Goal: Task Accomplishment & Management: Complete application form

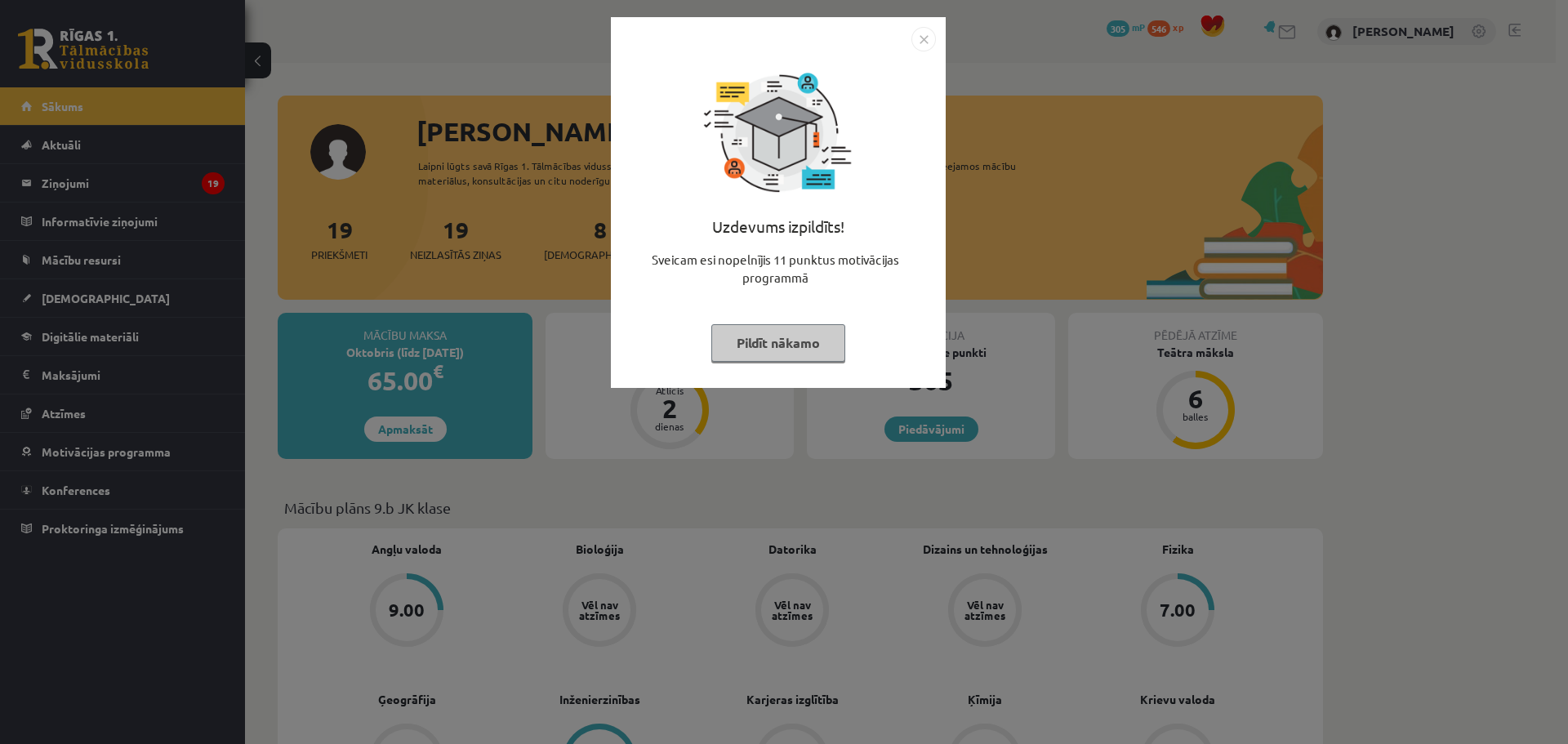
click at [733, 344] on button "Pildīt nākamo" at bounding box center [778, 343] width 134 height 37
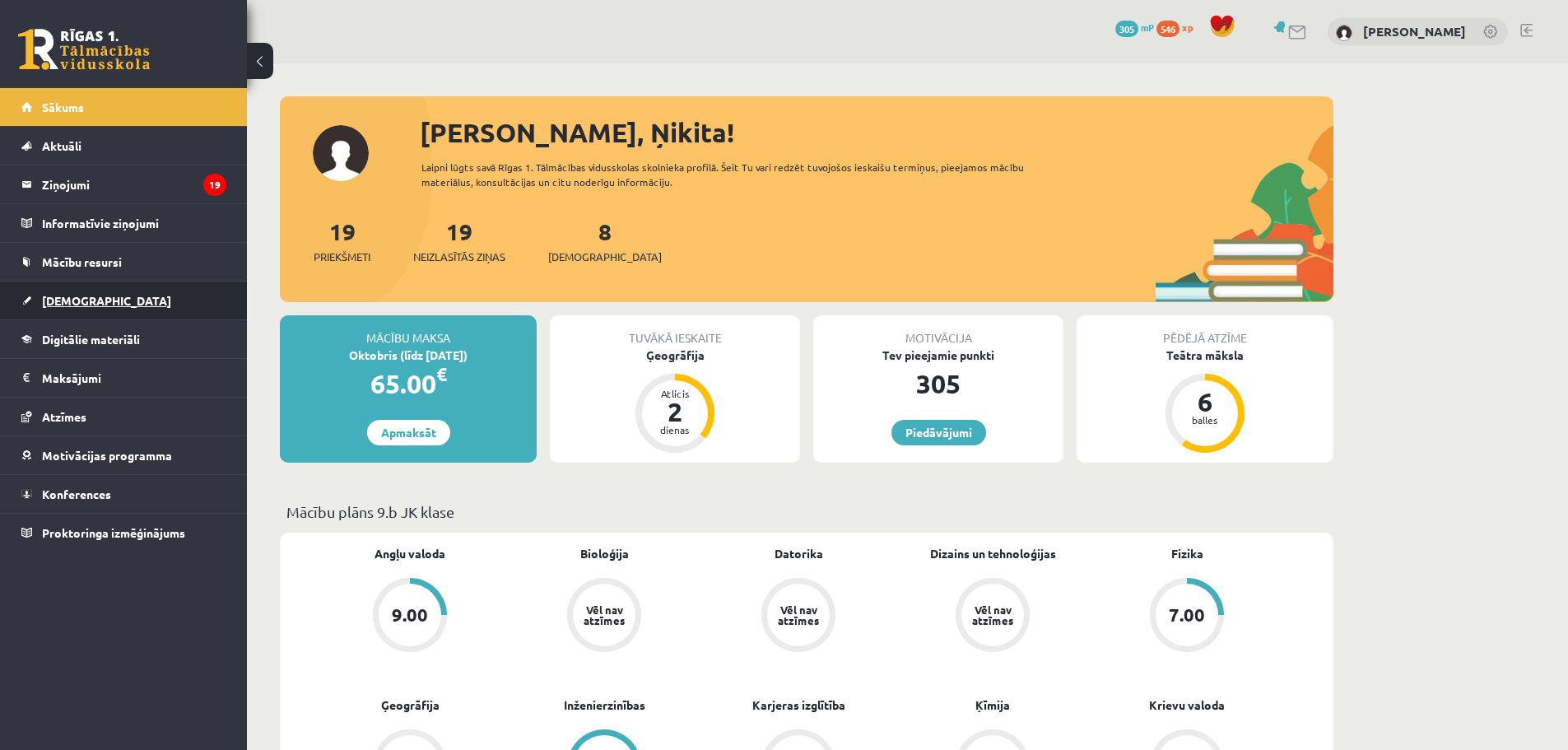
click at [92, 313] on link "[DEMOGRAPHIC_DATA]" at bounding box center [124, 300] width 205 height 38
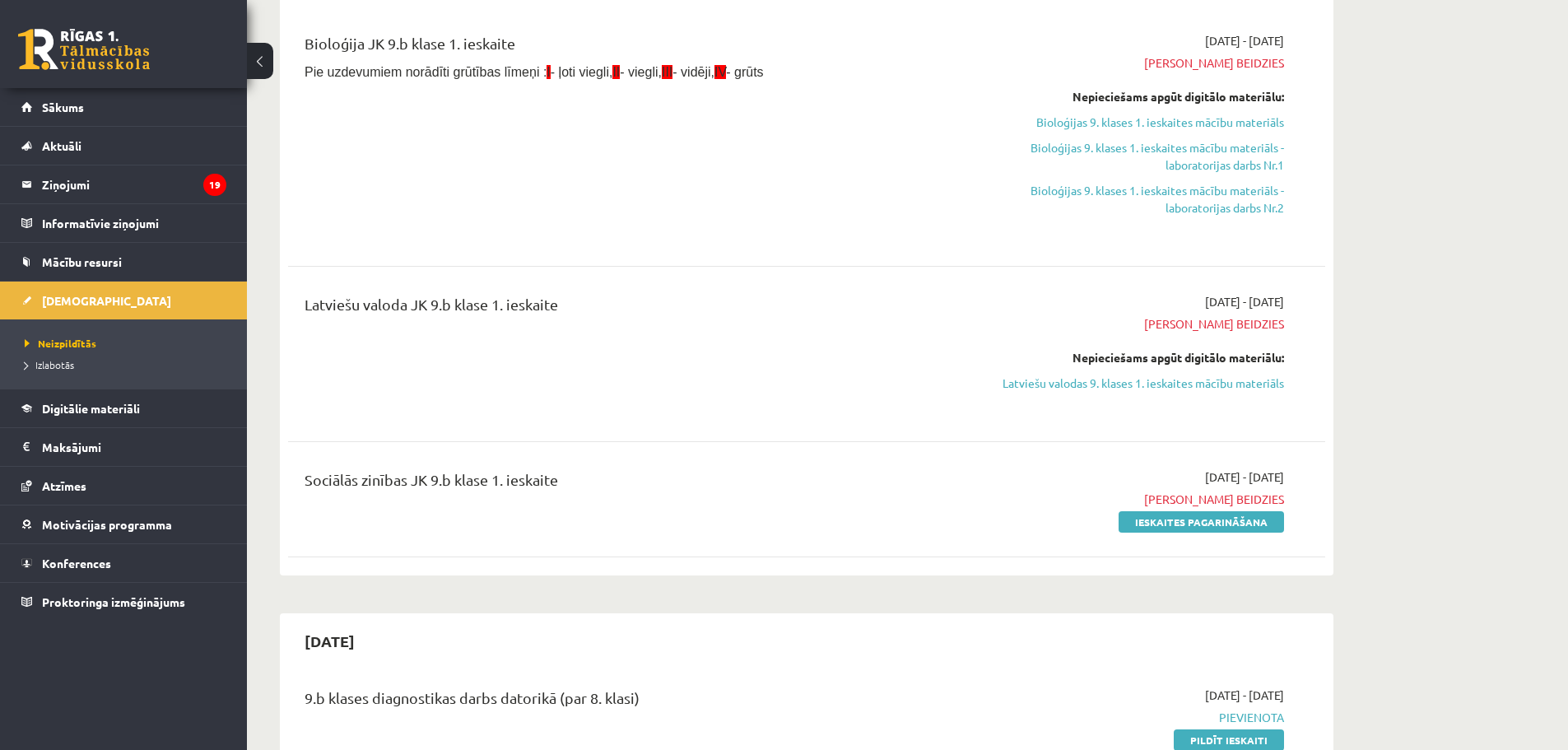
scroll to position [439, 0]
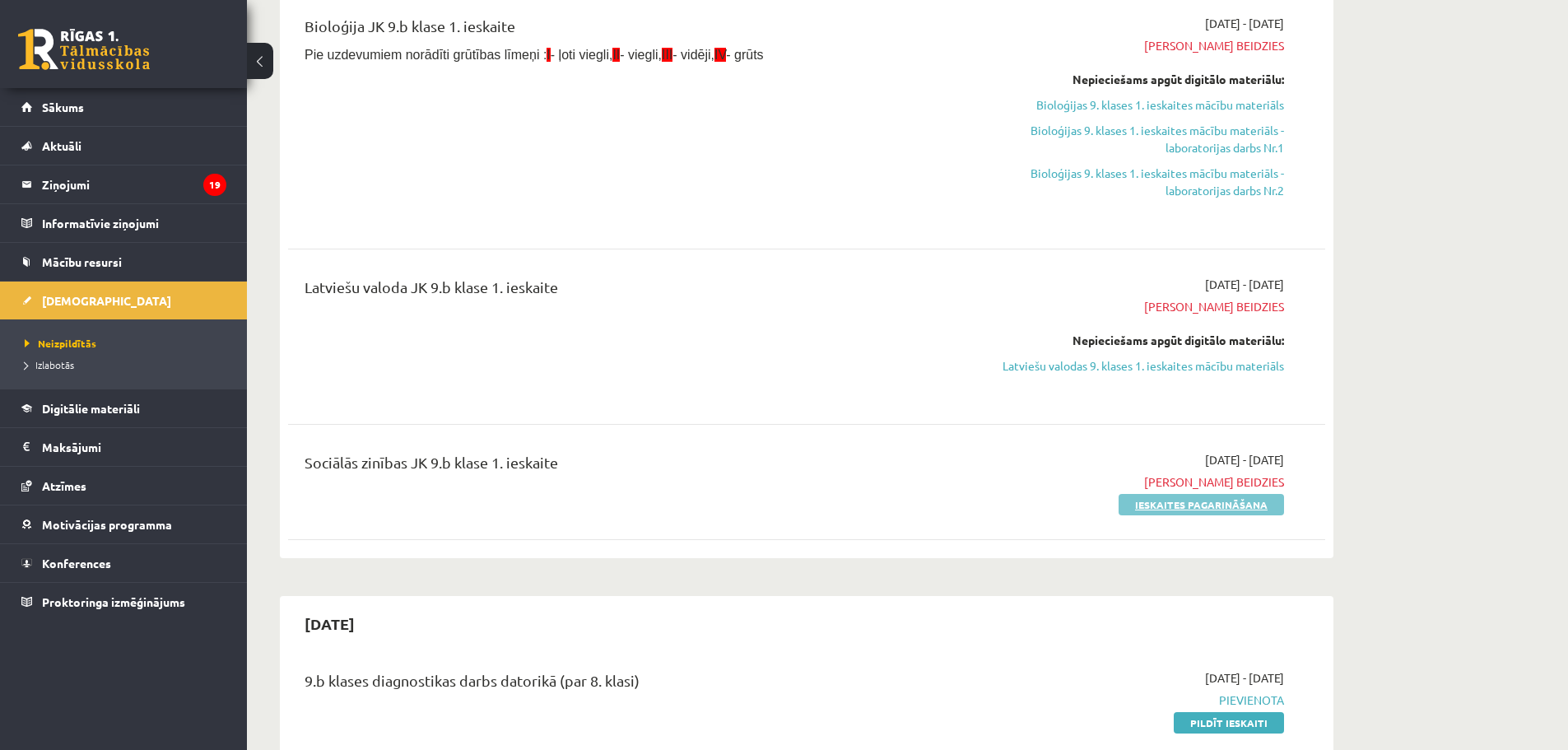
click at [1208, 512] on link "Ieskaites pagarināšana" at bounding box center [1201, 505] width 165 height 22
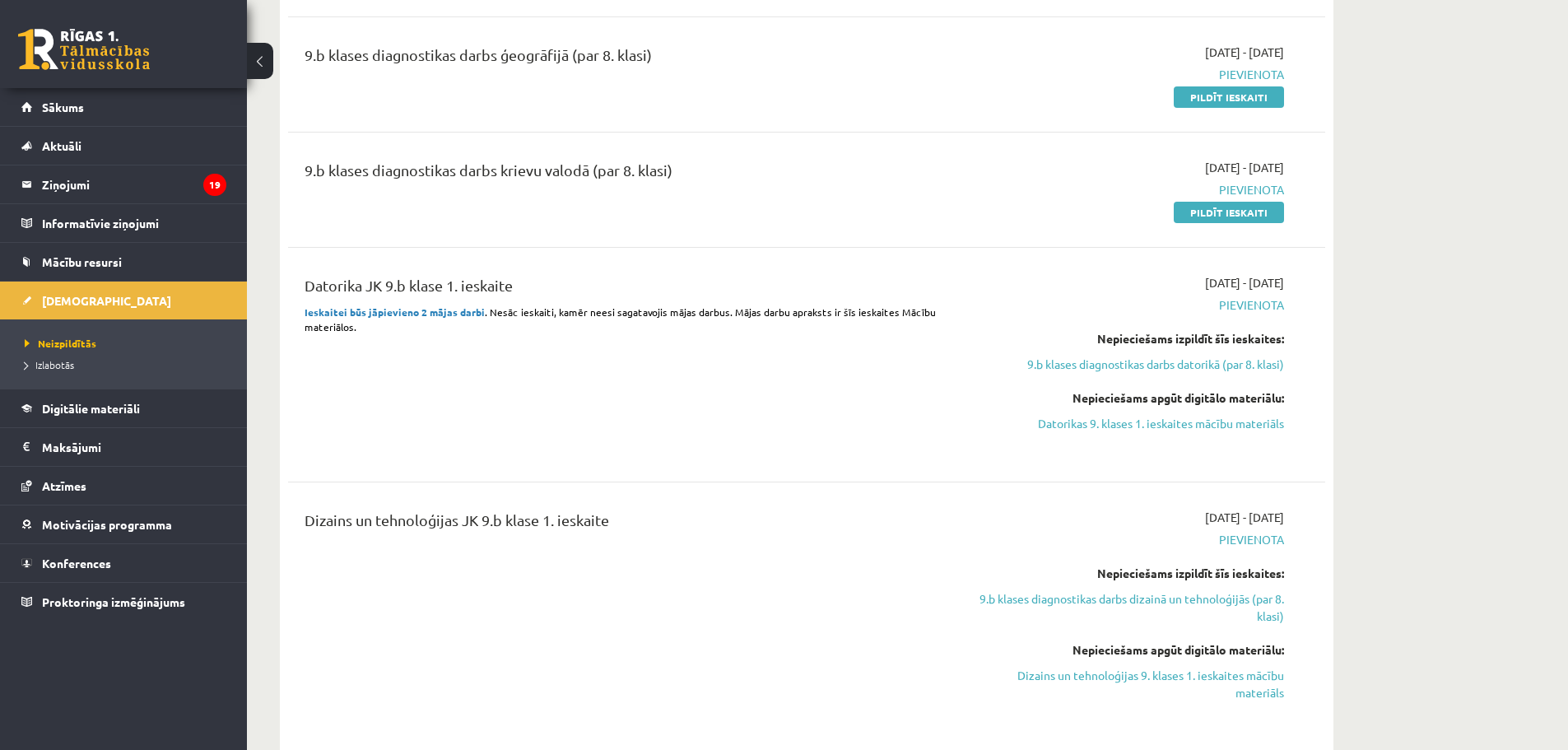
scroll to position [768, 0]
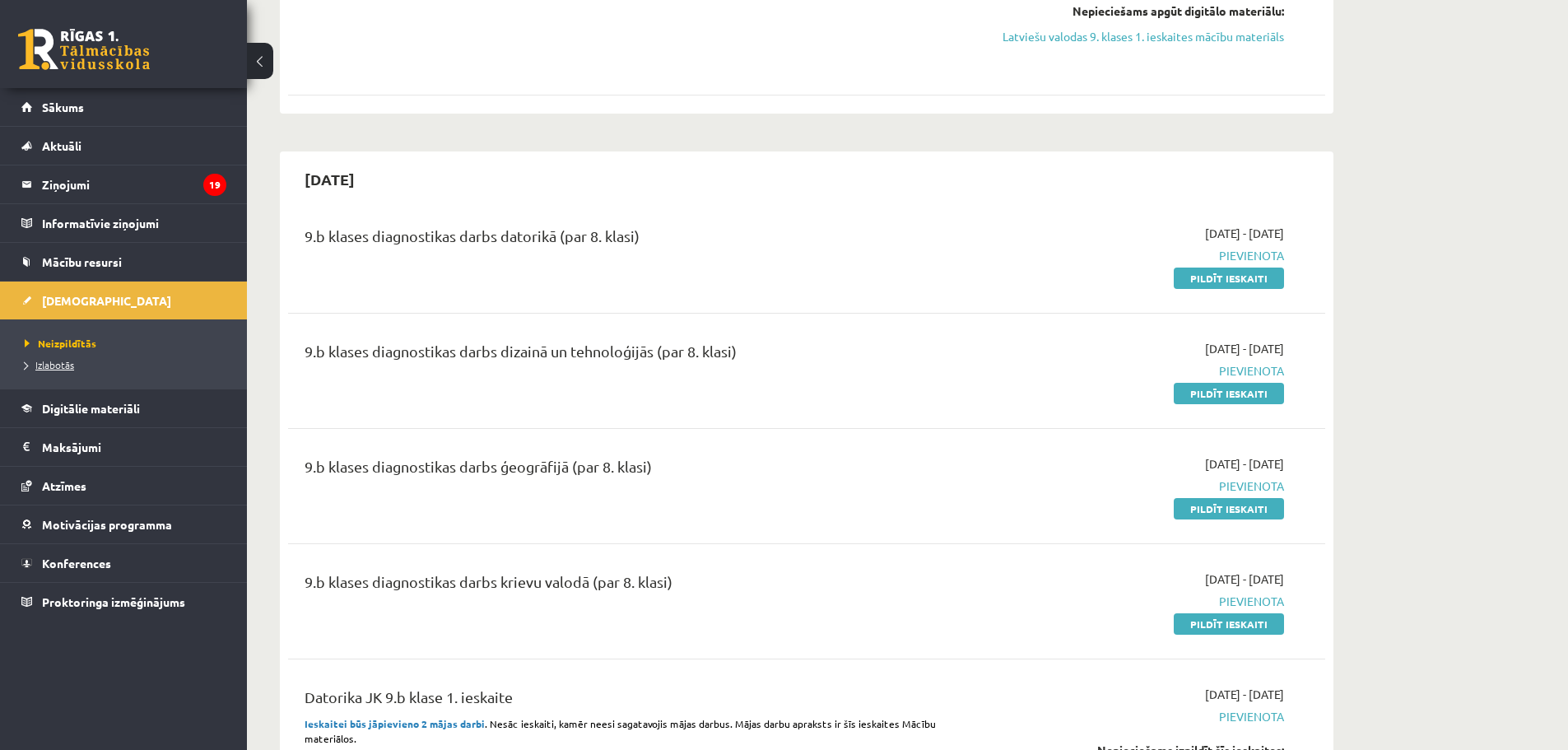
click at [75, 368] on link "Izlabotās" at bounding box center [127, 365] width 205 height 15
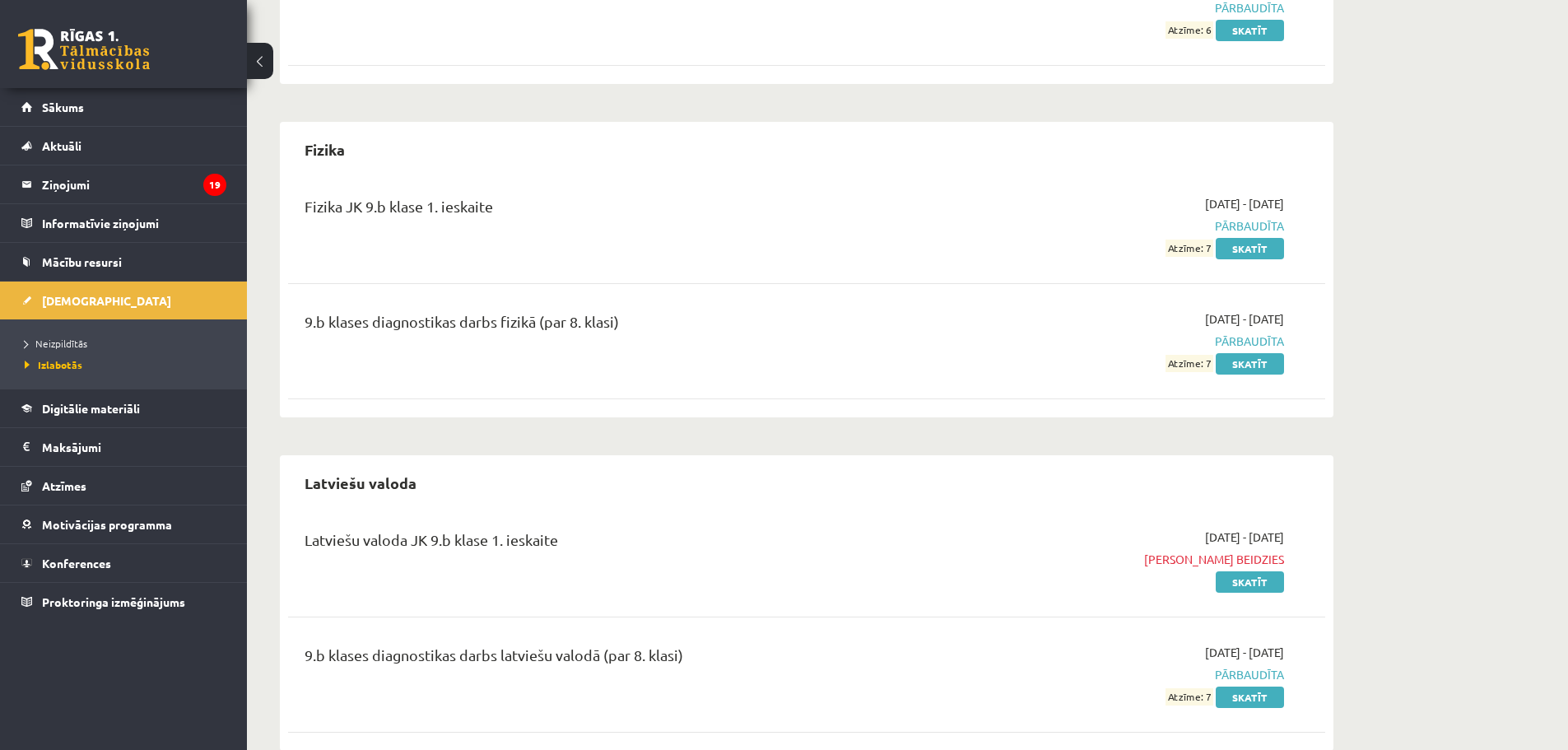
scroll to position [435, 0]
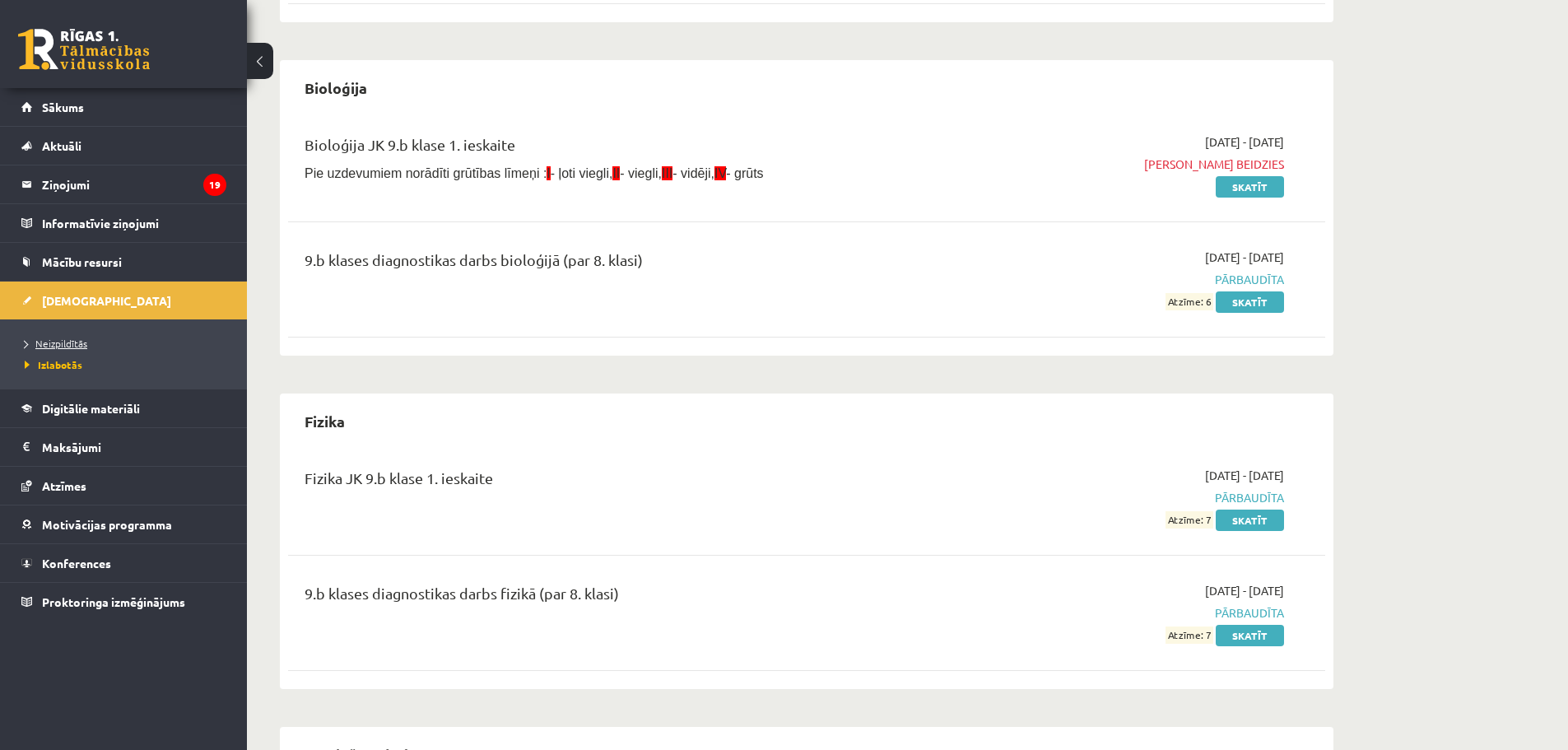
click at [70, 343] on span "Neizpildītās" at bounding box center [55, 343] width 63 height 13
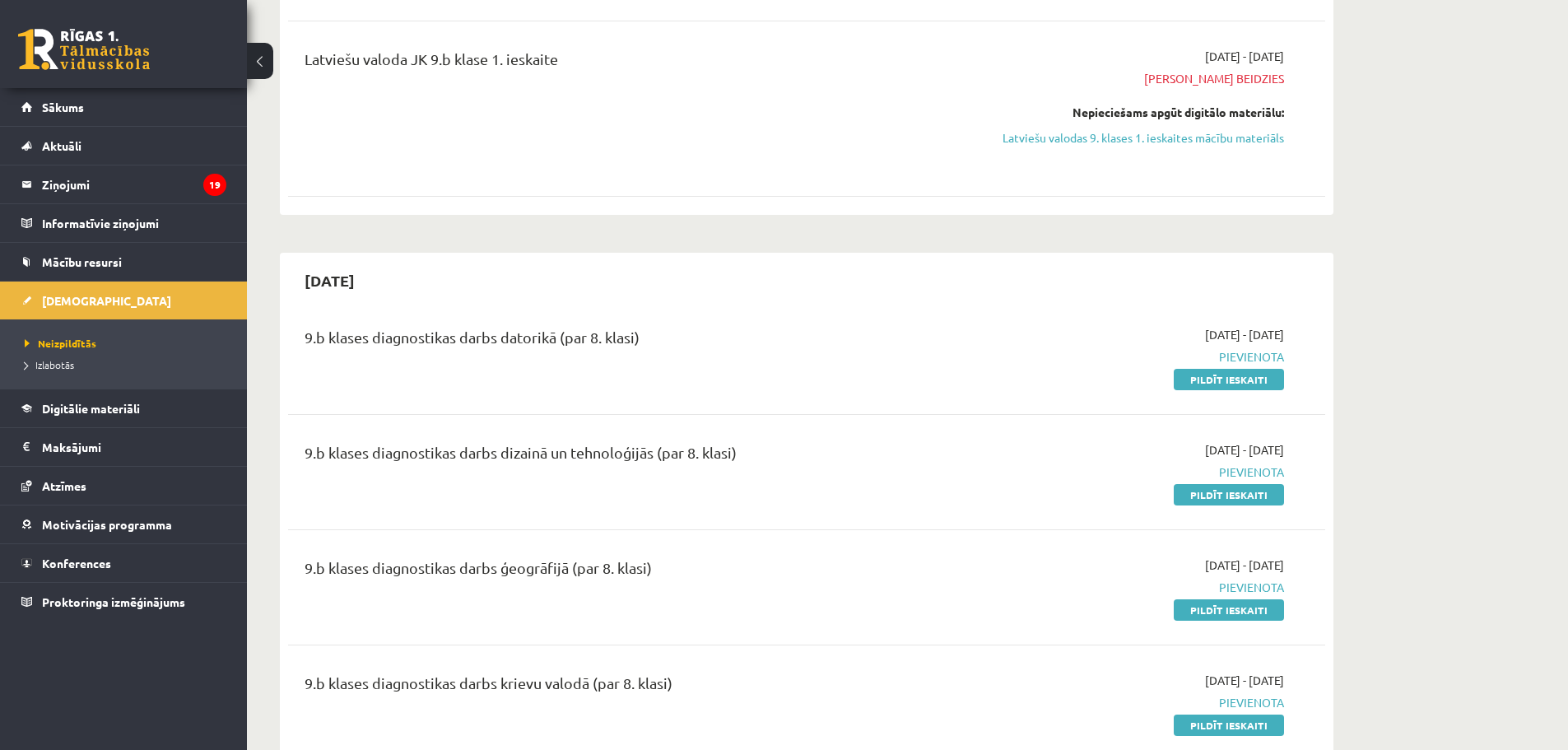
scroll to position [655, 0]
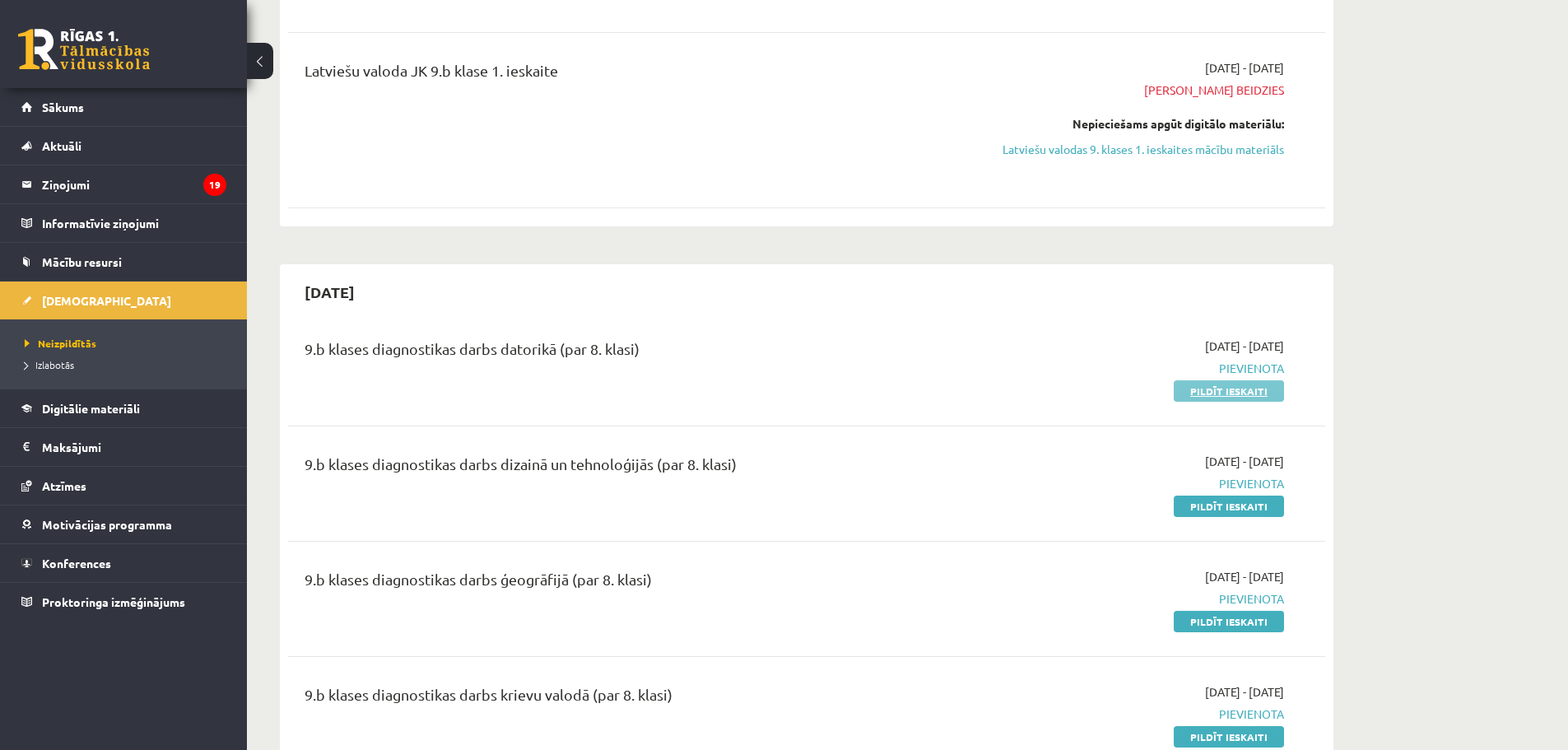
click at [1192, 385] on link "Pildīt ieskaiti" at bounding box center [1229, 391] width 111 height 22
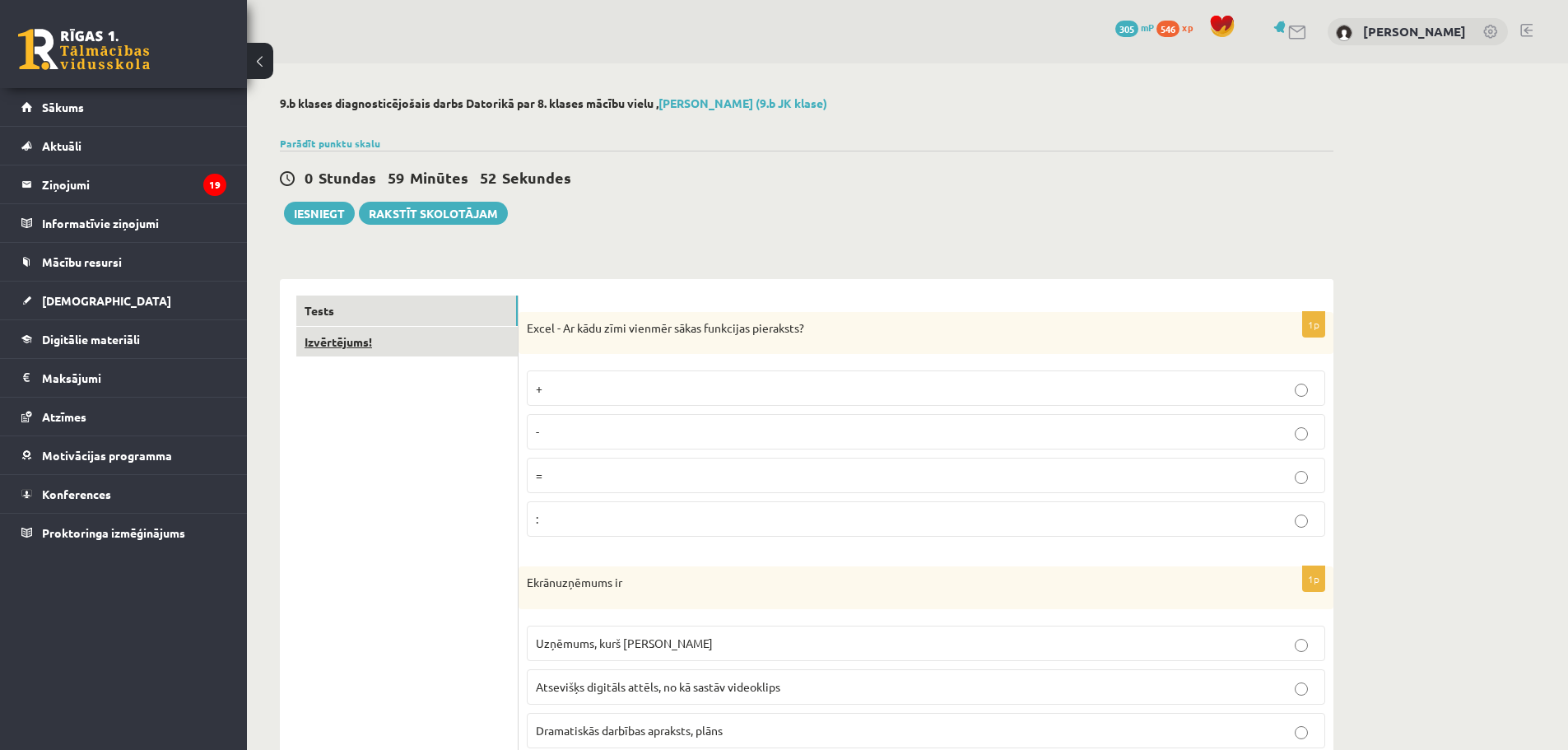
click at [350, 347] on link "Izvērtējums!" at bounding box center [407, 342] width 221 height 30
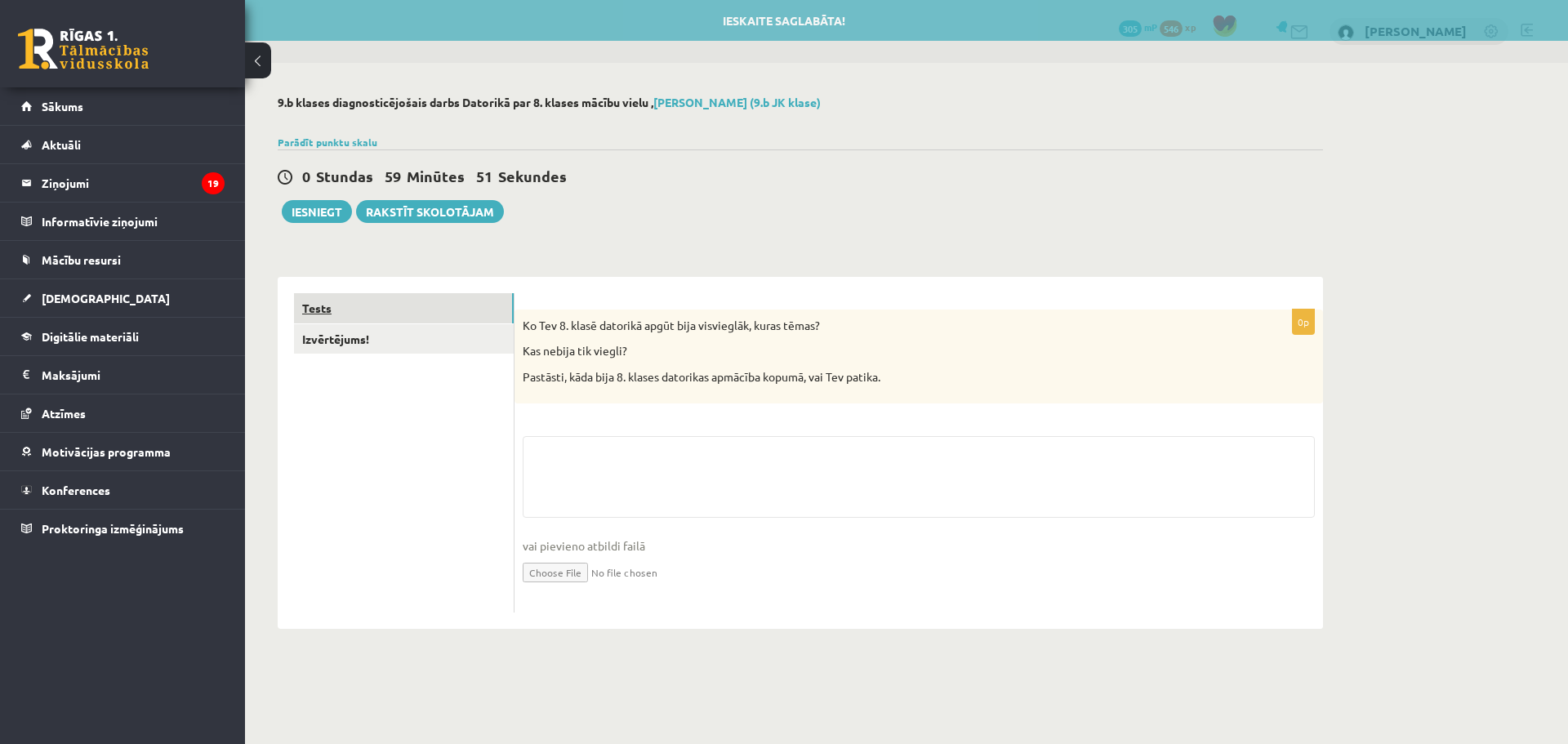
click at [358, 311] on link "Tests" at bounding box center [404, 308] width 220 height 30
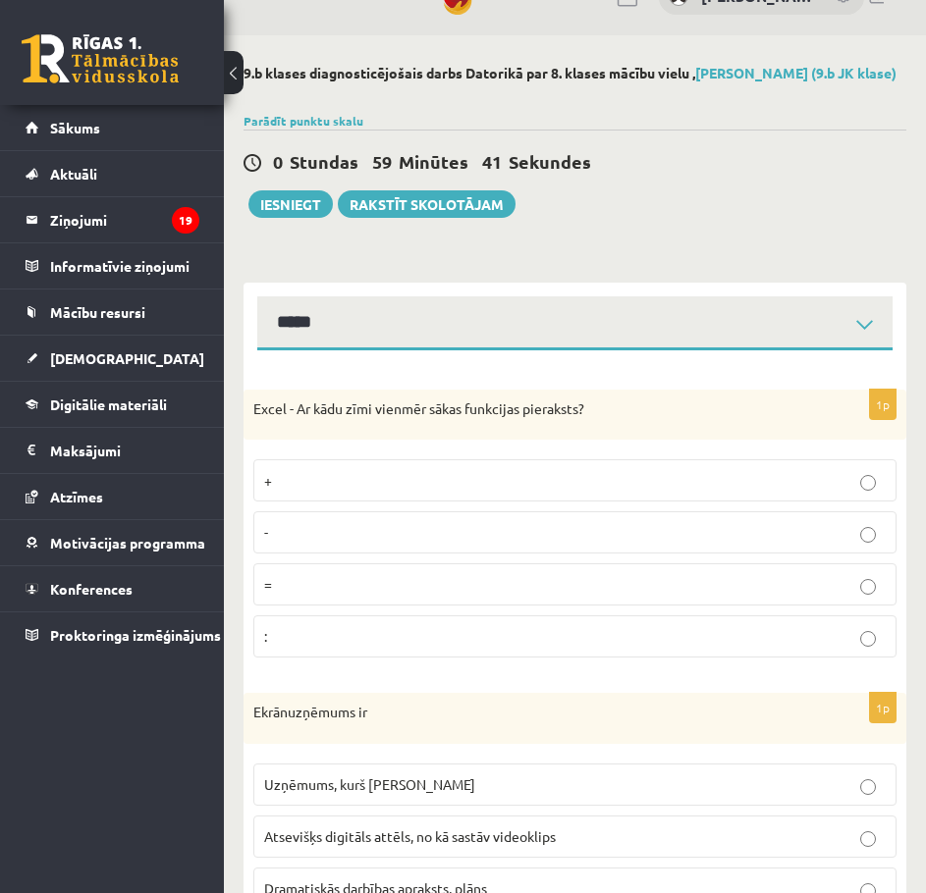
scroll to position [131, 0]
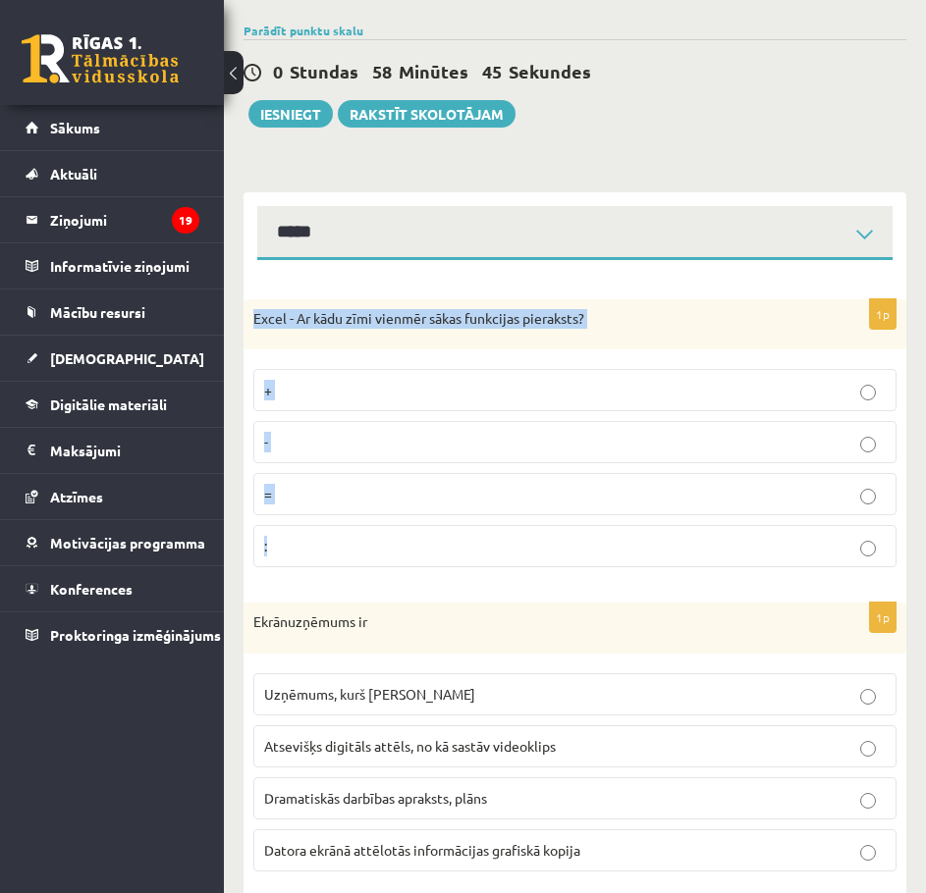
drag, startPoint x: 247, startPoint y: 312, endPoint x: 374, endPoint y: 550, distance: 269.1
click at [374, 550] on div "1p Excel - Ar kādu zīmi vienmēr sākas funkcijas pieraksts? + - = :" at bounding box center [574, 441] width 662 height 285
copy div "Excel - Ar kādu zīmi vienmēr sākas funkcijas pieraksts? + - = :"
click at [338, 499] on p "=" at bounding box center [574, 494] width 621 height 21
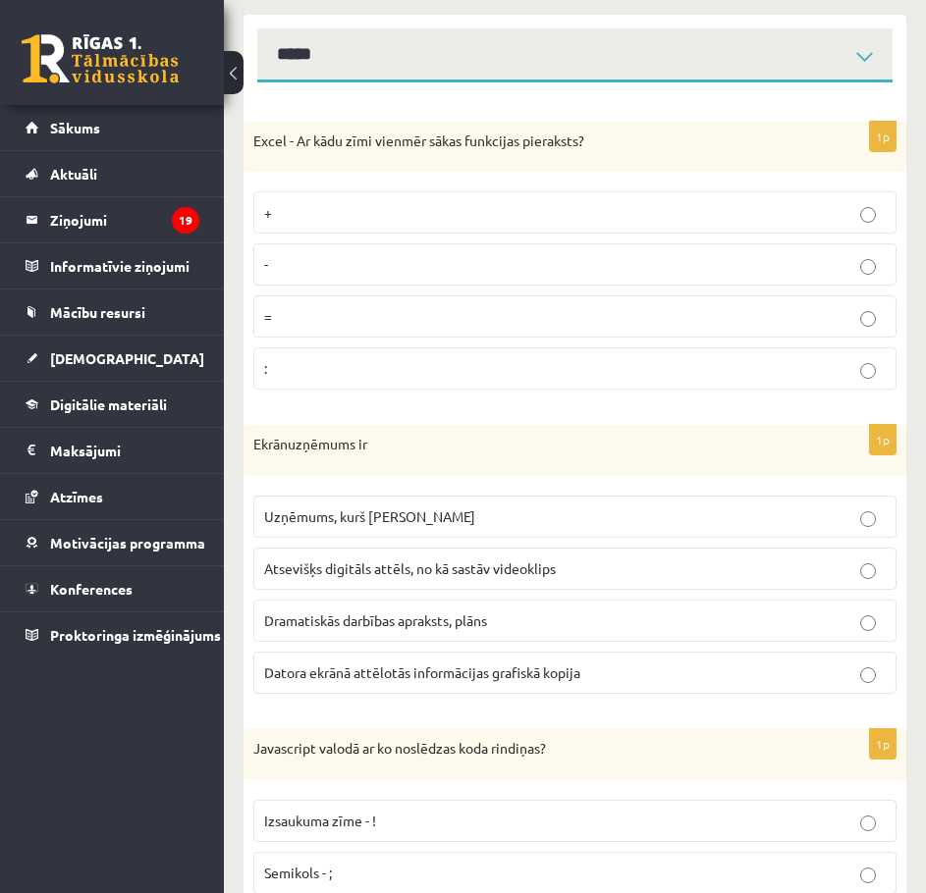
scroll to position [393, 0]
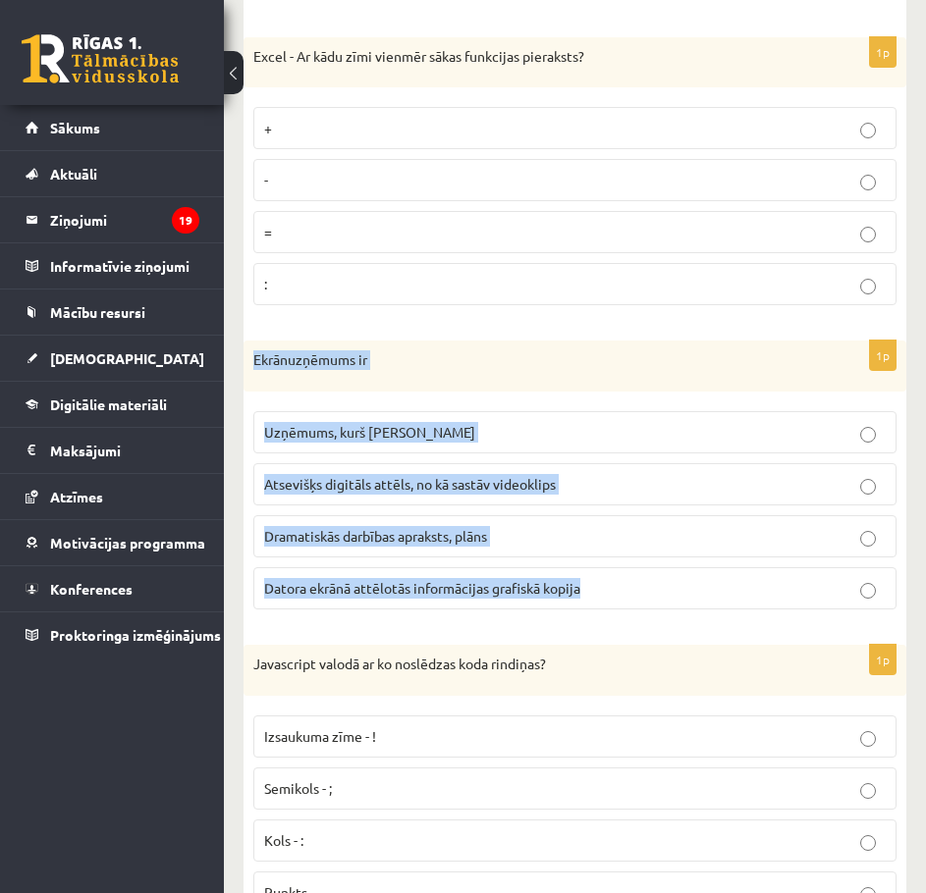
drag, startPoint x: 255, startPoint y: 364, endPoint x: 588, endPoint y: 588, distance: 401.0
click at [588, 588] on div "1p Ekrānuzņēmums ir Uzņēmums, kurš ražo ekrānus Atsevišķs digitāls attēls, no k…" at bounding box center [574, 483] width 662 height 285
copy div "Ekrānuzņēmums ir Uzņēmums, kurš ražo ekrānus Atsevišķs digitāls attēls, no kā s…"
click at [247, 600] on div "1p Ekrānuzņēmums ir Uzņēmums, kurš ražo ekrānus Atsevišķs digitāls attēls, no k…" at bounding box center [574, 483] width 662 height 285
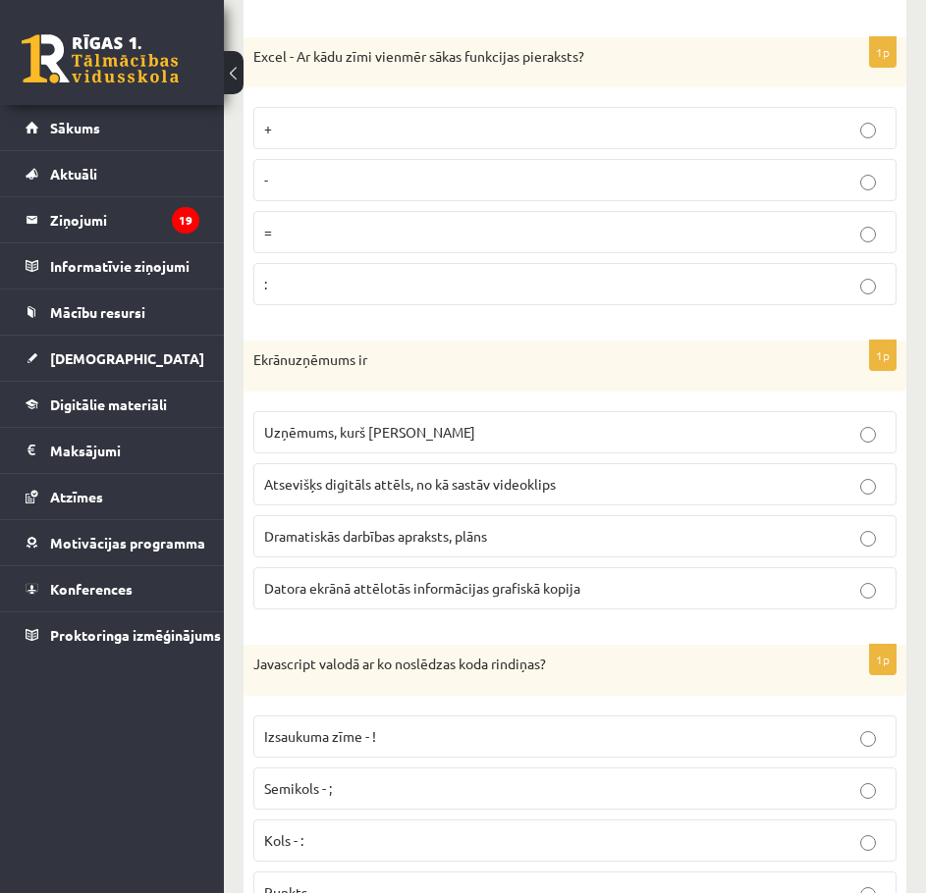
click at [335, 575] on label "Datora ekrānā attēlotās informācijas grafiskā kopija" at bounding box center [574, 588] width 643 height 42
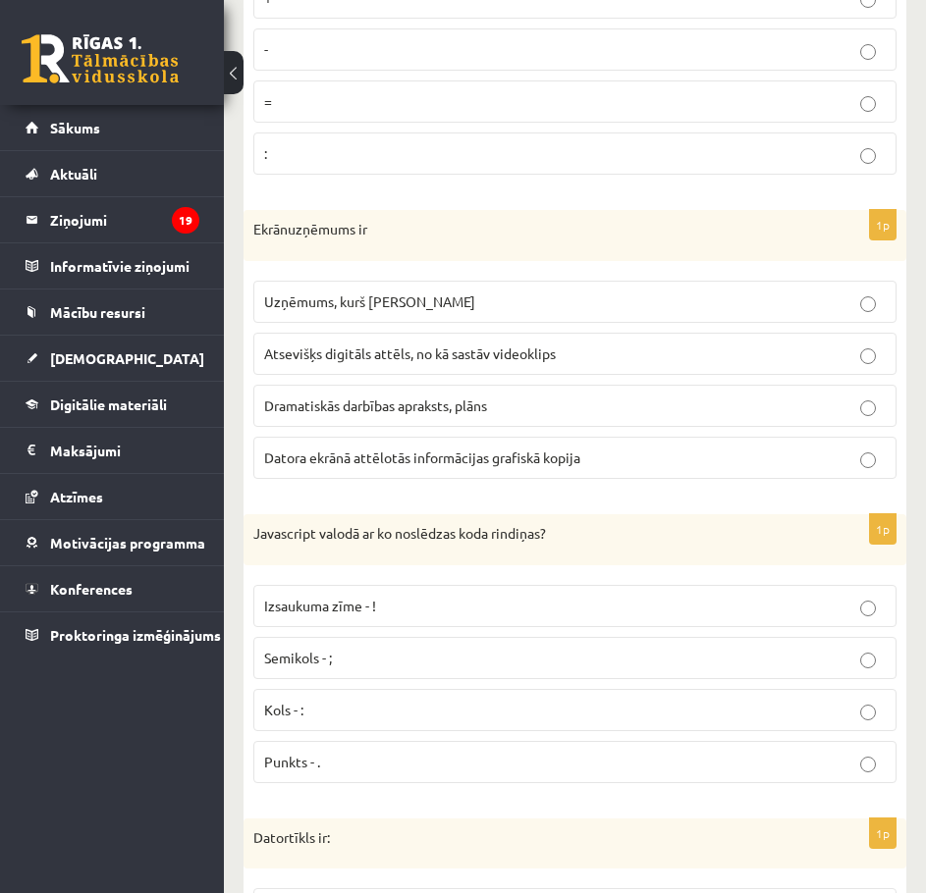
click at [598, 474] on label "Datora ekrānā attēlotās informācijas grafiskā kopija" at bounding box center [574, 458] width 643 height 42
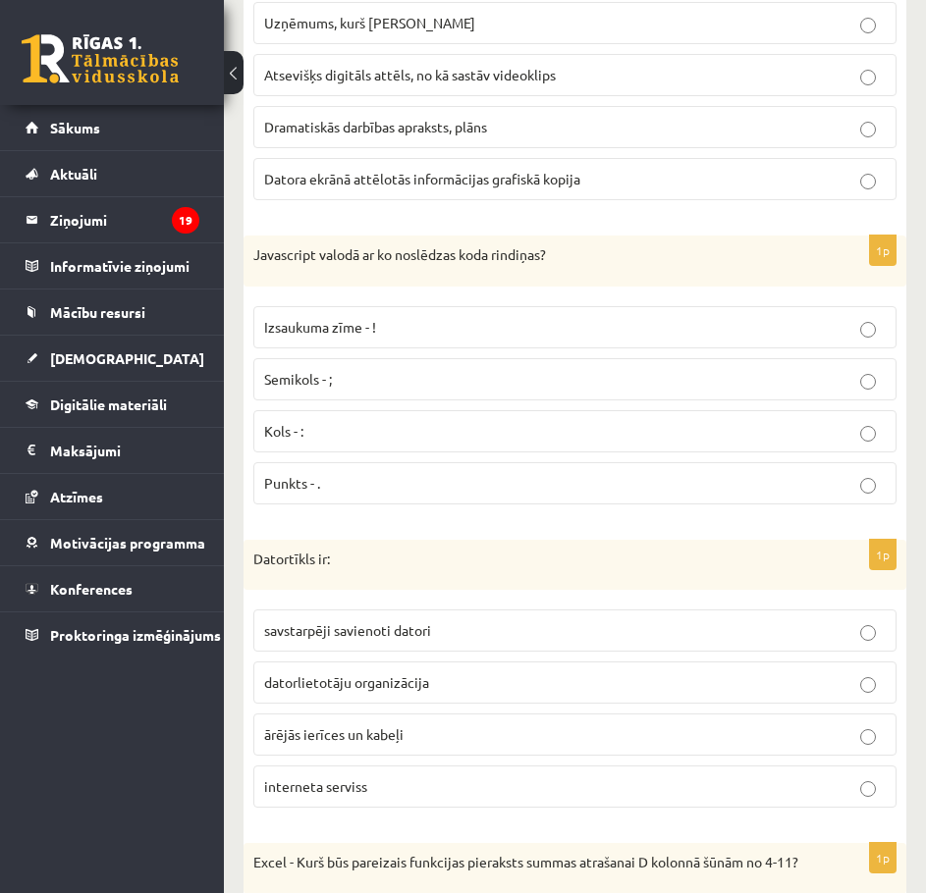
scroll to position [916, 0]
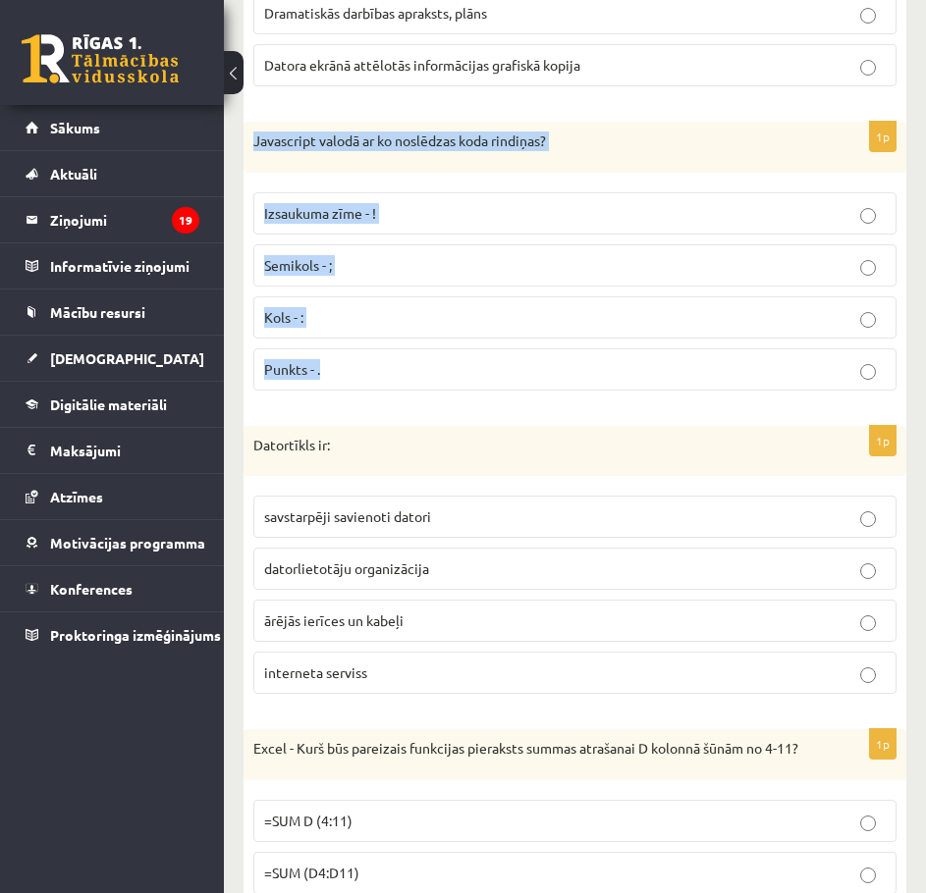
drag, startPoint x: 249, startPoint y: 146, endPoint x: 398, endPoint y: 354, distance: 256.0
click at [398, 354] on div "1p Javascript valodā ar ko noslēdzas koda rindiņas? Izsaukuma zīme - ! Semikols…" at bounding box center [574, 264] width 662 height 285
copy div "Javascript valodā ar ko noslēdzas koda rindiņas? Izsaukuma zīme - ! Semikols - …"
click at [322, 405] on div "1p Javascript valodā ar ko noslēdzas koda rindiņas? Izsaukuma zīme - ! Semikols…" at bounding box center [574, 264] width 662 height 285
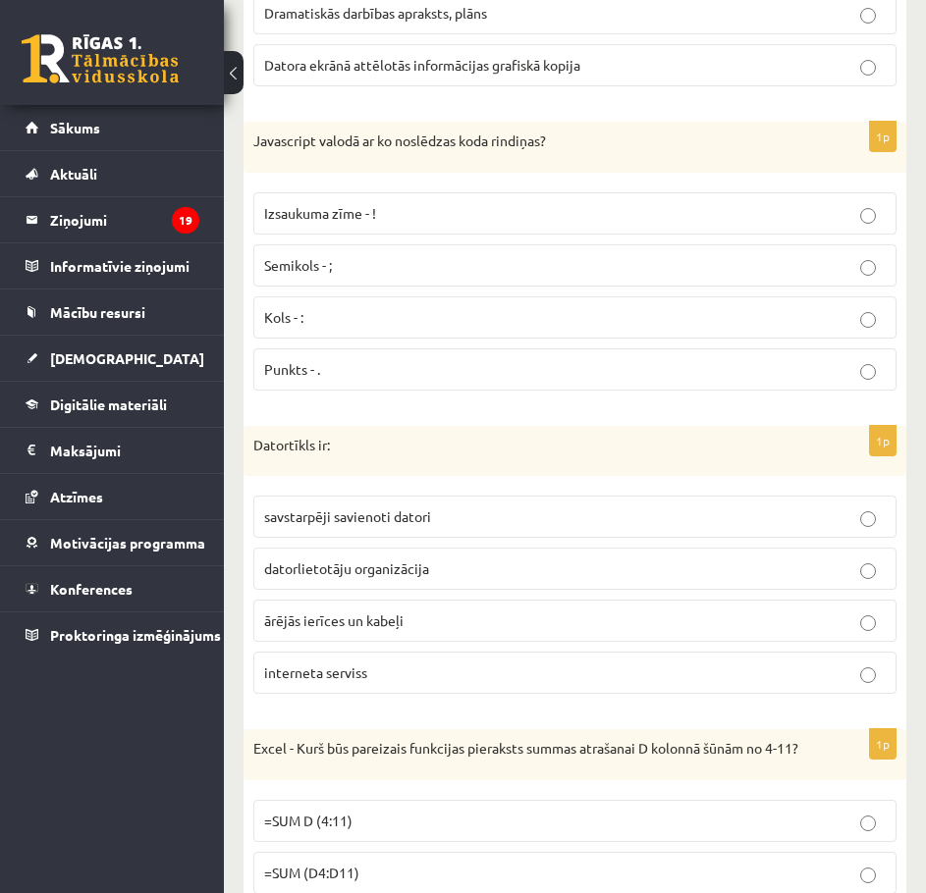
click at [345, 278] on label "Semikols - ;" at bounding box center [574, 265] width 643 height 42
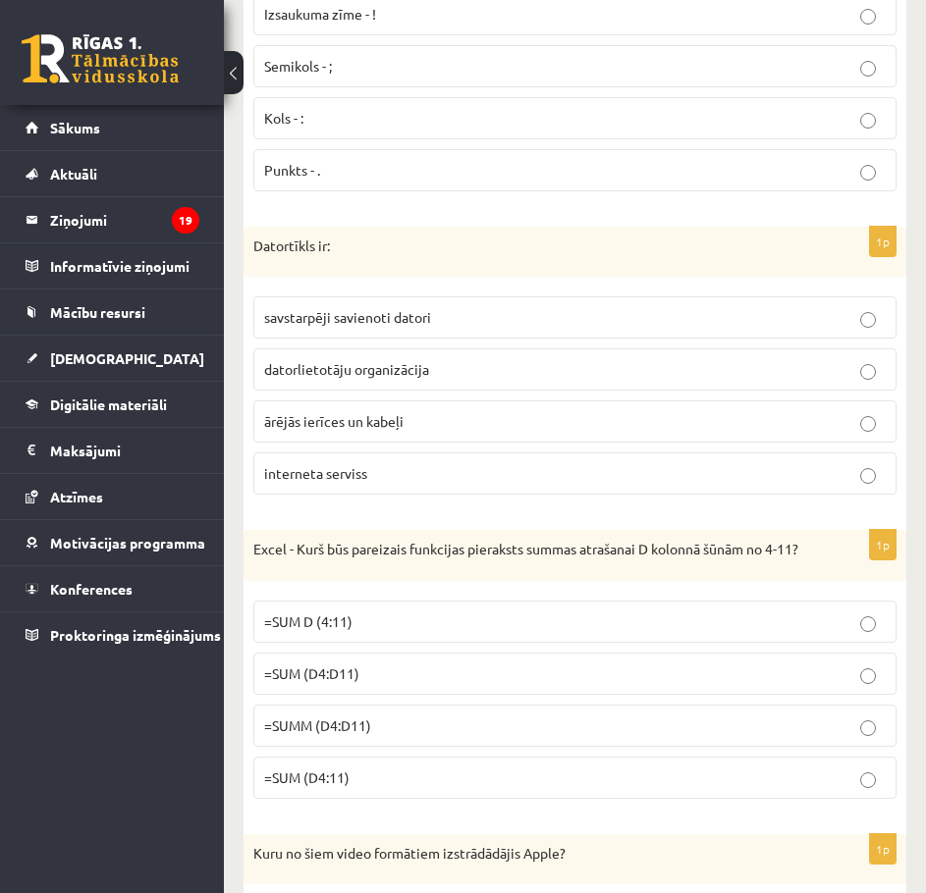
scroll to position [1178, 0]
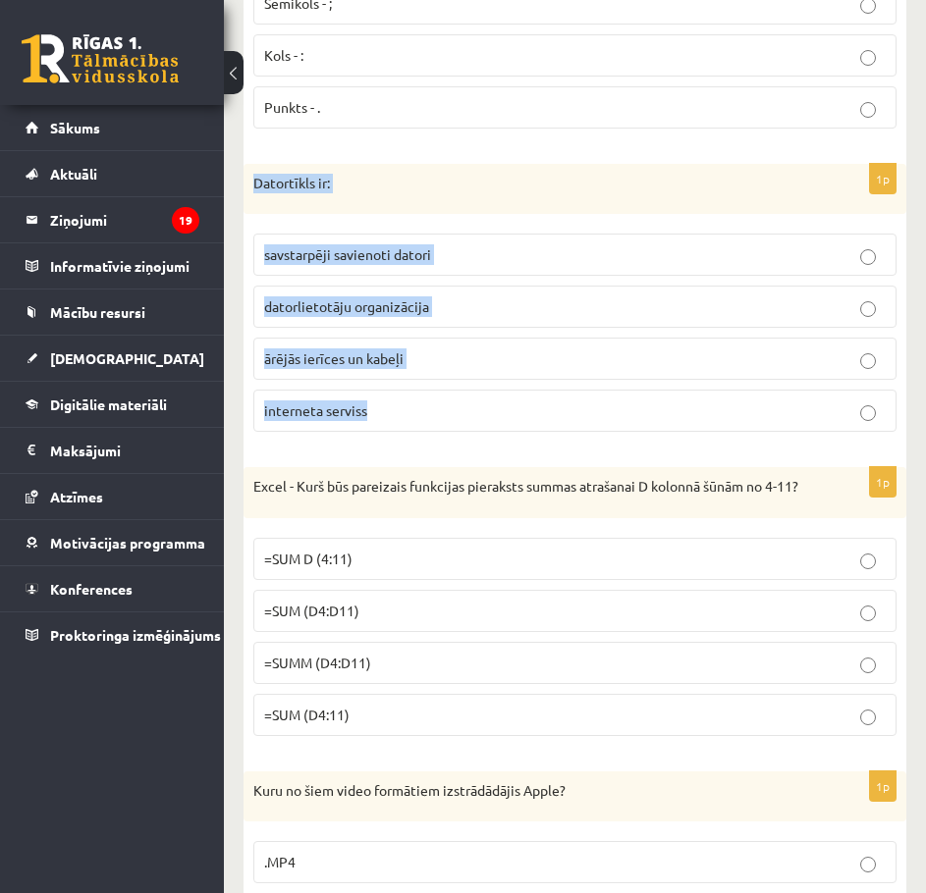
drag, startPoint x: 250, startPoint y: 180, endPoint x: 395, endPoint y: 400, distance: 263.8
click at [395, 400] on div "1p Datortīkls ir: savstarpēji savienoti datori datorlietotāju organizācija ārēj…" at bounding box center [574, 306] width 662 height 285
copy div "Datortīkls ir: savstarpēji savienoti datori datorlietotāju organizācija ārējās …"
click at [260, 441] on div "1p Datortīkls ir: savstarpēji savienoti datori datorlietotāju organizācija ārēj…" at bounding box center [574, 306] width 662 height 285
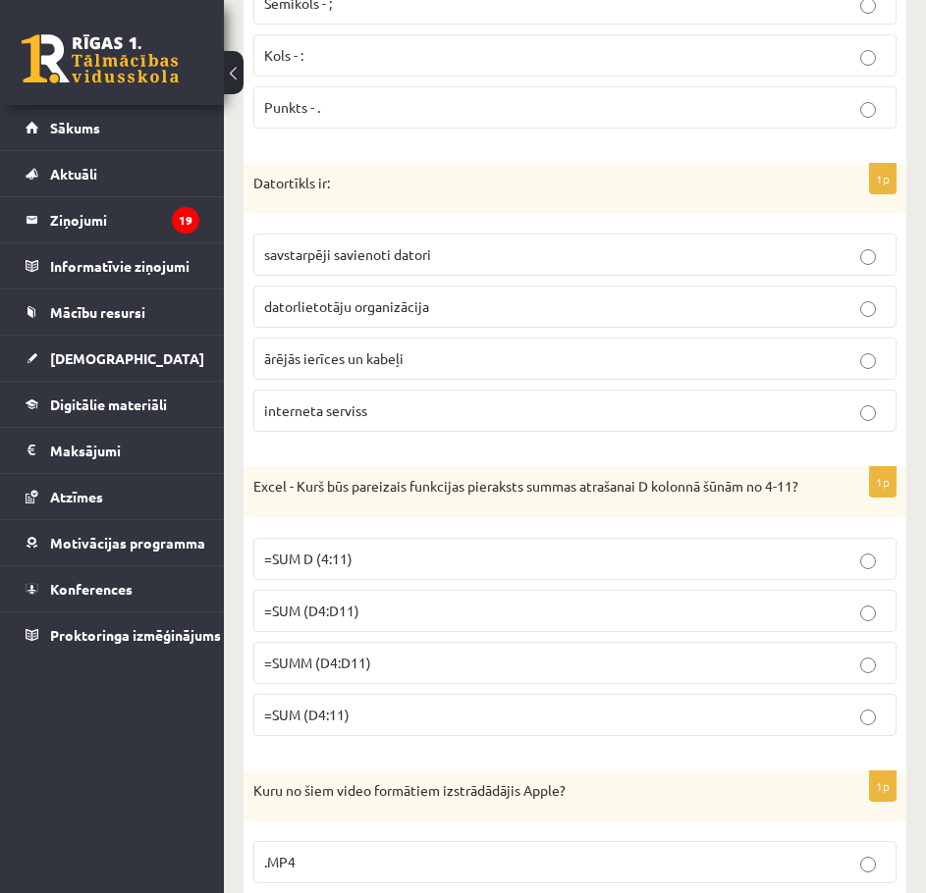
click at [313, 257] on span "savstarpēji savienoti datori" at bounding box center [347, 254] width 167 height 18
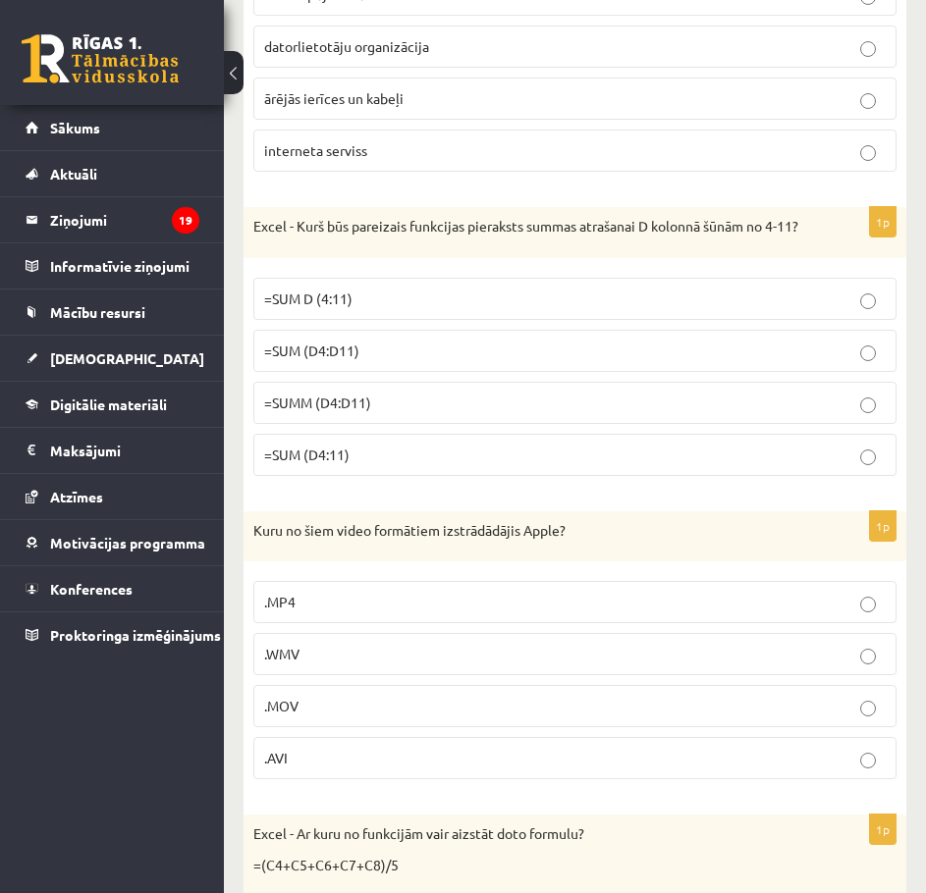
scroll to position [1440, 0]
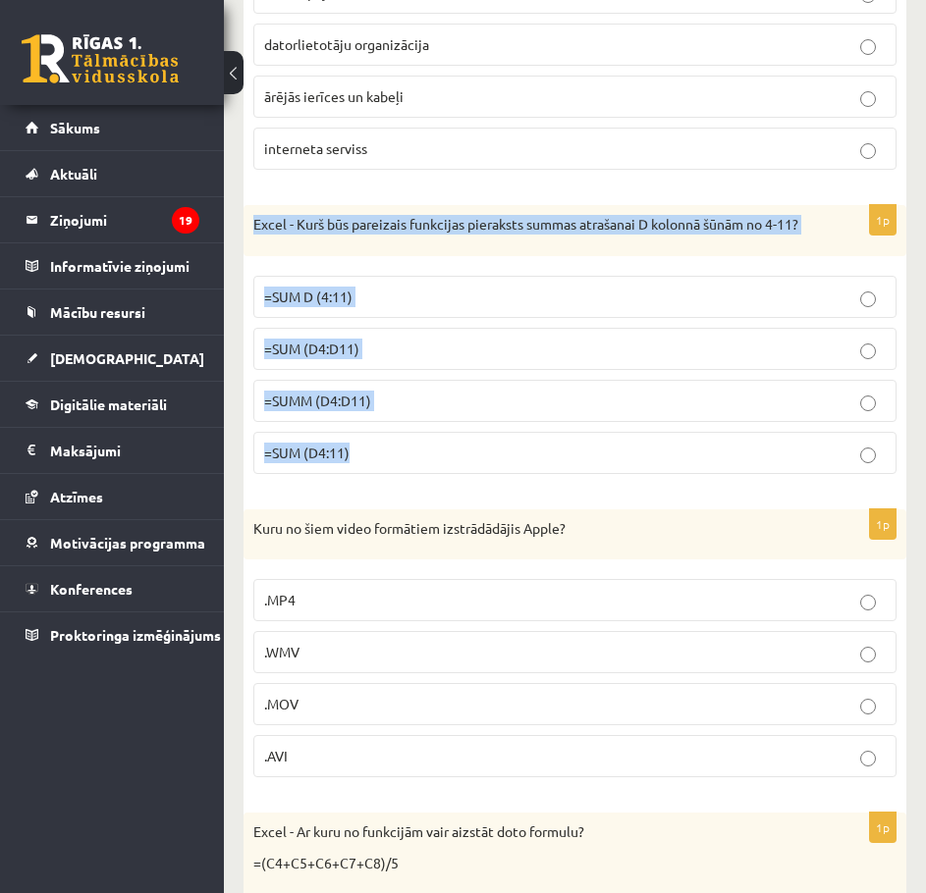
drag, startPoint x: 253, startPoint y: 222, endPoint x: 383, endPoint y: 461, distance: 272.3
click at [383, 461] on div "1p Excel - Kurš būs pareizais funkcijas pieraksts summas atrašanai D kolonnā šū…" at bounding box center [574, 347] width 662 height 285
copy div "Excel - Kurš būs pareizais funkcijas pieraksts summas atrašanai D kolonnā šūnām…"
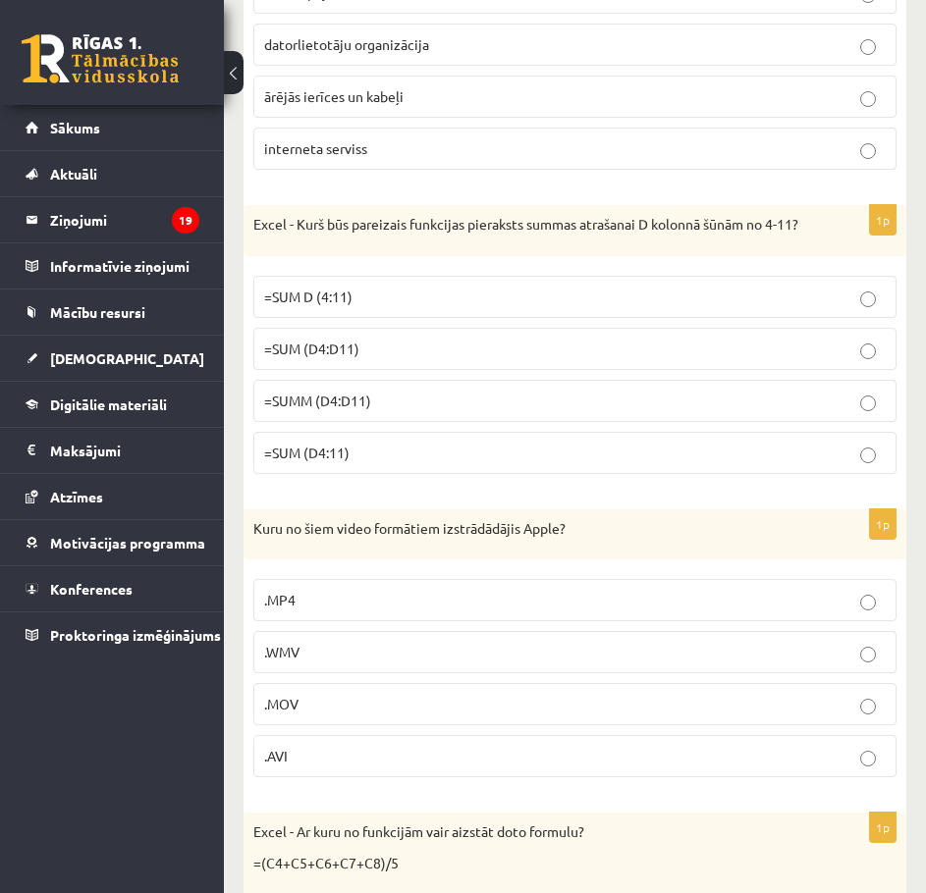
click at [324, 357] on span "=SUM (D4:D11)" at bounding box center [311, 349] width 95 height 18
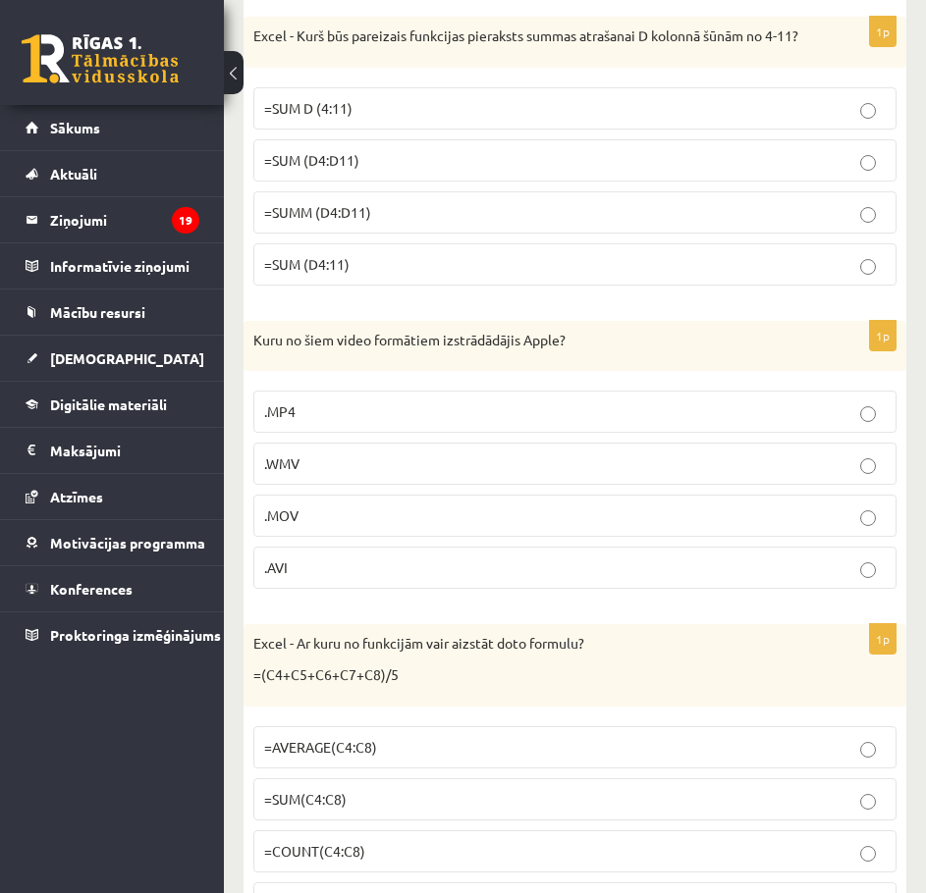
scroll to position [1701, 0]
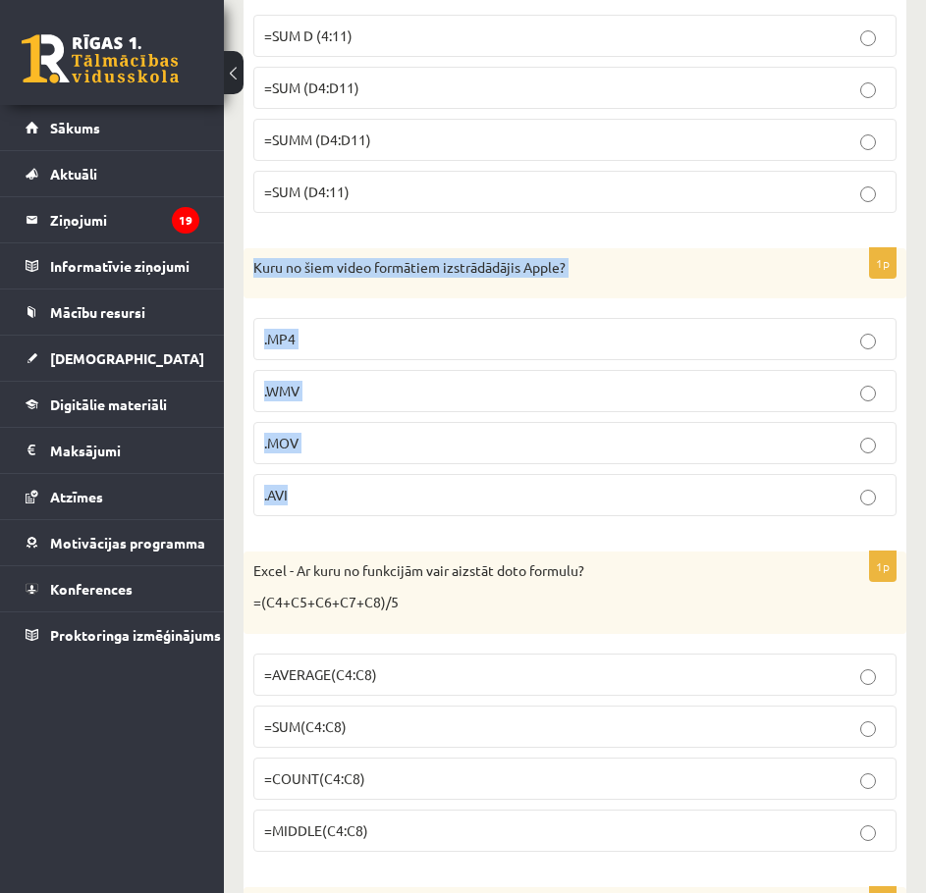
drag, startPoint x: 252, startPoint y: 288, endPoint x: 329, endPoint y: 514, distance: 239.3
click at [329, 514] on div "1p Kuru no šiem video formātiem izstrādādājis Apple? .MP4 .WMV .MOV .AVI" at bounding box center [574, 390] width 662 height 285
copy div "Kuru no šiem video formātiem izstrādādājis Apple? .MP4 .WMV .MOV .AVI"
click at [243, 429] on div "1p Kuru no šiem video formātiem izstrādādājis Apple? .MP4 .WMV .MOV .AVI" at bounding box center [574, 390] width 662 height 285
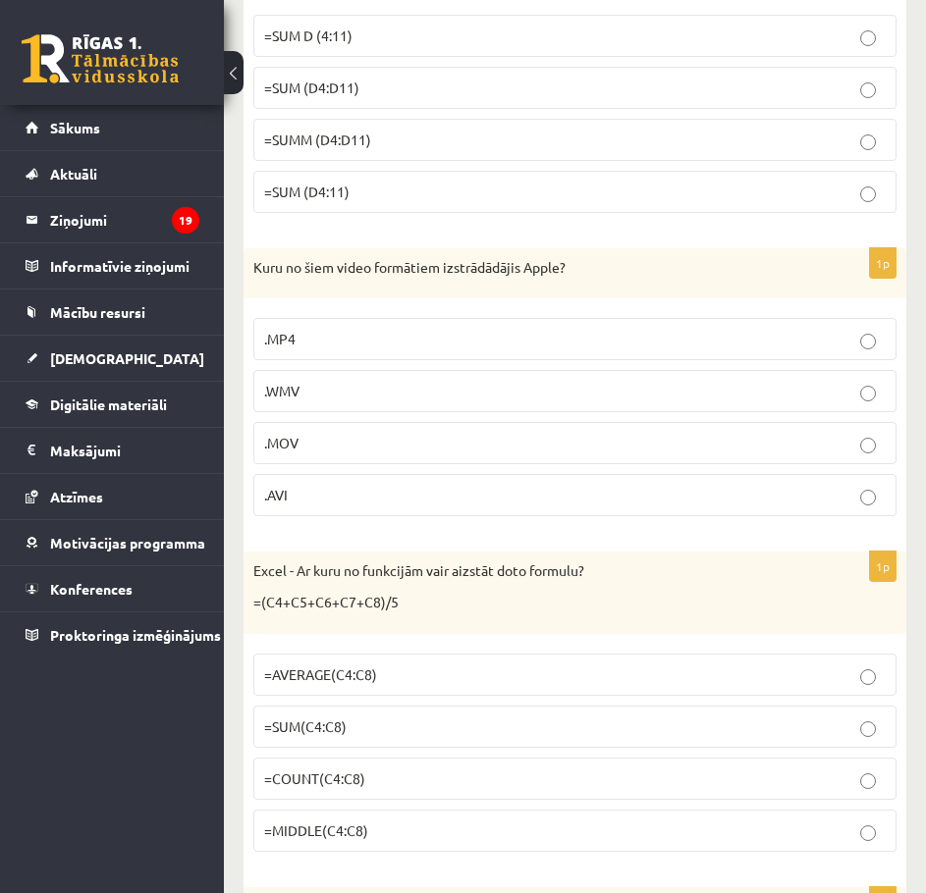
click at [282, 451] on span ".MOV" at bounding box center [281, 443] width 34 height 18
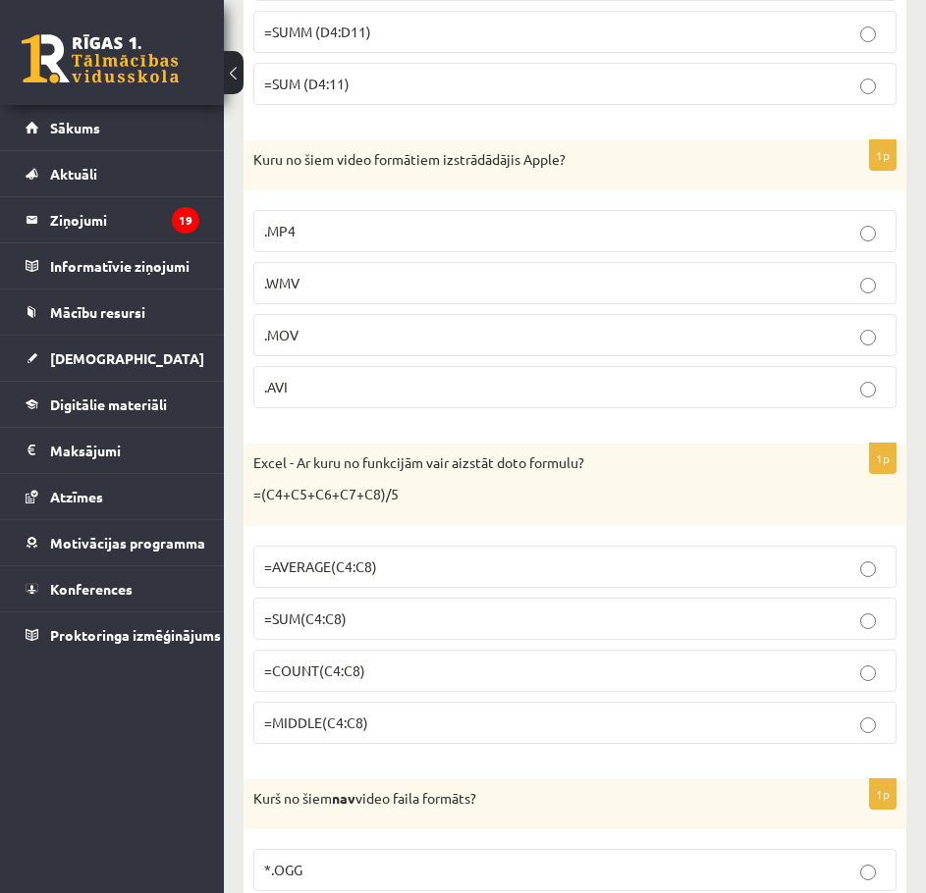
scroll to position [1832, 0]
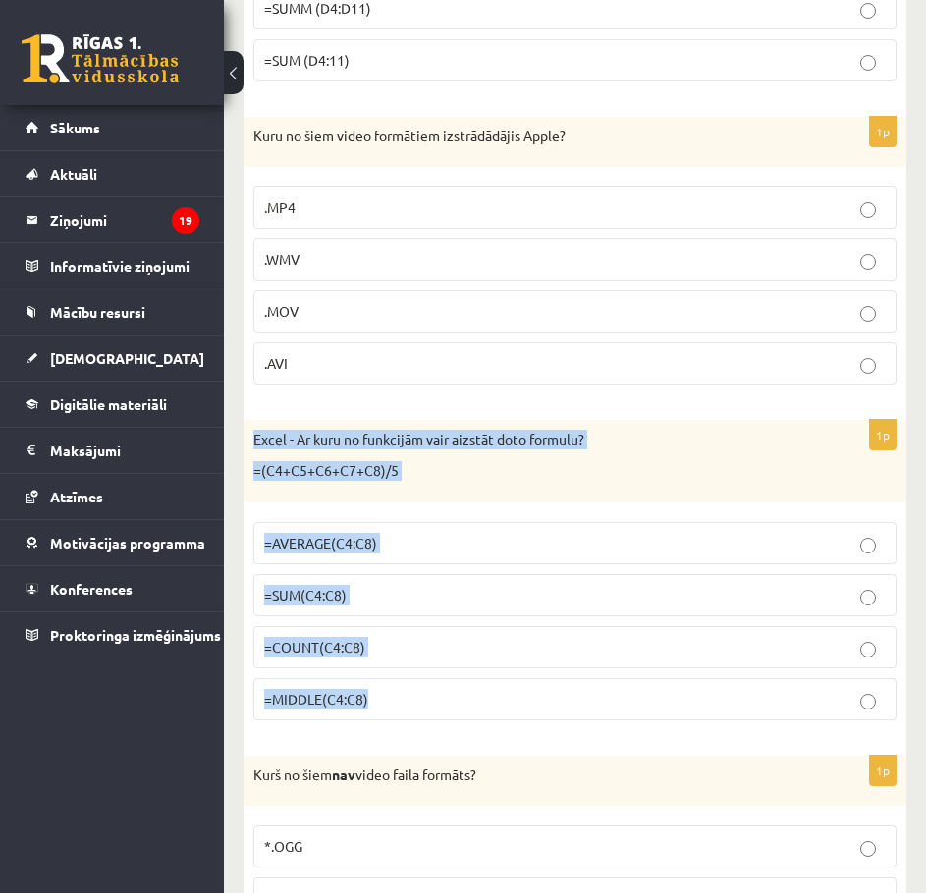
drag, startPoint x: 256, startPoint y: 461, endPoint x: 398, endPoint y: 710, distance: 286.2
click at [398, 710] on div "1p Excel - Ar kuru no funkcijām vair aizstāt doto formulu? =(C4+C5+C6+C7+C8)/5 …" at bounding box center [574, 577] width 662 height 315
copy div "Excel - Ar kuru no funkcijām vair aizstāt doto formulu? =(C4+C5+C6+C7+C8)/5 =AV…"
click at [253, 668] on label "=COUNT(C4:C8)" at bounding box center [574, 647] width 643 height 42
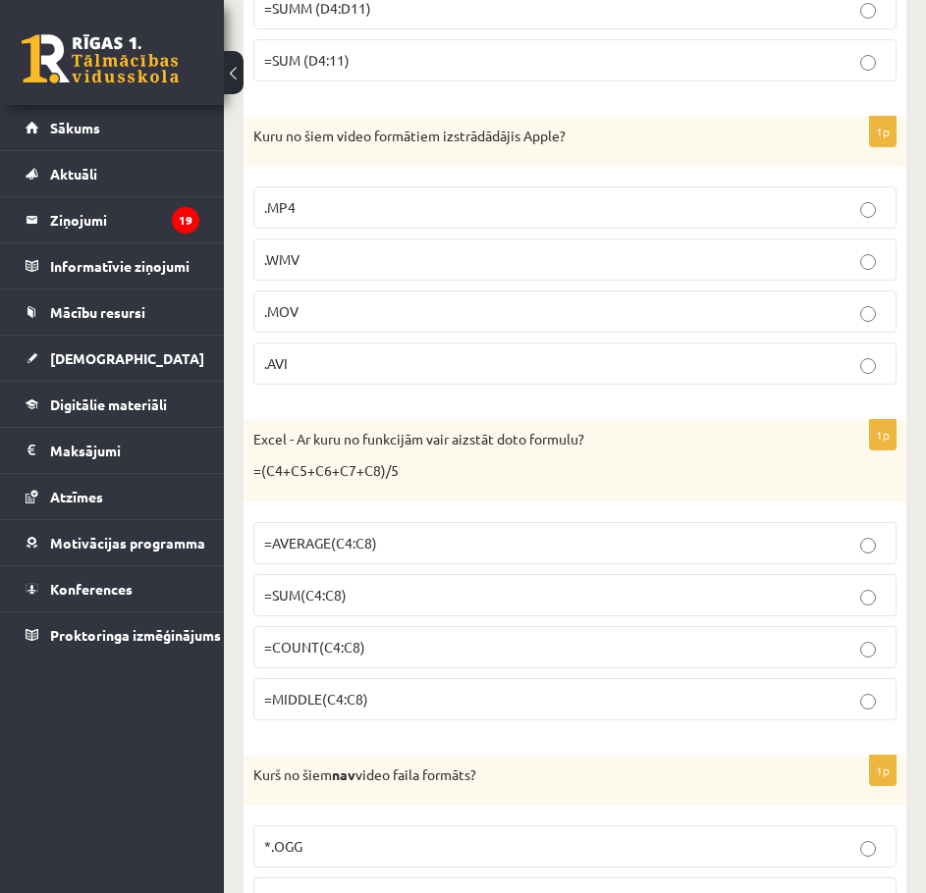
click at [297, 552] on span "=AVERAGE(C4:C8)" at bounding box center [320, 543] width 113 height 18
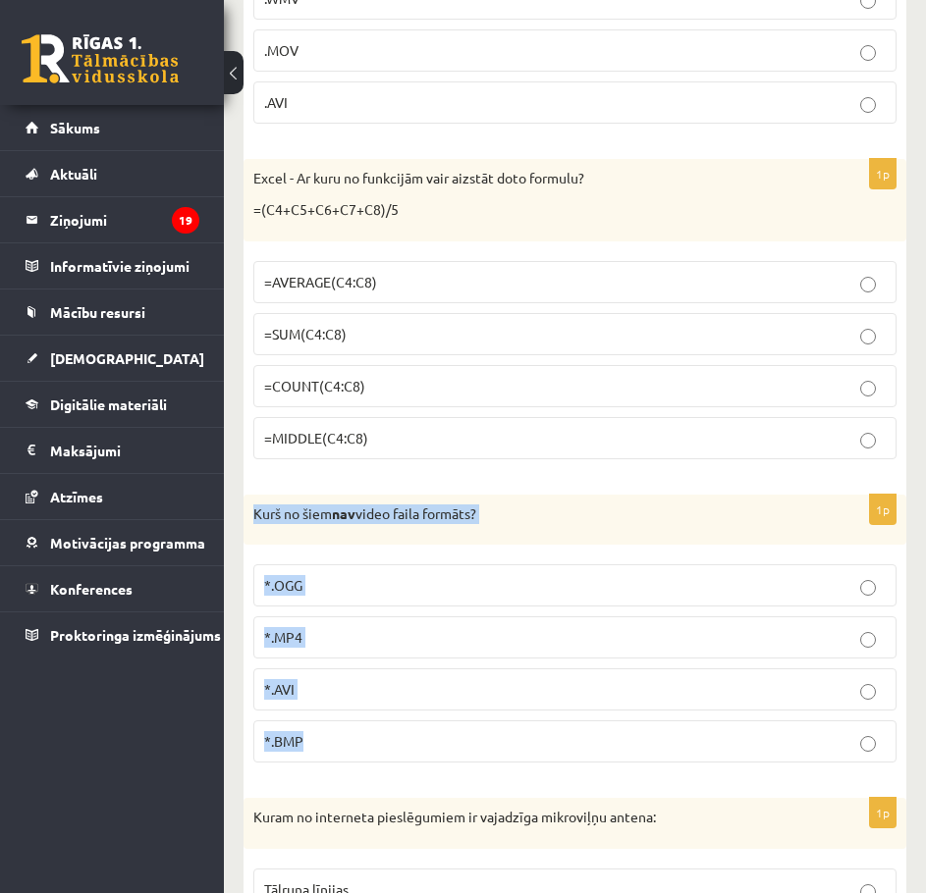
drag, startPoint x: 253, startPoint y: 540, endPoint x: 335, endPoint y: 744, distance: 219.8
click at [335, 744] on div "1p Kurš no šiem nav video faila formāts? *.OGG *.MP4 *.AVI *.BMP" at bounding box center [574, 637] width 662 height 285
copy div "Kurš no šiem nav video faila formāts? *.OGG *.MP4 *.AVI *.BMP"
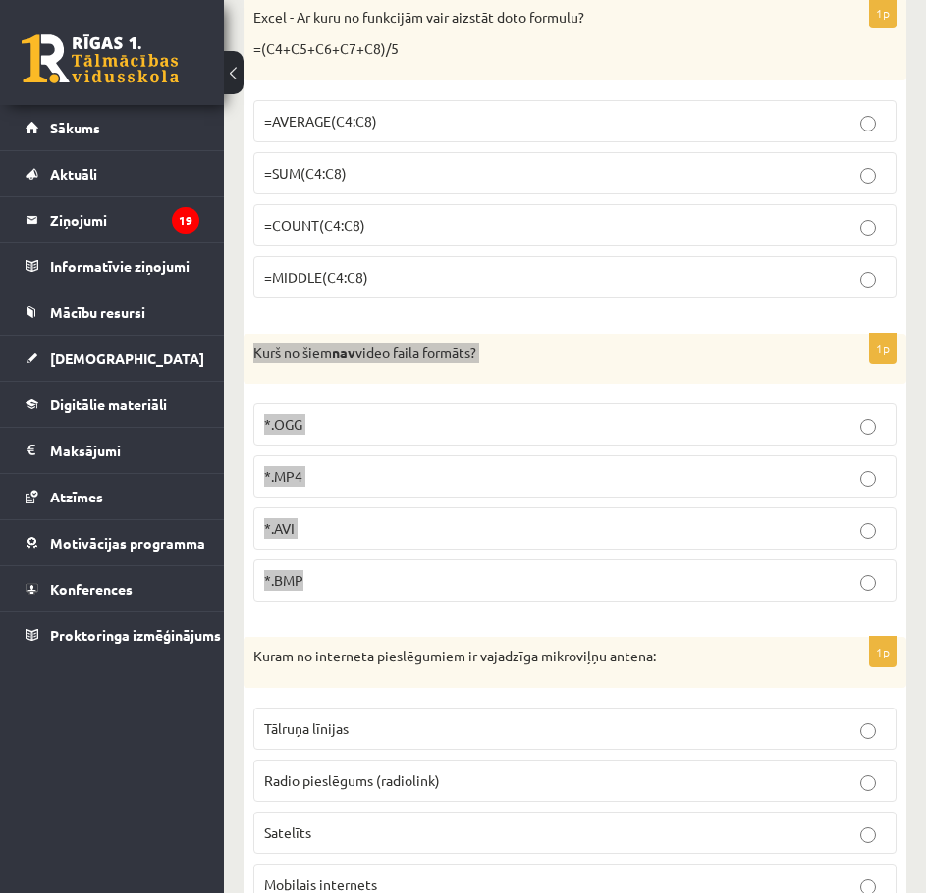
scroll to position [2486, 0]
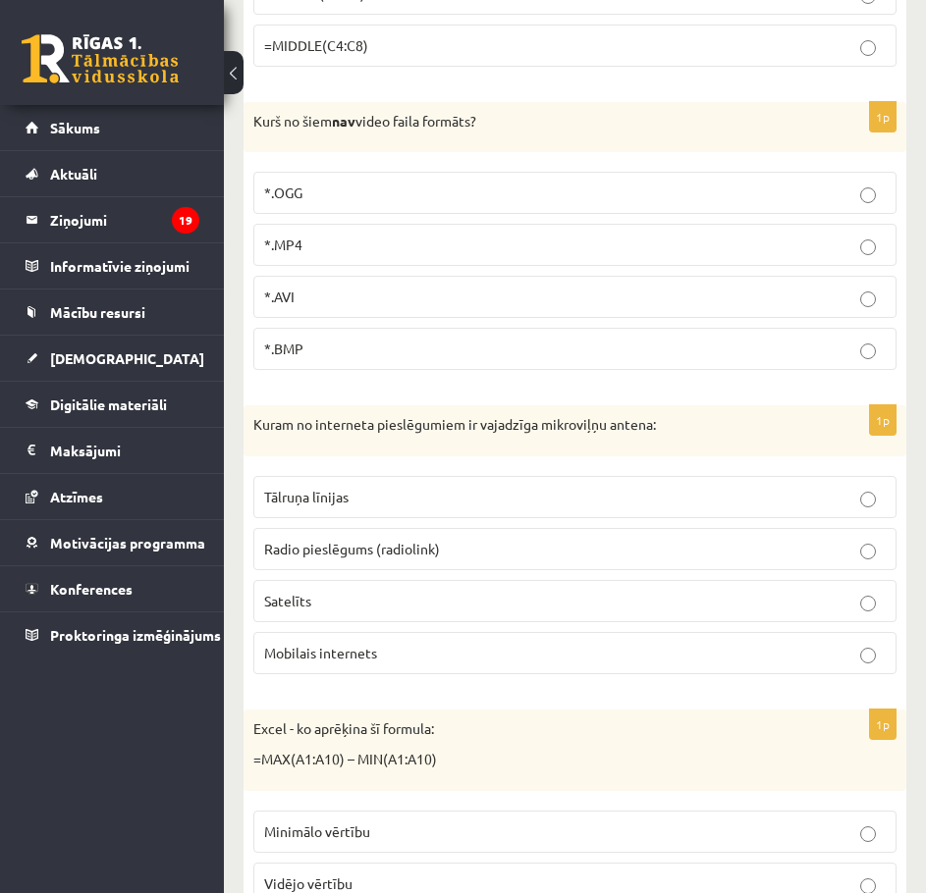
click at [319, 359] on p "*.BMP" at bounding box center [574, 349] width 621 height 21
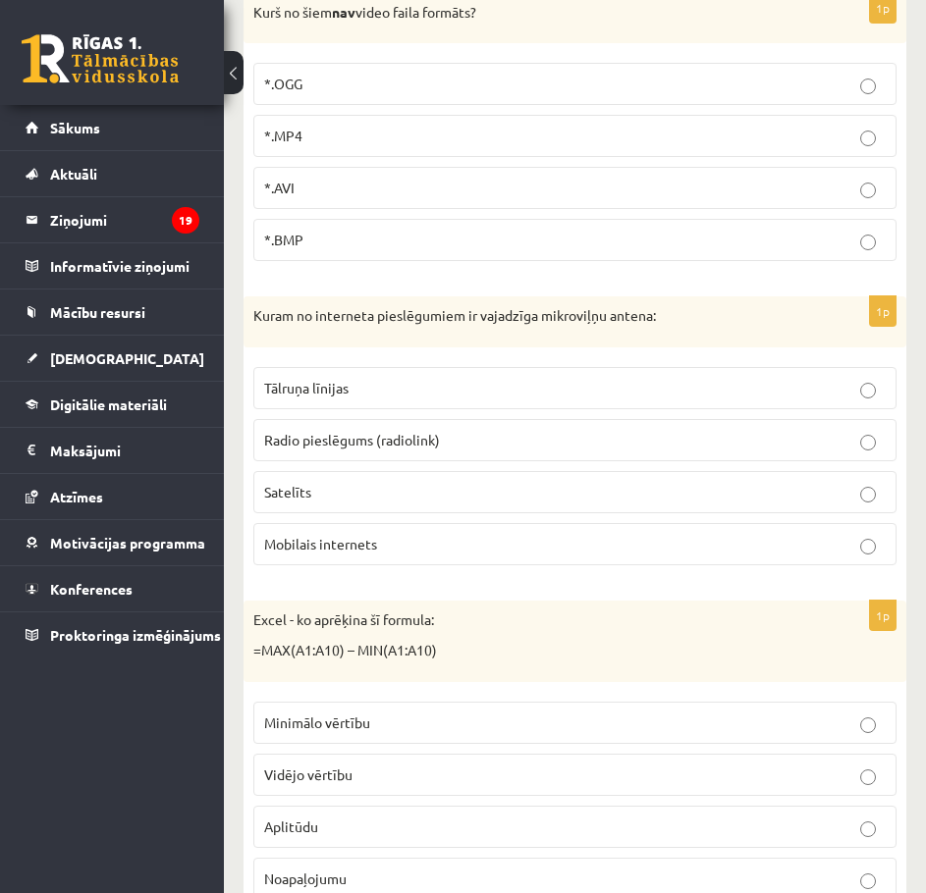
scroll to position [2618, 0]
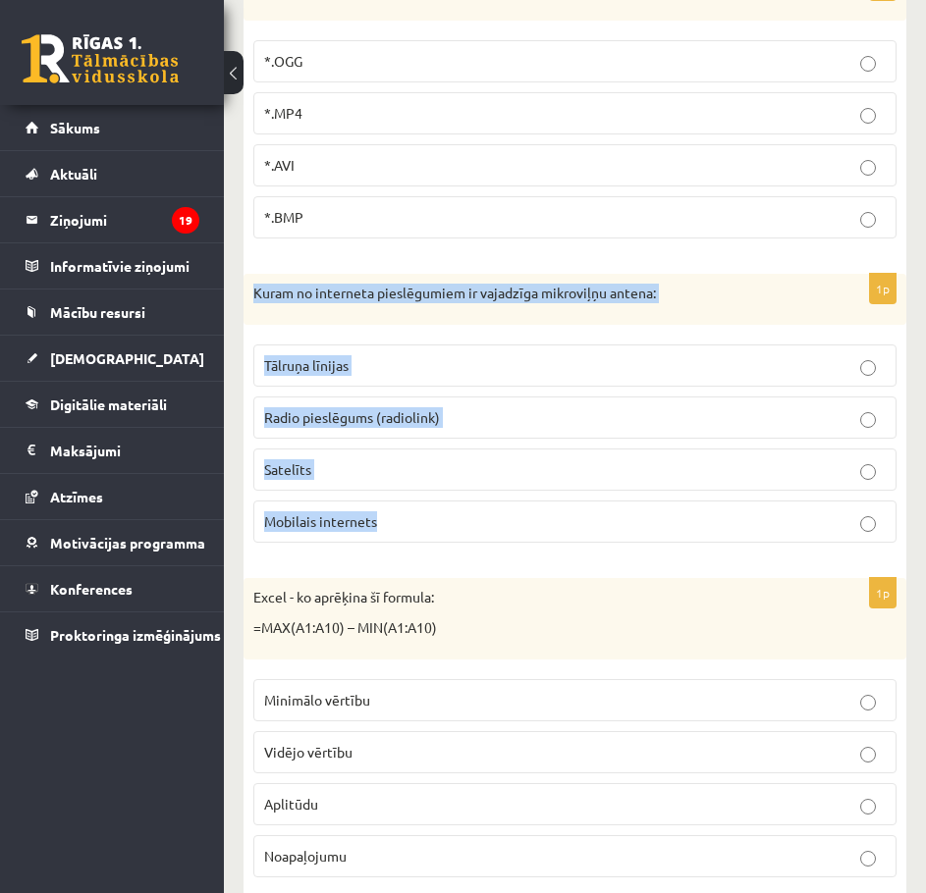
drag, startPoint x: 252, startPoint y: 320, endPoint x: 385, endPoint y: 532, distance: 250.0
click at [385, 532] on div "1p Kuram no interneta pieslēgumiem ir vajadzīga mikroviļņu antena: Tālruņa līni…" at bounding box center [574, 416] width 662 height 285
copy div "Kuram no interneta pieslēgumiem ir vajadzīga mikroviļņu antena: Tālruņa līnijas…"
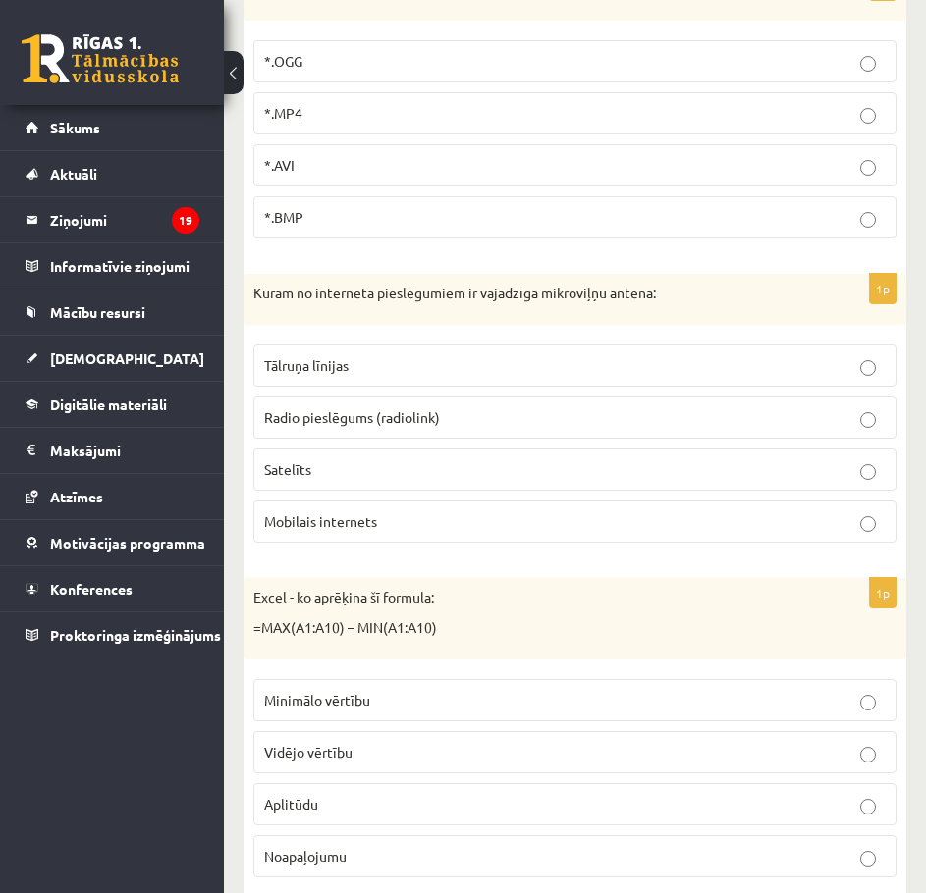
click at [354, 428] on p "Radio pieslēgums (radiolink)" at bounding box center [574, 417] width 621 height 21
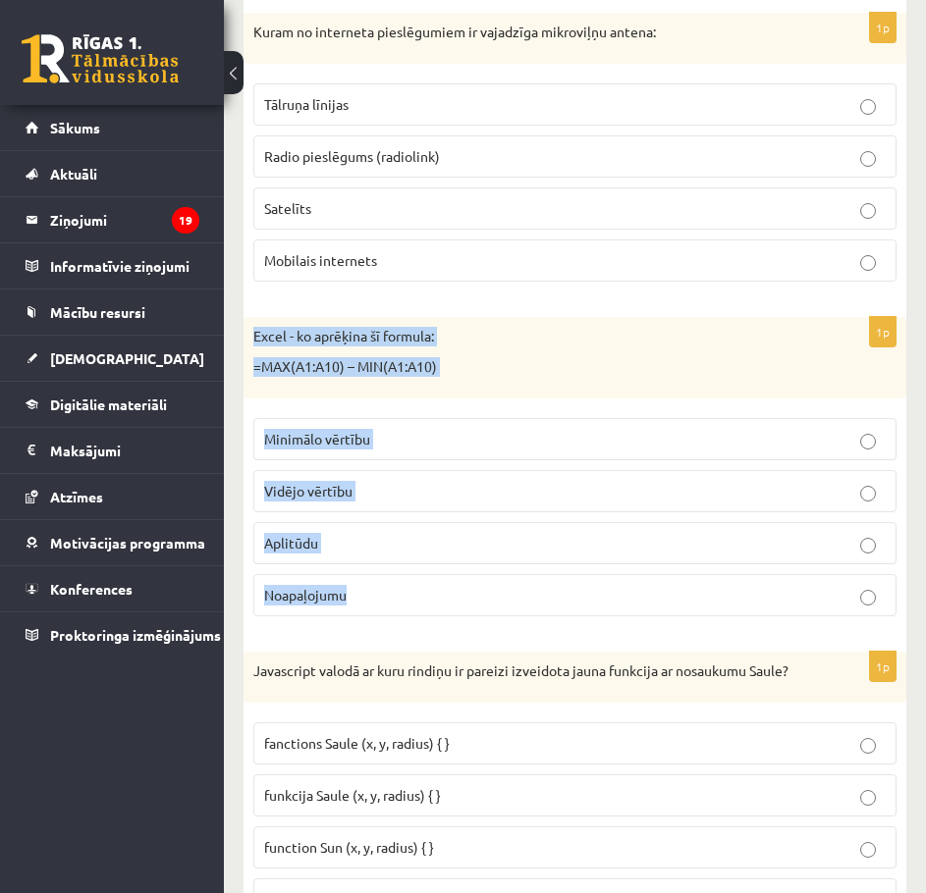
drag, startPoint x: 249, startPoint y: 357, endPoint x: 378, endPoint y: 608, distance: 282.2
click at [378, 608] on div "1p Excel - ko aprēķina šī formula: =MAX(A1:A10) – MIN(A1:A10) Minimālo vērtību …" at bounding box center [574, 474] width 662 height 315
copy div "Excel - ko aprēķina šī formula: =MAX(A1:A10) – MIN(A1:A10) Minimālo vērtību Vid…"
click at [294, 552] on span "Aplitūdu" at bounding box center [291, 543] width 54 height 18
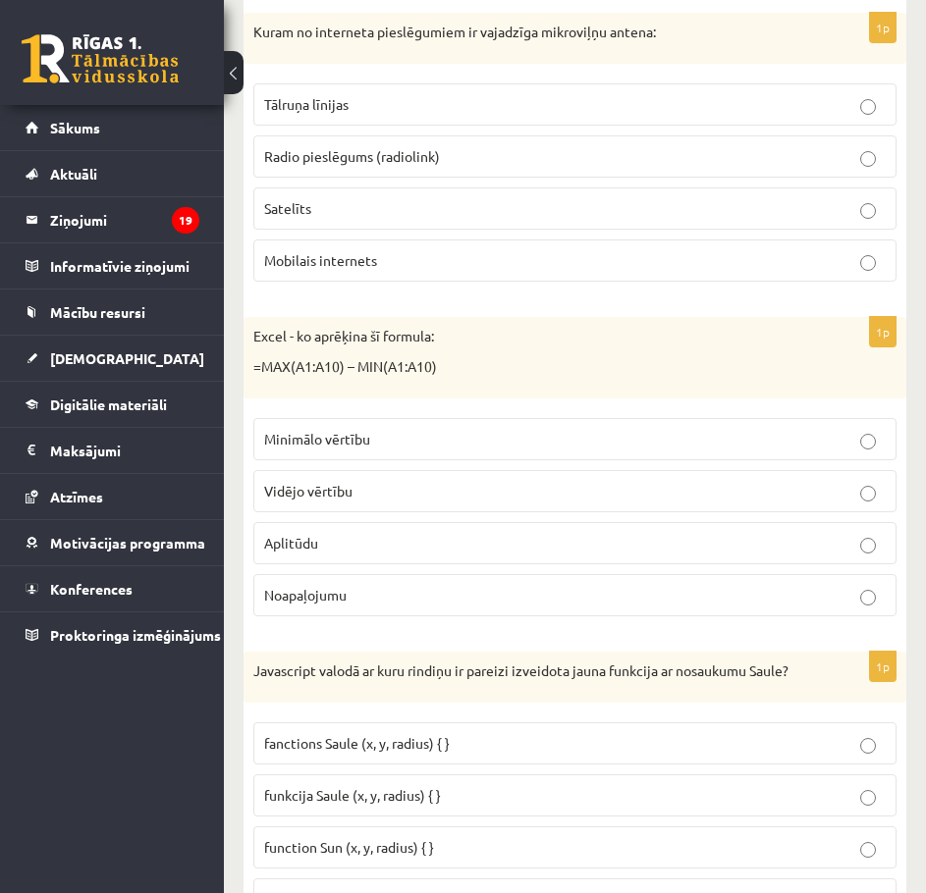
scroll to position [3141, 0]
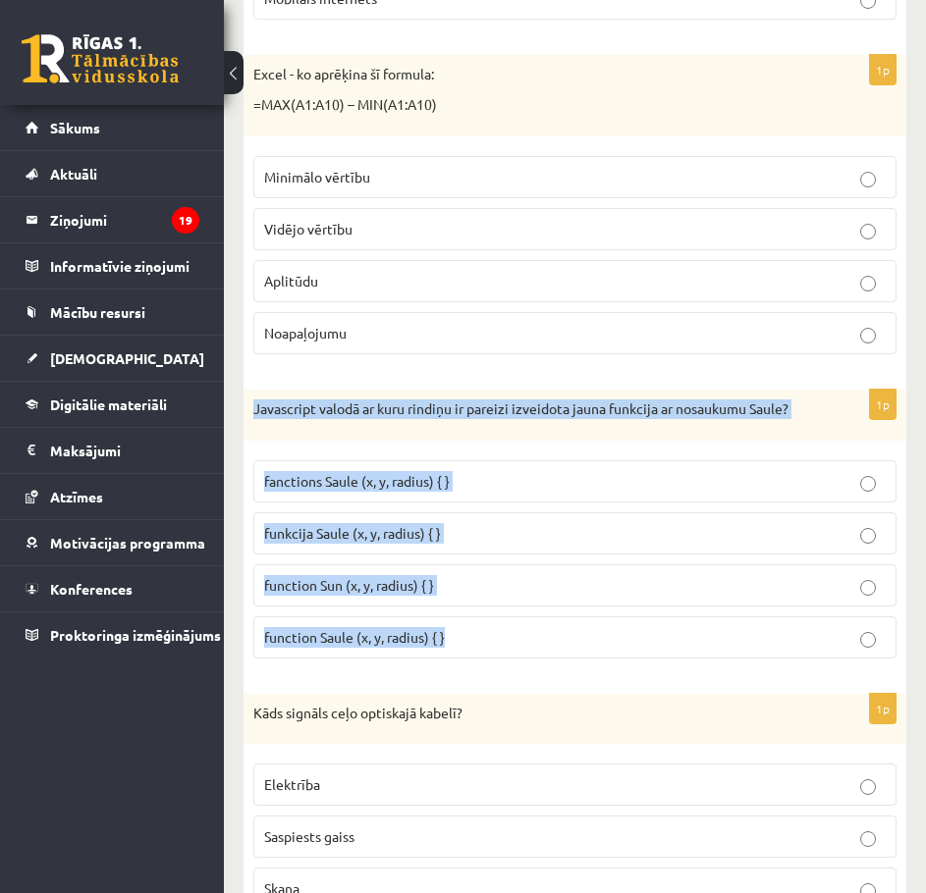
drag, startPoint x: 263, startPoint y: 435, endPoint x: 474, endPoint y: 655, distance: 304.7
click at [474, 655] on div "1p Javascript valodā ar kuru rindiņu ir pareizi izveidota jauna funkcija ar nos…" at bounding box center [574, 532] width 662 height 285
click at [245, 616] on div "1p Javascript valodā ar kuru rindiņu ir pareizi izveidota jauna funkcija ar nos…" at bounding box center [574, 532] width 662 height 285
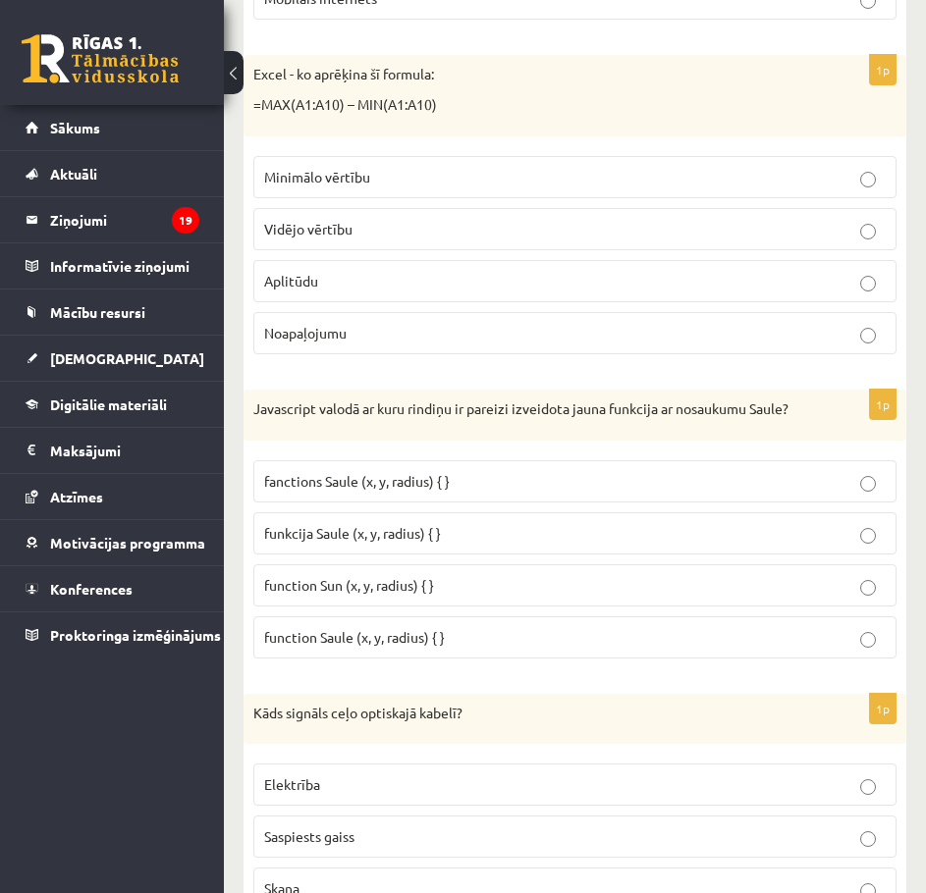
click at [300, 542] on span "funkcija Saule (x, y, radius) { }" at bounding box center [352, 533] width 177 height 18
click at [372, 594] on span "function Sun (x, y, radius) { }" at bounding box center [349, 585] width 170 height 18
click at [384, 648] on p "function Saule (x, y, radius) { }" at bounding box center [574, 637] width 621 height 21
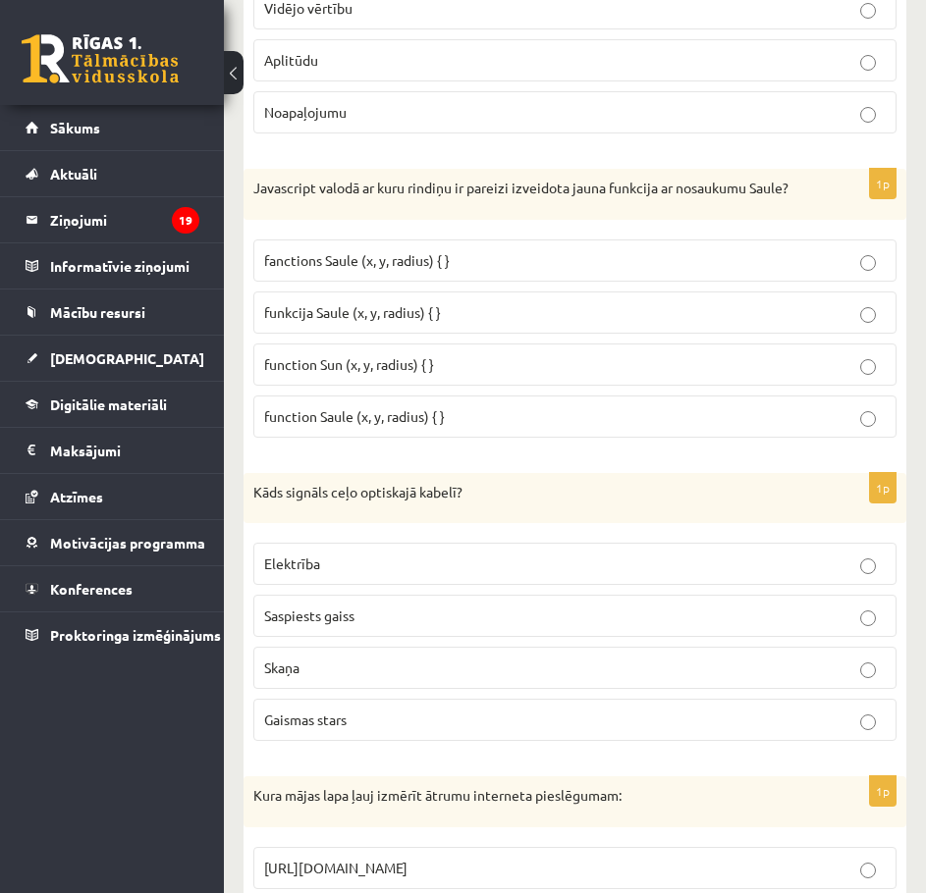
scroll to position [3403, 0]
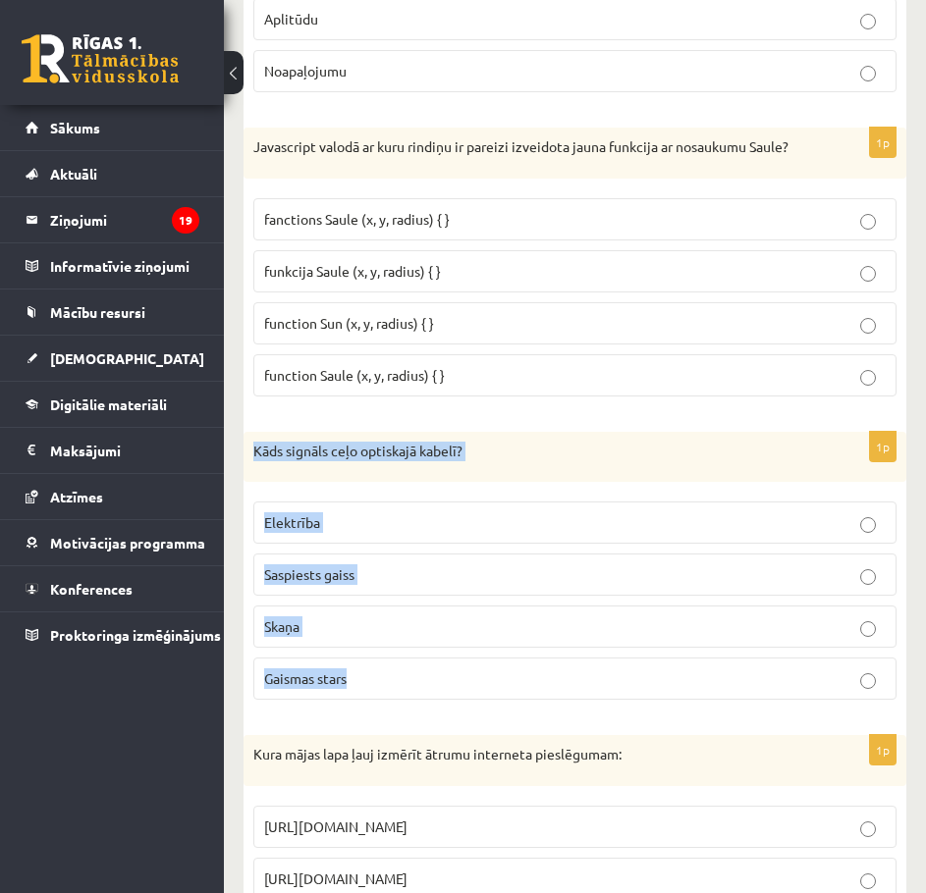
drag, startPoint x: 251, startPoint y: 472, endPoint x: 413, endPoint y: 688, distance: 269.9
click at [413, 688] on div "1p Kāds signāls ceļo optiskajā kabelī? Elektrība Saspiests gaiss Skaņa Gaismas …" at bounding box center [574, 574] width 662 height 285
click at [319, 716] on div "1p Kāds signāls ceļo optiskajā kabelī? Elektrība Saspiests gaiss Skaņa Gaismas …" at bounding box center [574, 574] width 662 height 285
click at [324, 687] on span "Gaismas stars" at bounding box center [305, 678] width 82 height 18
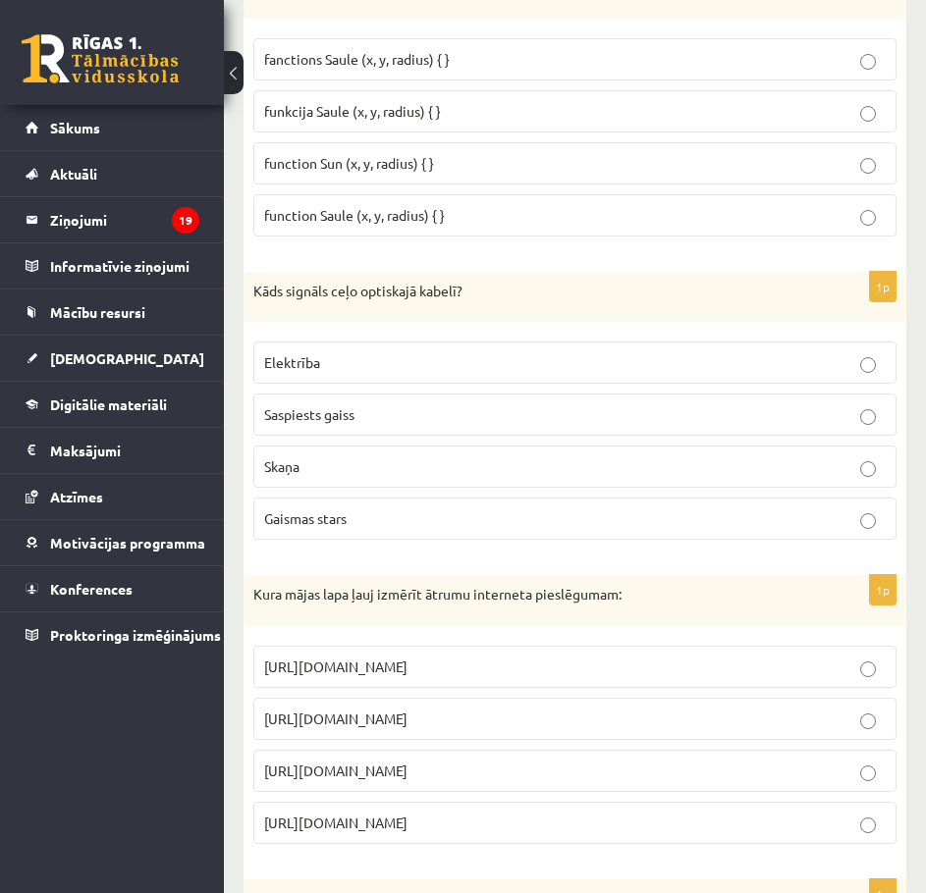
scroll to position [3664, 0]
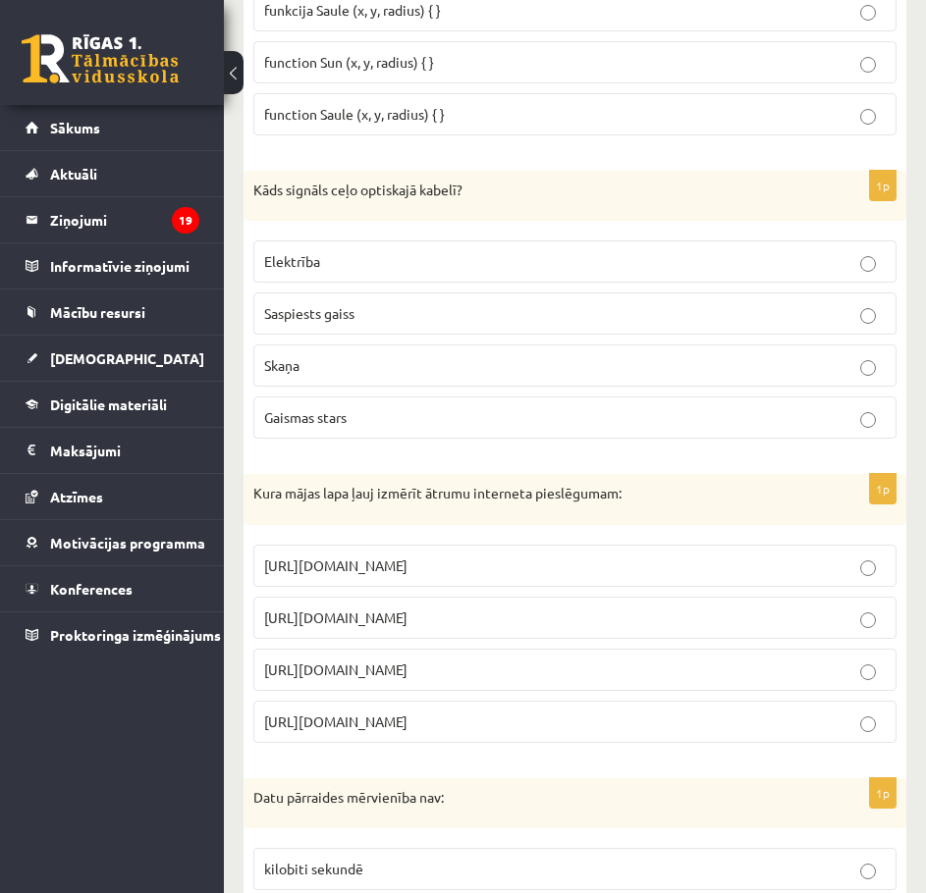
drag, startPoint x: 252, startPoint y: 516, endPoint x: 502, endPoint y: 729, distance: 327.9
click at [502, 729] on div "1p Kura mājas lapa ļauj izmērīt ātrumu interneta pieslēgumam: https://www.apoll…" at bounding box center [574, 616] width 662 height 285
click at [567, 628] on p "https://www.speedtest.net" at bounding box center [574, 618] width 621 height 21
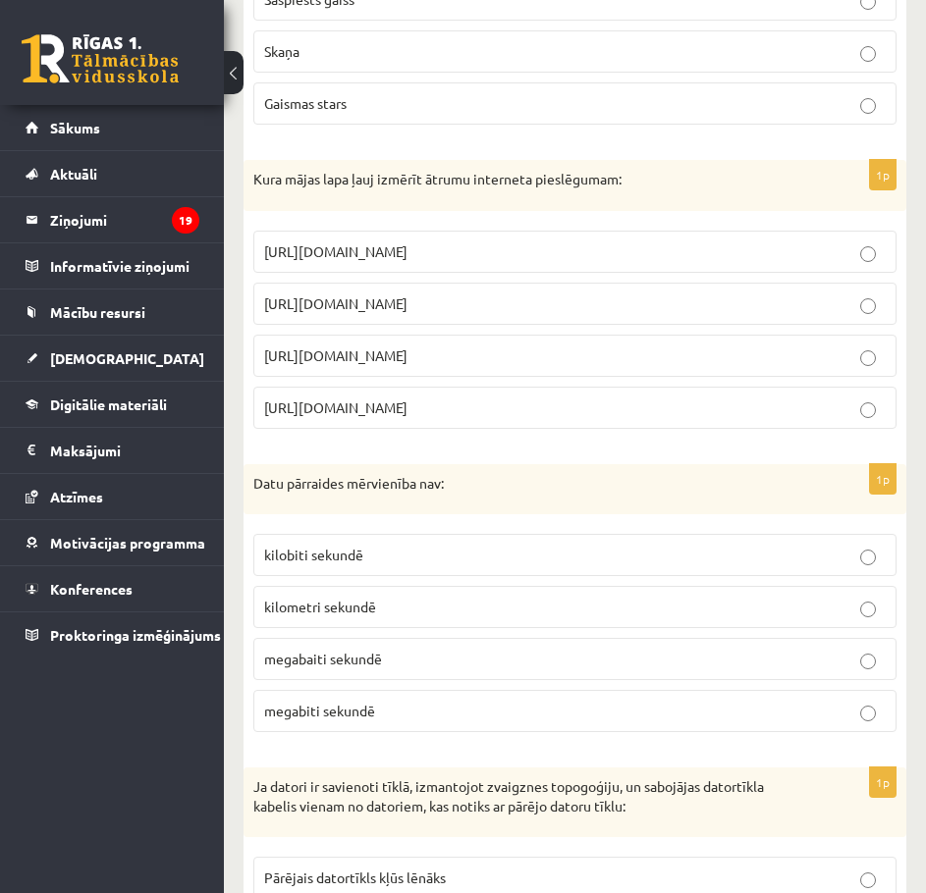
scroll to position [4188, 0]
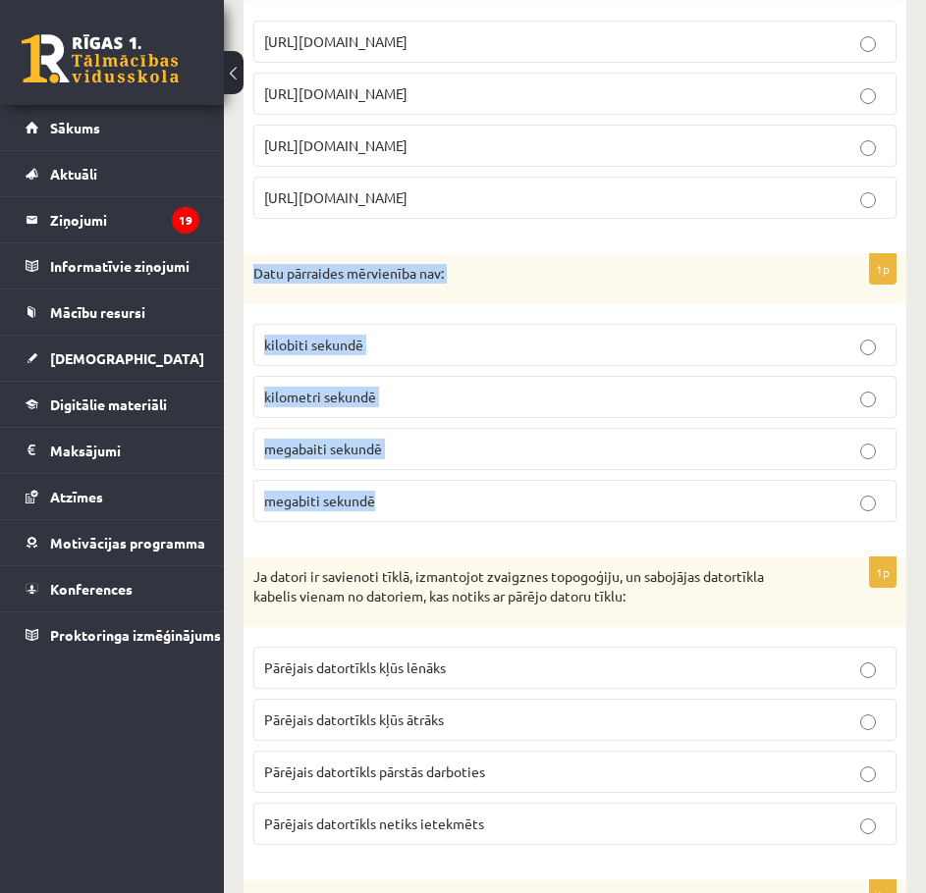
drag, startPoint x: 255, startPoint y: 293, endPoint x: 423, endPoint y: 508, distance: 272.7
click at [423, 508] on div "1p Datu pārraides mērvienība nav: kilobiti sekundē kilometri sekundē megabaiti …" at bounding box center [574, 396] width 662 height 285
click at [278, 539] on div "1p Datu pārraides mērvienība nav: kilobiti sekundē kilometri sekundē megabaiti …" at bounding box center [574, 396] width 662 height 285
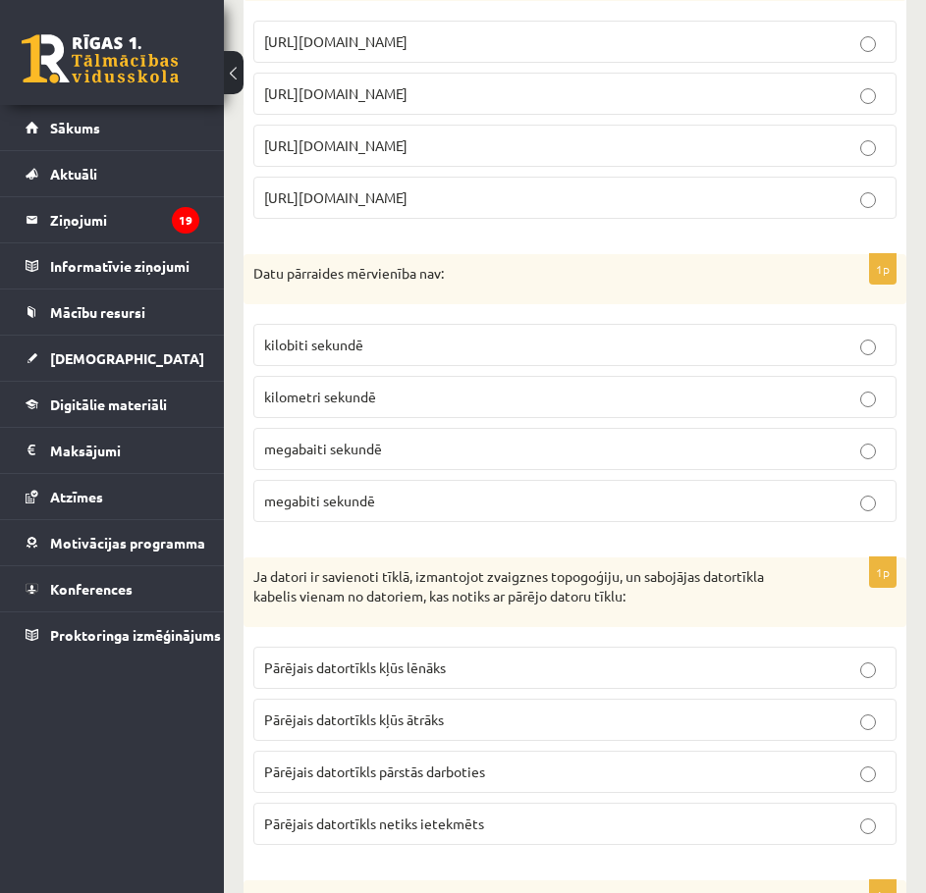
click at [337, 407] on p "kilometri sekundē" at bounding box center [574, 397] width 621 height 21
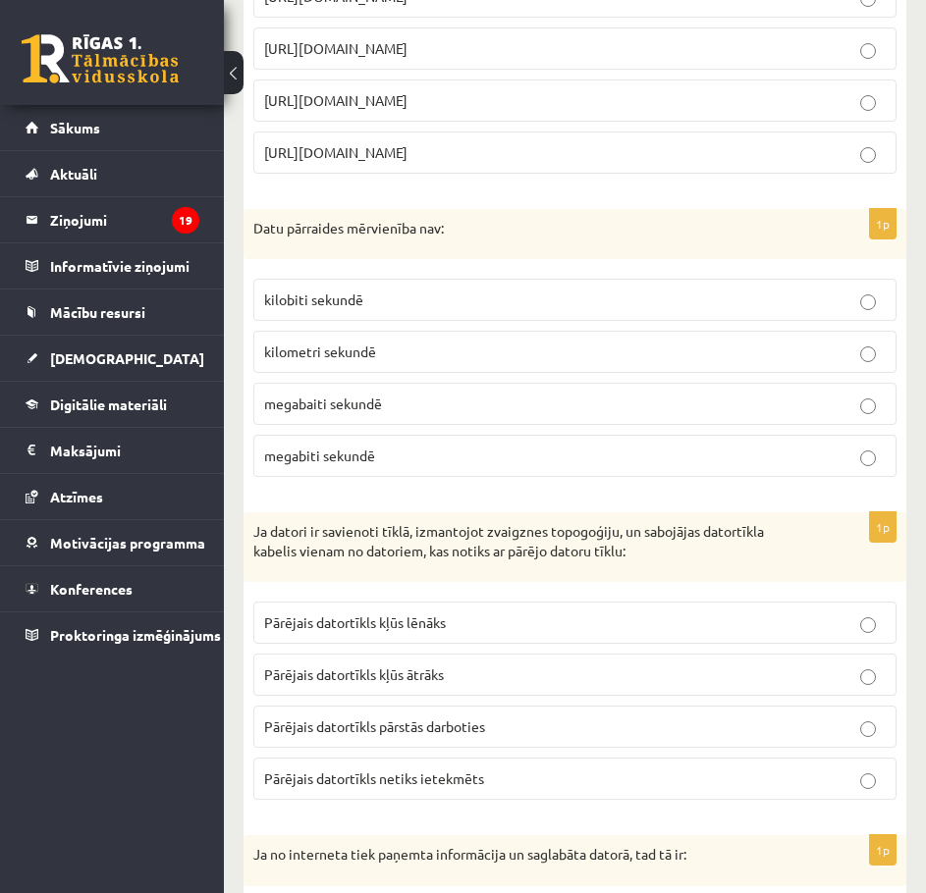
scroll to position [4318, 0]
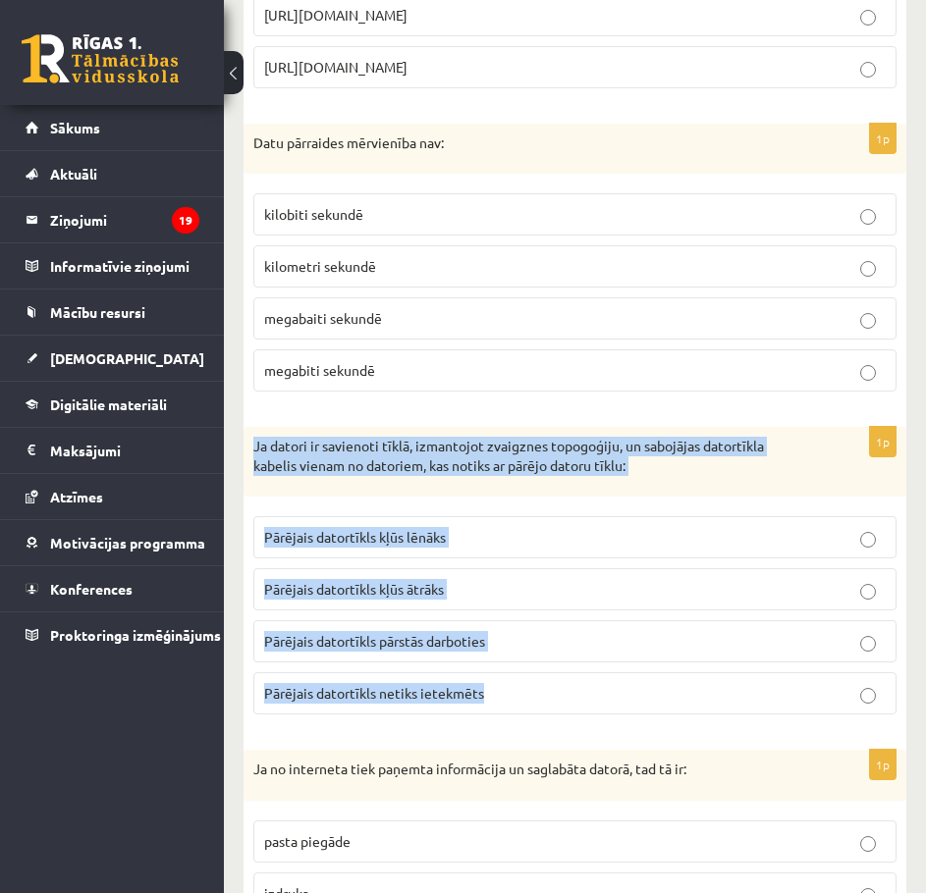
drag, startPoint x: 247, startPoint y: 464, endPoint x: 485, endPoint y: 714, distance: 344.3
click at [485, 714] on div "1p Ja datori ir savienoti tīklā, izmantojot zvaigznes topogoģiju, un sabojājas …" at bounding box center [574, 578] width 662 height 303
click at [240, 647] on div "**********" at bounding box center [575, 650] width 702 height 9787
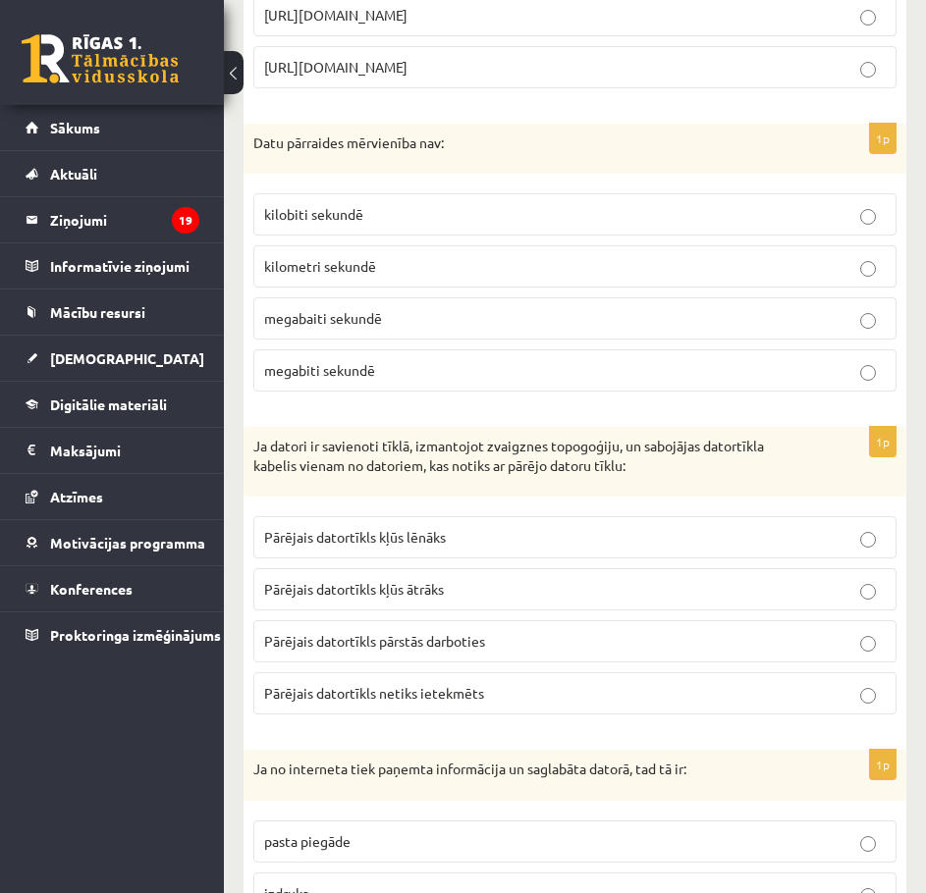
click at [392, 702] on span "Pārējais datortīkls netiks ietekmēts" at bounding box center [374, 693] width 220 height 18
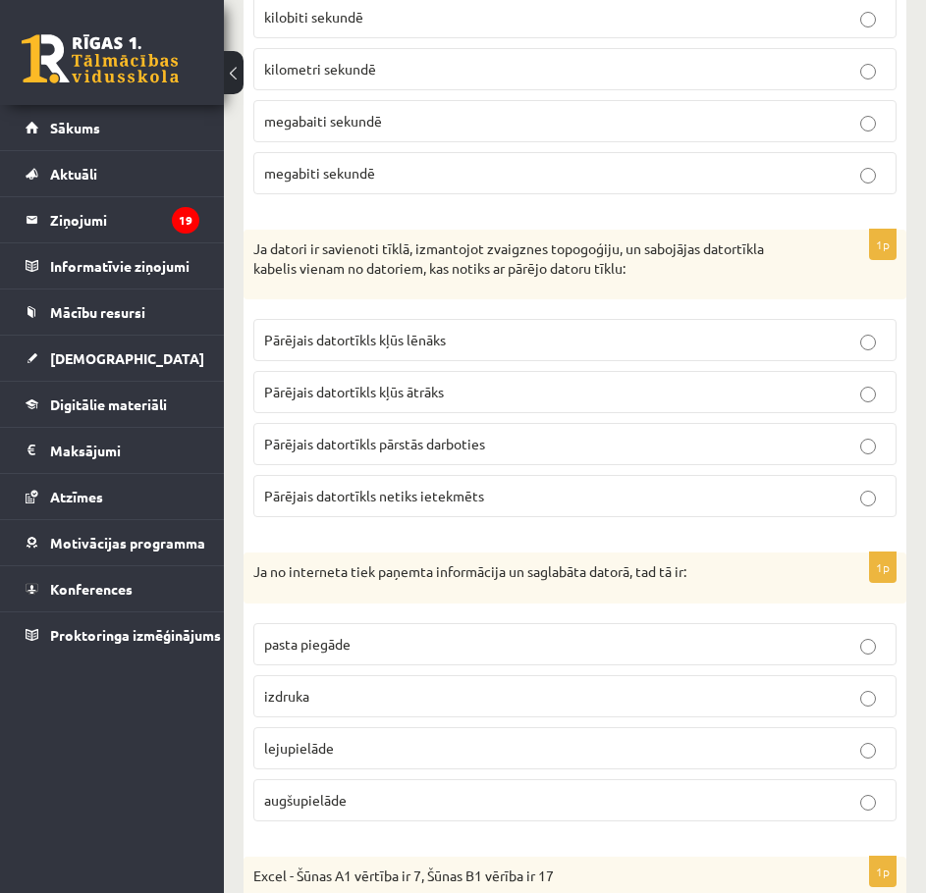
scroll to position [4580, 0]
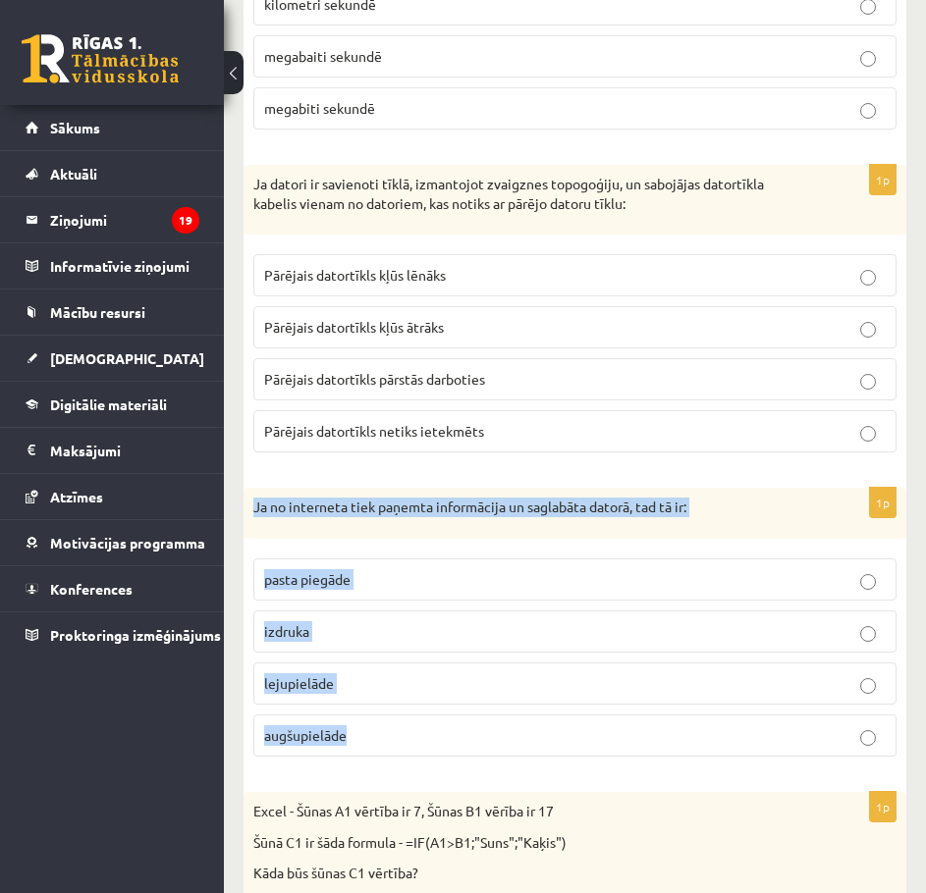
drag, startPoint x: 248, startPoint y: 520, endPoint x: 365, endPoint y: 748, distance: 255.9
click at [355, 755] on div "1p Ja no interneta tiek paņemta informācija un saglabāta datorā, tad tā ir: pas…" at bounding box center [574, 630] width 662 height 285
click at [344, 772] on div "1p Ja no interneta tiek paņemta informācija un saglabāta datorā, tad tā ir: pas…" at bounding box center [574, 630] width 662 height 285
click at [322, 692] on span "lejupielāde" at bounding box center [299, 683] width 70 height 18
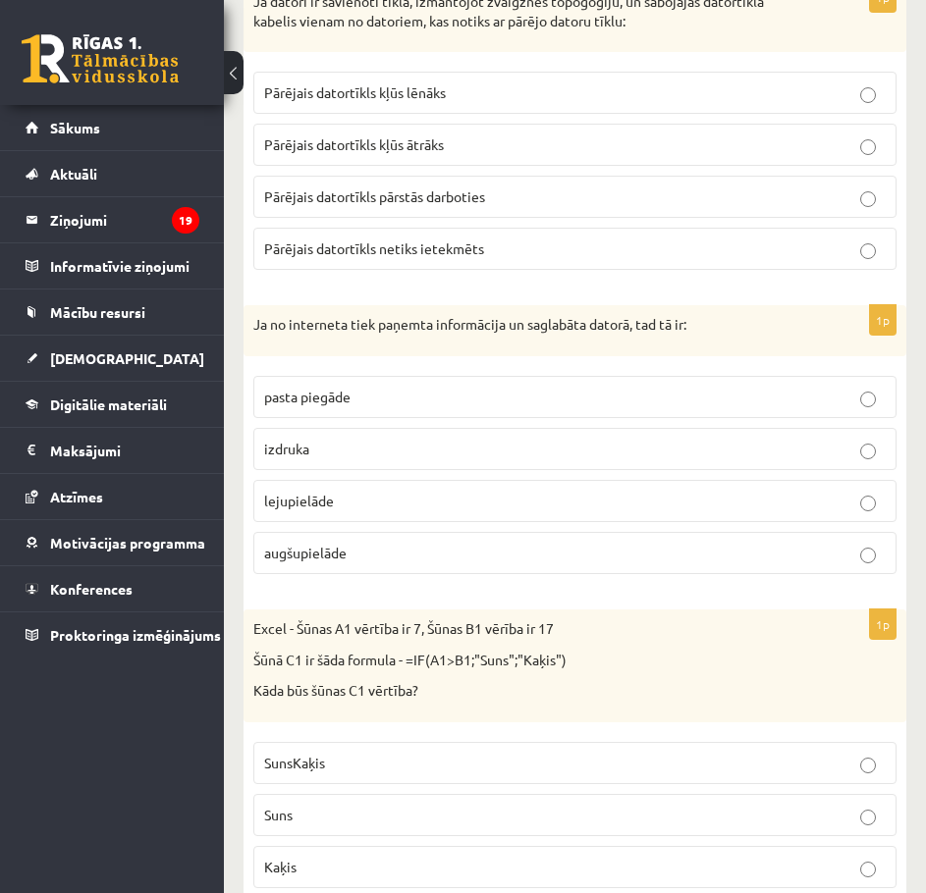
scroll to position [4973, 0]
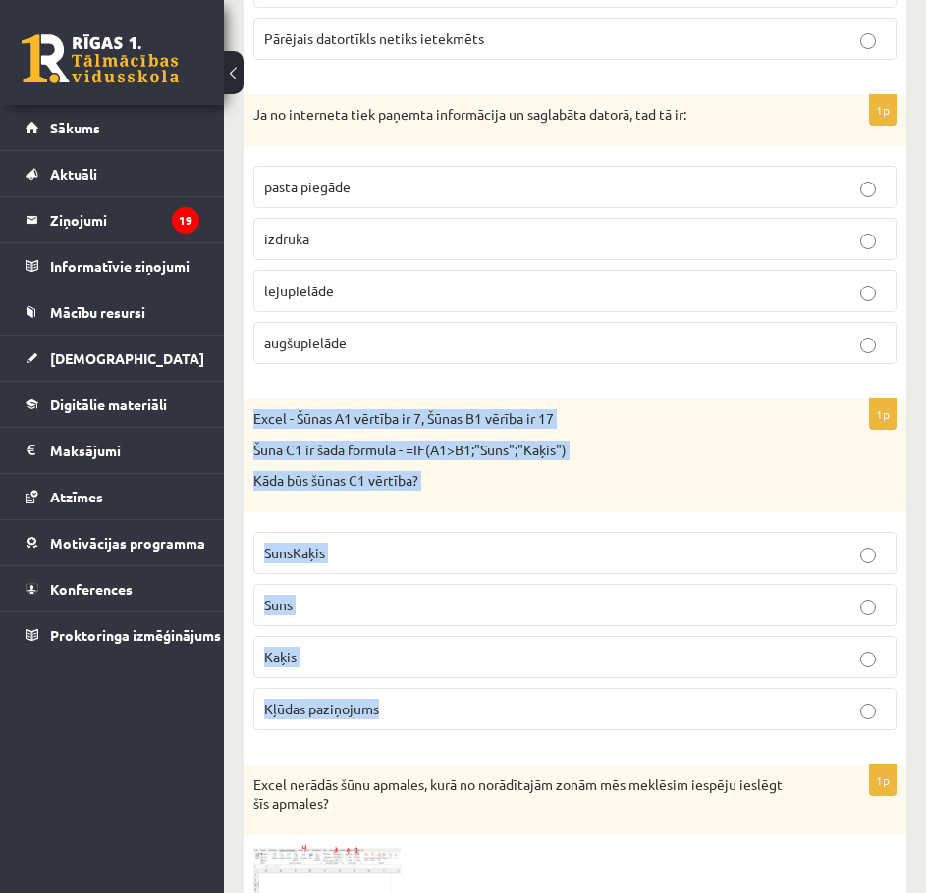
drag, startPoint x: 250, startPoint y: 434, endPoint x: 385, endPoint y: 723, distance: 319.2
click at [385, 723] on div "1p Excel - Šūnas A1 vērtība ir 7, Šūnas B1 vērība ir 17 Šūnā C1 ir šāda formula…" at bounding box center [574, 572] width 662 height 346
click at [343, 667] on p "Kaķis" at bounding box center [574, 657] width 621 height 21
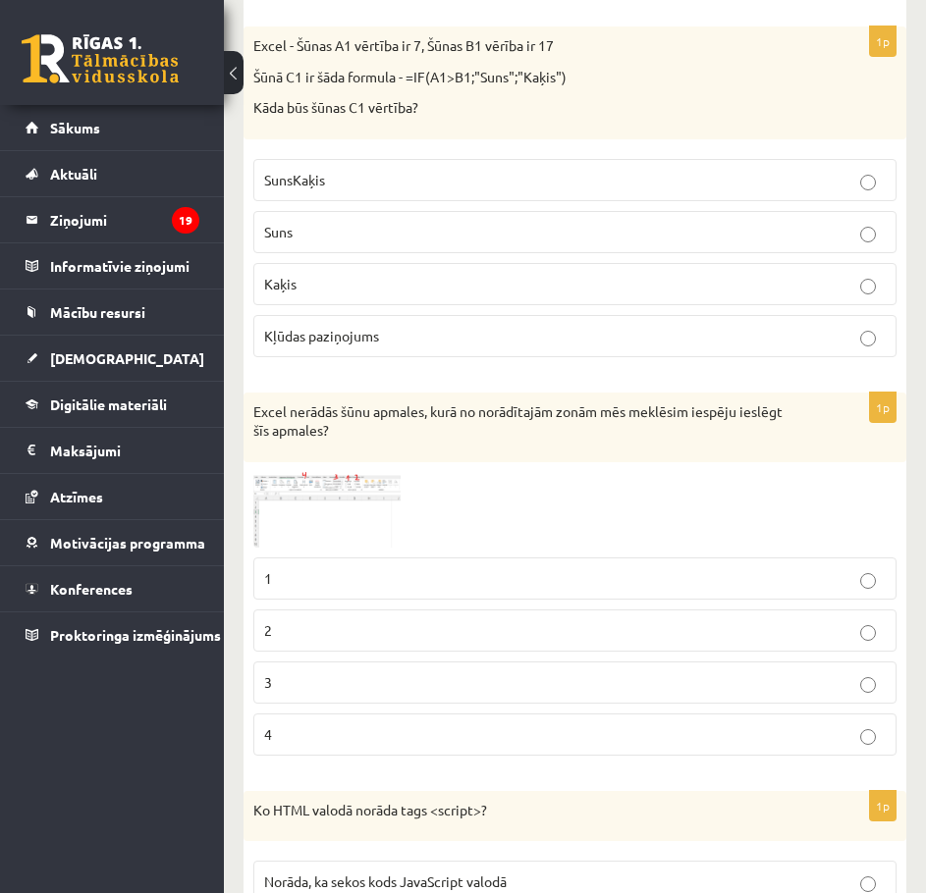
scroll to position [5366, 0]
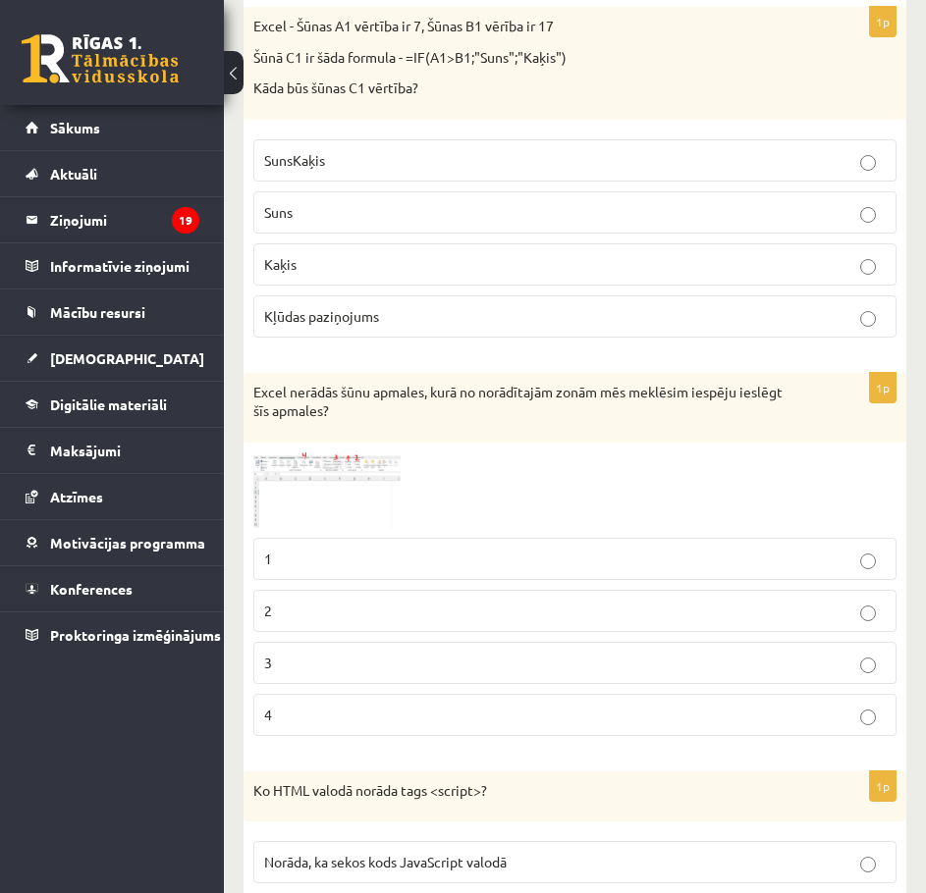
click at [284, 507] on img at bounding box center [326, 490] width 147 height 76
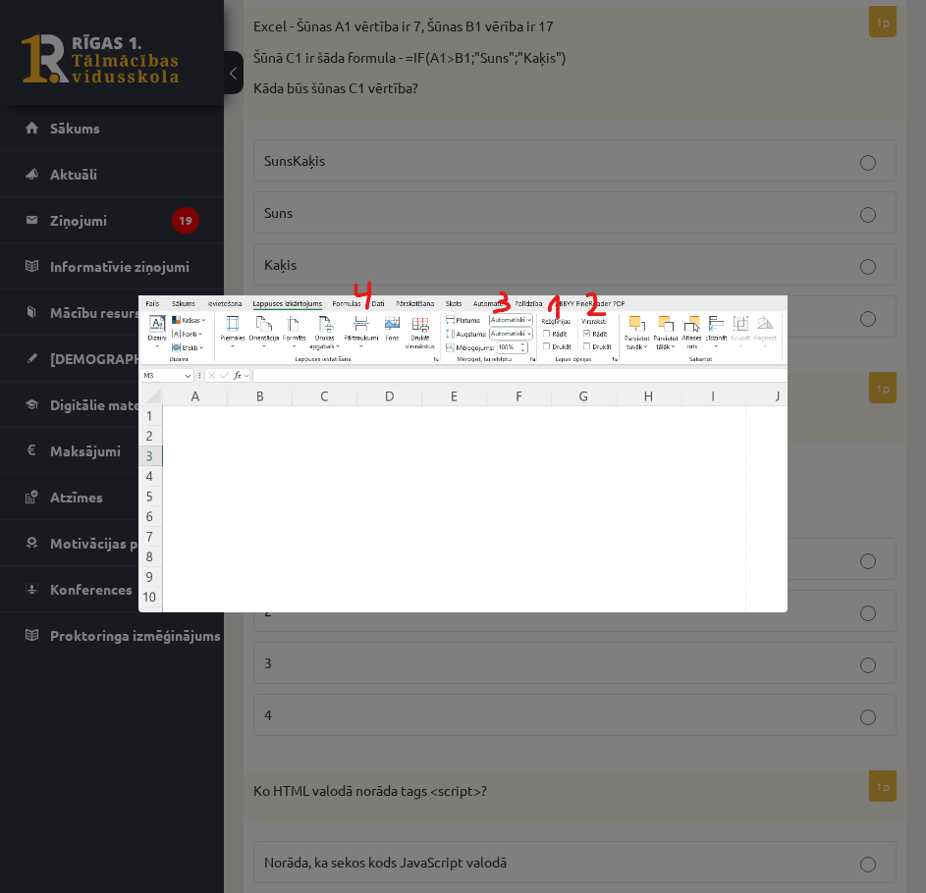
click at [592, 693] on div at bounding box center [463, 446] width 926 height 893
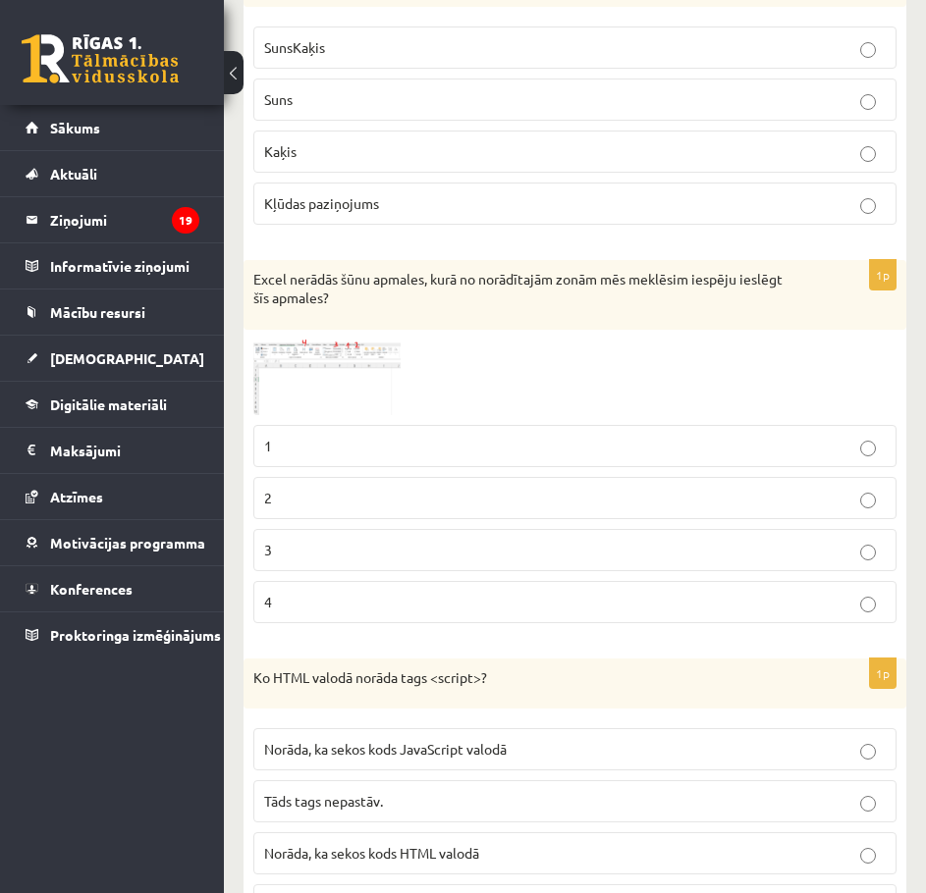
scroll to position [5496, 0]
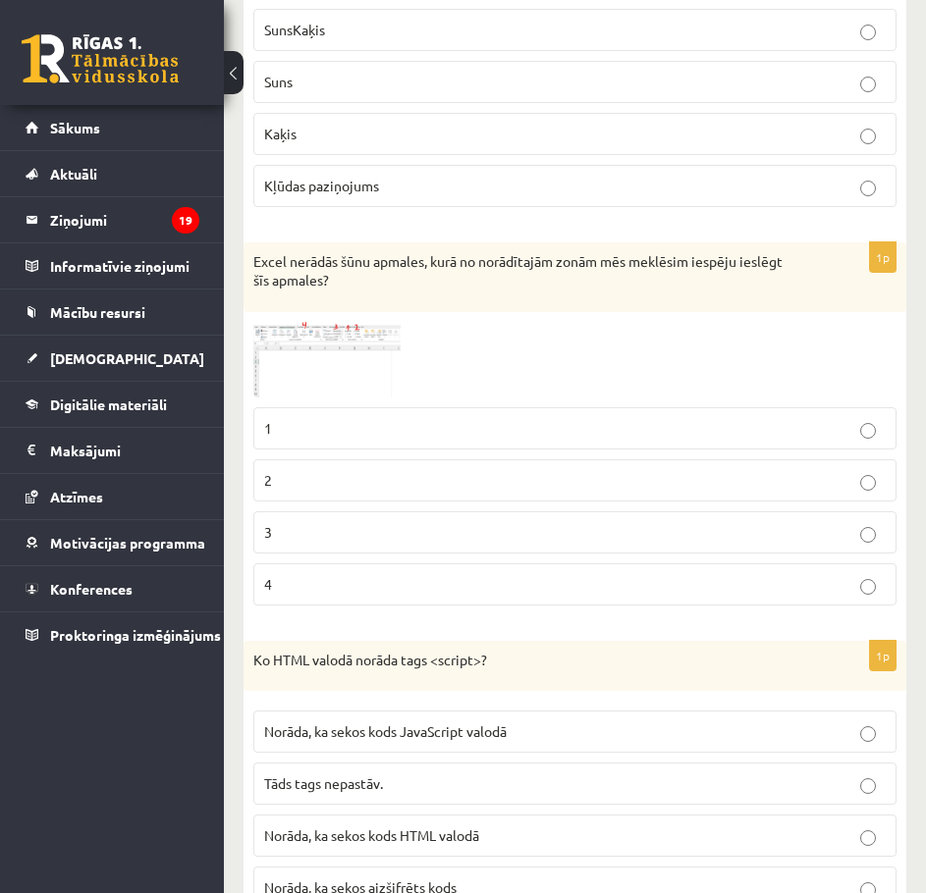
click at [322, 385] on span at bounding box center [327, 368] width 31 height 31
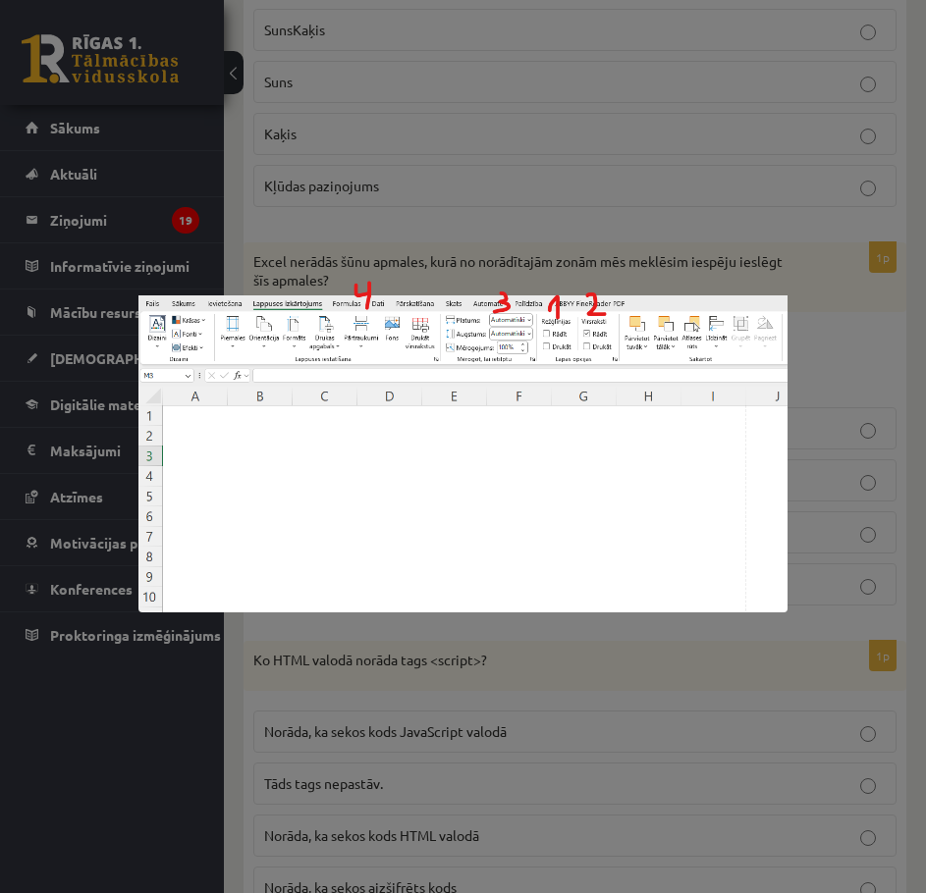
click at [382, 186] on div at bounding box center [463, 446] width 926 height 893
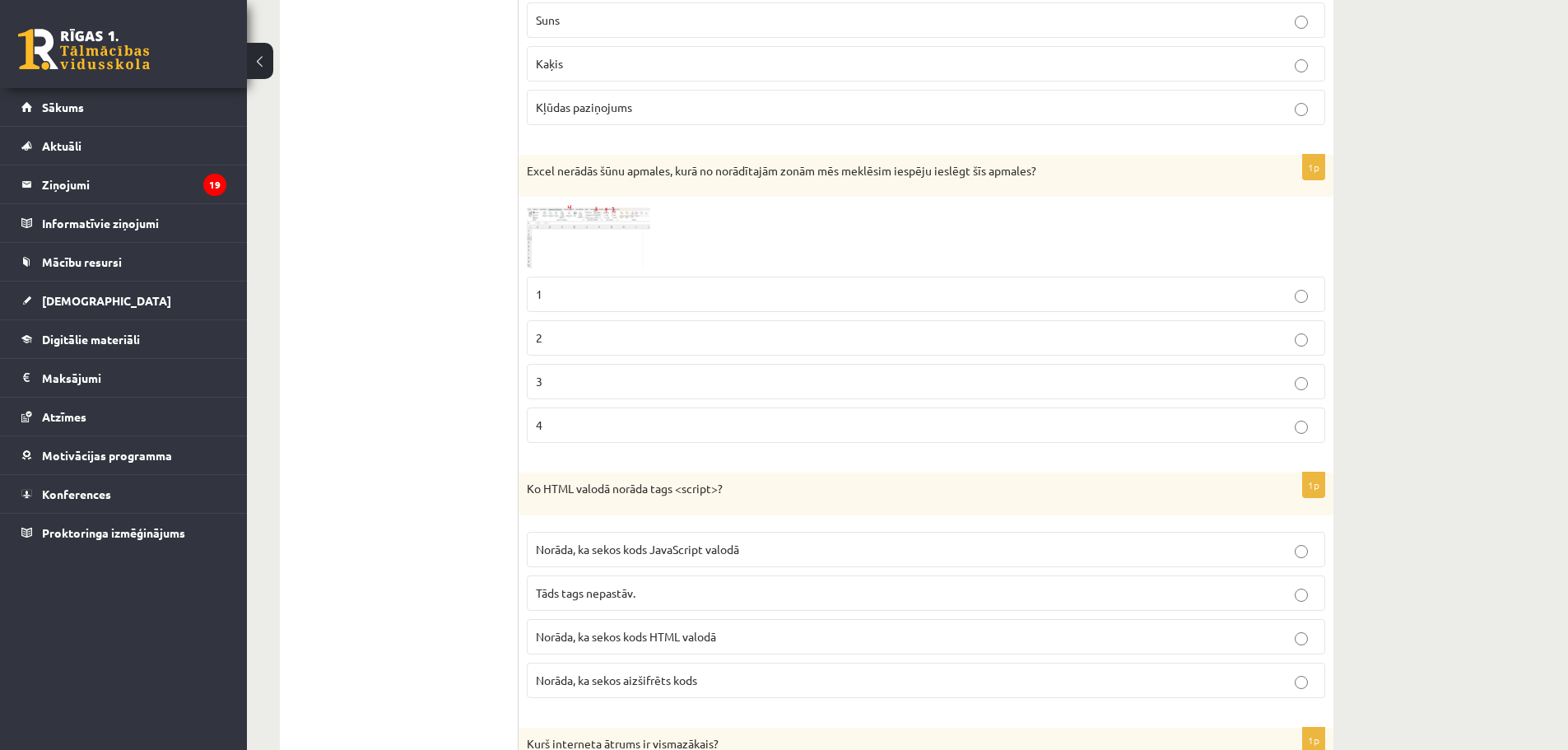
click at [578, 228] on img at bounding box center [588, 237] width 123 height 64
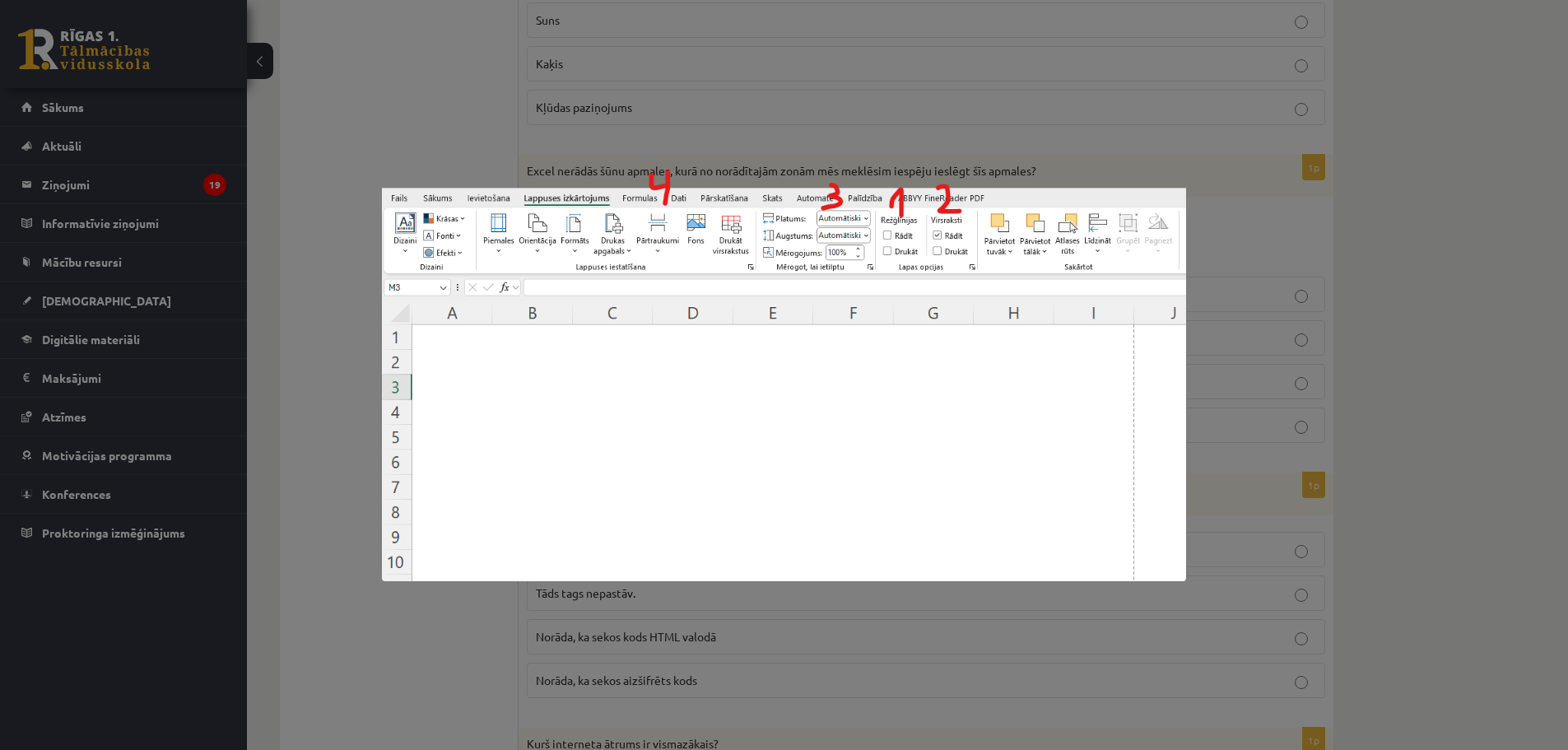
click at [743, 107] on div at bounding box center [784, 375] width 1568 height 750
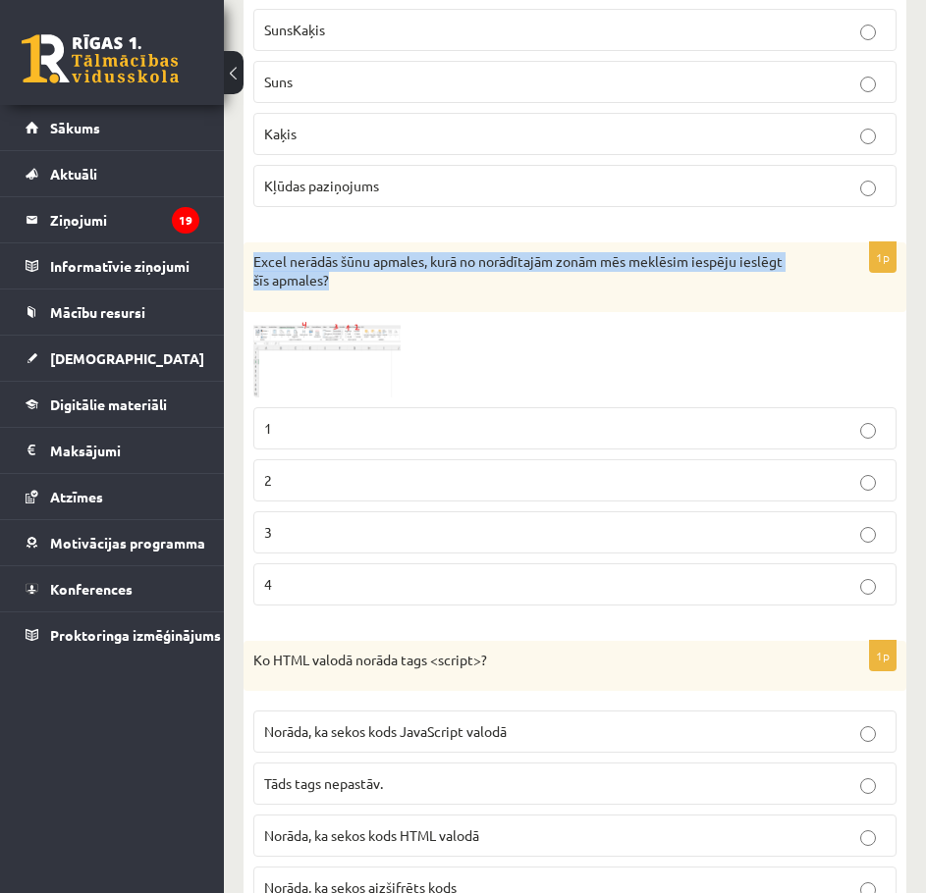
drag, startPoint x: 254, startPoint y: 278, endPoint x: 332, endPoint y: 310, distance: 84.0
click at [332, 291] on p "Excel nerādās šūnu apmales, kurā no norādītajām zonām mēs meklēsim iespēju iesl…" at bounding box center [525, 271] width 545 height 38
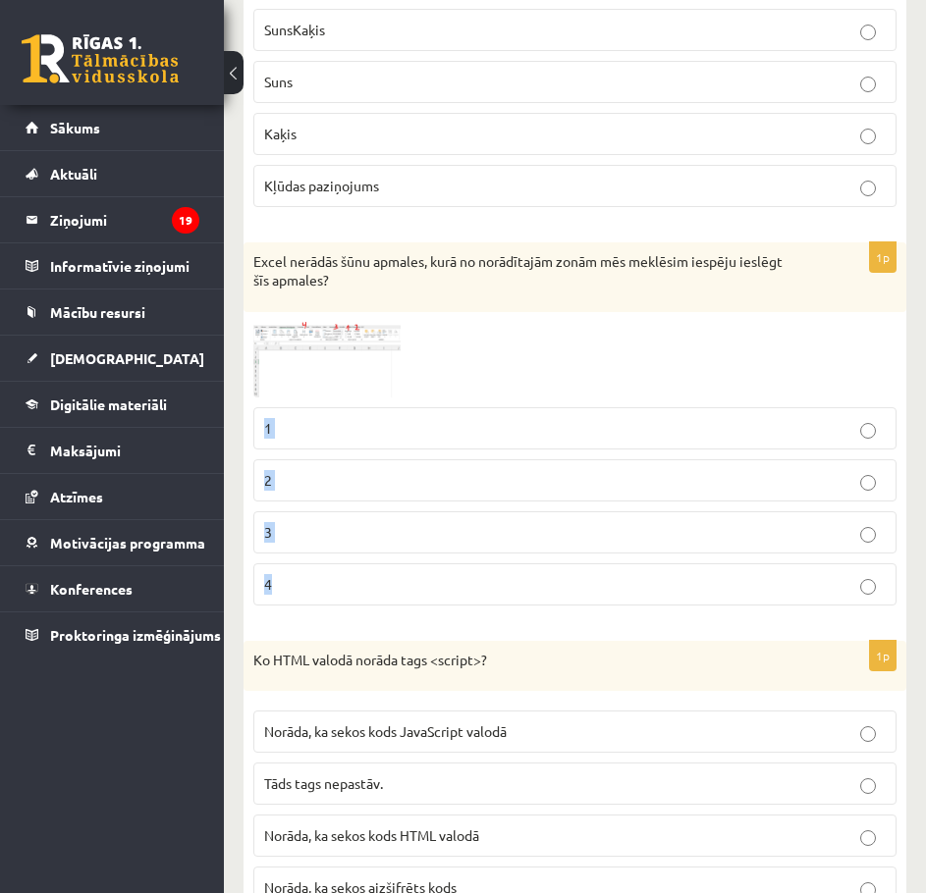
drag, startPoint x: 261, startPoint y: 453, endPoint x: 299, endPoint y: 602, distance: 153.1
click at [299, 602] on fieldset "1 2 3 4" at bounding box center [574, 504] width 643 height 214
click at [755, 621] on div "1p Excel nerādās šūnu apmales, kurā no norādītajām zonām mēs meklēsim iespēju i…" at bounding box center [574, 431] width 662 height 379
click at [405, 543] on p "3" at bounding box center [574, 532] width 621 height 21
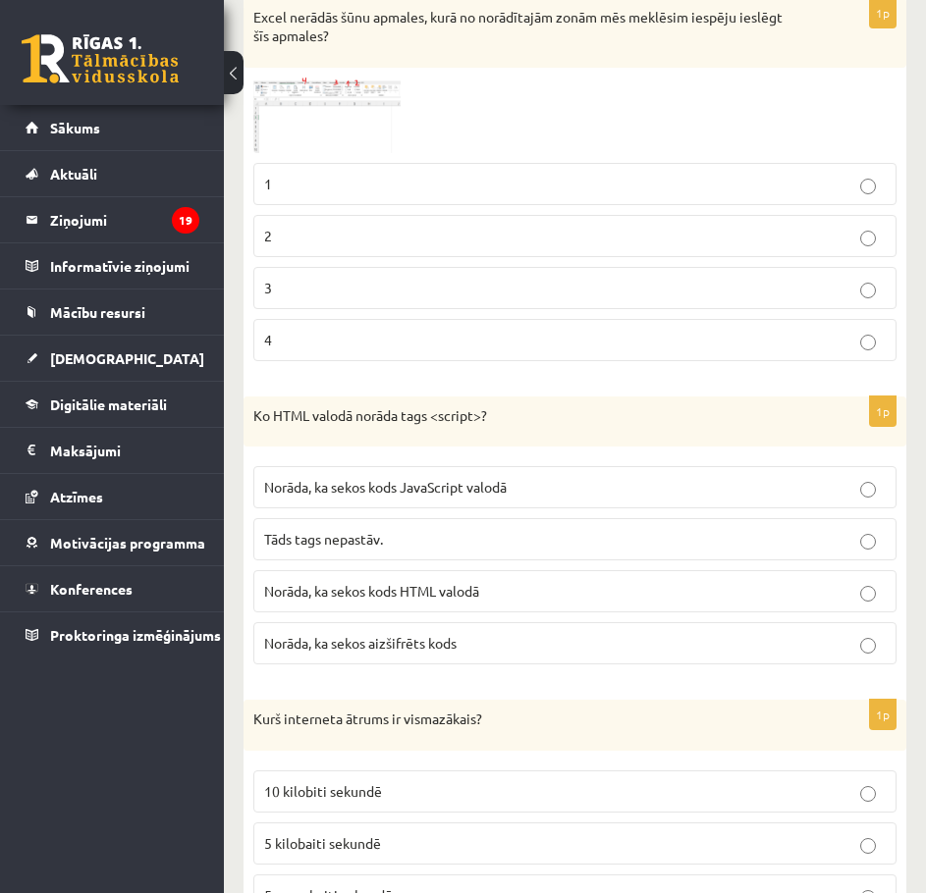
scroll to position [5758, 0]
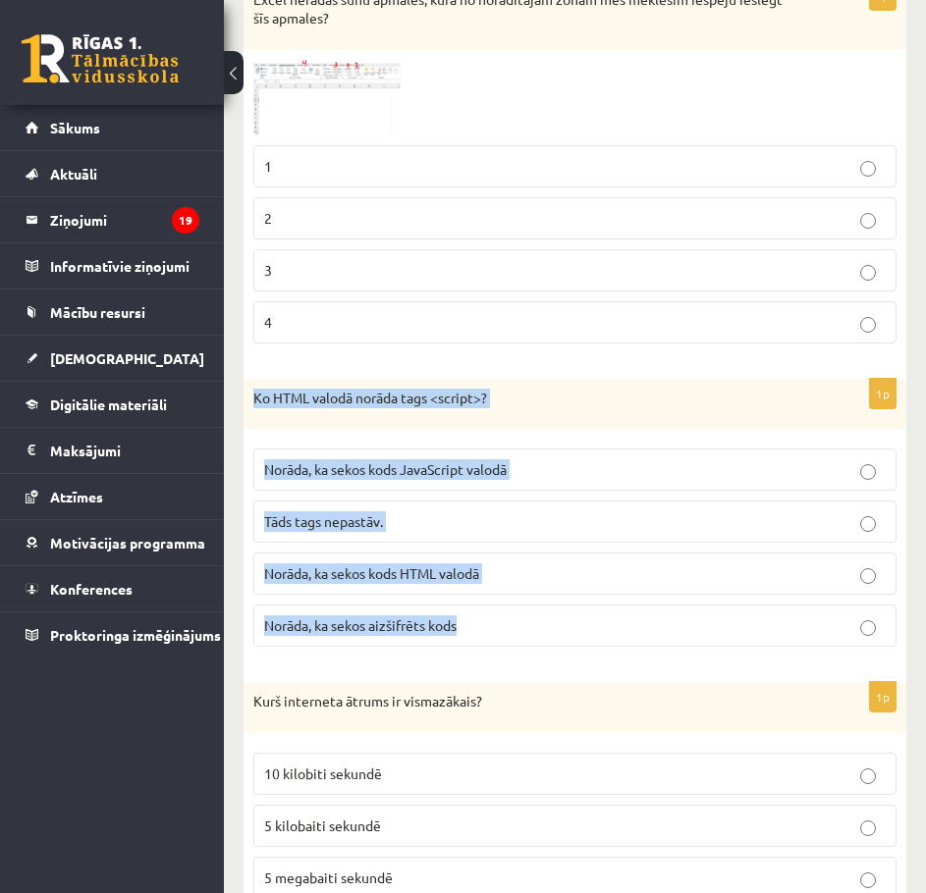
drag, startPoint x: 253, startPoint y: 418, endPoint x: 532, endPoint y: 633, distance: 352.0
click at [532, 633] on div "1p Ko HTML valodā norāda tags <script>? Norāda, ka sekos kods JavaScript valodā…" at bounding box center [574, 521] width 662 height 285
click at [243, 451] on div "1p Ko HTML valodā norāda tags <script>? Norāda, ka sekos kods JavaScript valodā…" at bounding box center [574, 521] width 662 height 285
drag, startPoint x: 252, startPoint y: 417, endPoint x: 482, endPoint y: 644, distance: 322.7
click at [482, 644] on div "1p Ko HTML valodā norāda tags <script>? Norāda, ka sekos kods JavaScript valodā…" at bounding box center [574, 521] width 662 height 285
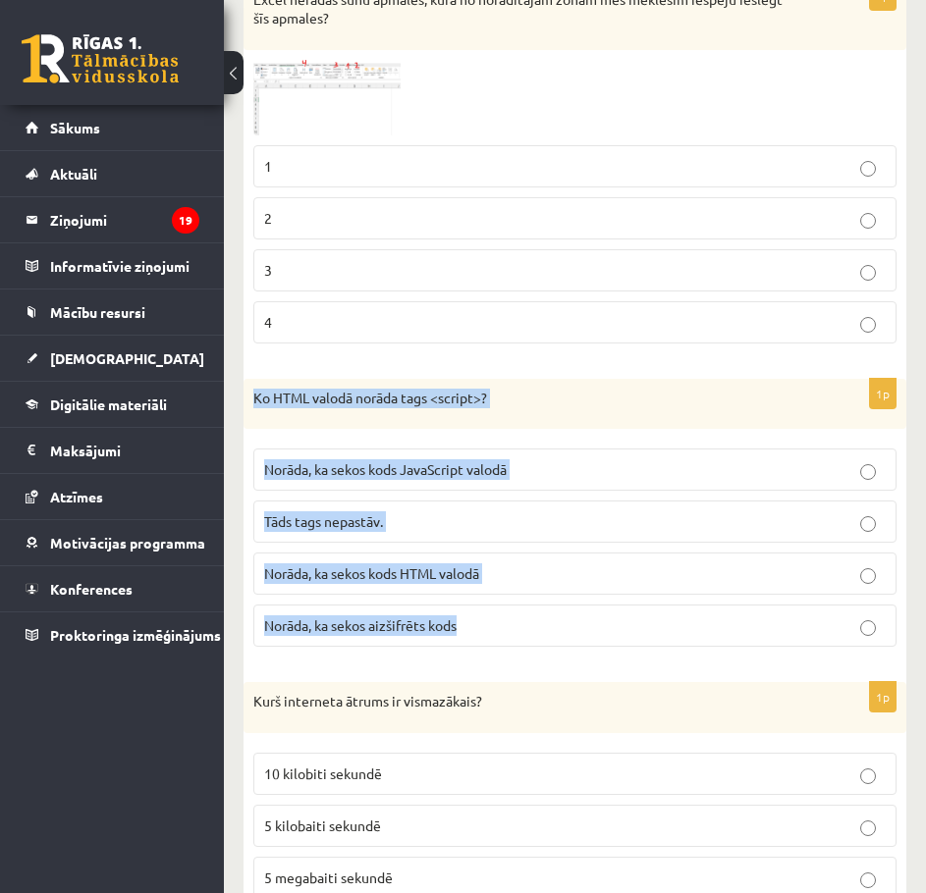
drag, startPoint x: 244, startPoint y: 614, endPoint x: 249, endPoint y: 593, distance: 22.1
click at [244, 615] on div "1p Ko HTML valodā norāda tags <script>? Norāda, ka sekos kods JavaScript valodā…" at bounding box center [574, 521] width 662 height 285
click at [308, 478] on span "Norāda, ka sekos kods JavaScript valodā" at bounding box center [385, 469] width 242 height 18
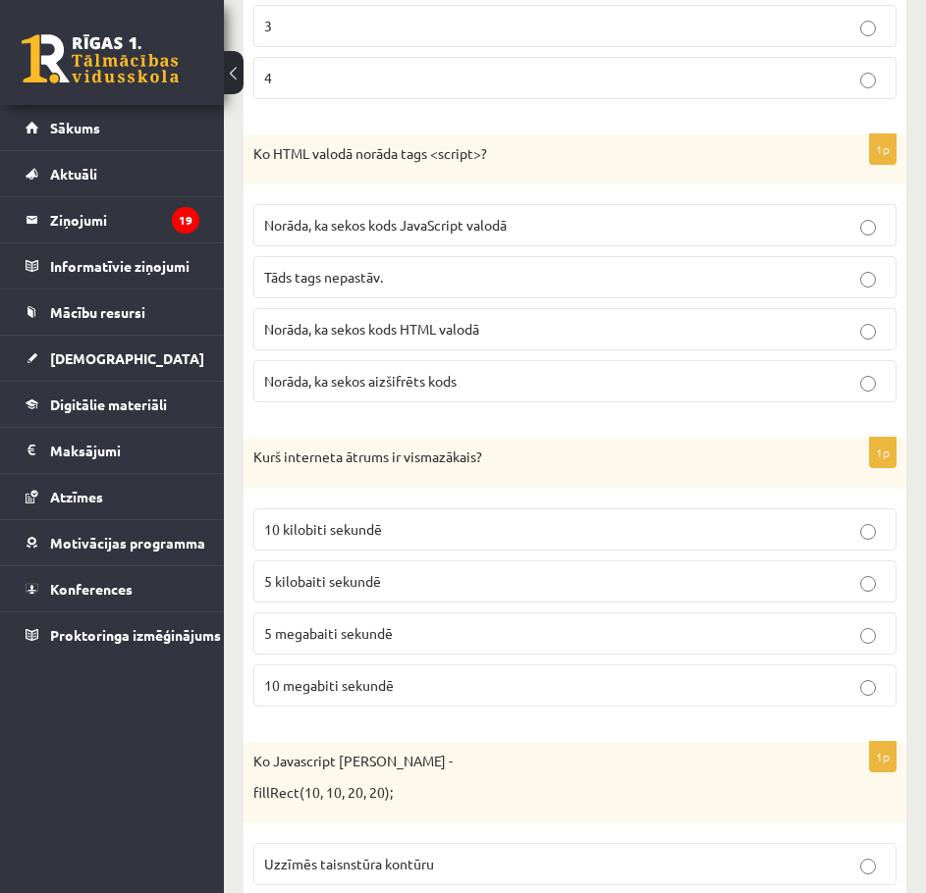
scroll to position [6019, 0]
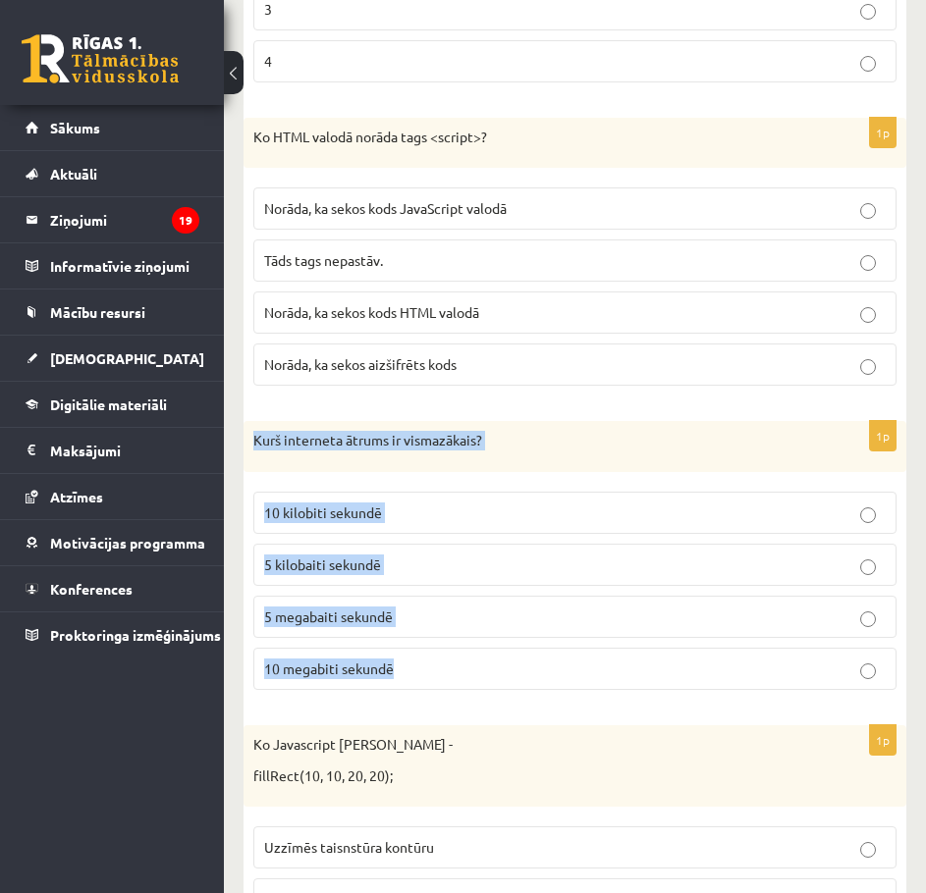
drag, startPoint x: 248, startPoint y: 452, endPoint x: 431, endPoint y: 671, distance: 285.0
click at [431, 671] on div "1p Kurš interneta ātrums ir vismazākais? 10 kilobiti sekundē 5 kilobaiti sekund…" at bounding box center [574, 563] width 662 height 285
click at [245, 663] on div "1p Kurš interneta ātrums ir vismazākais? 10 kilobiti sekundē 5 kilobaiti sekund…" at bounding box center [574, 563] width 662 height 285
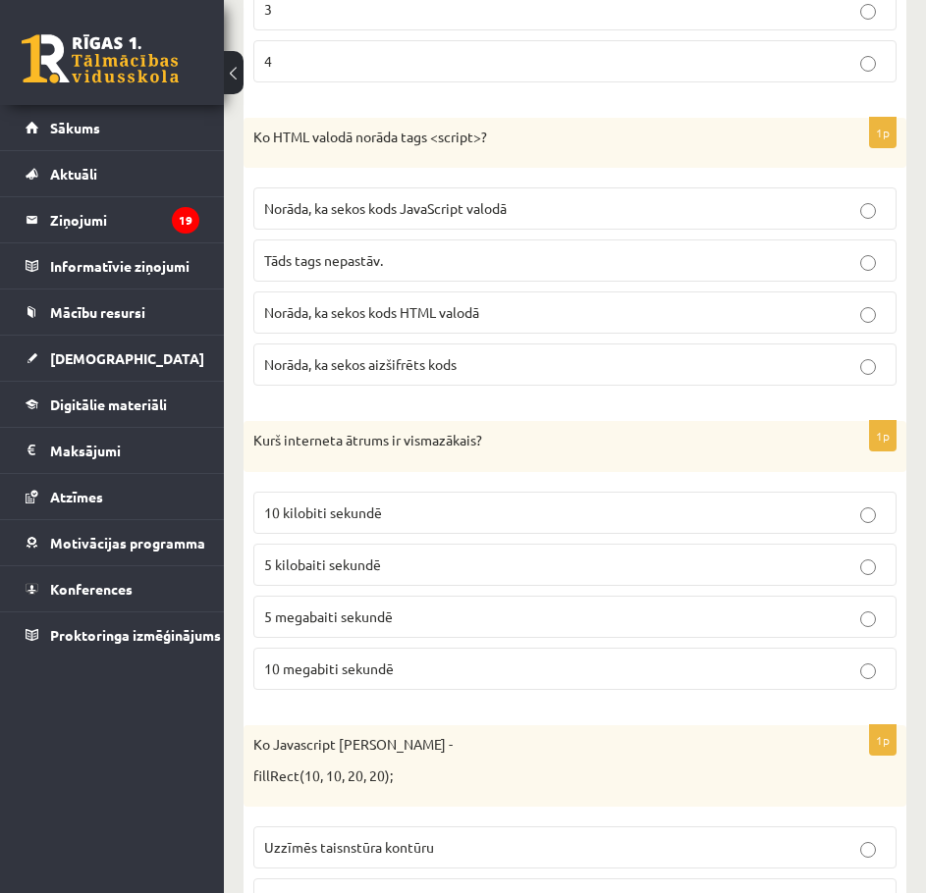
click at [300, 523] on p "10 kilobiti sekundē" at bounding box center [574, 513] width 621 height 21
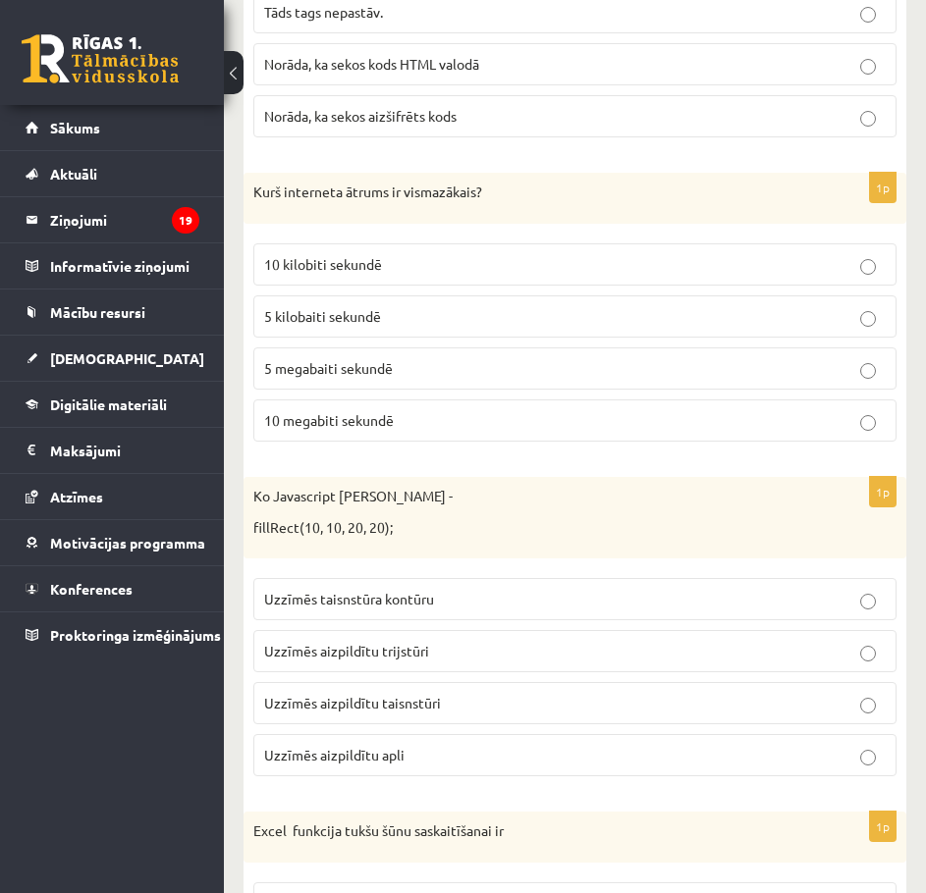
scroll to position [6281, 0]
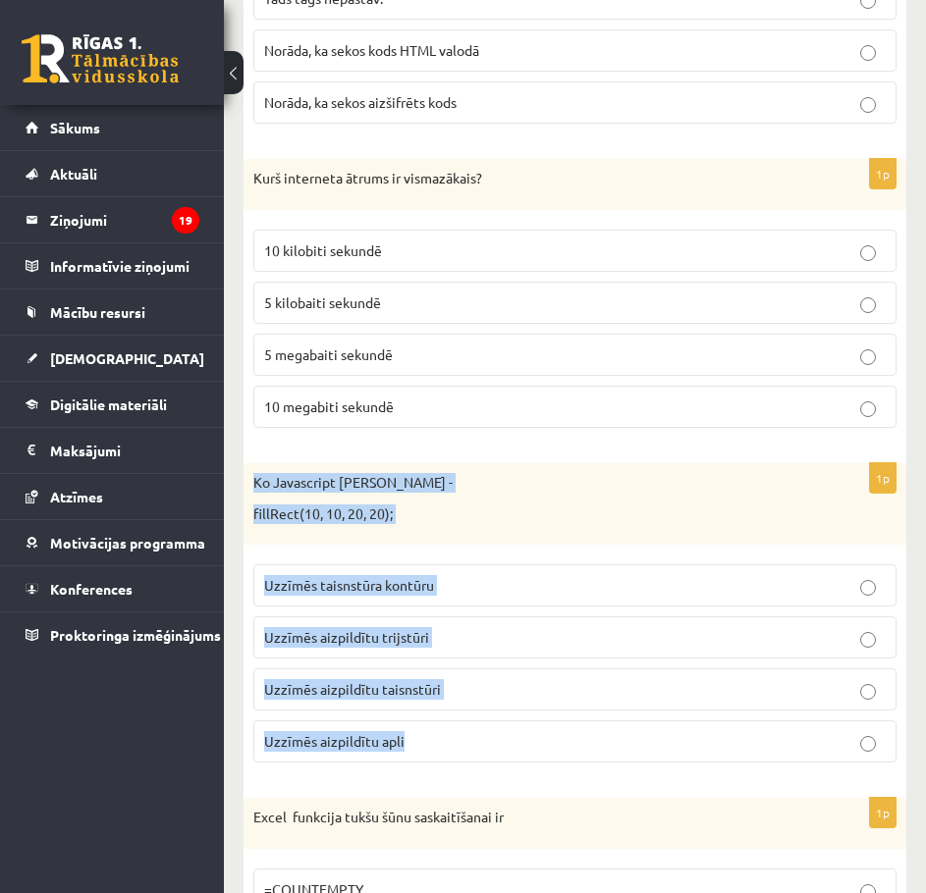
drag, startPoint x: 251, startPoint y: 495, endPoint x: 446, endPoint y: 749, distance: 320.0
click at [446, 749] on div "1p Ko Javascript darīs koda rindiņa - fillRect(10, 10, 20, 20); Uzzīmēs taisnst…" at bounding box center [574, 620] width 662 height 315
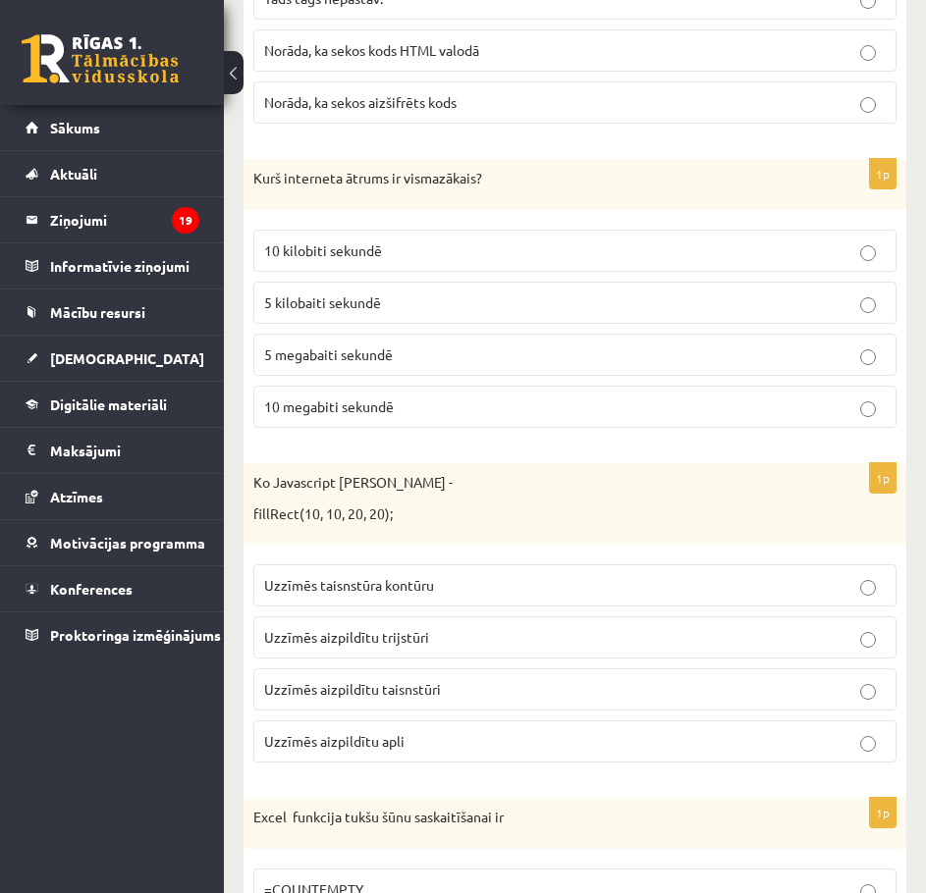
click at [441, 700] on p "Uzzīmēs aizpildītu taisnstūri" at bounding box center [574, 689] width 621 height 21
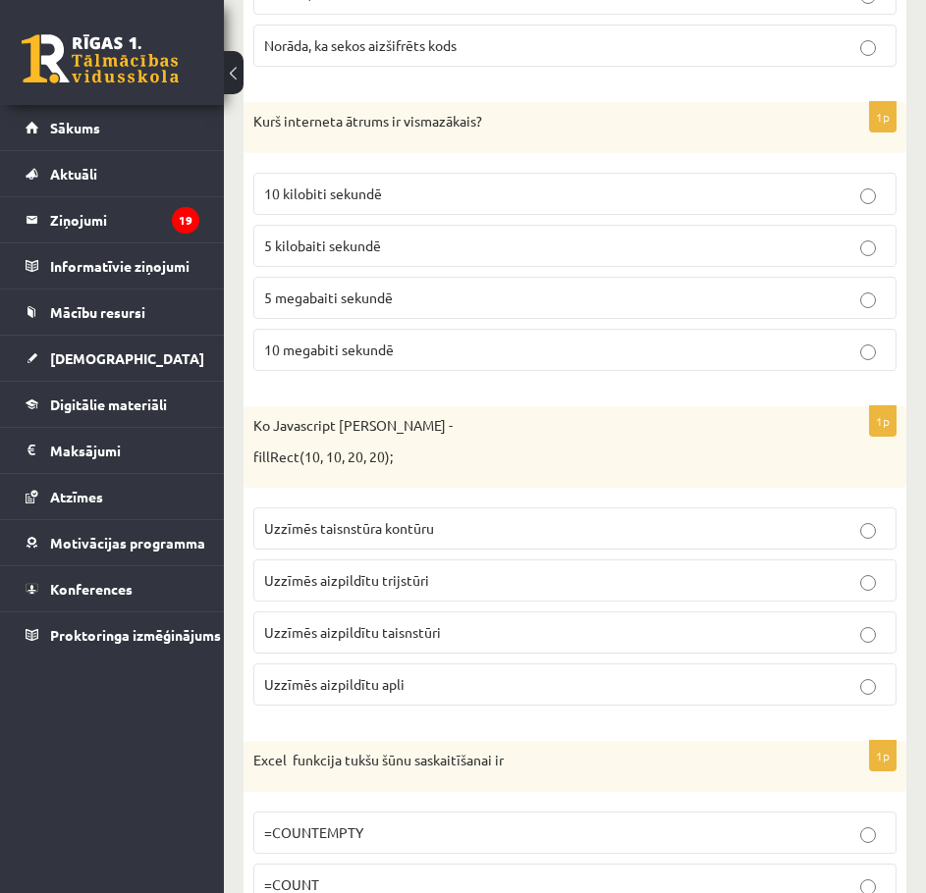
scroll to position [6543, 0]
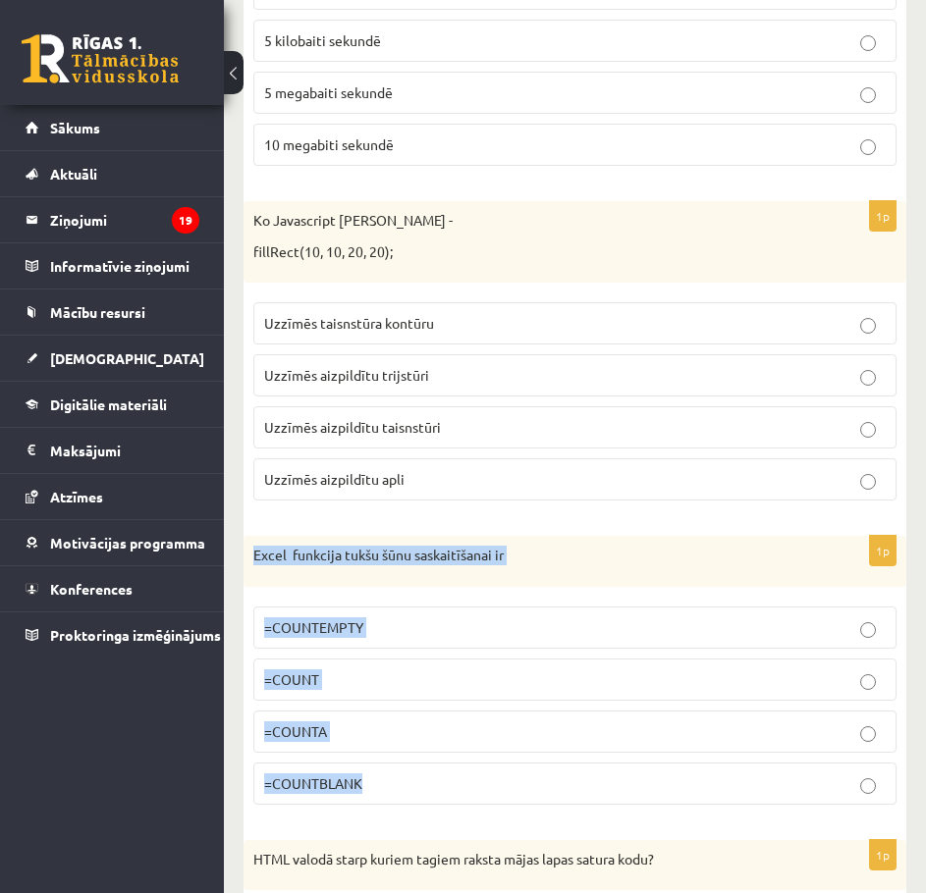
drag, startPoint x: 251, startPoint y: 573, endPoint x: 380, endPoint y: 790, distance: 252.1
click at [380, 790] on div "1p Excel funkcija tukšu šūnu saskaitīšanai ir =COUNTEMPTY =COUNT =COUNTA =COUNT…" at bounding box center [574, 678] width 662 height 285
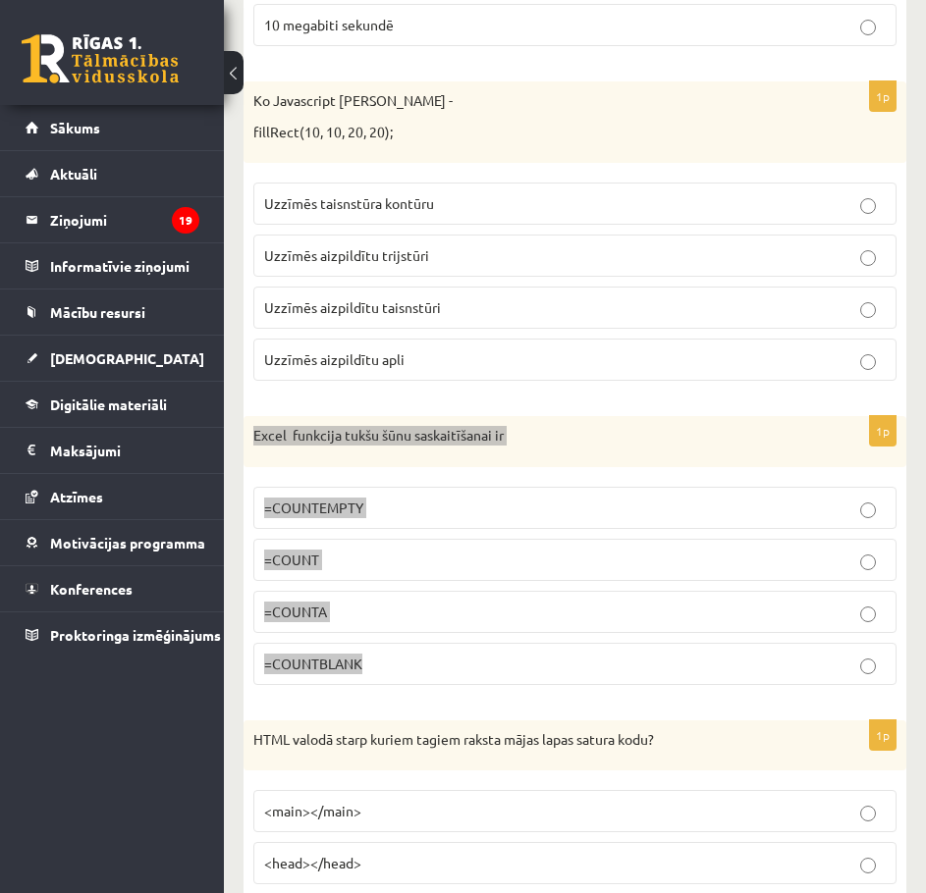
scroll to position [6674, 0]
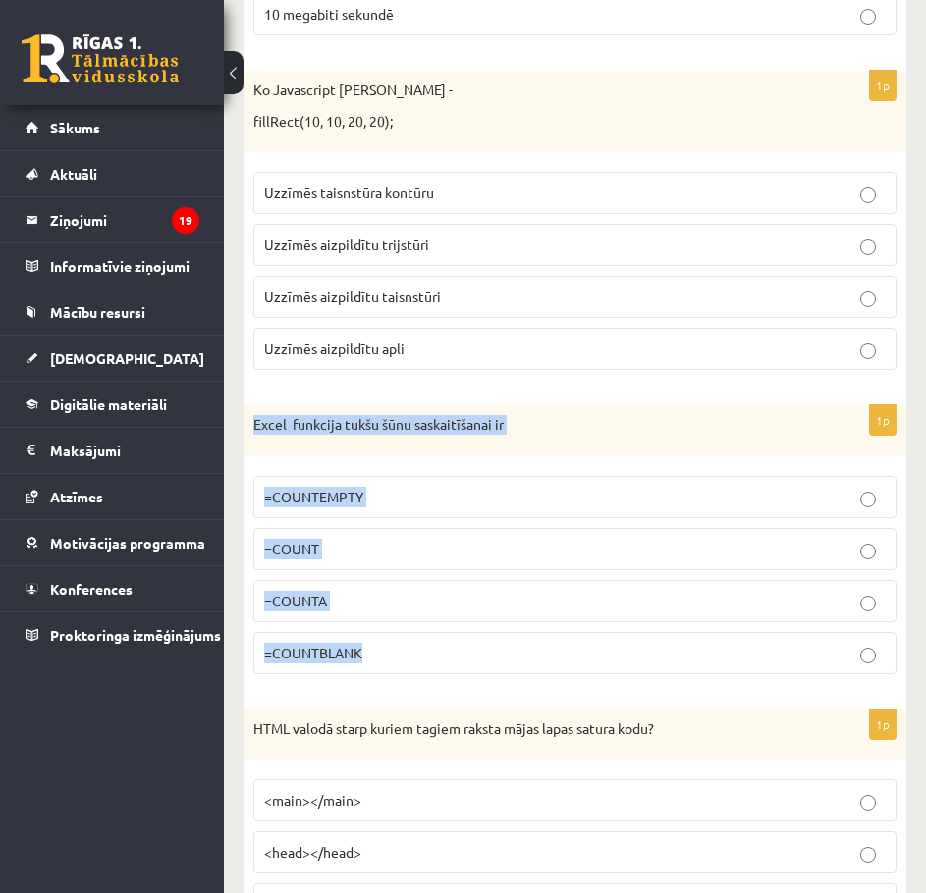
click at [321, 661] on span "=COUNTBLANK" at bounding box center [313, 653] width 98 height 18
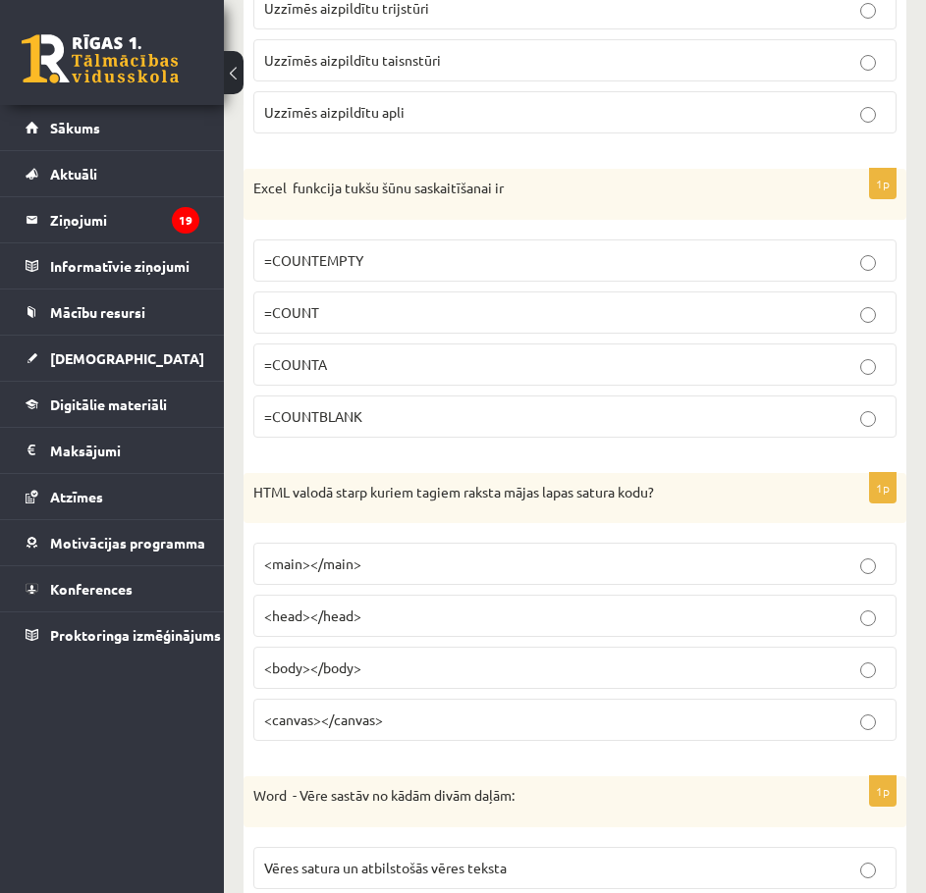
scroll to position [6936, 0]
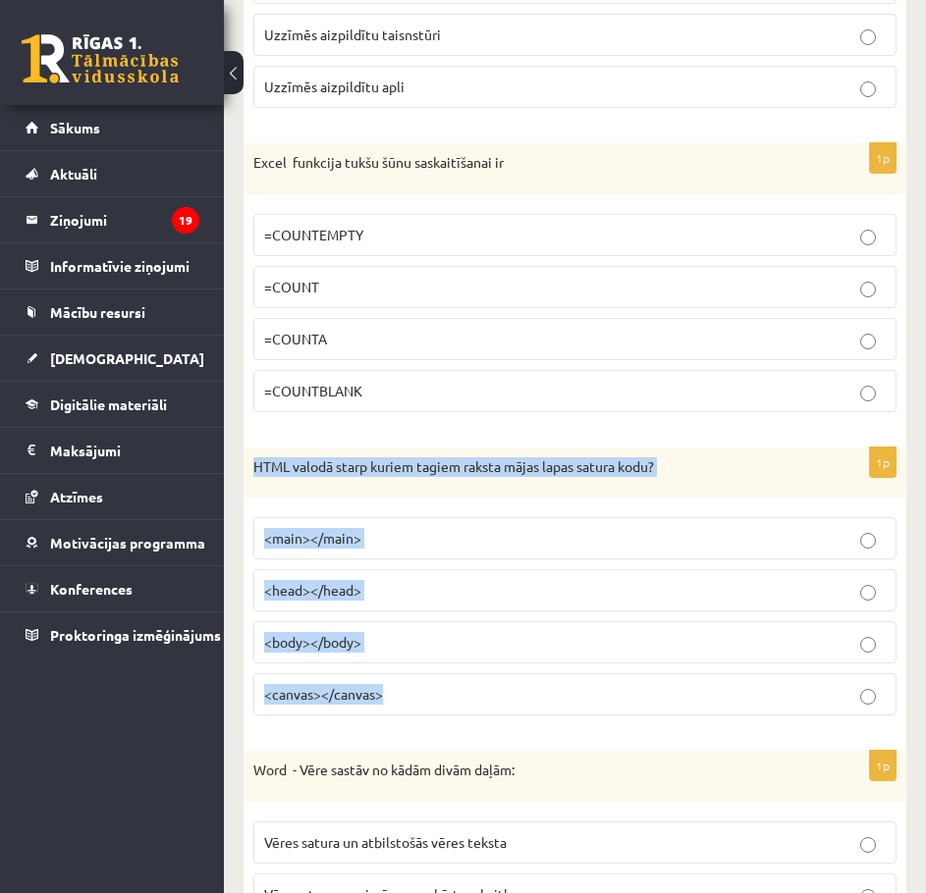
drag, startPoint x: 253, startPoint y: 473, endPoint x: 457, endPoint y: 724, distance: 323.7
click at [457, 724] on div "1p HTML valodā starp kuriem tagiem raksta mājas lapas satura kodu? <main></main…" at bounding box center [574, 590] width 662 height 285
drag, startPoint x: 238, startPoint y: 681, endPoint x: 265, endPoint y: 671, distance: 29.2
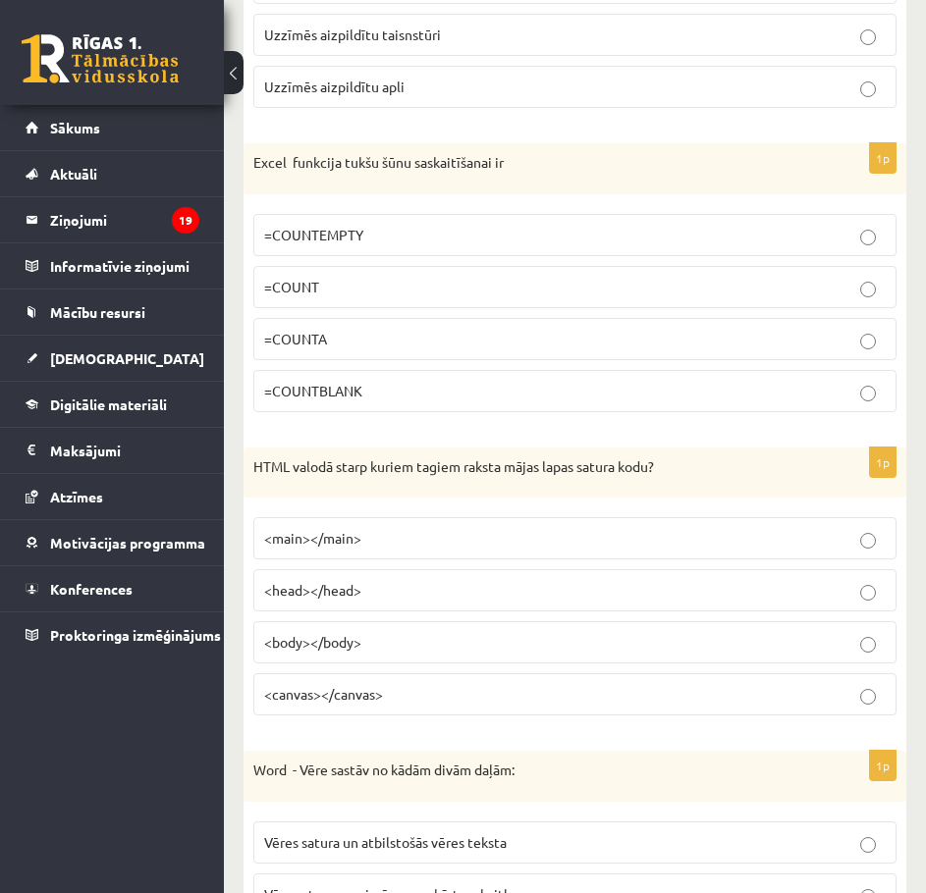
click at [312, 651] on span "<body></body>" at bounding box center [312, 642] width 97 height 18
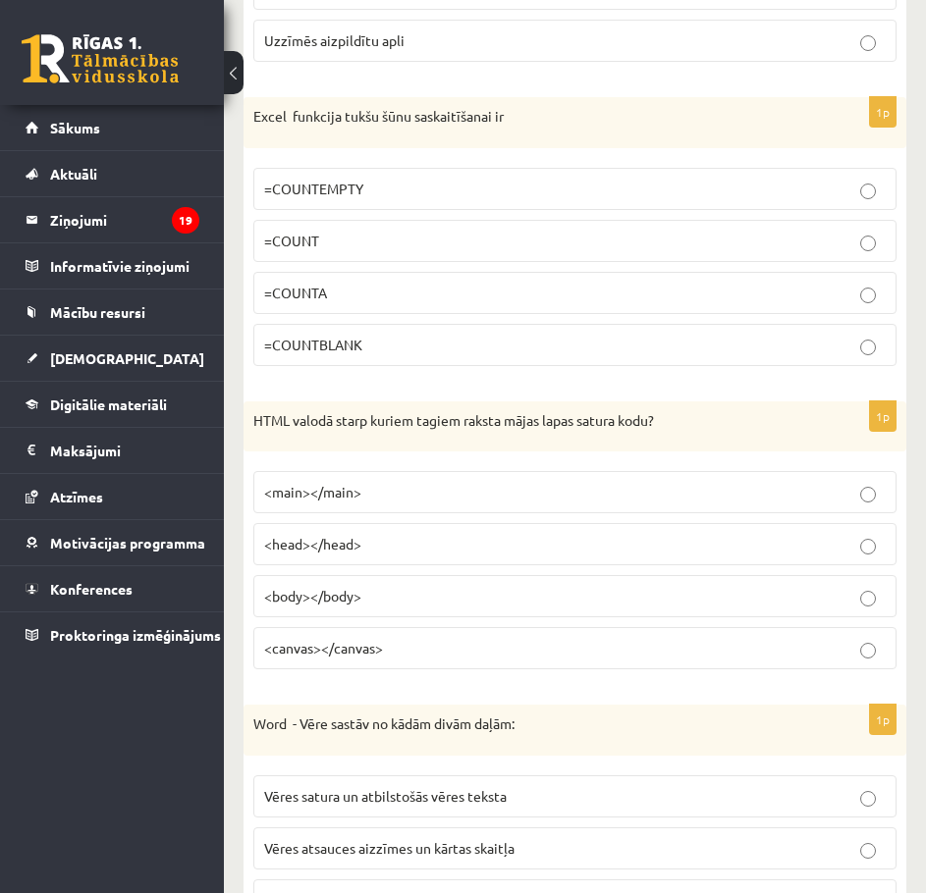
scroll to position [7197, 0]
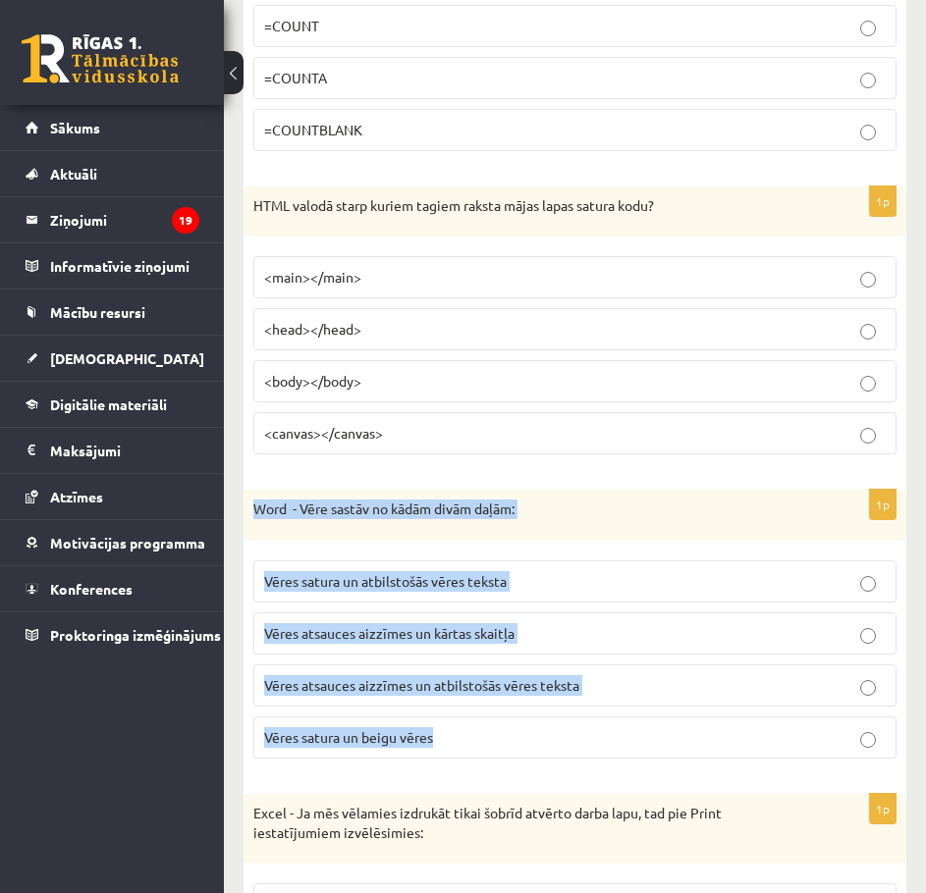
drag, startPoint x: 250, startPoint y: 531, endPoint x: 485, endPoint y: 745, distance: 317.5
click at [485, 745] on div "1p Word - Vēre sastāv no kādām divām daļām: Vēres satura un atbilstošās vēres t…" at bounding box center [574, 632] width 662 height 285
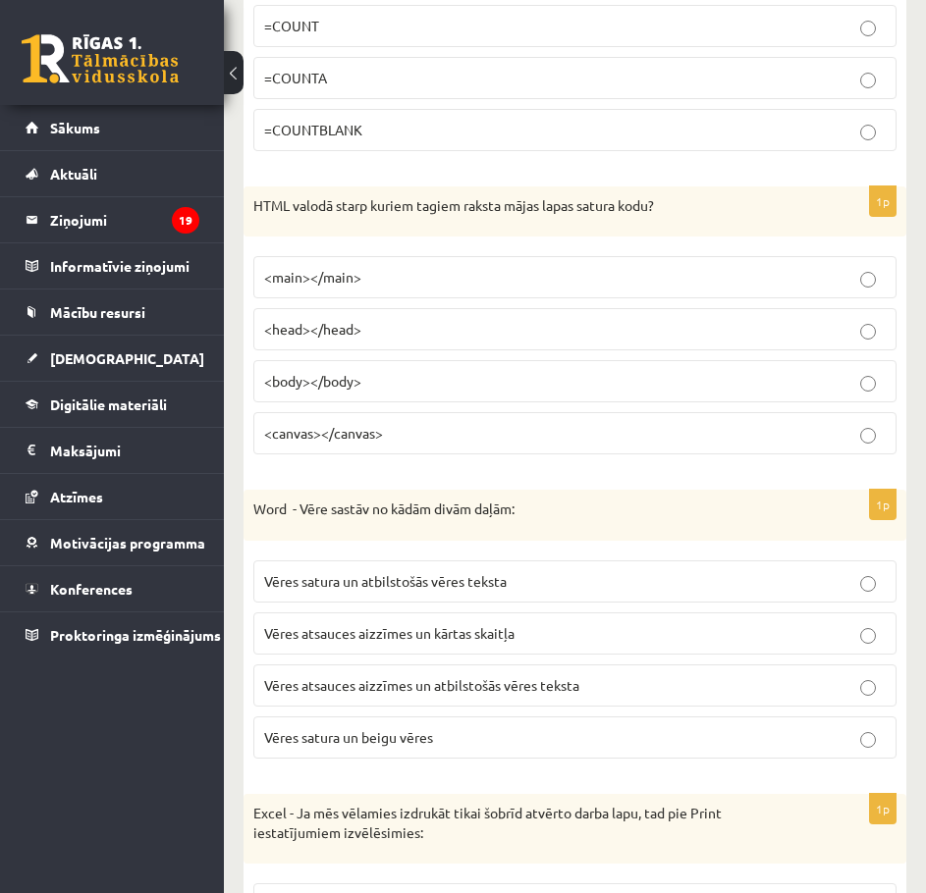
click at [478, 694] on span "Vēres atsauces aizzīmes un atbilstošās vēres teksta" at bounding box center [421, 685] width 315 height 18
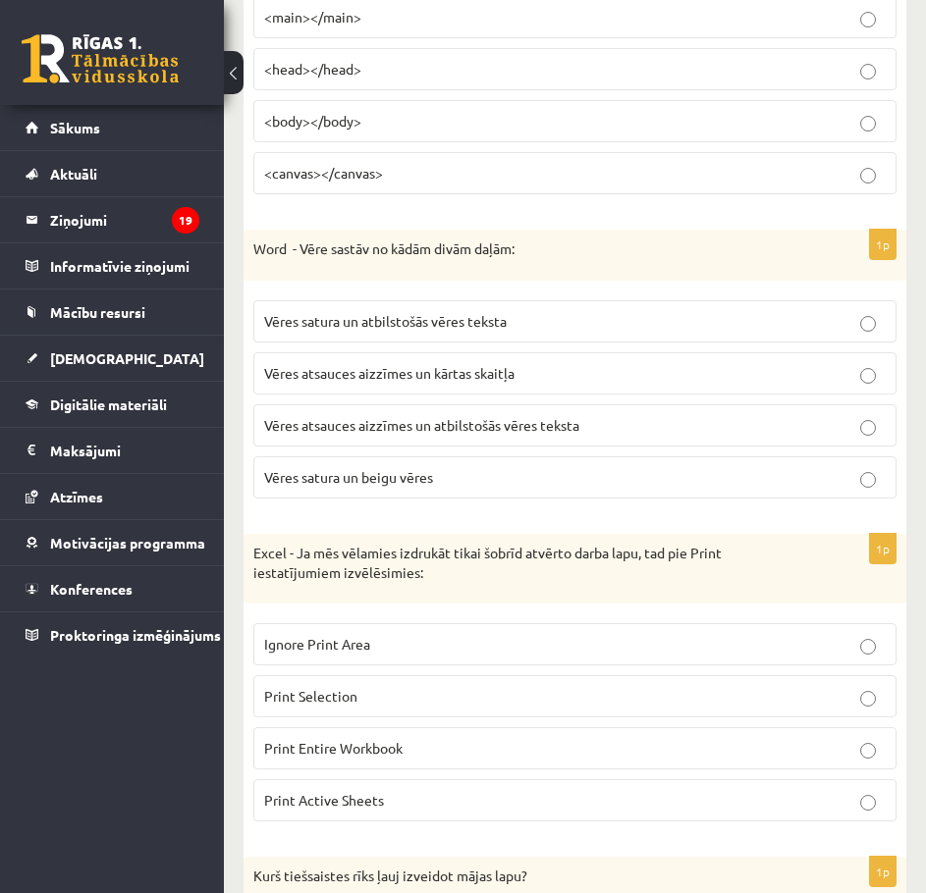
scroll to position [7459, 0]
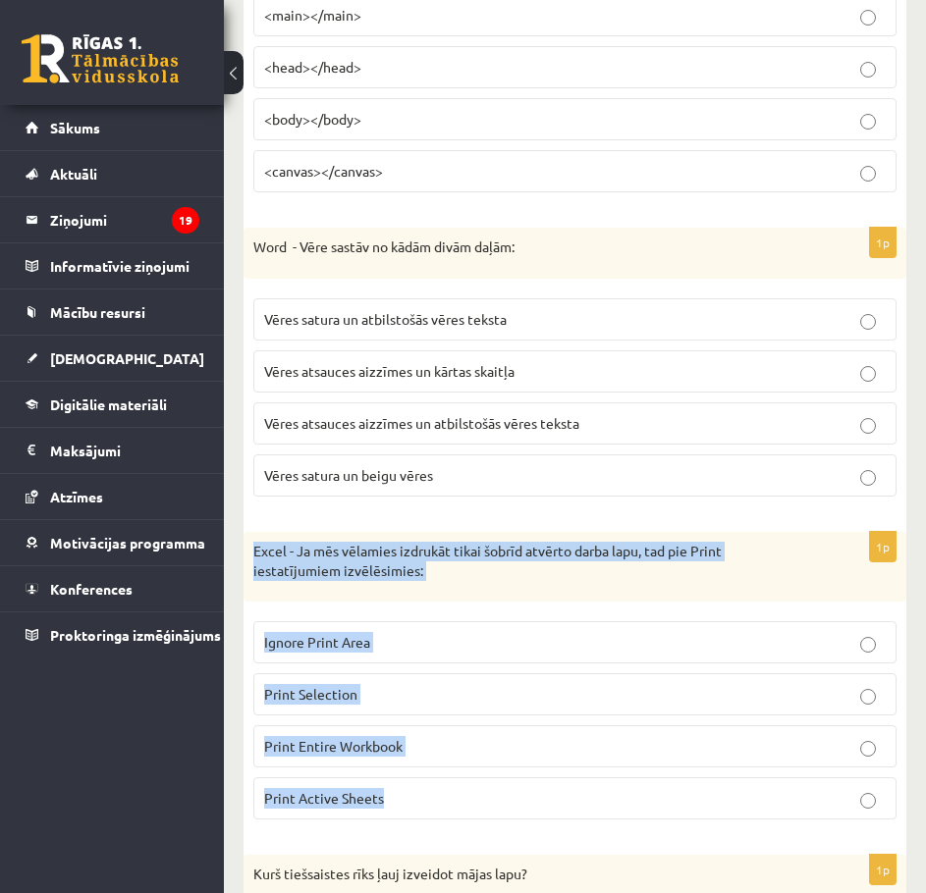
drag, startPoint x: 250, startPoint y: 570, endPoint x: 403, endPoint y: 809, distance: 283.4
click at [403, 809] on div "1p Excel - Ja mēs vēlamies izdrukāt tikai šobrīd atvērto darba lapu, tad pie Pr…" at bounding box center [574, 683] width 662 height 303
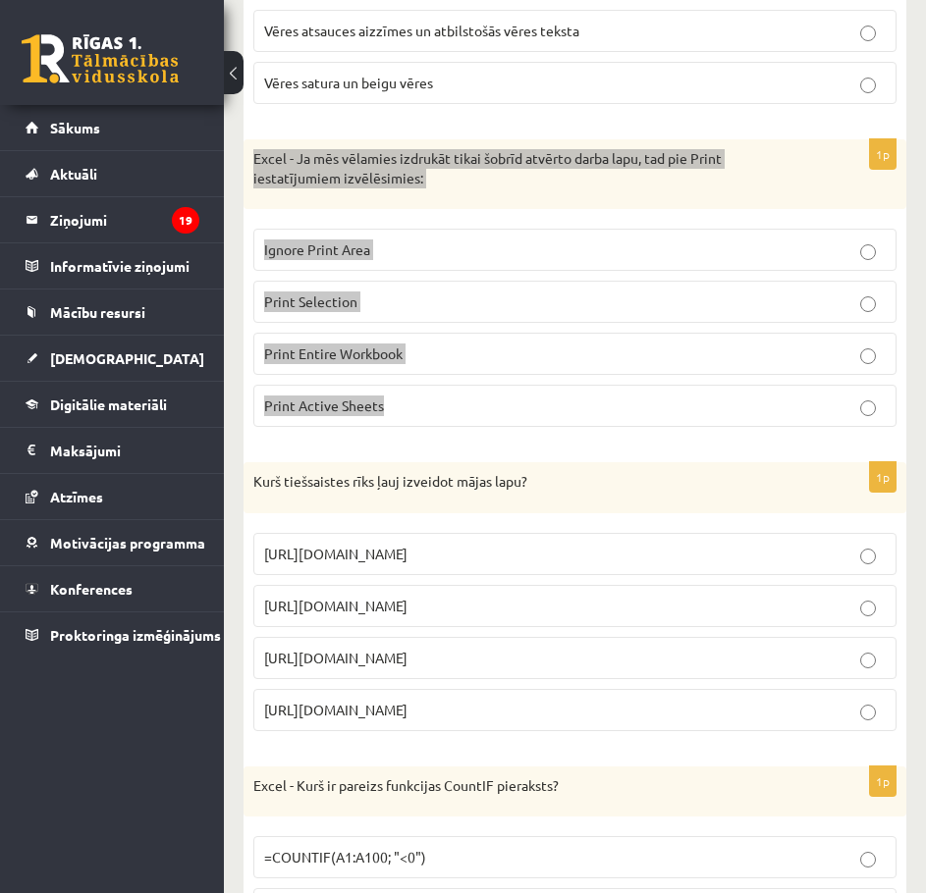
scroll to position [7721, 0]
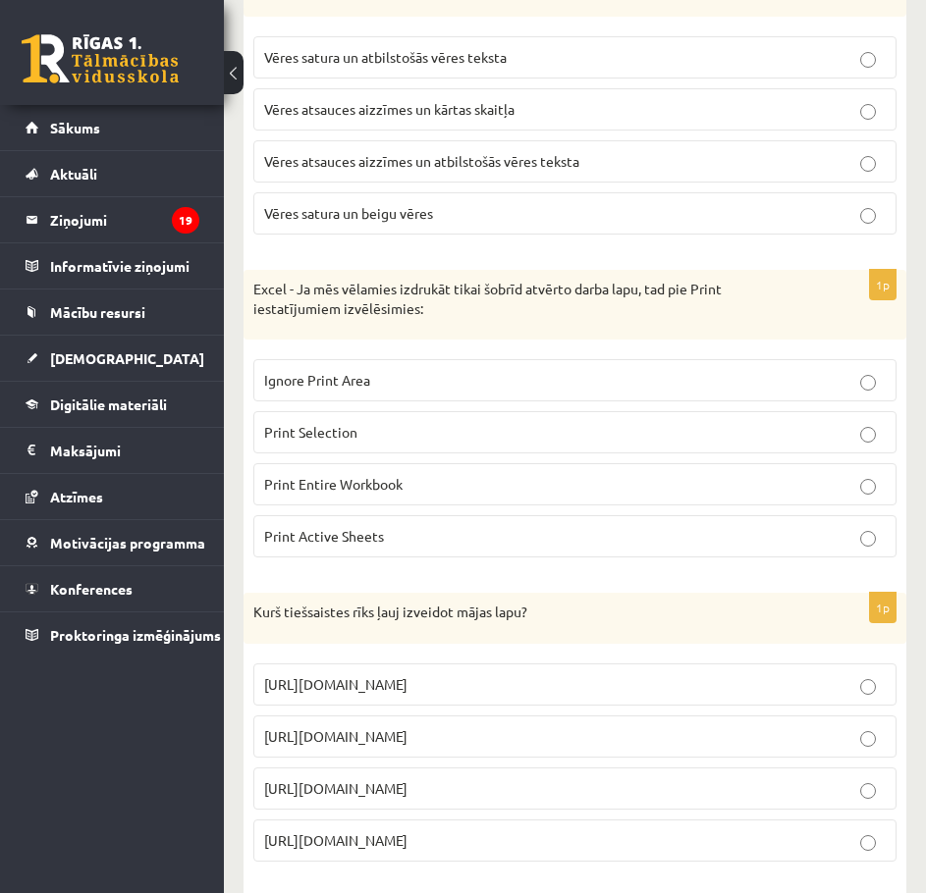
click at [343, 547] on p "Print Active Sheets" at bounding box center [574, 536] width 621 height 21
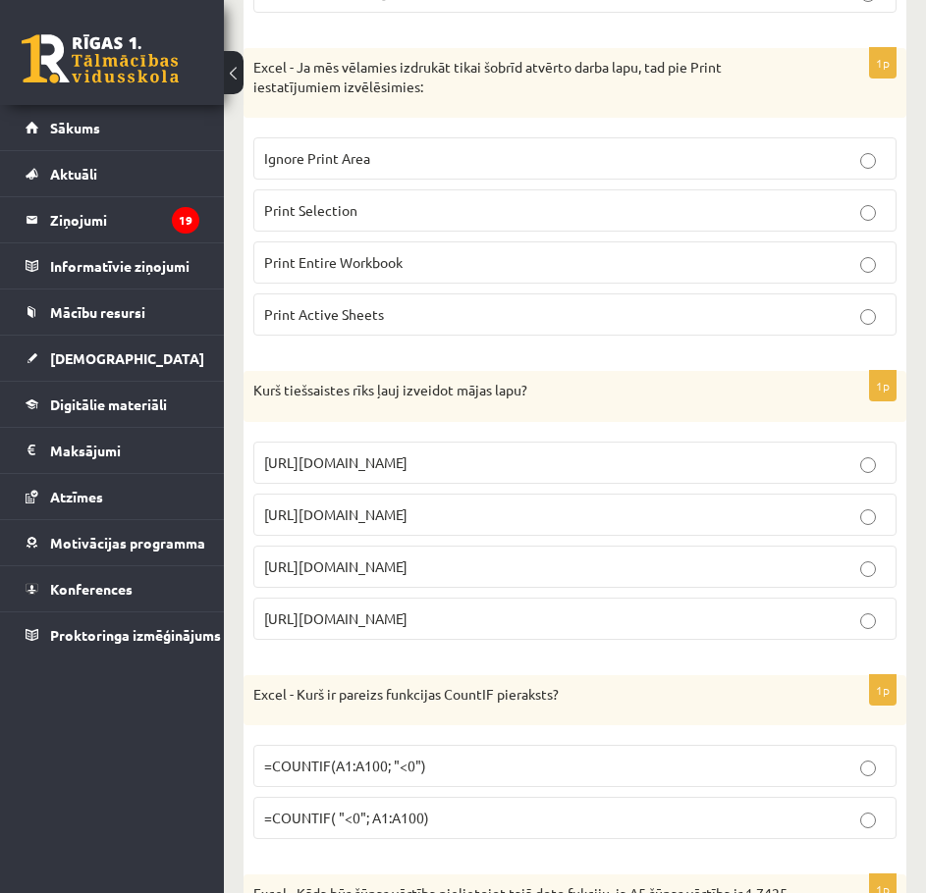
scroll to position [7982, 0]
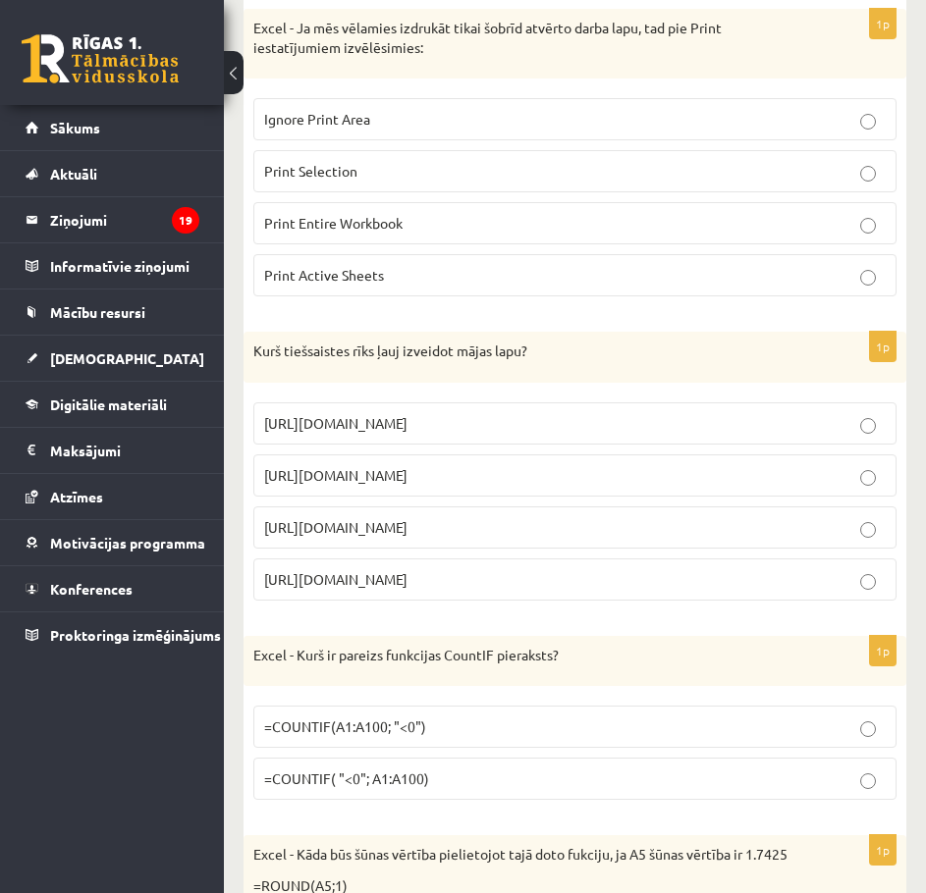
drag, startPoint x: 252, startPoint y: 369, endPoint x: 443, endPoint y: 600, distance: 299.1
click at [443, 600] on div "1p Kurš tiešsaistes rīks ļauj izveidot mājas lapu? https://www.zoho.com/mail ht…" at bounding box center [574, 474] width 662 height 285
click at [424, 538] on p "https://www.mozello.lv" at bounding box center [574, 527] width 621 height 21
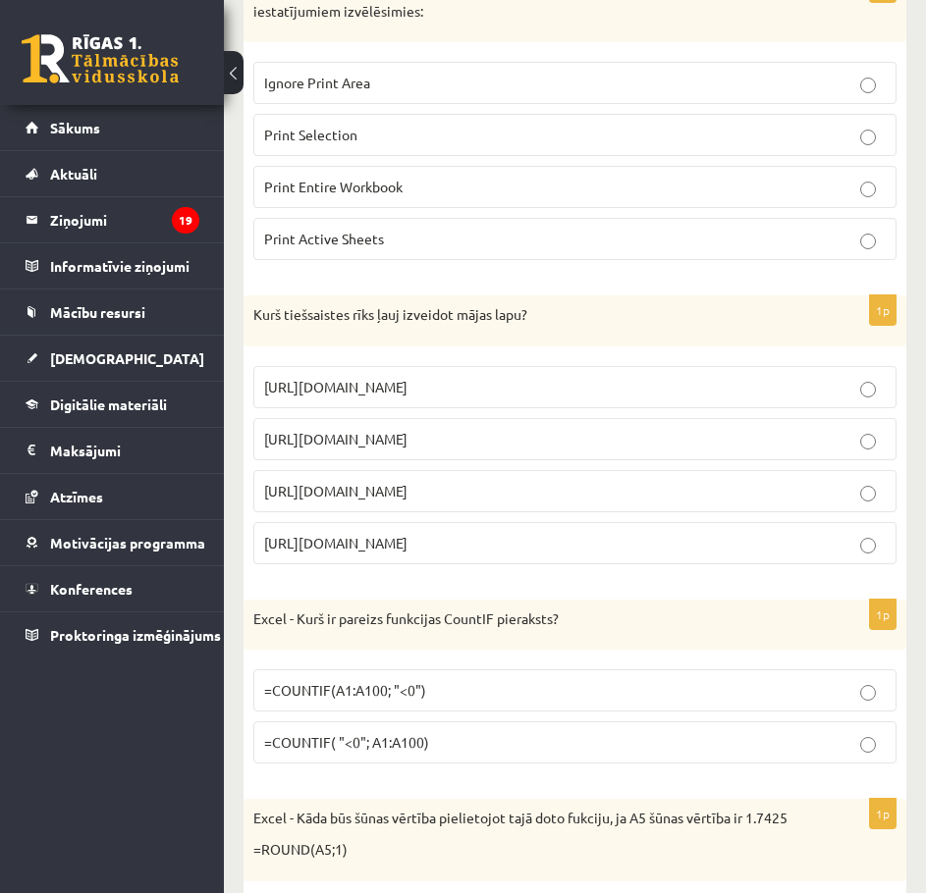
scroll to position [8114, 0]
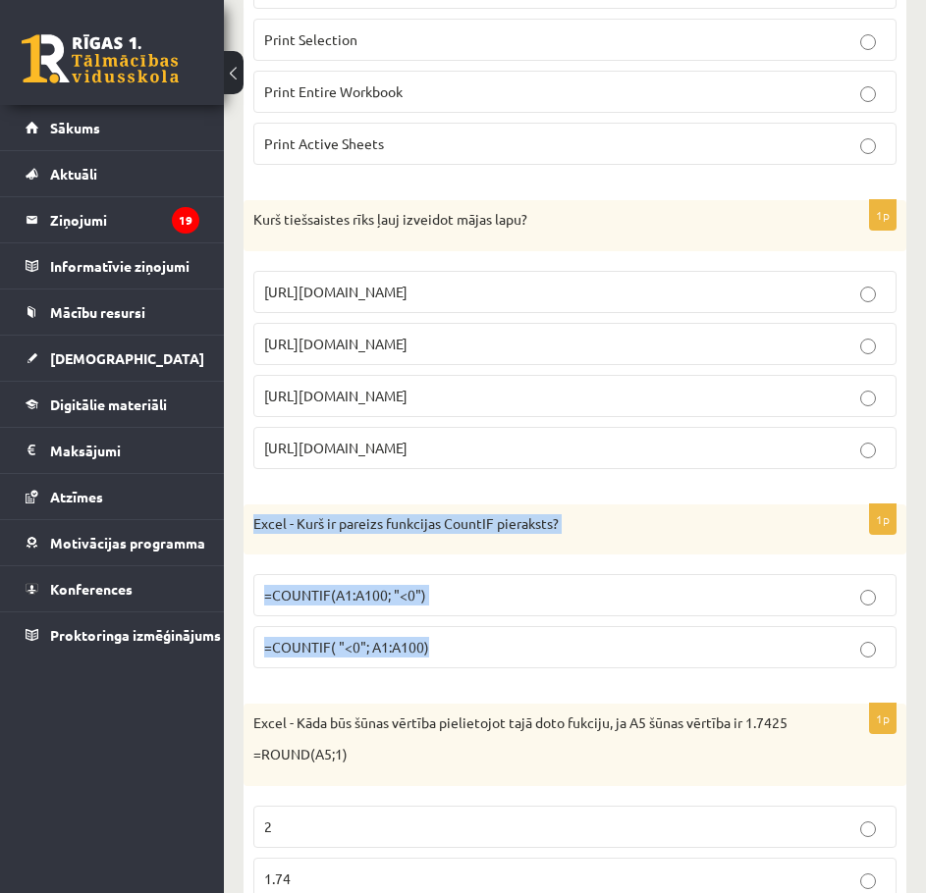
drag, startPoint x: 260, startPoint y: 546, endPoint x: 443, endPoint y: 648, distance: 209.1
click at [443, 648] on div "1p Excel - Kurš ir pareizs funkcijas CountIF pieraksts? =COUNTIF(A1:A100; "<0")…" at bounding box center [574, 594] width 662 height 181
click at [298, 604] on span "=COUNTIF(A1:A100; "<0")" at bounding box center [345, 595] width 162 height 18
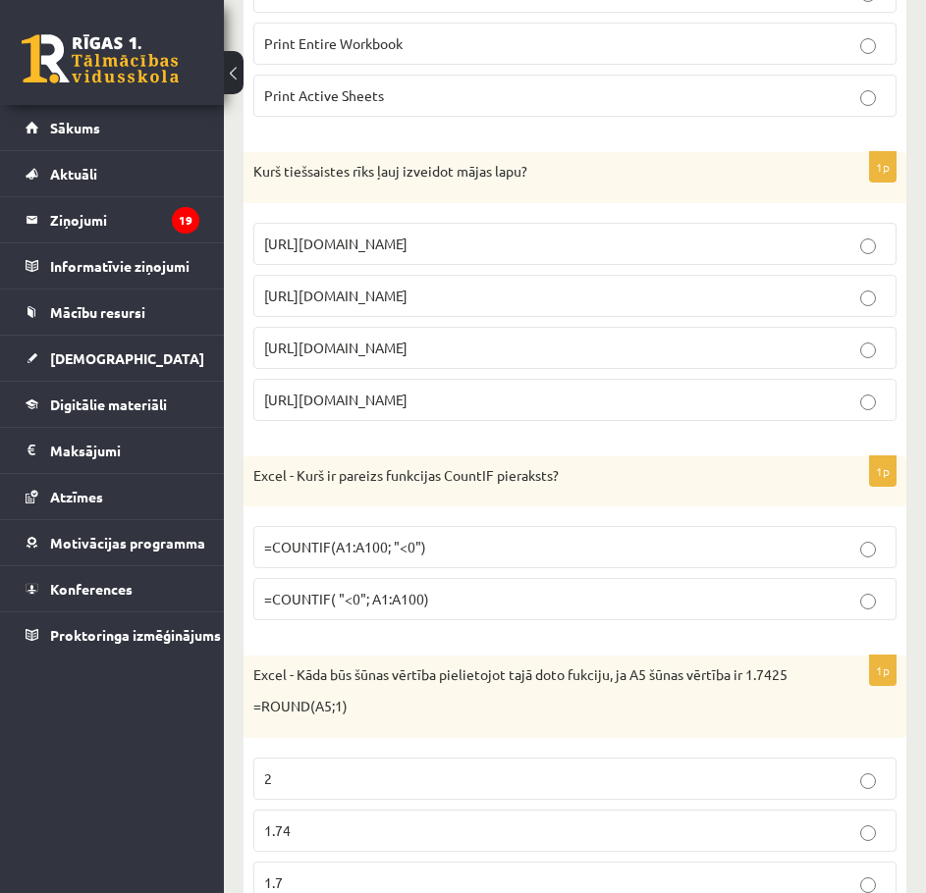
scroll to position [8375, 0]
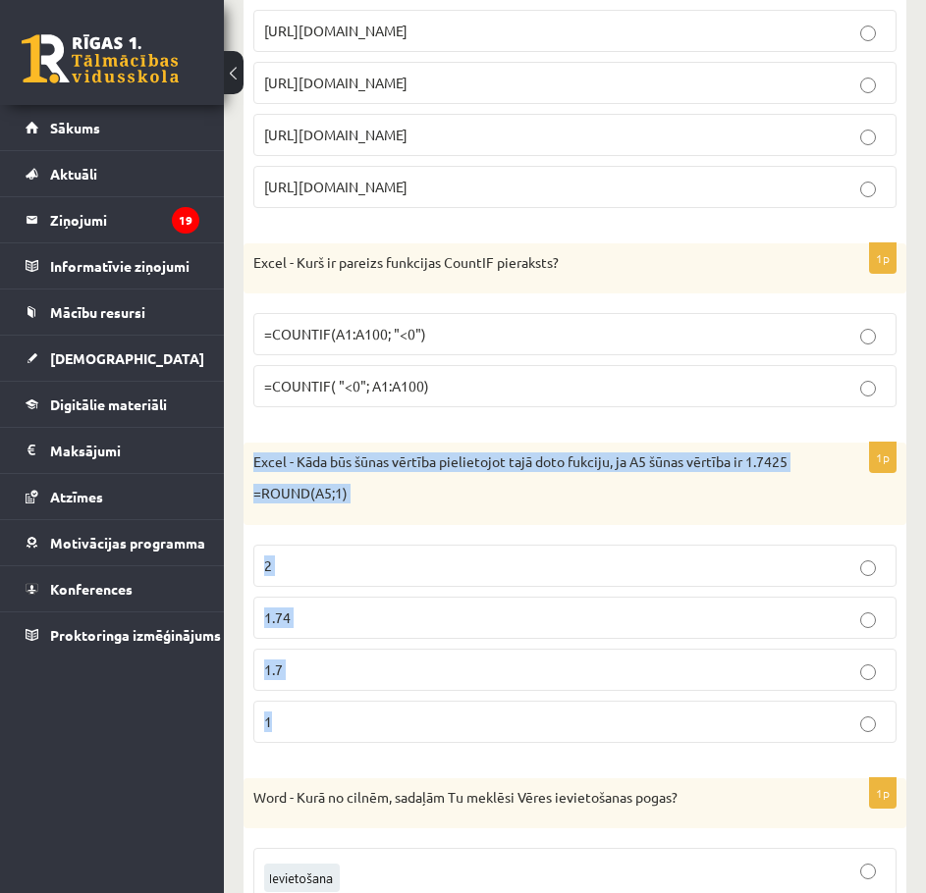
drag, startPoint x: 251, startPoint y: 480, endPoint x: 336, endPoint y: 736, distance: 269.7
click at [336, 736] on div "1p Excel - Kāda būs šūnas vērtība pielietojot tajā doto fukciju, ja A5 šūnas vē…" at bounding box center [574, 600] width 662 height 315
click at [323, 680] on p "1.7" at bounding box center [574, 670] width 621 height 21
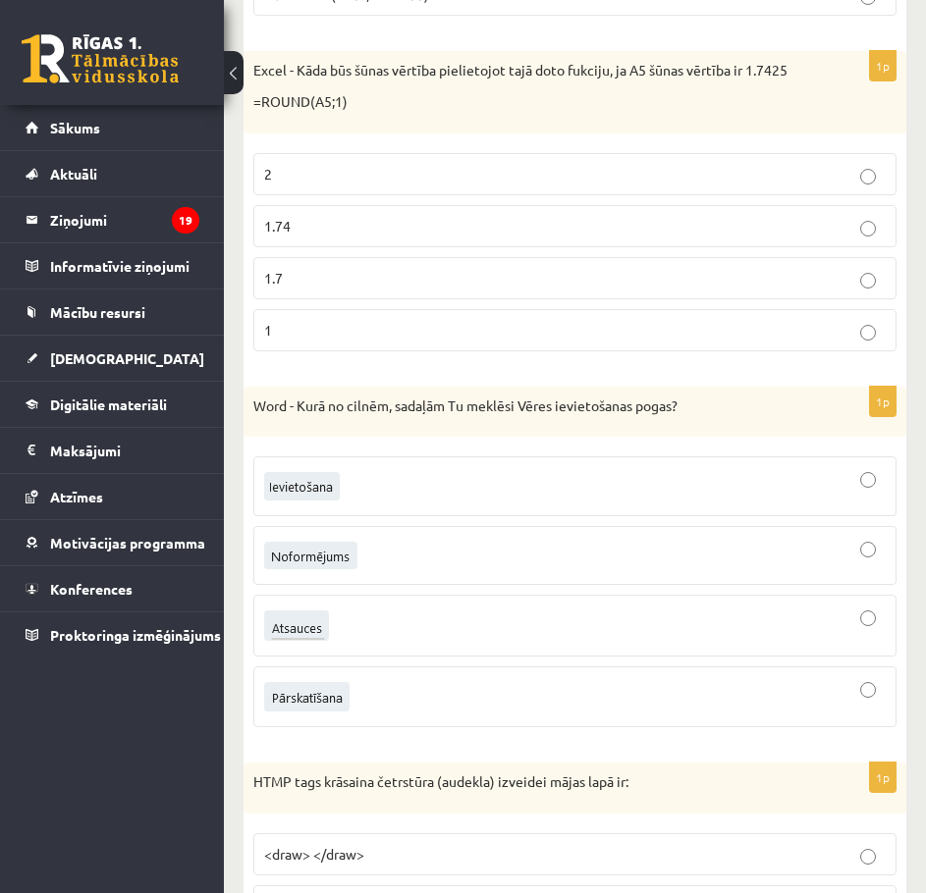
scroll to position [8767, 0]
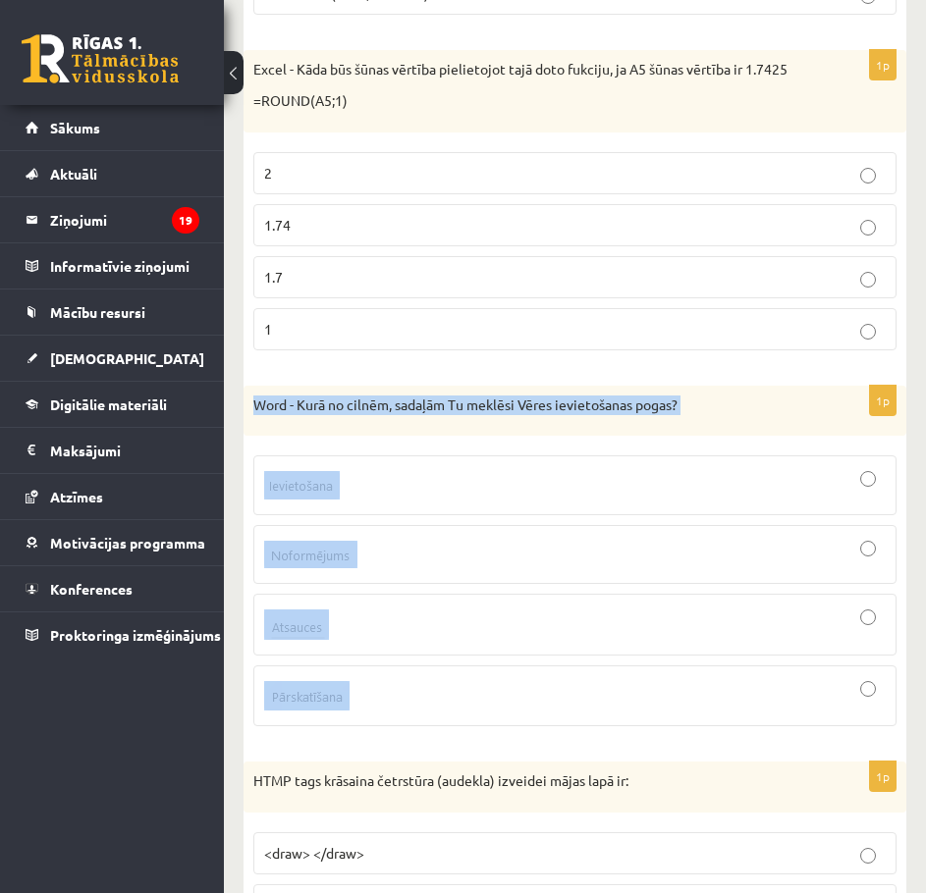
drag, startPoint x: 253, startPoint y: 423, endPoint x: 385, endPoint y: 708, distance: 313.5
click at [385, 708] on div "1p Word - Kurā no cilnēm, sadaļām Tu meklēsi Vēres ievietošanas pogas?" at bounding box center [574, 564] width 662 height 357
click at [371, 463] on div "1p Word - Kurā no cilnēm, sadaļām Tu meklēsi Vēres ievietošanas pogas?" at bounding box center [574, 564] width 662 height 357
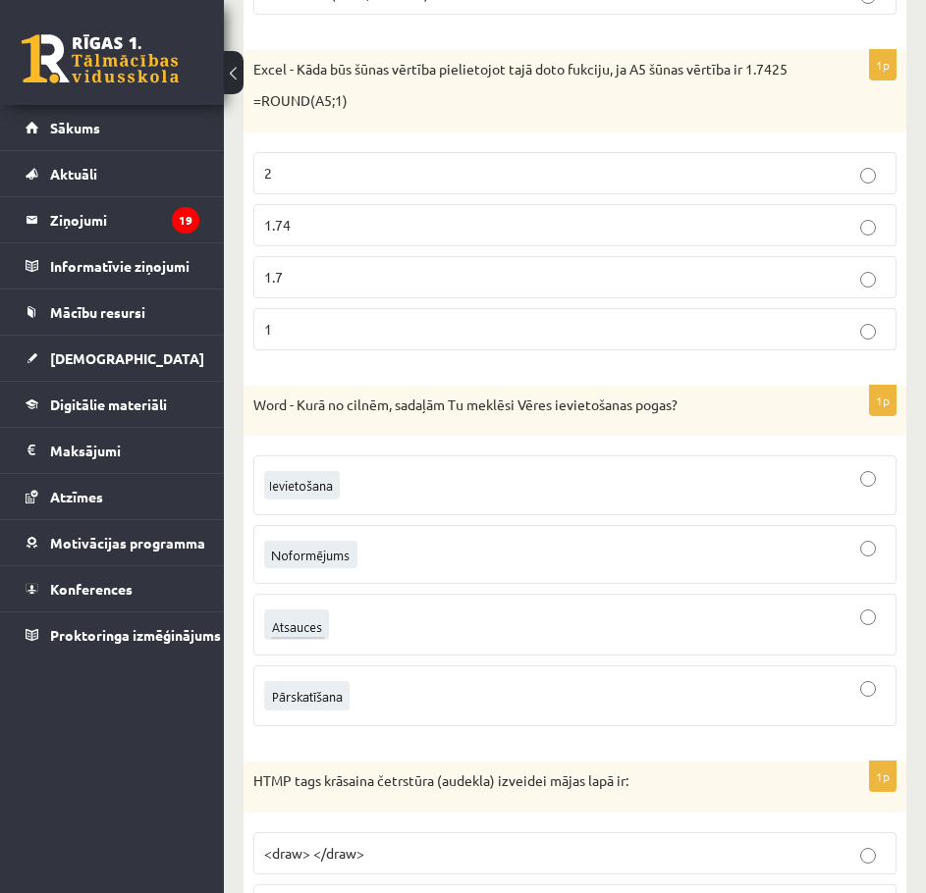
click at [281, 500] on img at bounding box center [302, 485] width 76 height 28
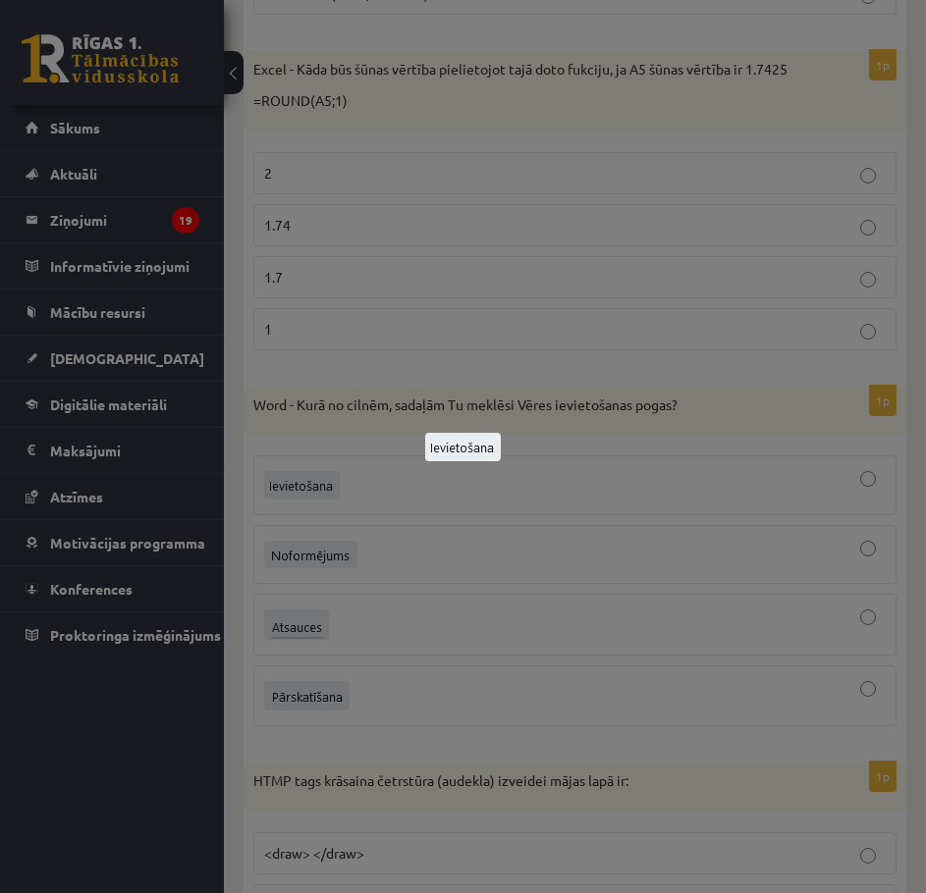
click at [303, 490] on div at bounding box center [463, 446] width 926 height 893
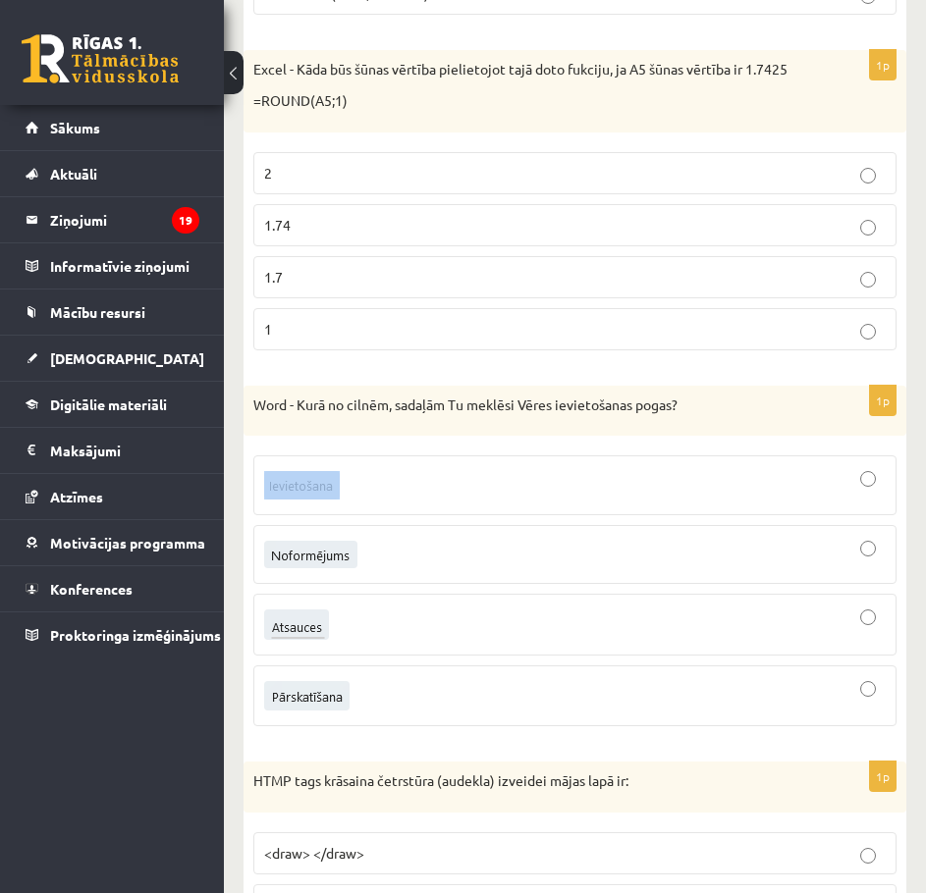
drag, startPoint x: 261, startPoint y: 505, endPoint x: 334, endPoint y: 502, distance: 72.7
click at [334, 502] on label at bounding box center [574, 485] width 643 height 60
click at [346, 462] on div "1p Word - Kurā no cilnēm, sadaļām Tu meklēsi Vēres ievietošanas pogas?" at bounding box center [574, 564] width 662 height 357
click at [309, 640] on img at bounding box center [296, 624] width 65 height 30
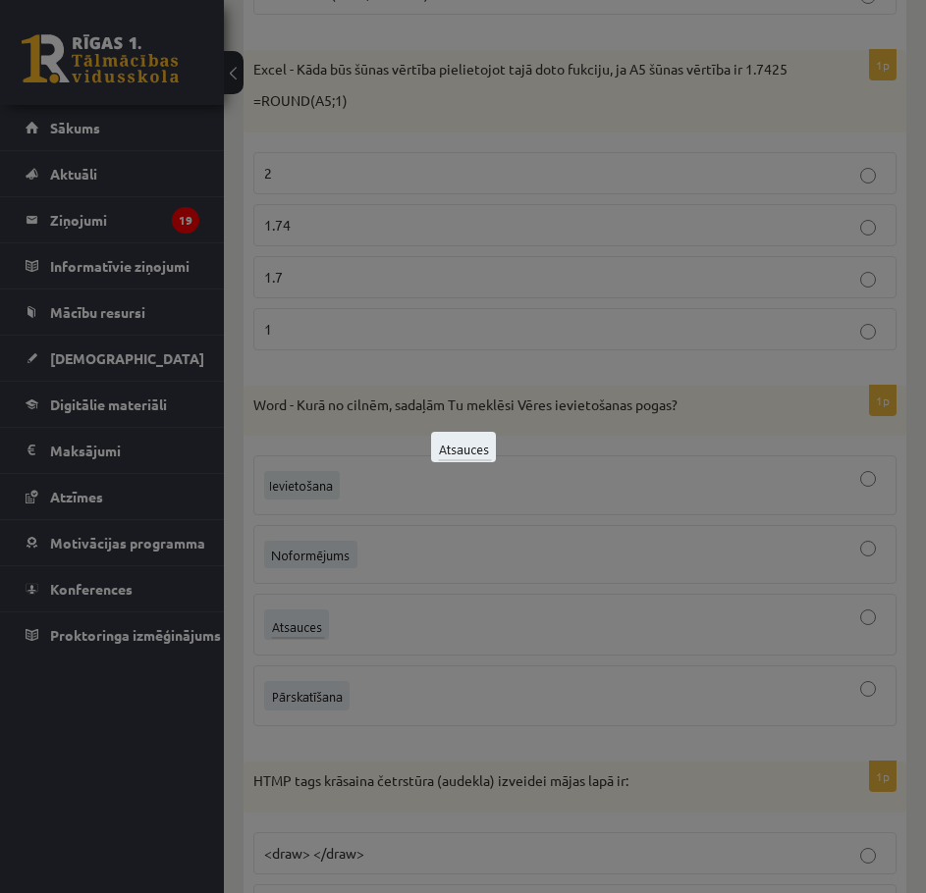
click at [309, 652] on div at bounding box center [463, 446] width 926 height 893
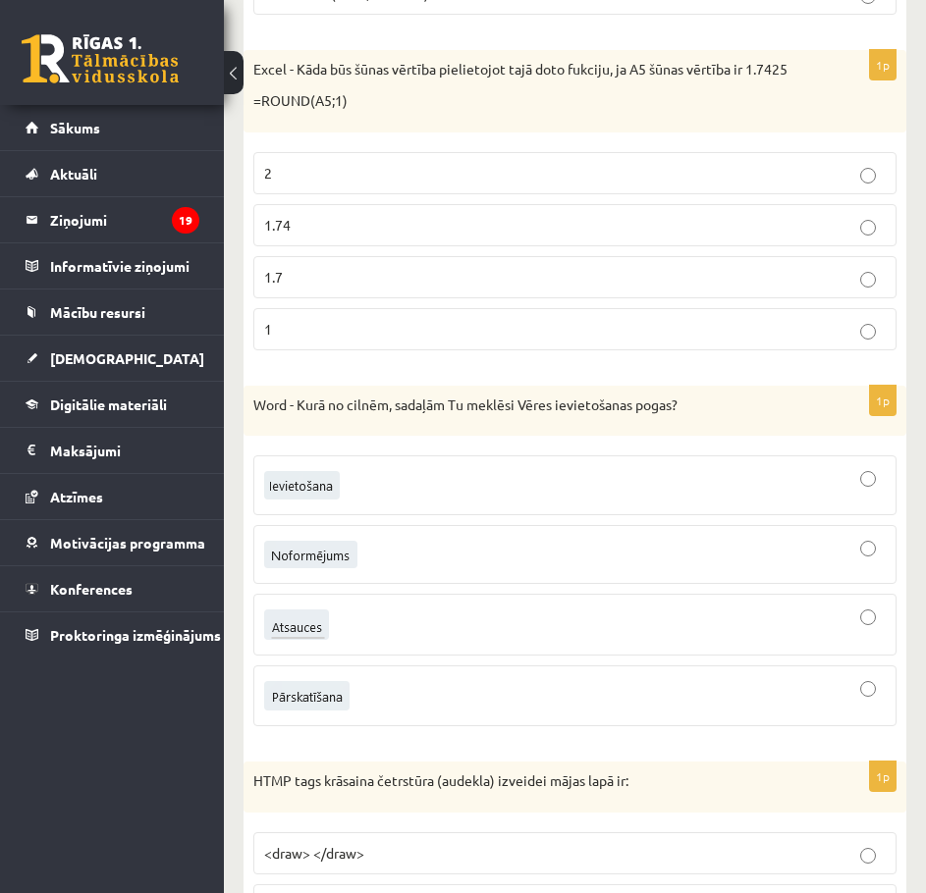
click at [432, 645] on div at bounding box center [574, 625] width 621 height 40
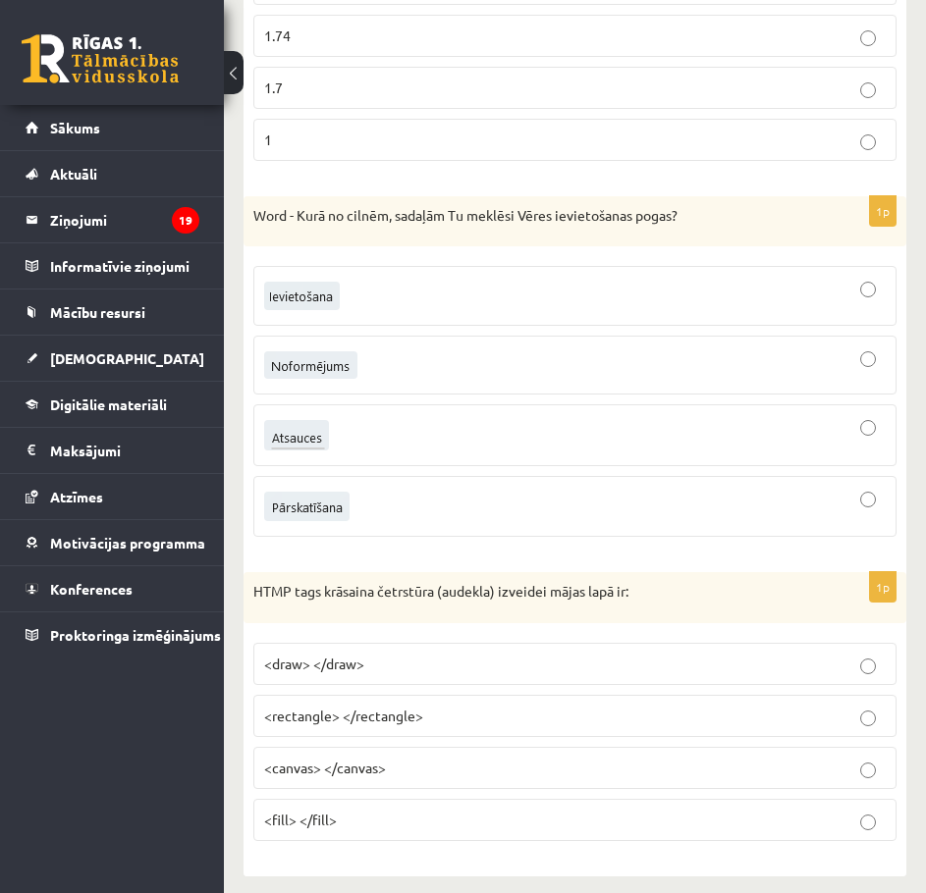
scroll to position [8989, 0]
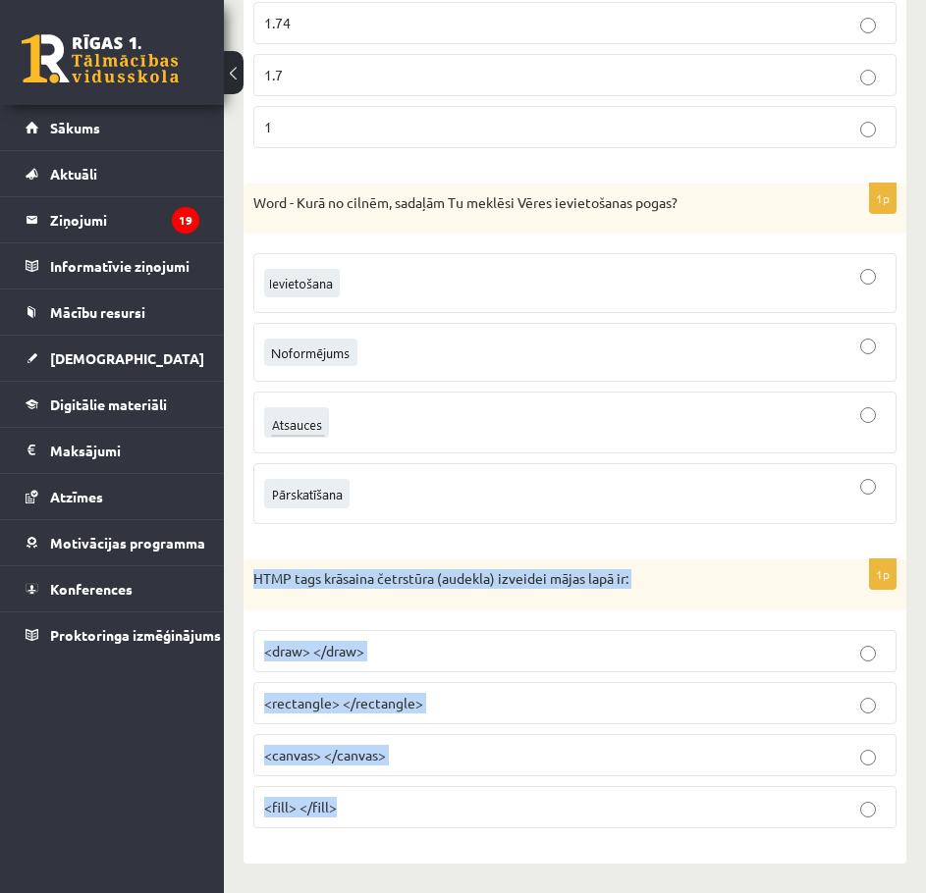
drag, startPoint x: 252, startPoint y: 575, endPoint x: 436, endPoint y: 785, distance: 278.9
click at [436, 785] on div "1p HTMP tags krāsaina četrstūra (audekla) izveidei mājas lapā ir: <draw> </draw…" at bounding box center [574, 701] width 662 height 285
click at [343, 758] on span "<canvas> </canvas>" at bounding box center [325, 755] width 122 height 18
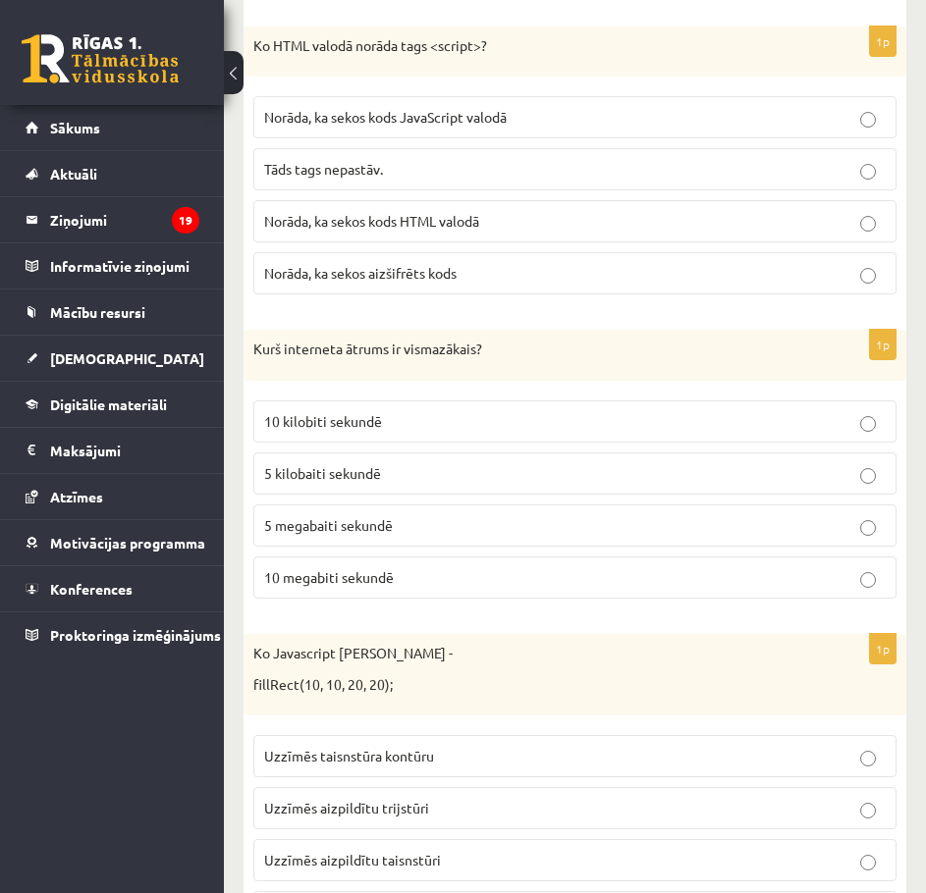
drag, startPoint x: 229, startPoint y: 386, endPoint x: 233, endPoint y: 260, distance: 125.7
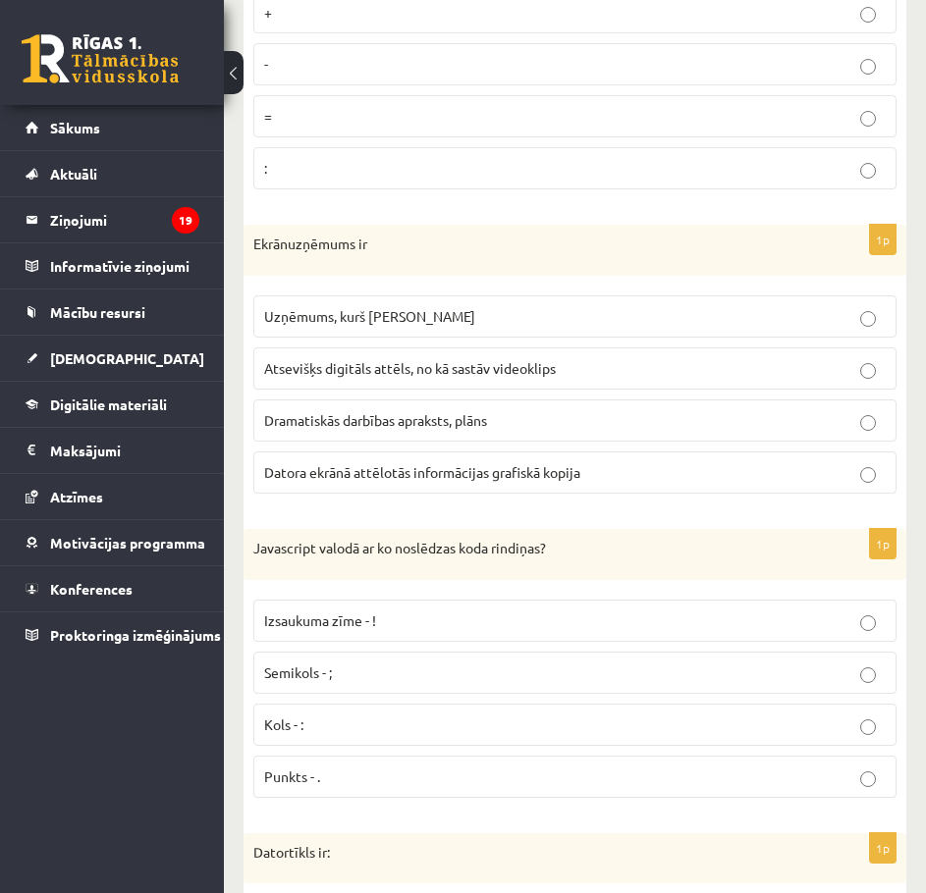
scroll to position [0, 0]
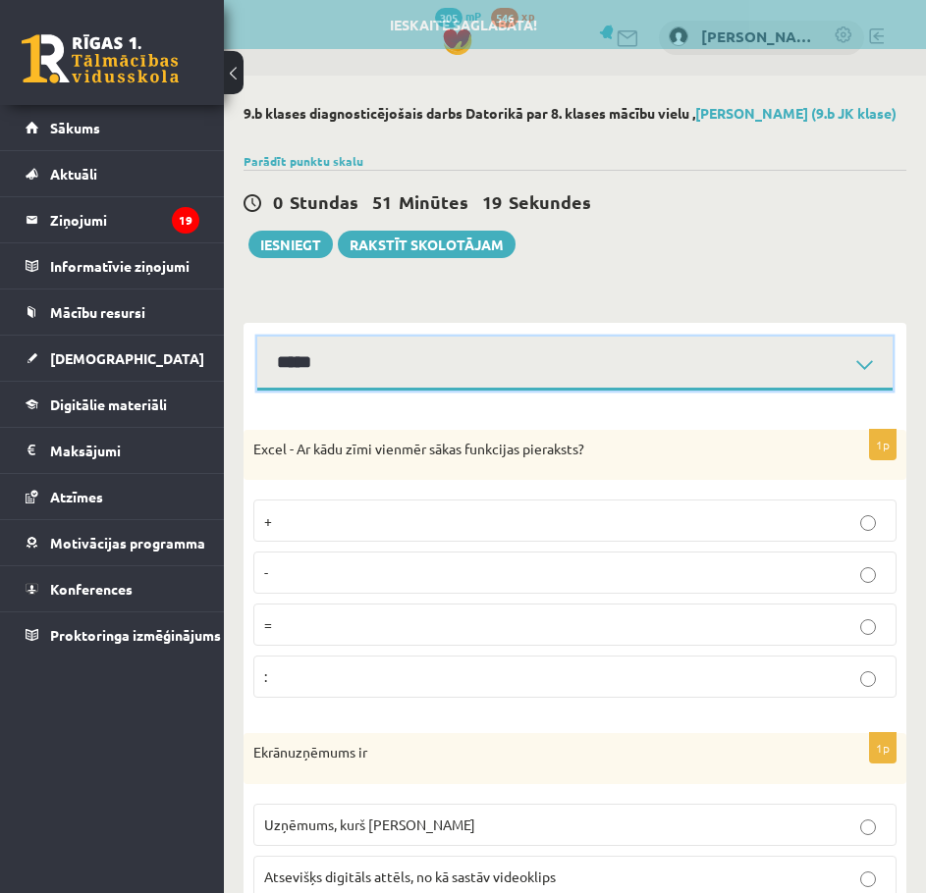
click at [784, 354] on select "**********" at bounding box center [574, 364] width 635 height 54
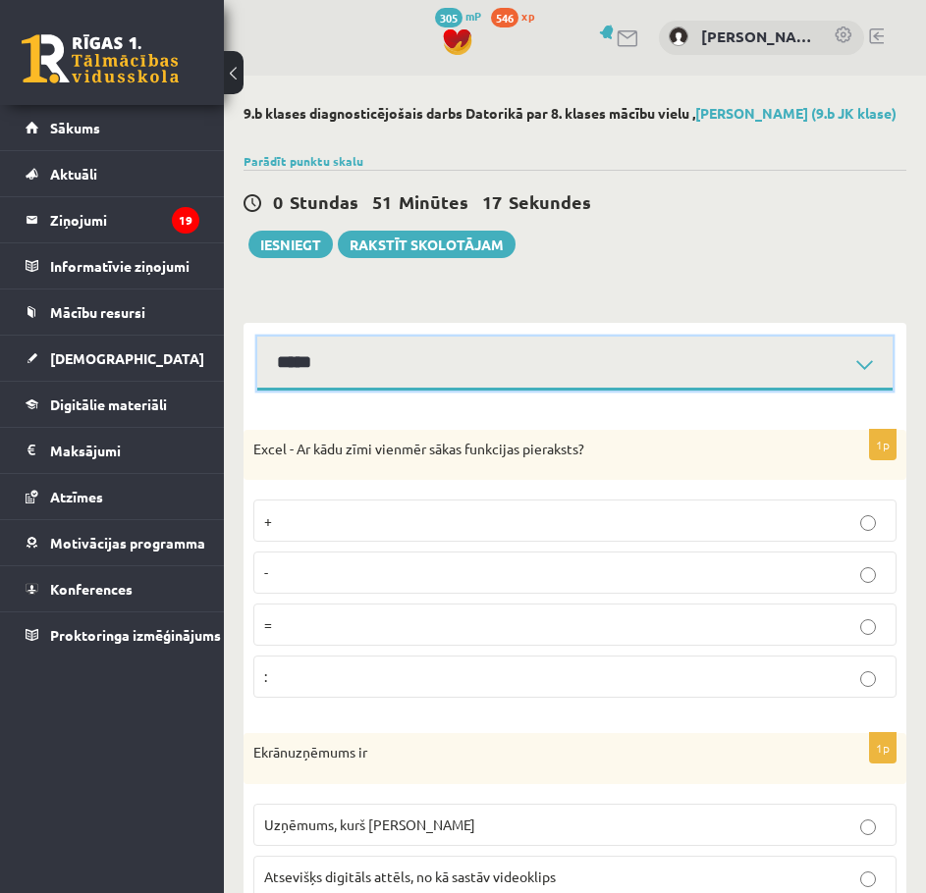
click at [257, 337] on select "**********" at bounding box center [574, 364] width 635 height 54
click at [402, 369] on select "**********" at bounding box center [574, 364] width 635 height 54
click at [257, 337] on select "**********" at bounding box center [574, 364] width 635 height 54
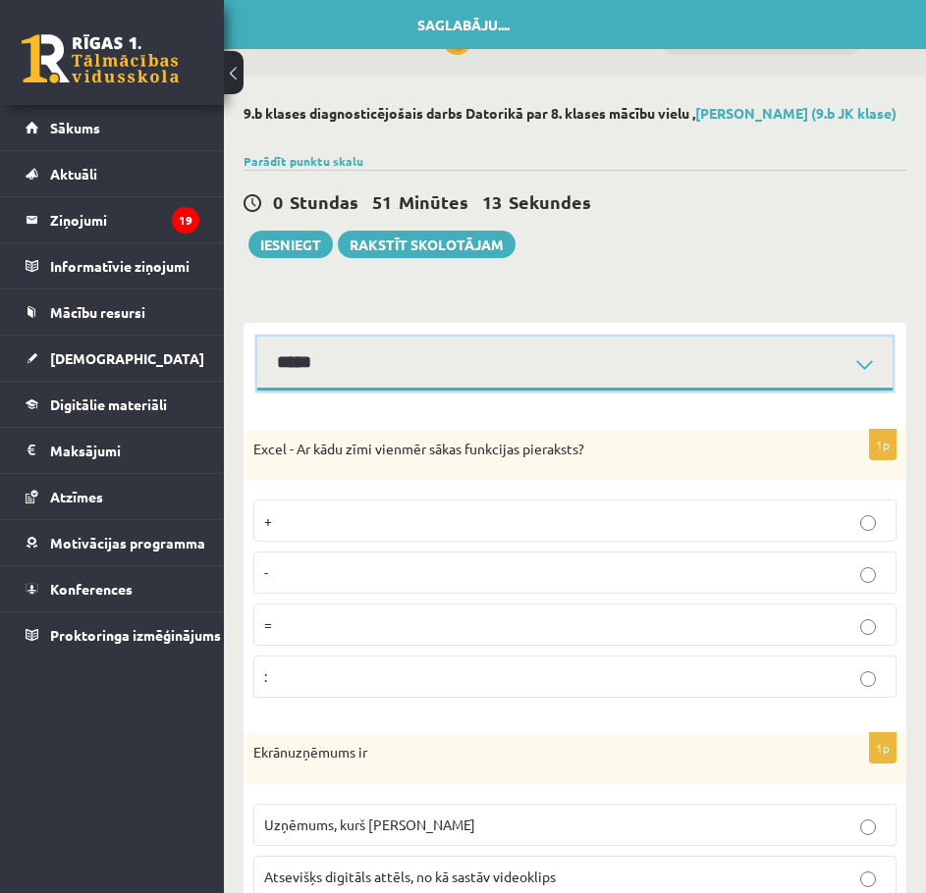
drag, startPoint x: 409, startPoint y: 375, endPoint x: 407, endPoint y: 391, distance: 15.8
click at [409, 375] on select "**********" at bounding box center [574, 364] width 635 height 54
select select "**********"
click at [257, 337] on select "**********" at bounding box center [574, 364] width 635 height 54
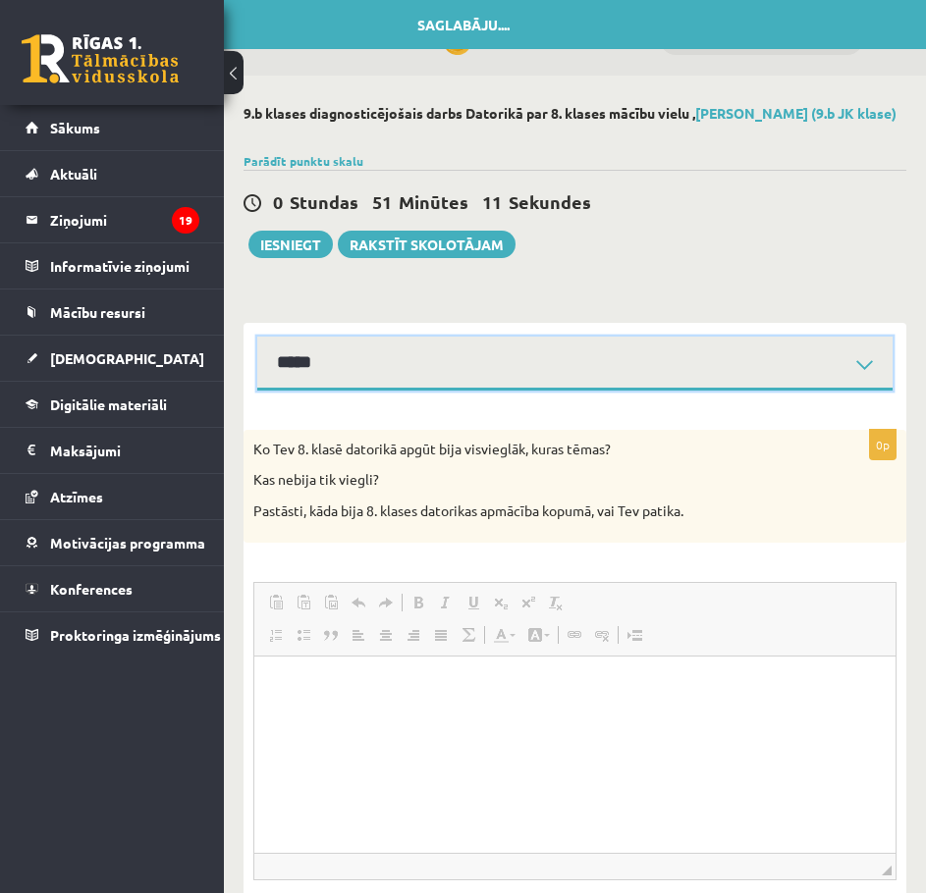
click at [359, 618] on span "Вставить Комбинация клавиш Ctrl+V Вставить только текст Комбинация клавиш Ctrl+…" at bounding box center [333, 605] width 142 height 32
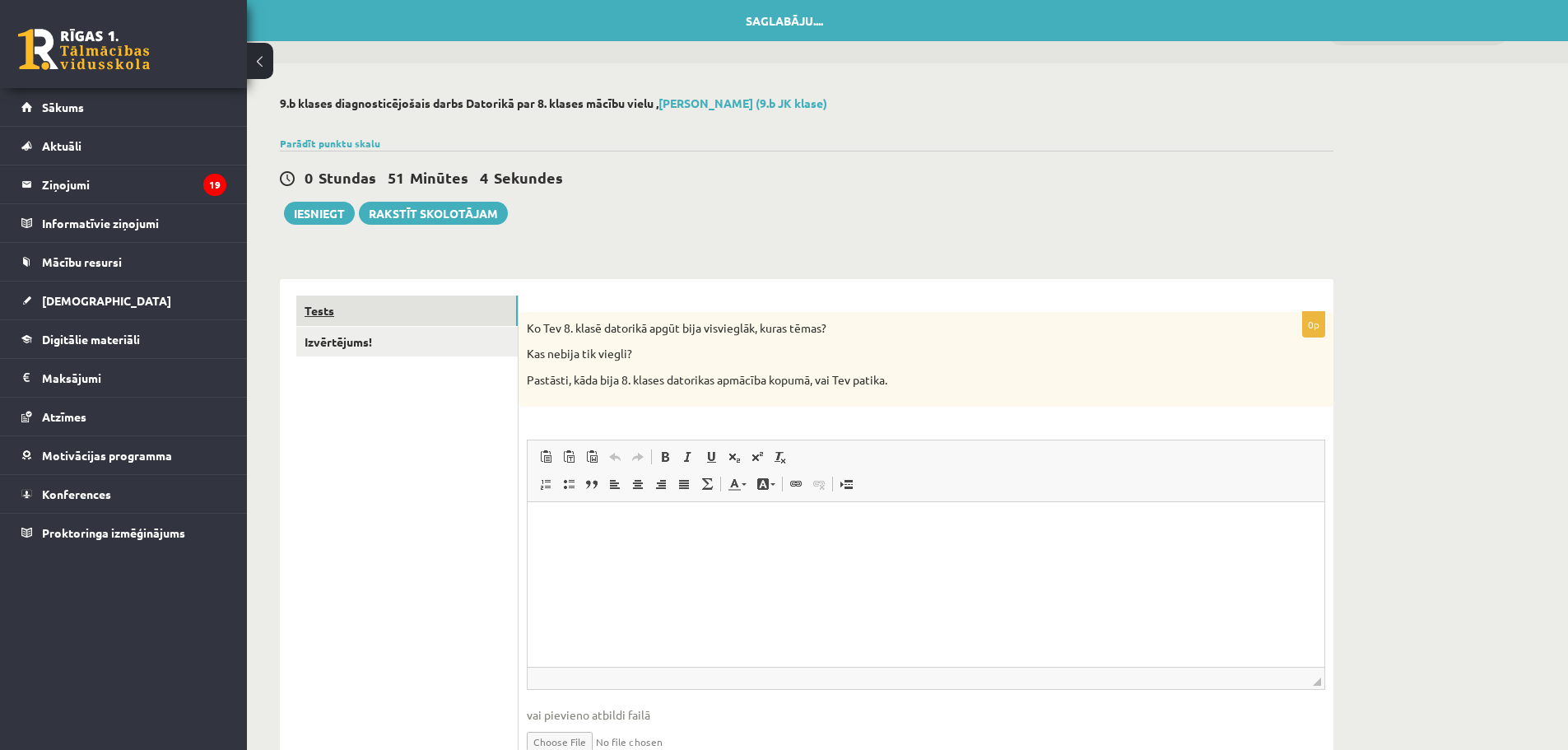
drag, startPoint x: 377, startPoint y: 341, endPoint x: 379, endPoint y: 305, distance: 36.1
click at [378, 339] on link "Izvērtējums!" at bounding box center [407, 342] width 221 height 30
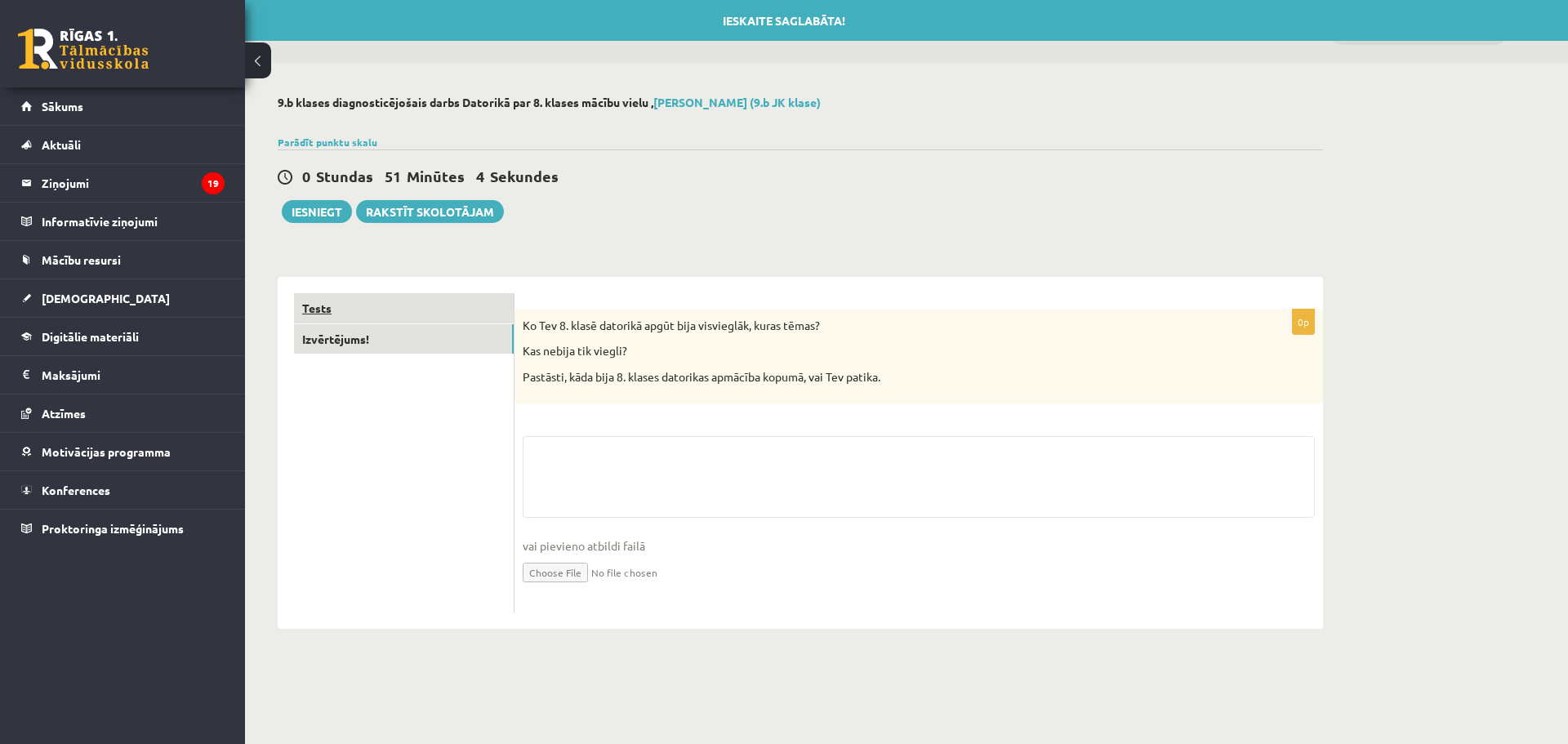
click at [376, 303] on link "Tests" at bounding box center [404, 308] width 220 height 30
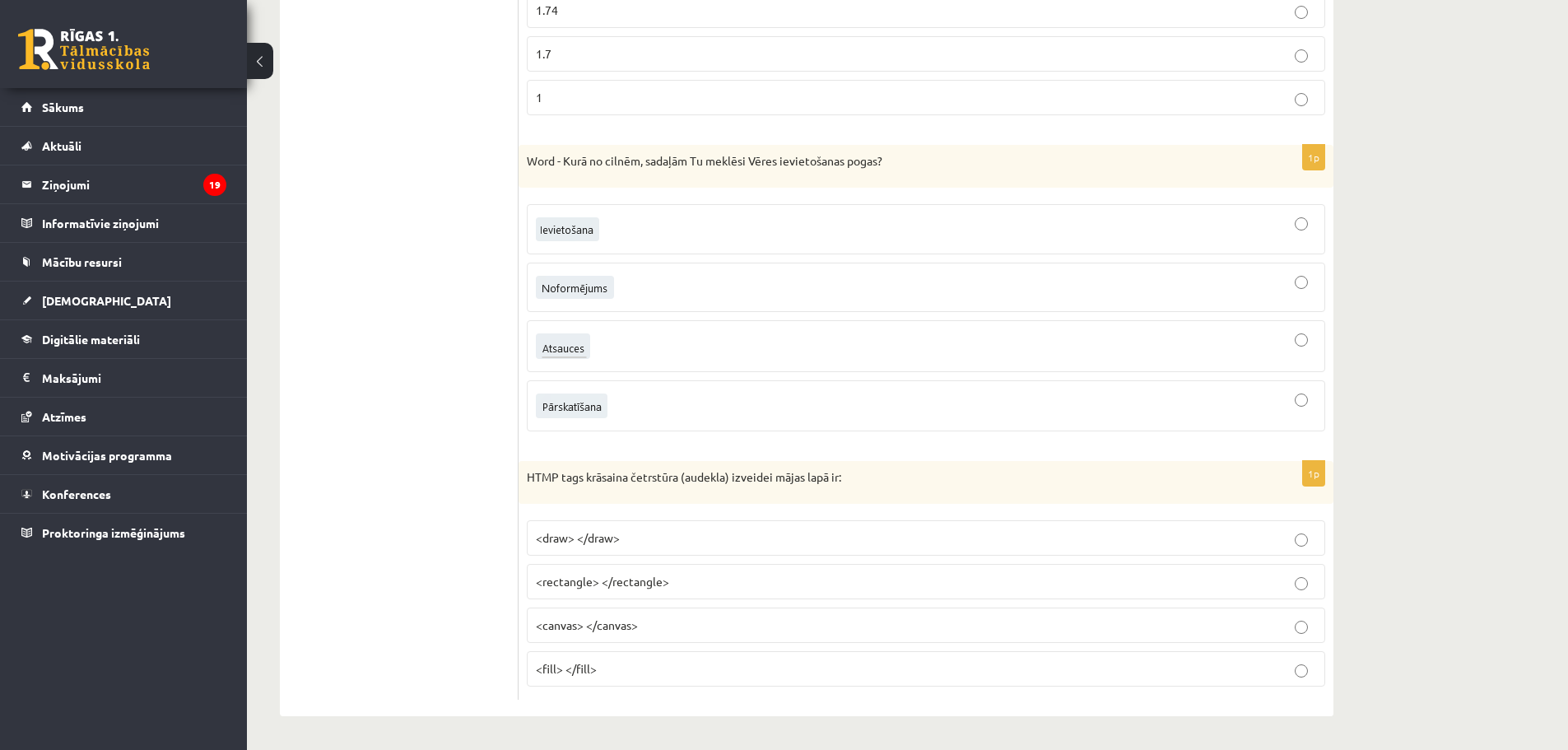
drag, startPoint x: 442, startPoint y: 526, endPoint x: 438, endPoint y: 451, distance: 75.1
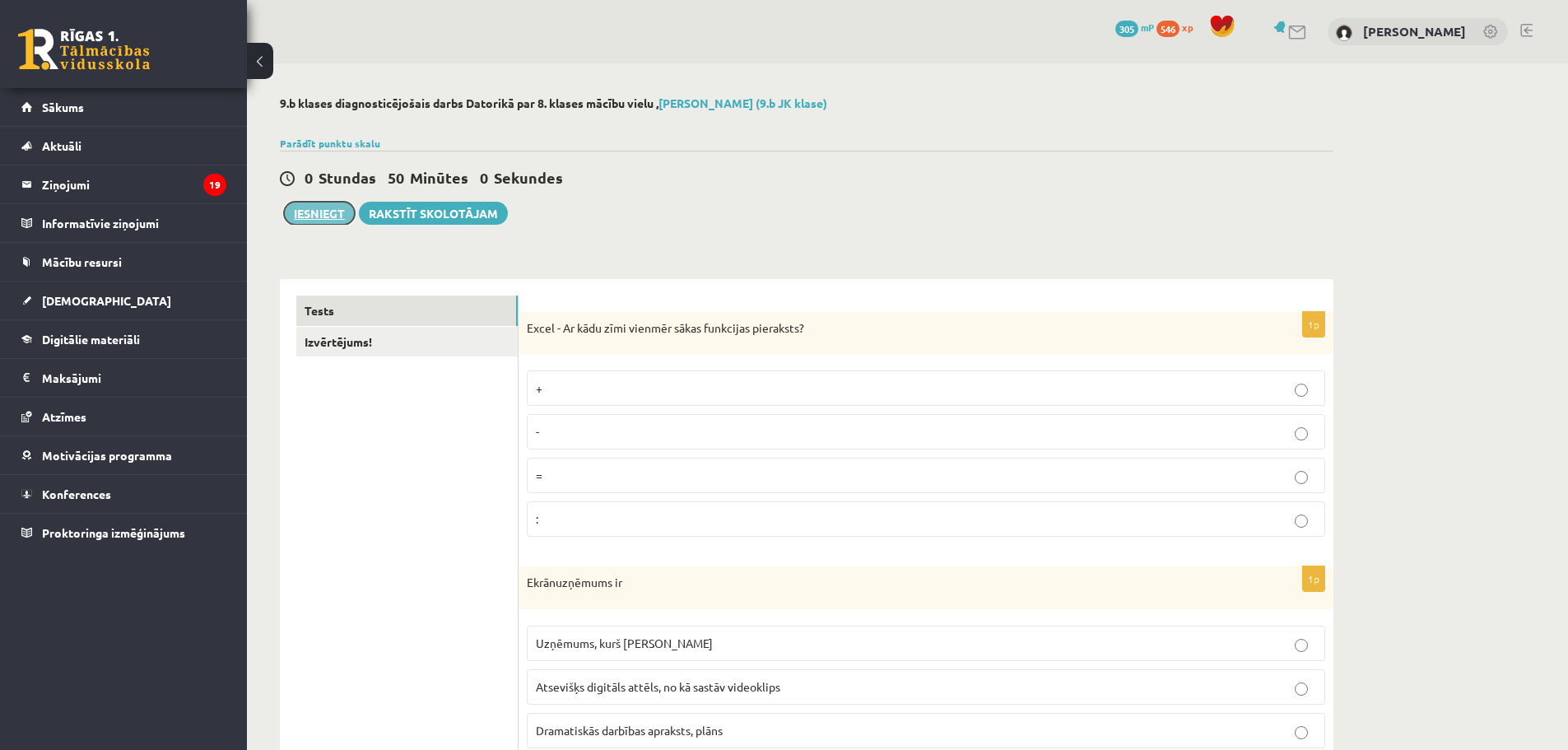
click at [325, 213] on button "Iesniegt" at bounding box center [319, 212] width 70 height 23
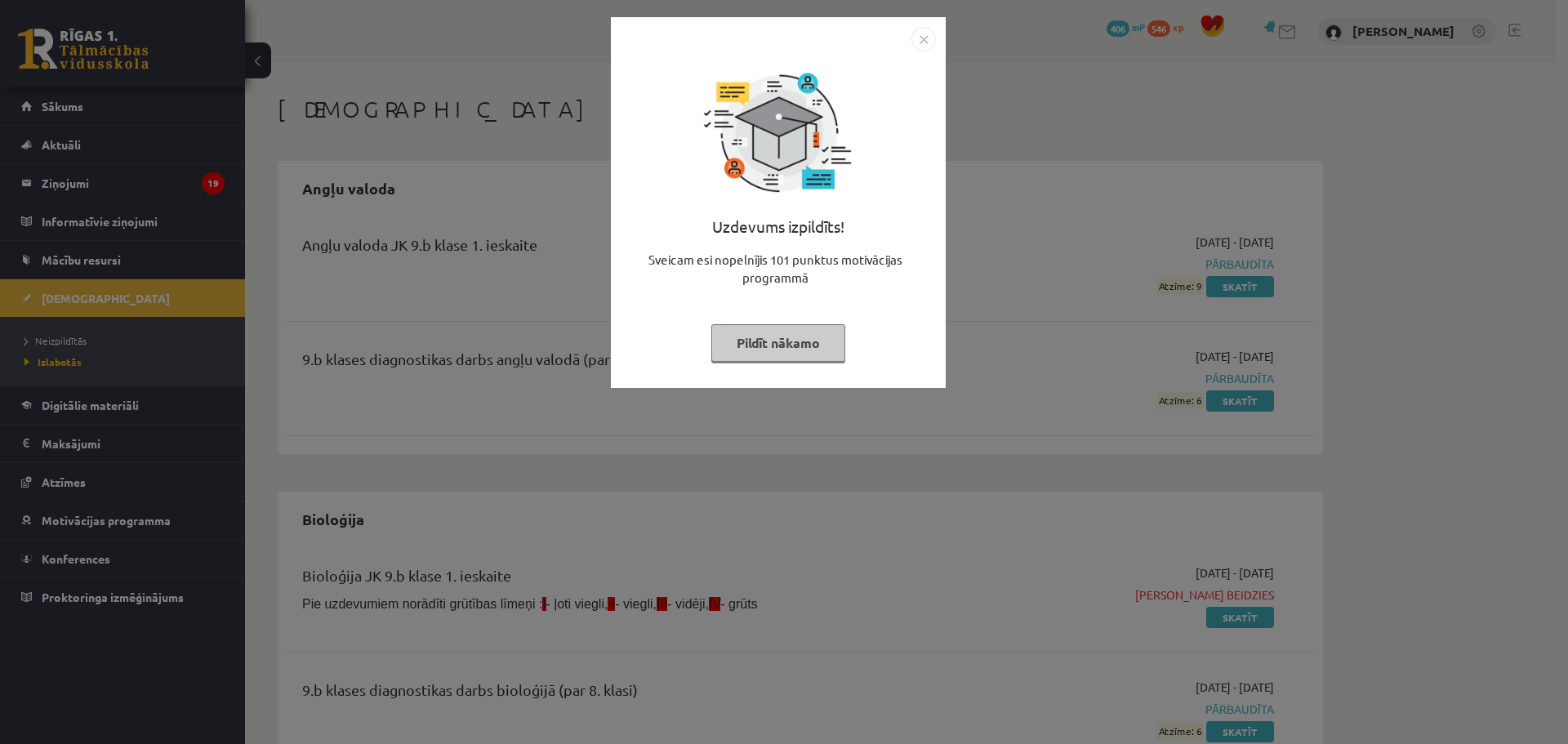
click at [789, 344] on button "Pildīt nākamo" at bounding box center [778, 343] width 134 height 37
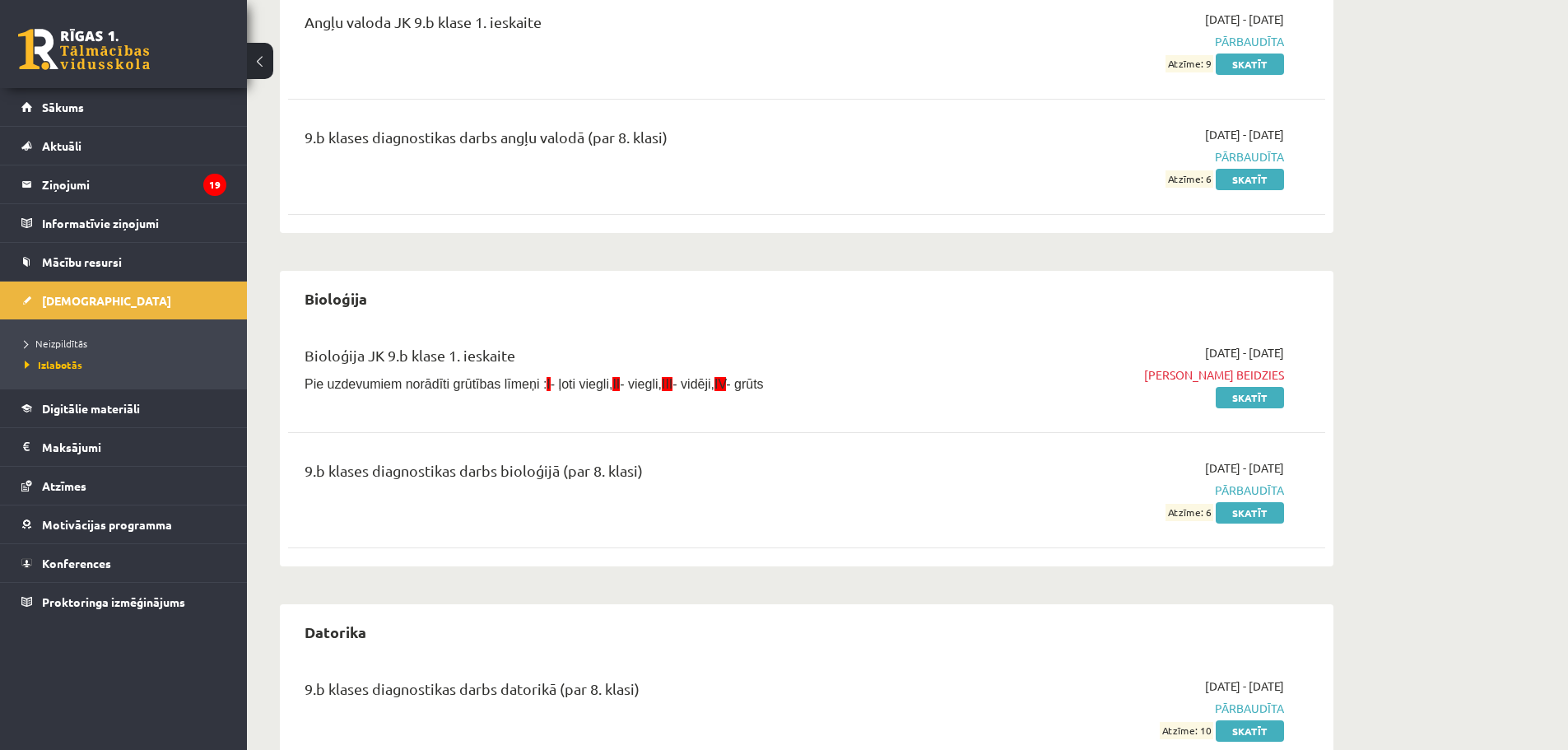
scroll to position [439, 0]
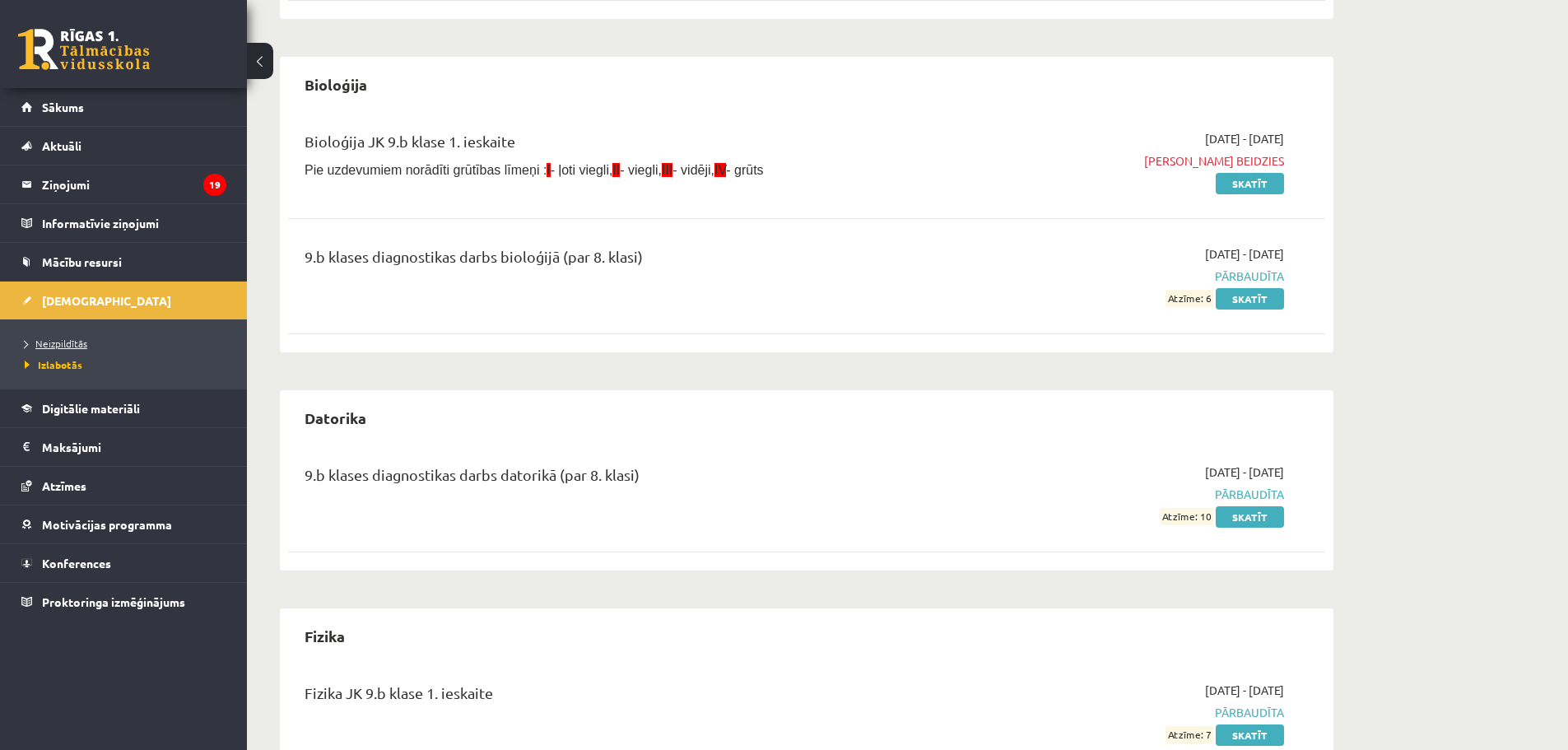
click at [39, 341] on span "Neizpildītās" at bounding box center [55, 343] width 63 height 13
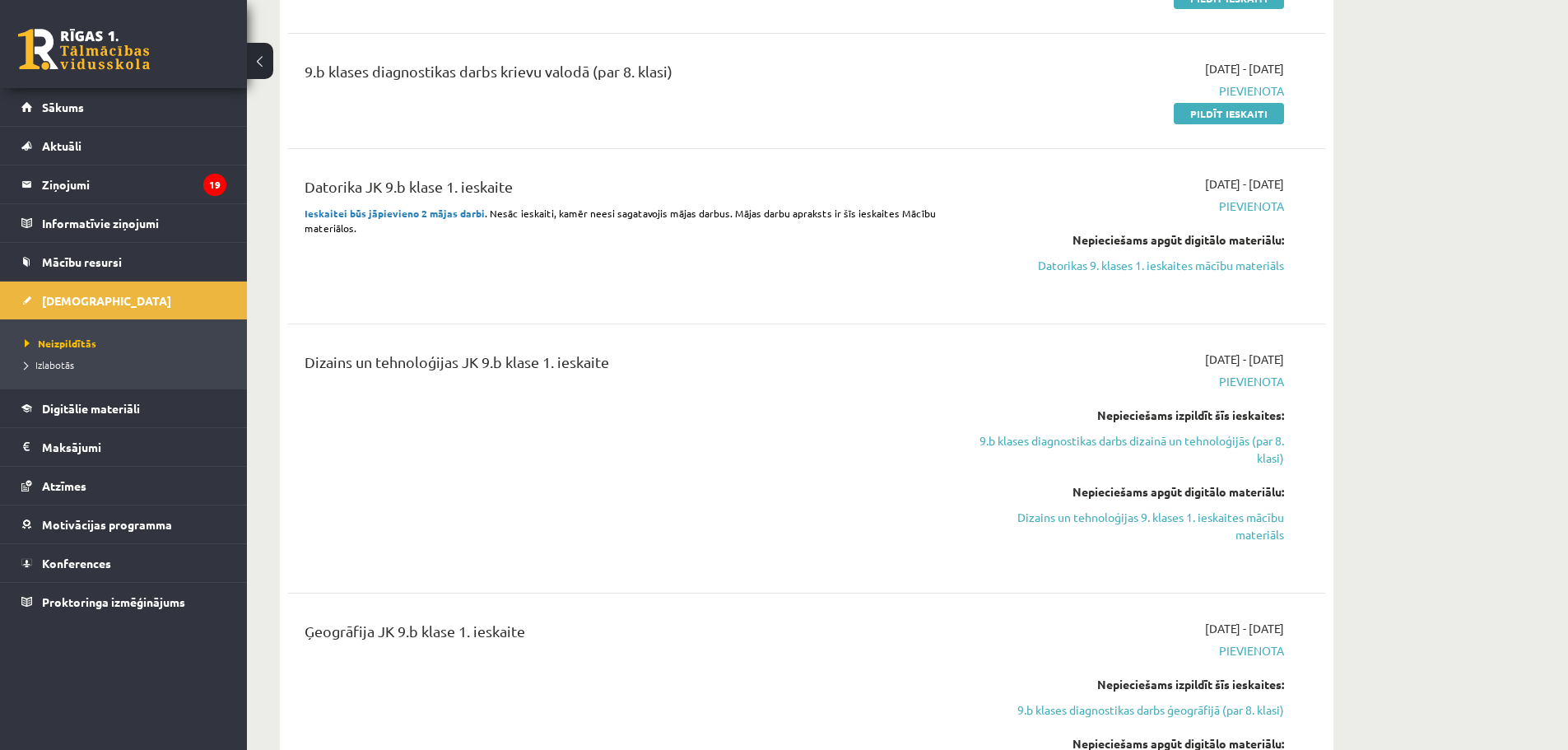
scroll to position [768, 0]
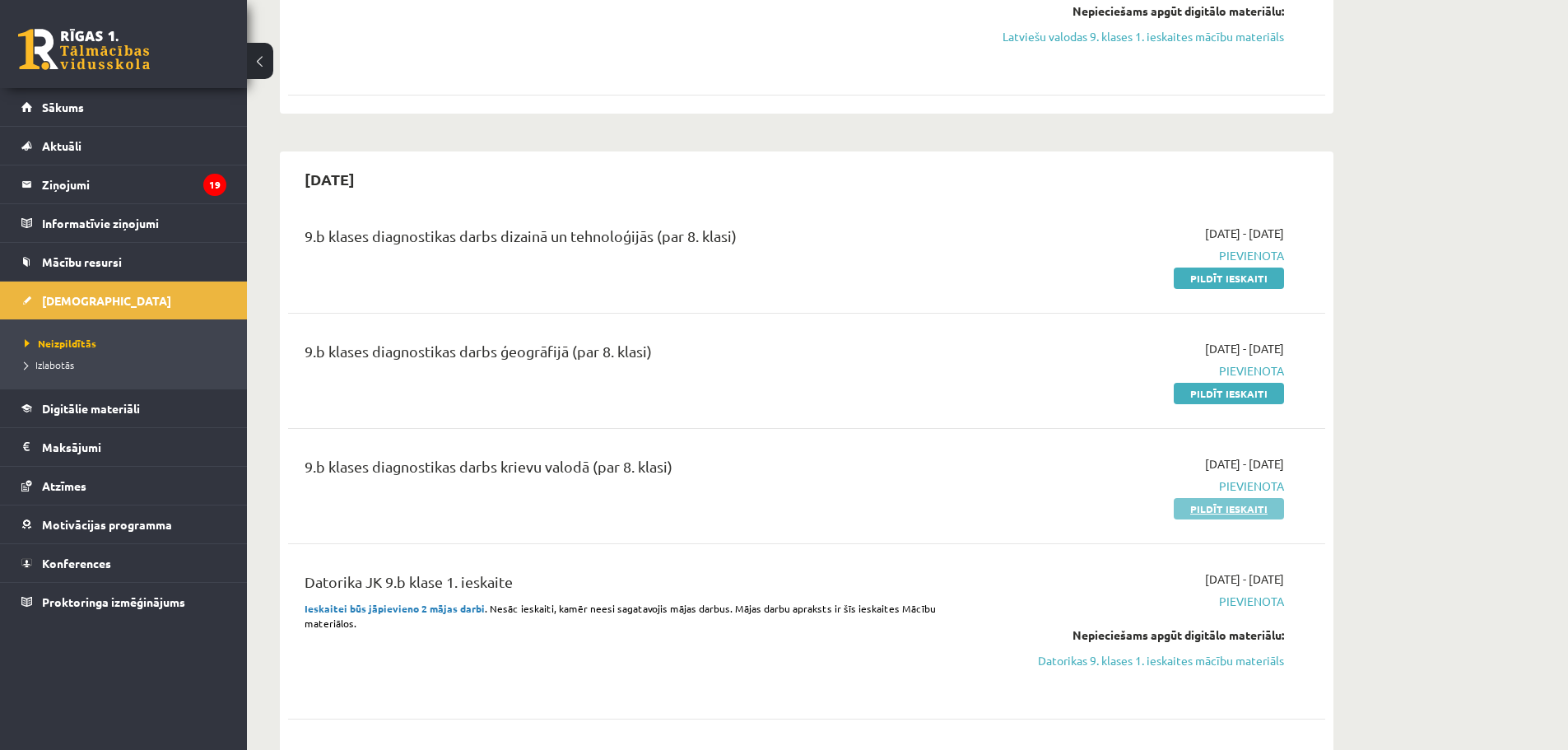
click at [1218, 503] on link "Pildīt ieskaiti" at bounding box center [1229, 509] width 111 height 22
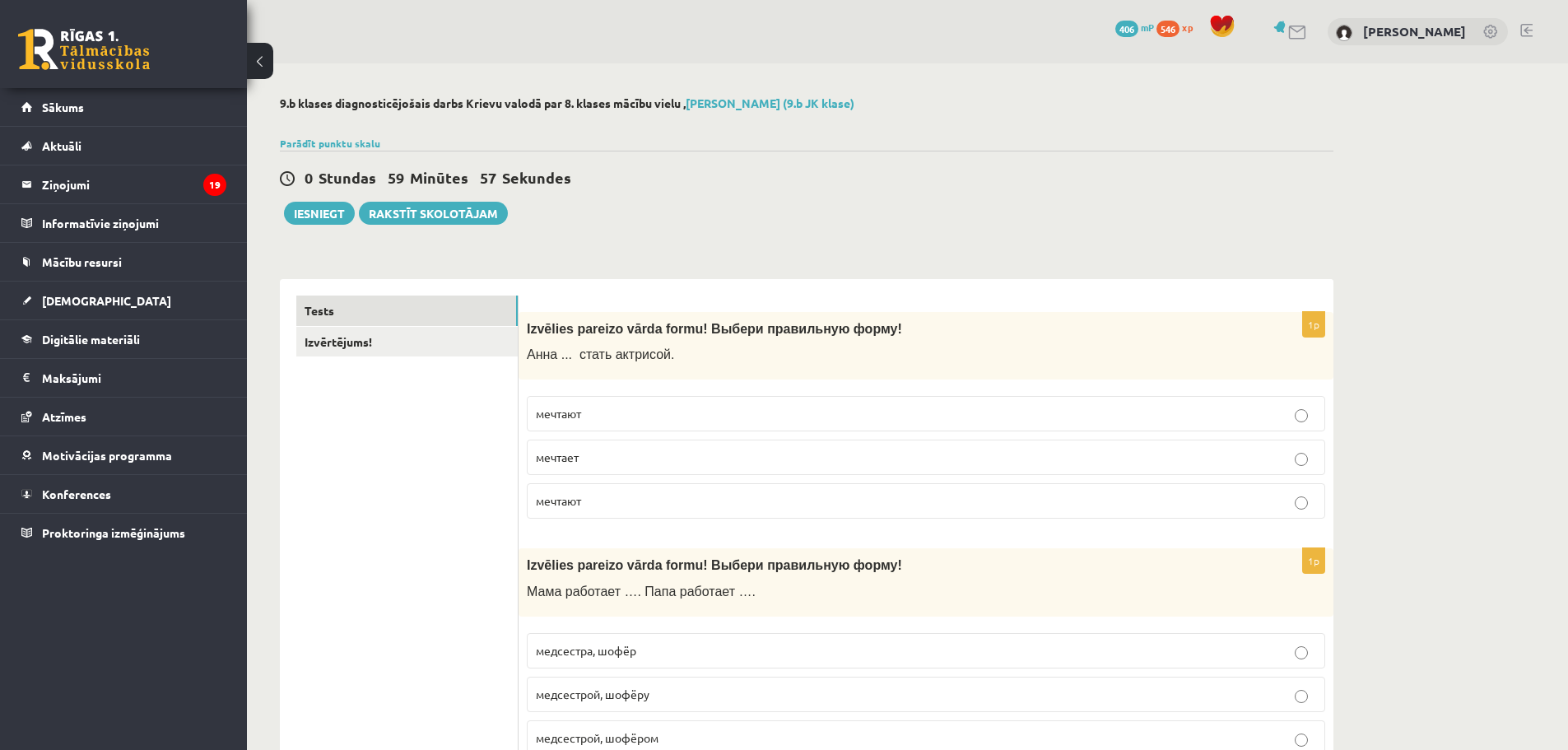
click at [607, 466] on p "мечтает" at bounding box center [926, 457] width 780 height 18
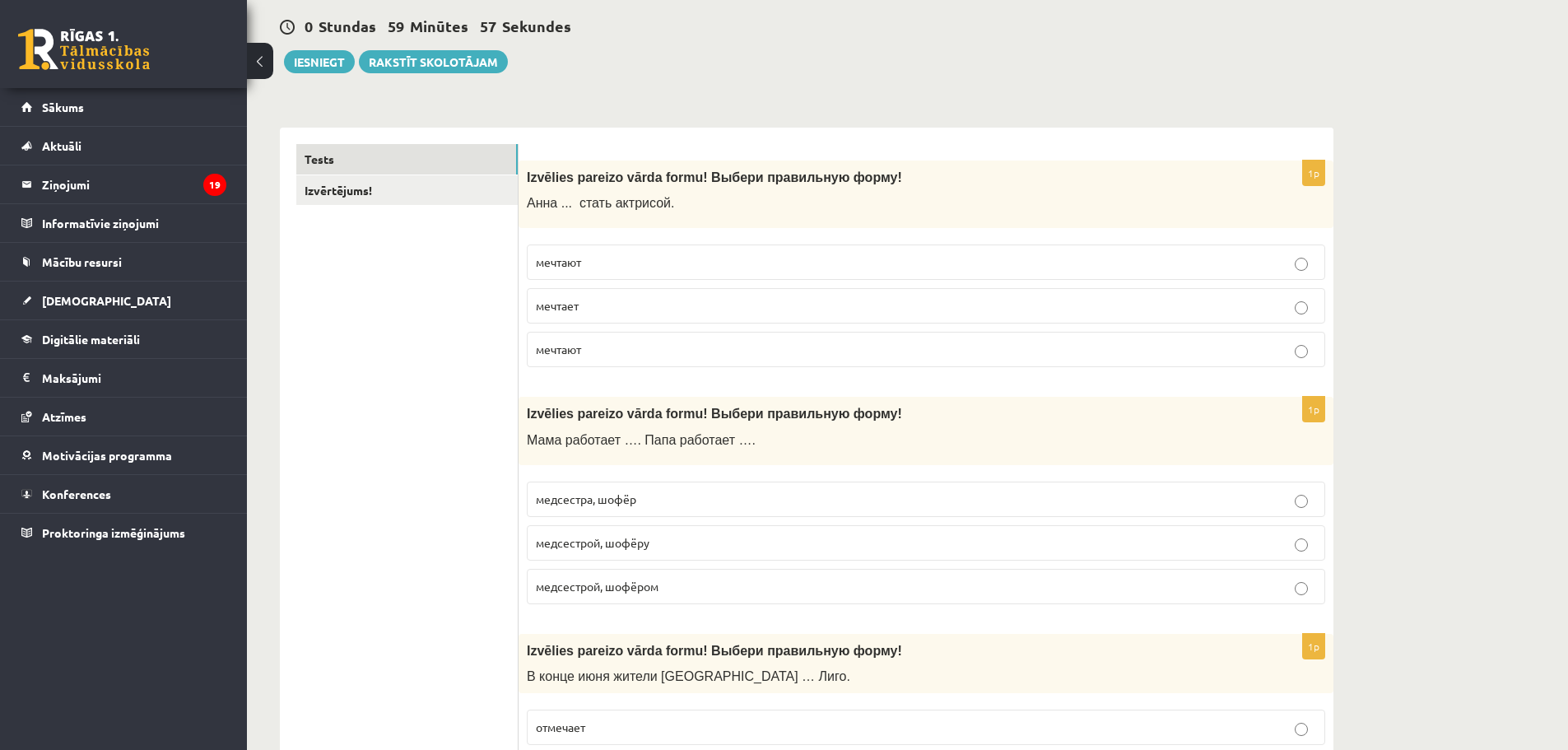
scroll to position [220, 0]
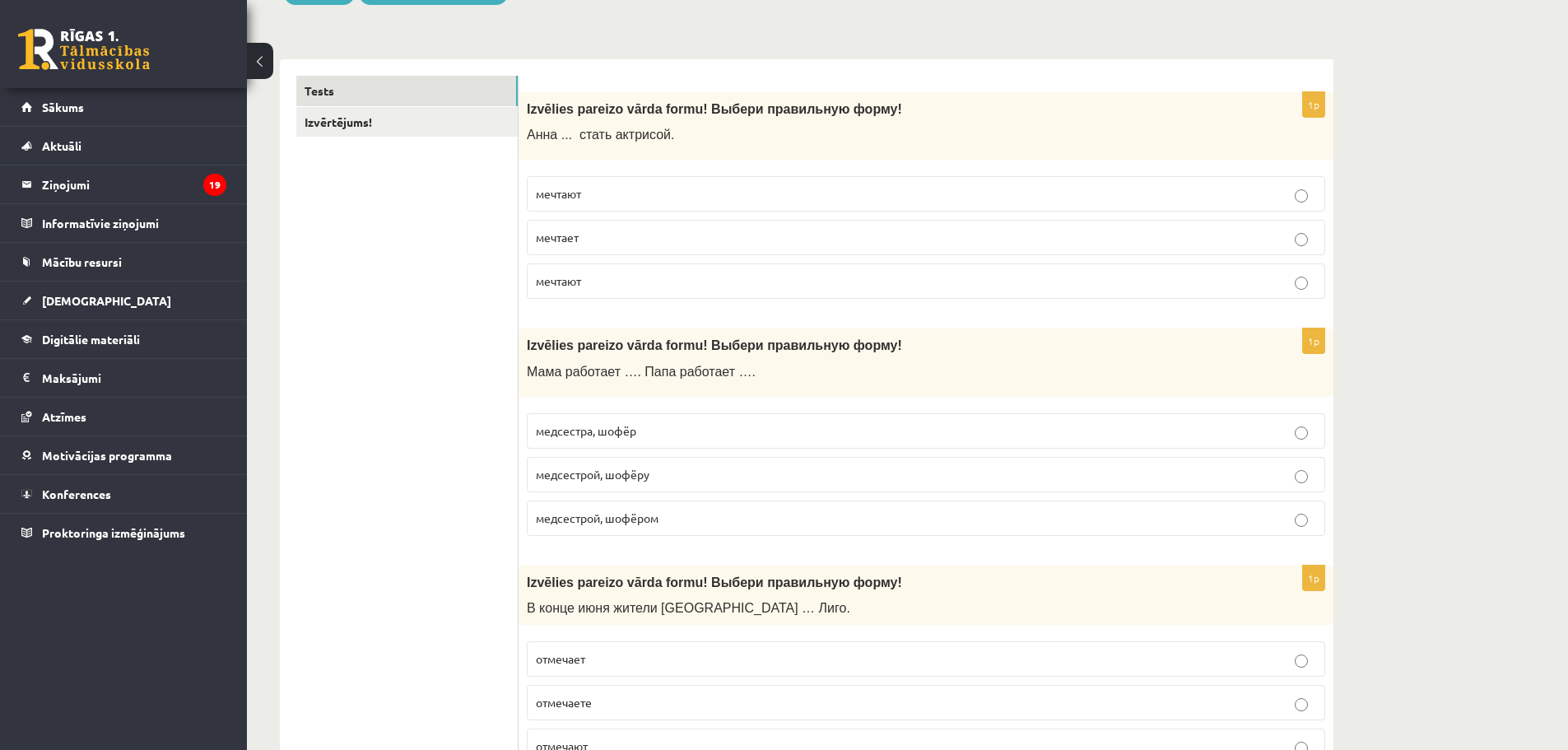
click at [620, 521] on span "медсестрой, шофёром" at bounding box center [597, 518] width 122 height 15
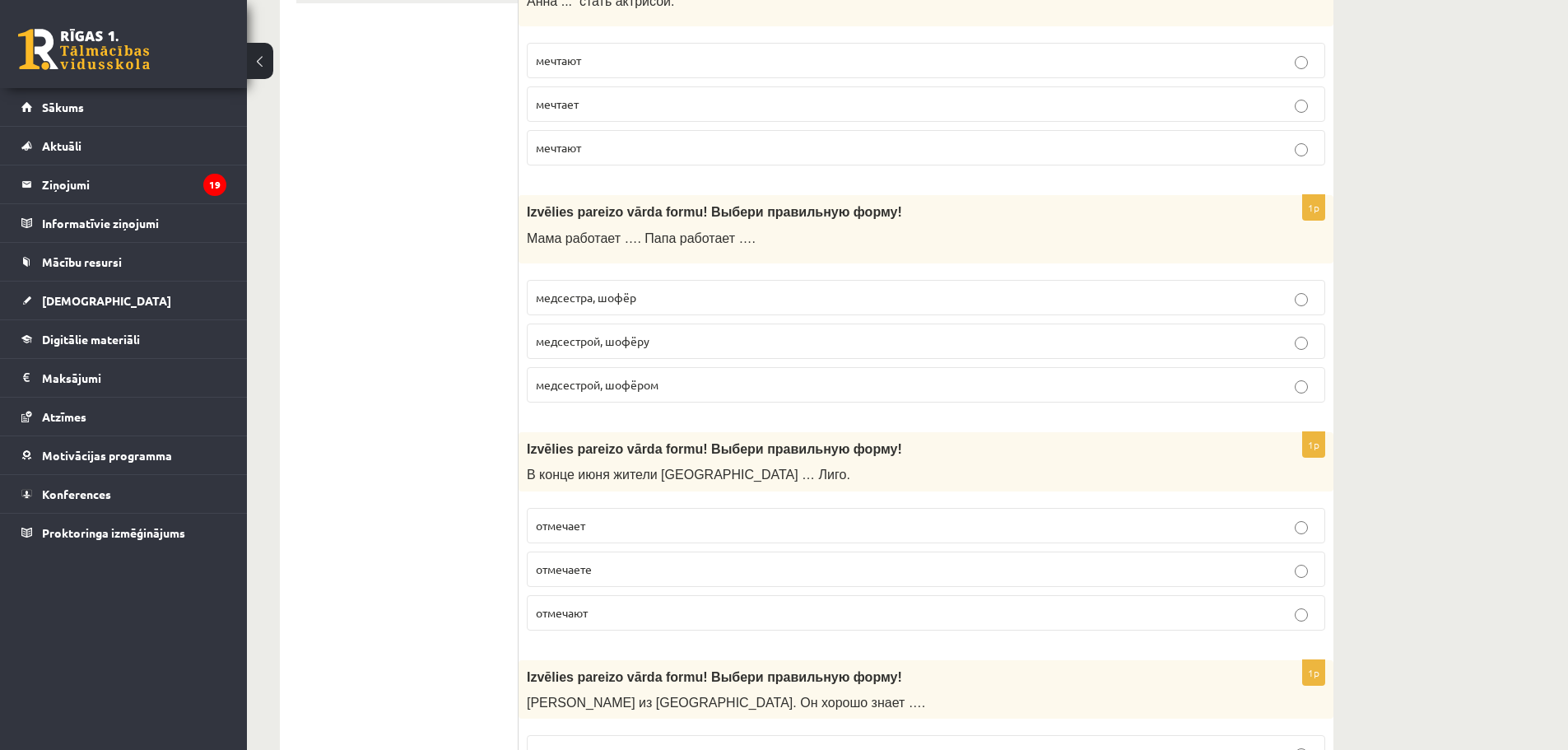
scroll to position [439, 0]
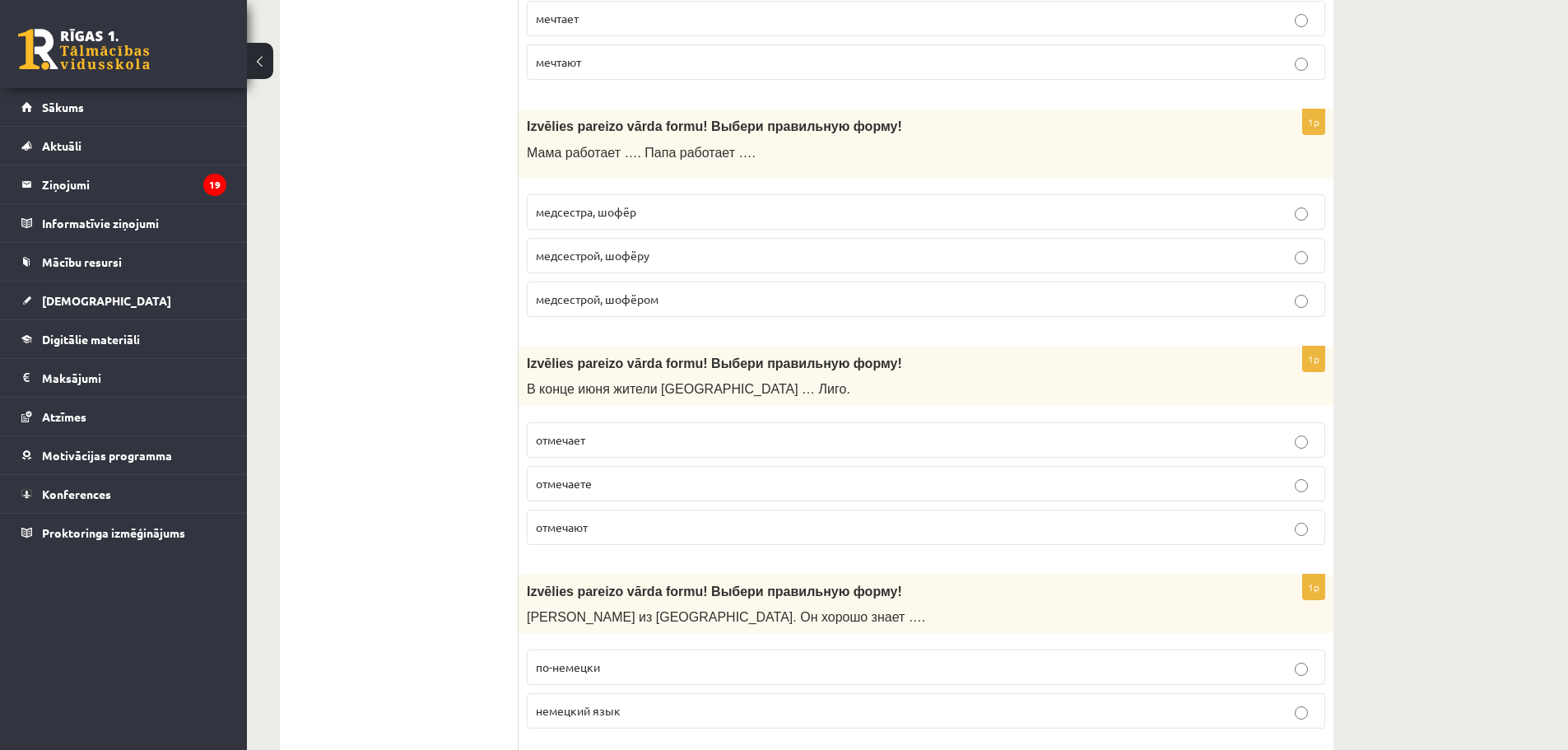
click at [620, 534] on p "отмечают" at bounding box center [926, 527] width 780 height 18
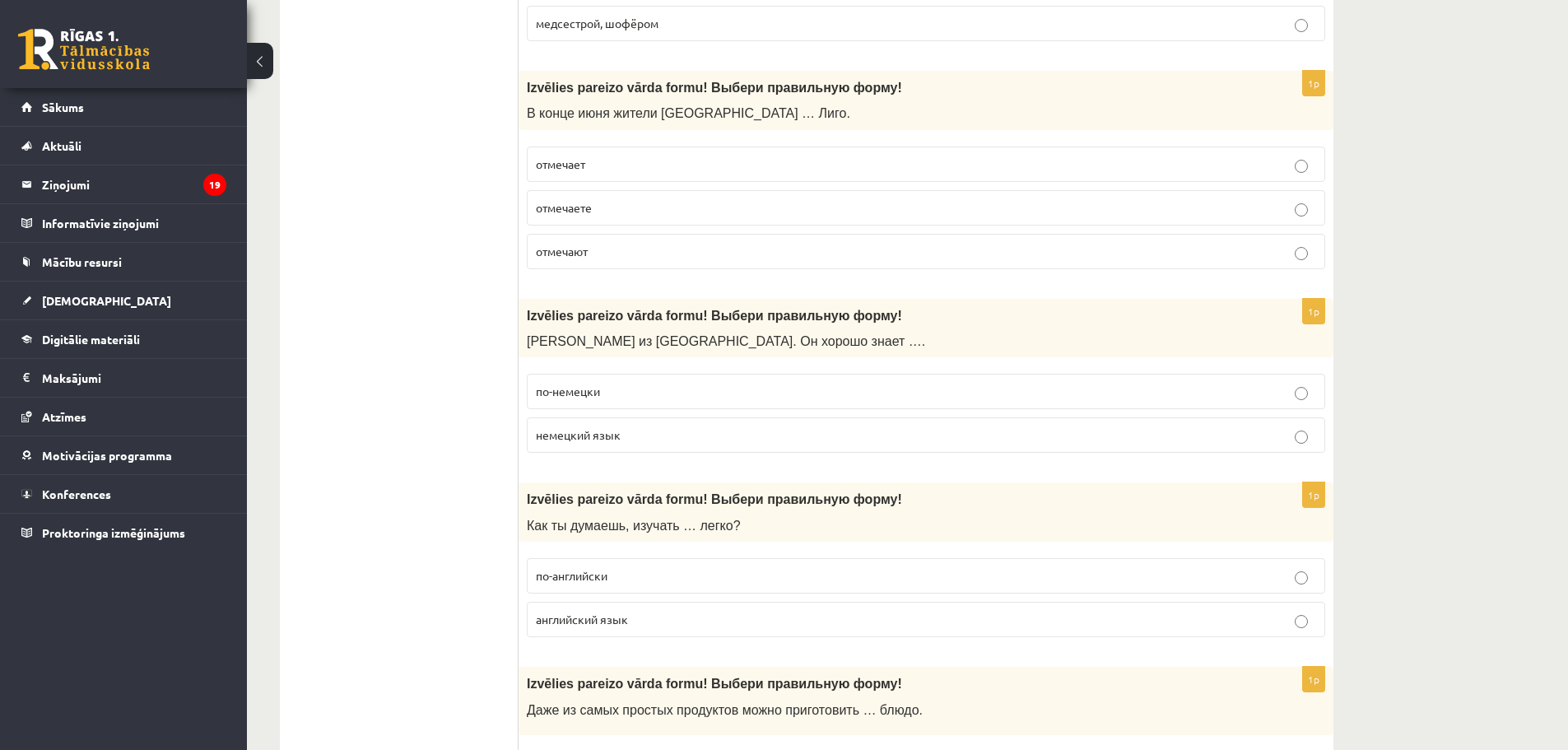
scroll to position [768, 0]
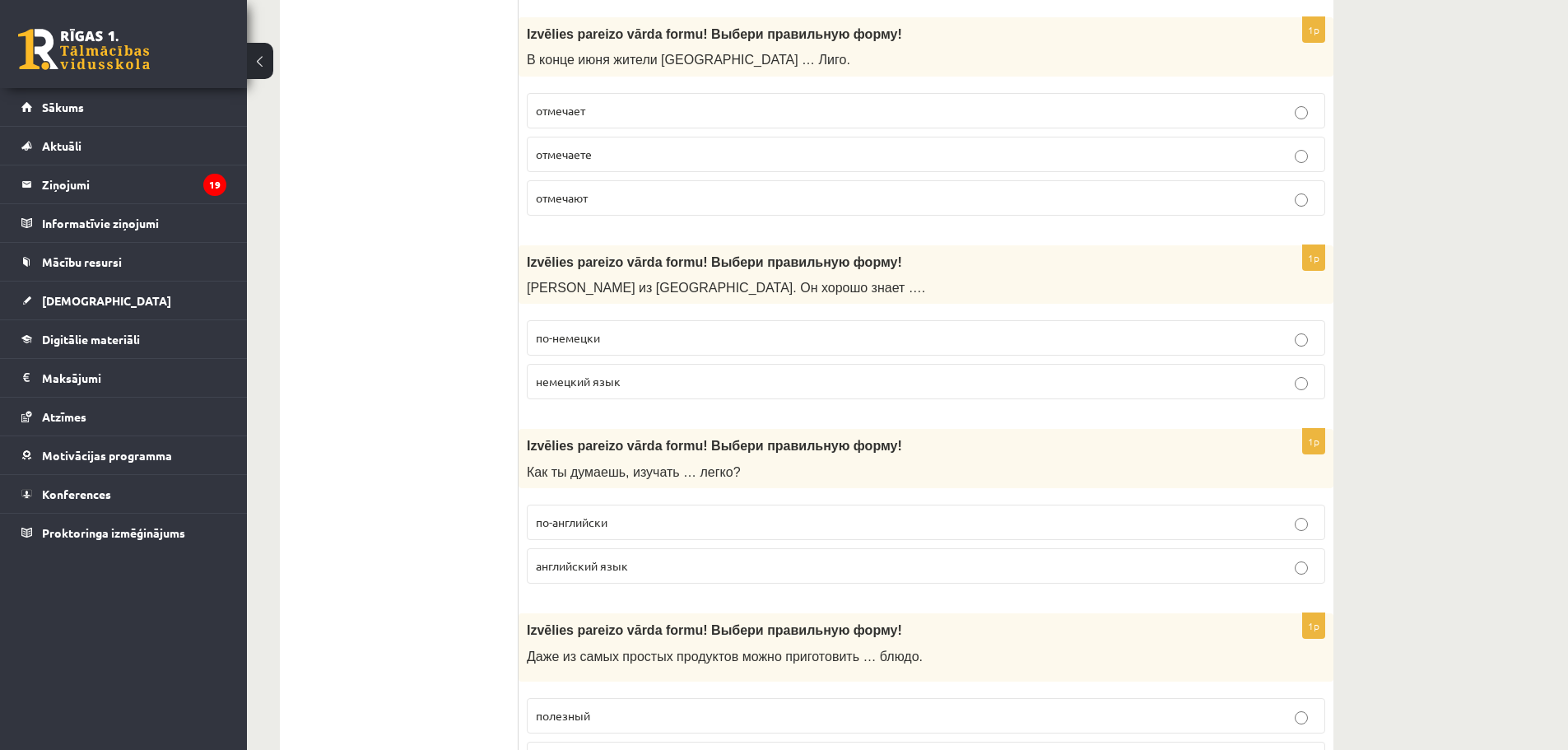
click at [652, 383] on p "немецкий язык" at bounding box center [926, 382] width 780 height 18
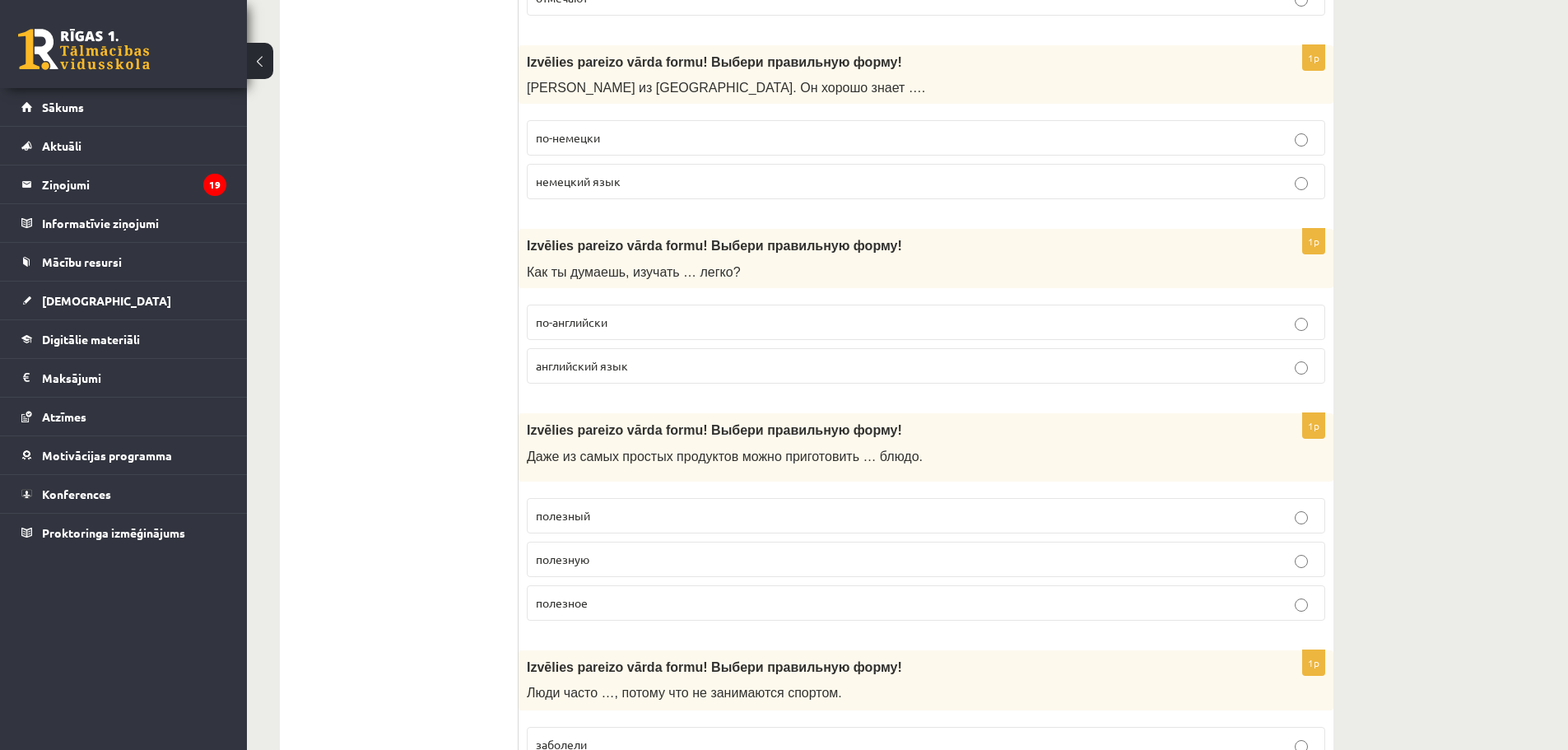
scroll to position [988, 0]
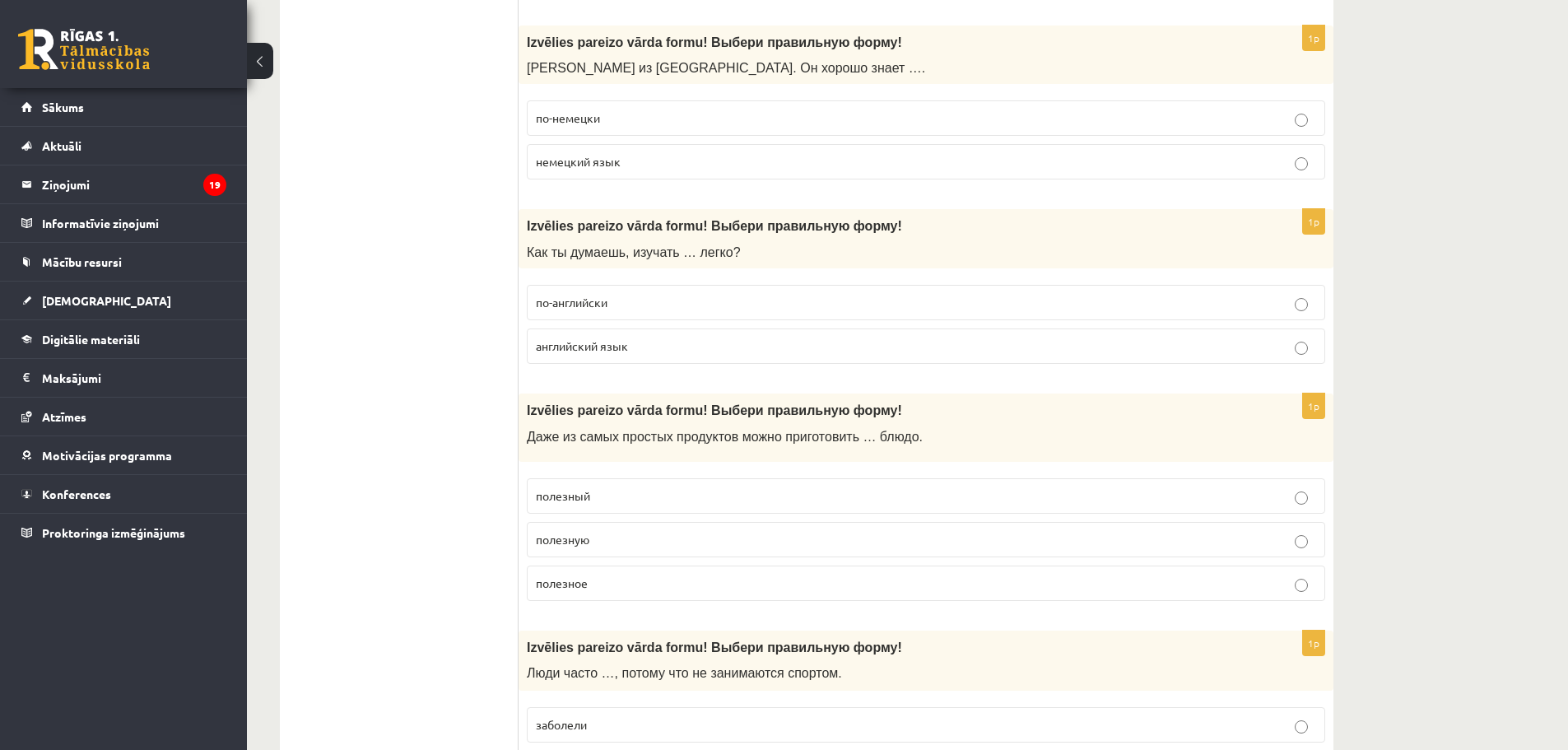
click at [631, 351] on p "английский язык" at bounding box center [926, 346] width 780 height 18
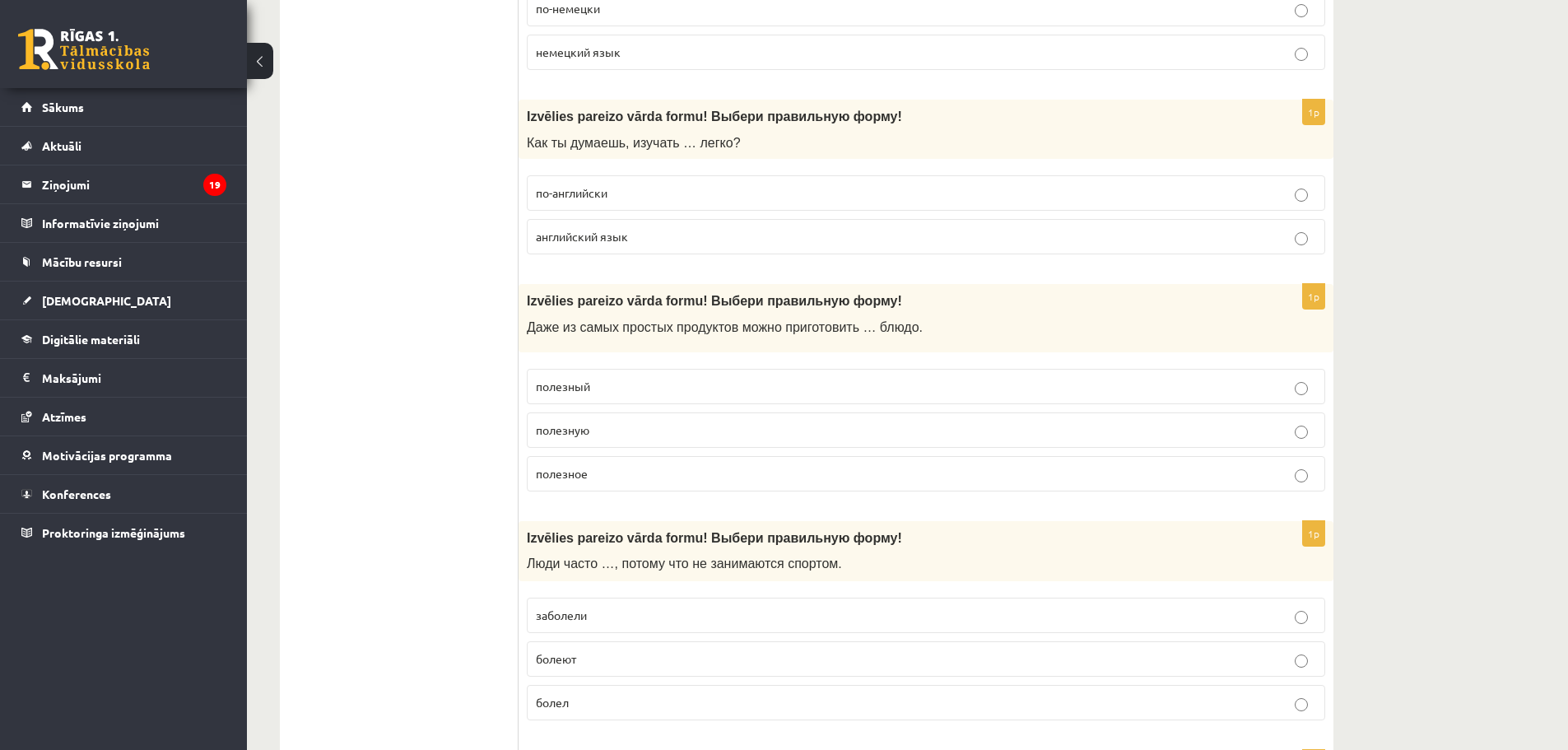
click at [657, 471] on p "полезное" at bounding box center [926, 474] width 780 height 18
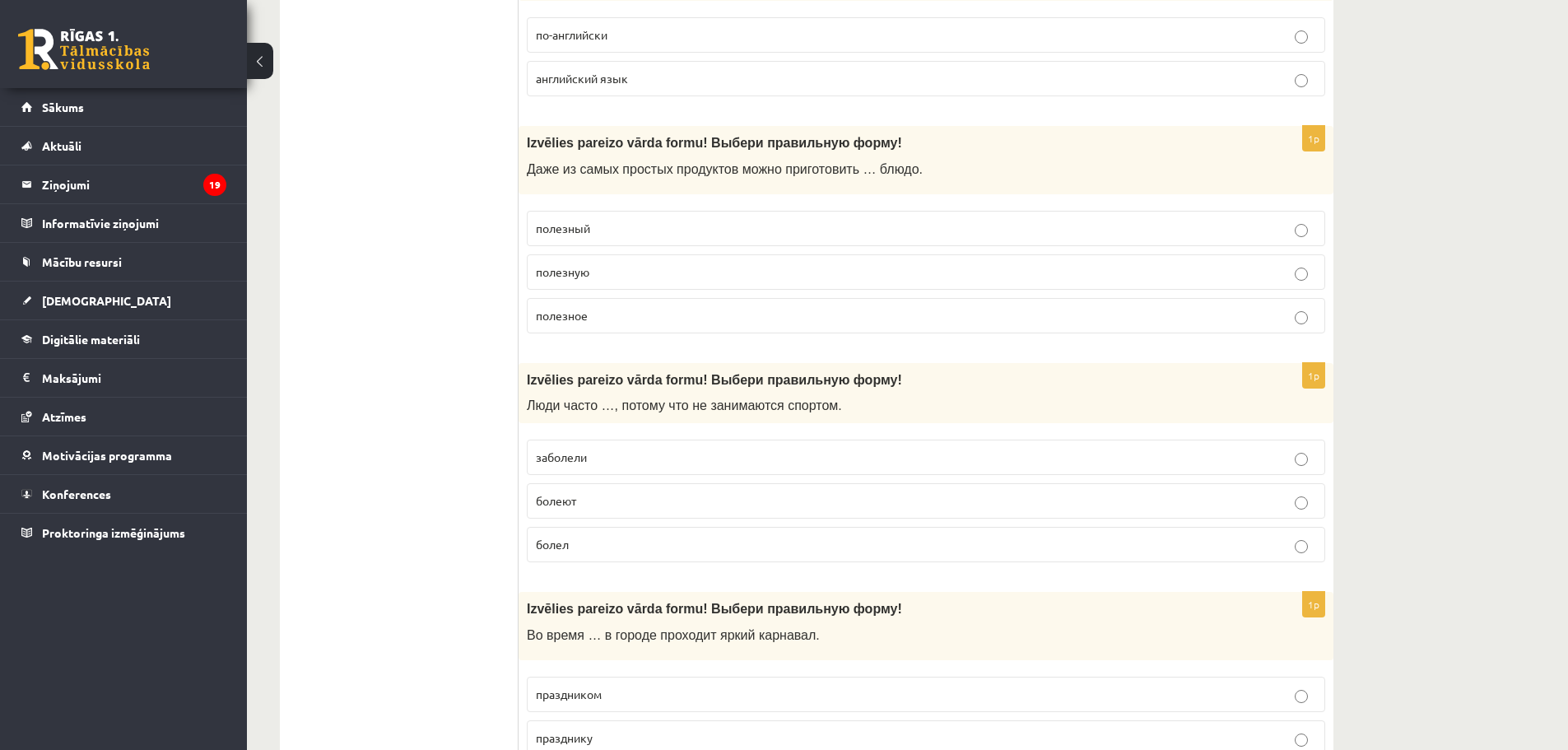
scroll to position [1317, 0]
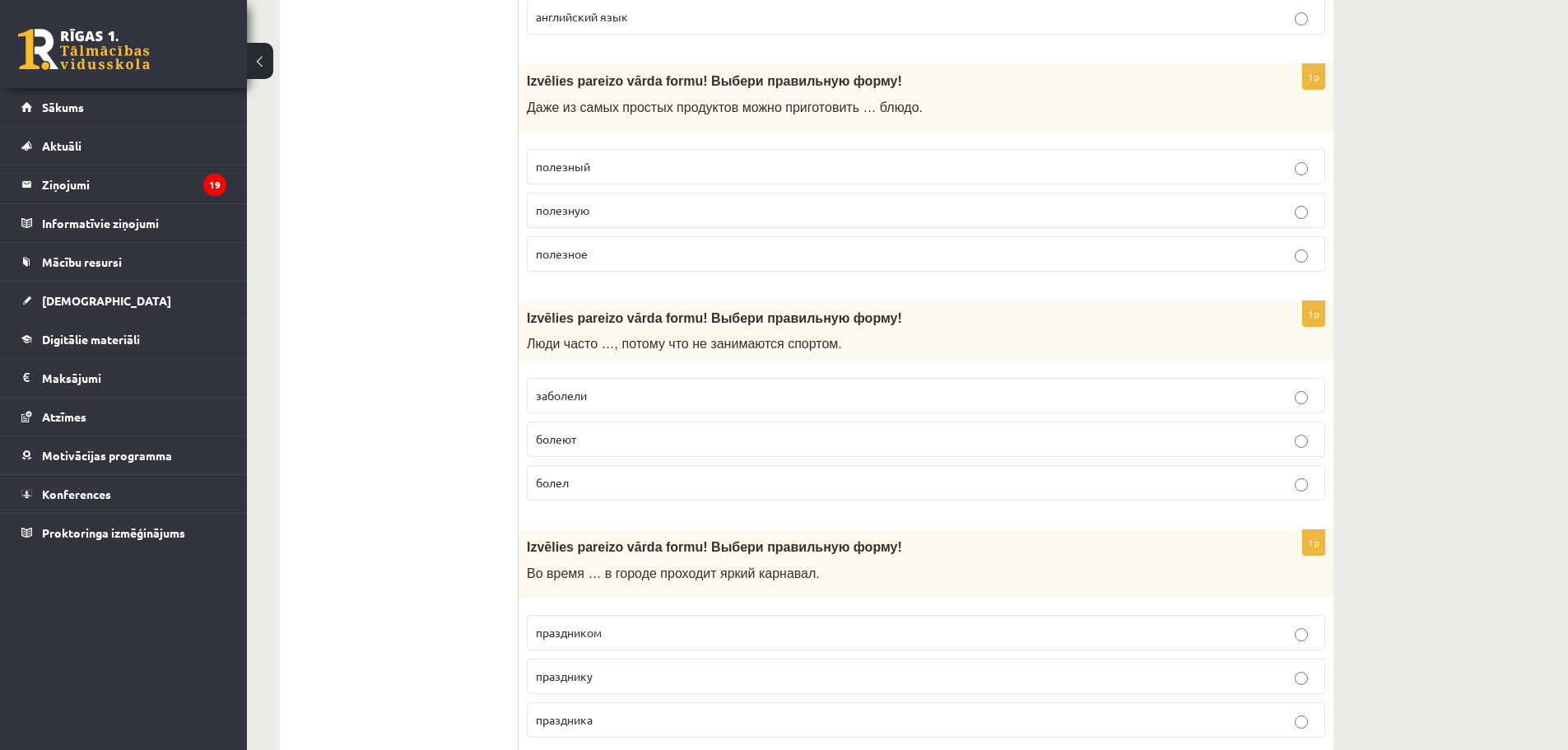
click at [623, 451] on label "болеют" at bounding box center [926, 440] width 798 height 35
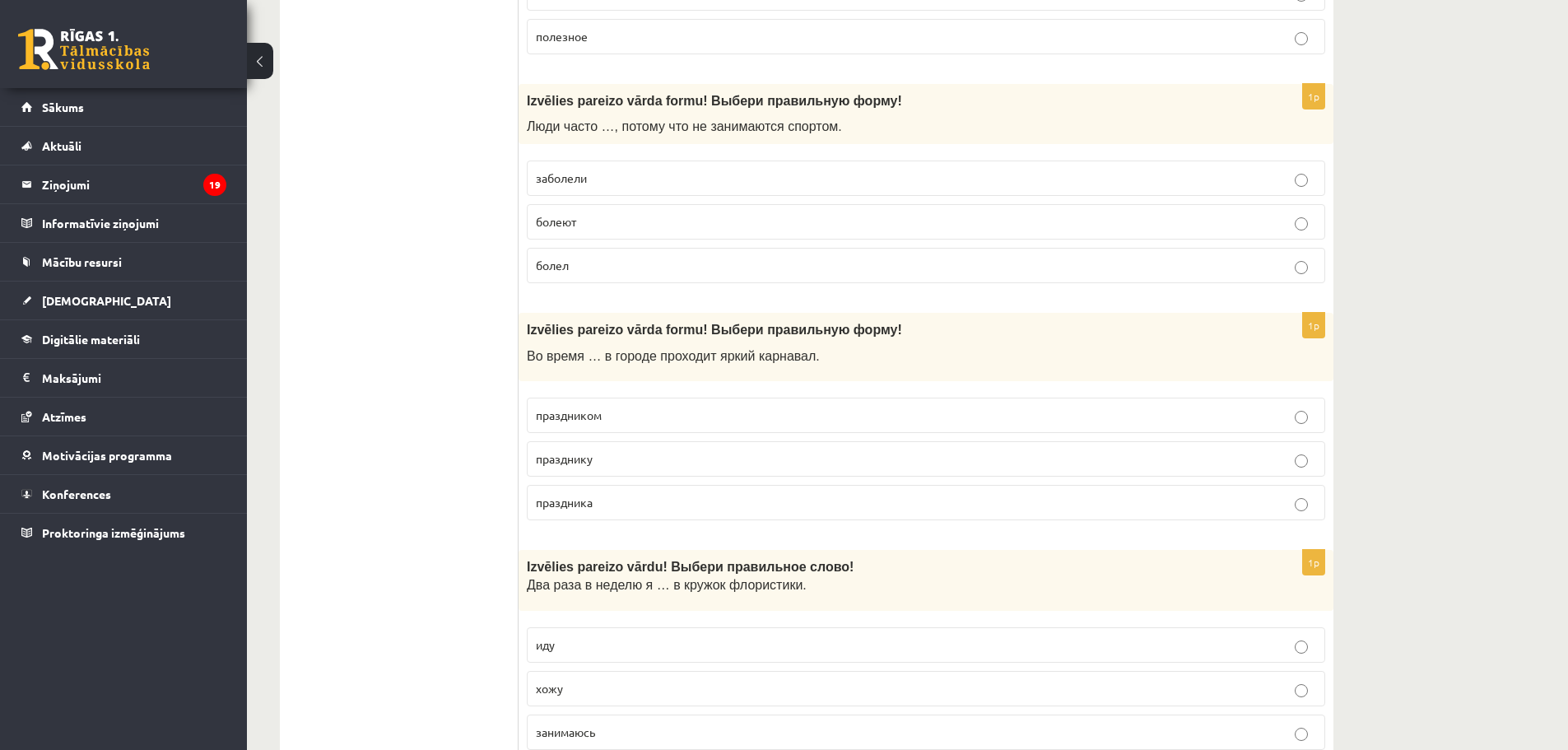
scroll to position [1537, 0]
click at [641, 513] on label "праздника" at bounding box center [926, 500] width 798 height 35
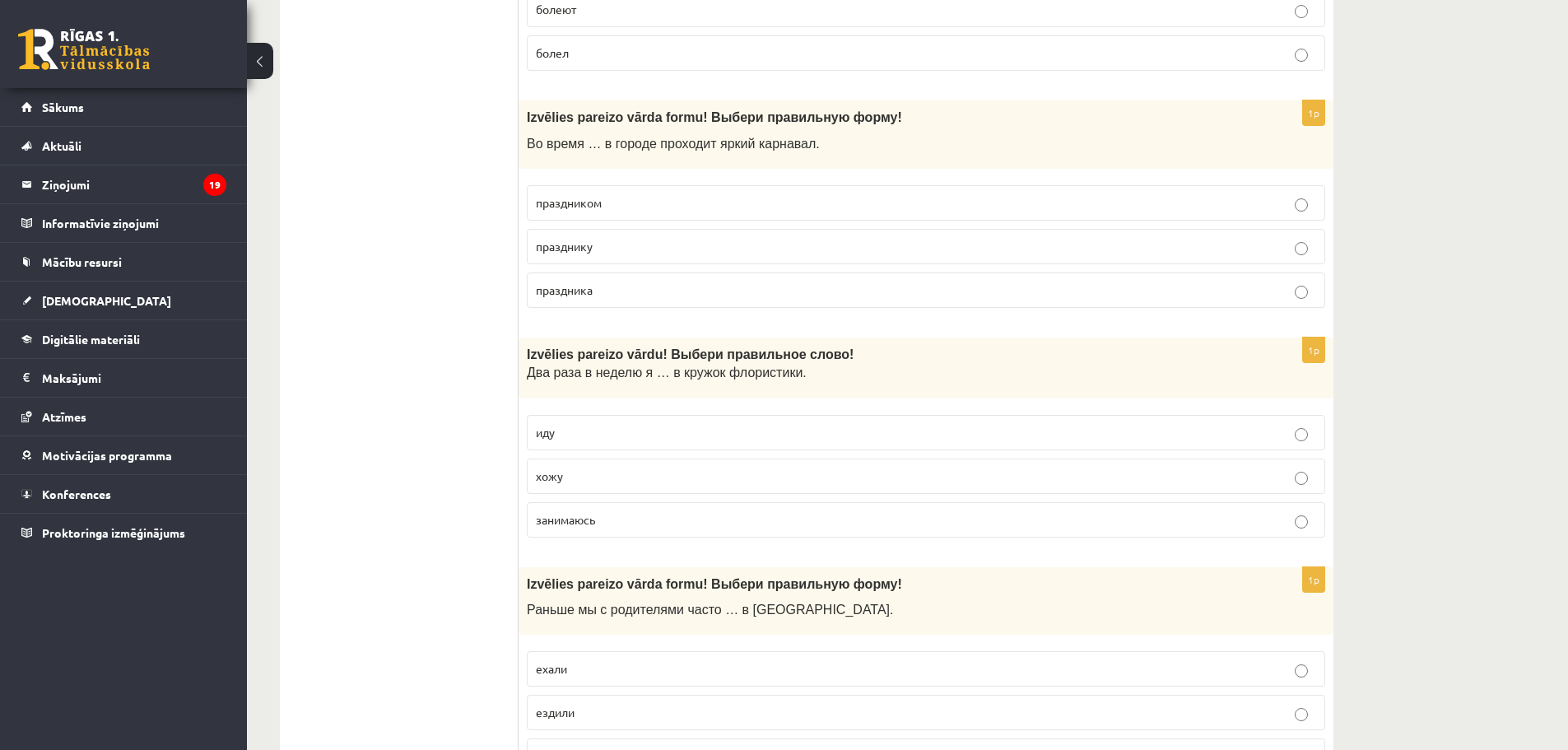
scroll to position [1756, 0]
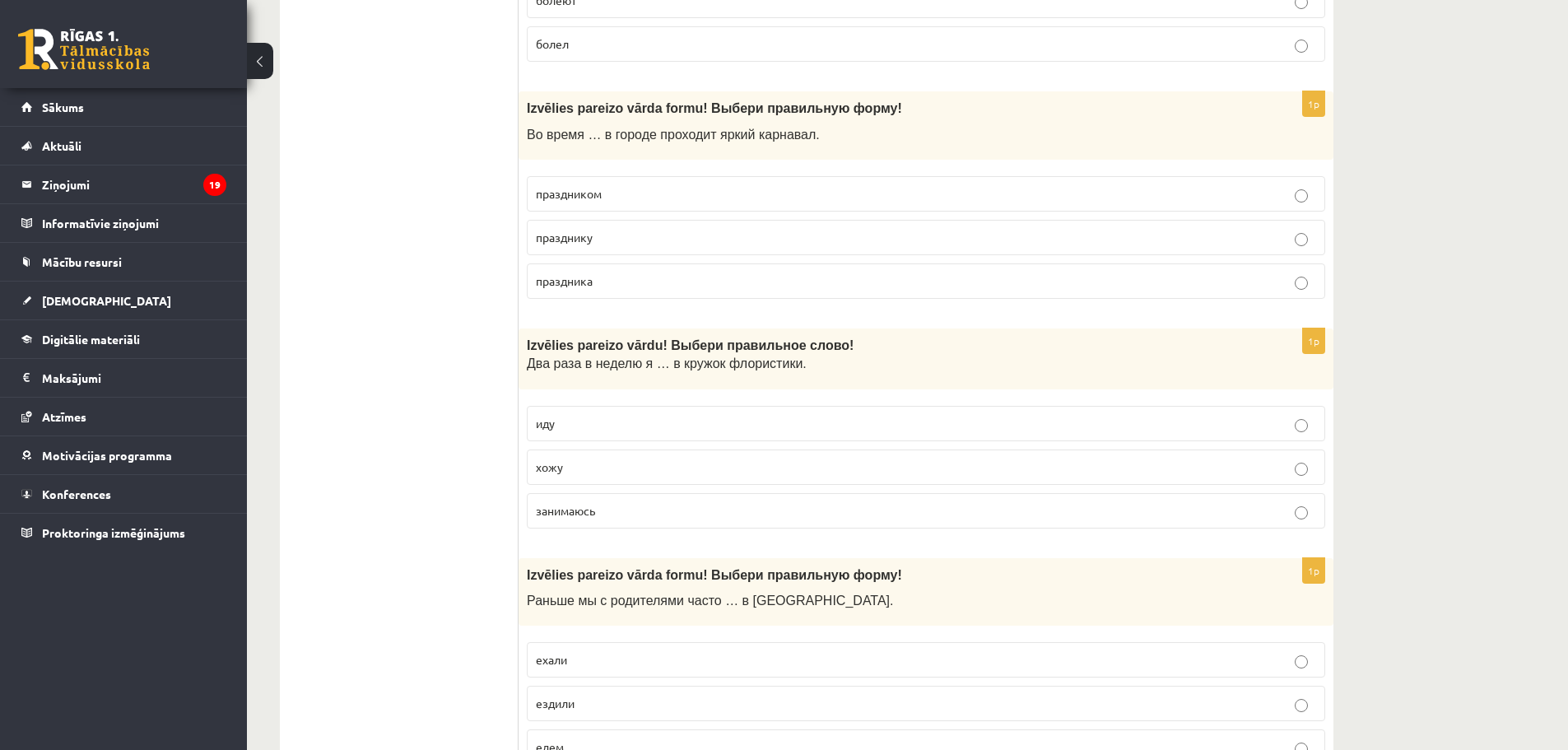
click at [574, 470] on p "хожу" at bounding box center [926, 467] width 780 height 18
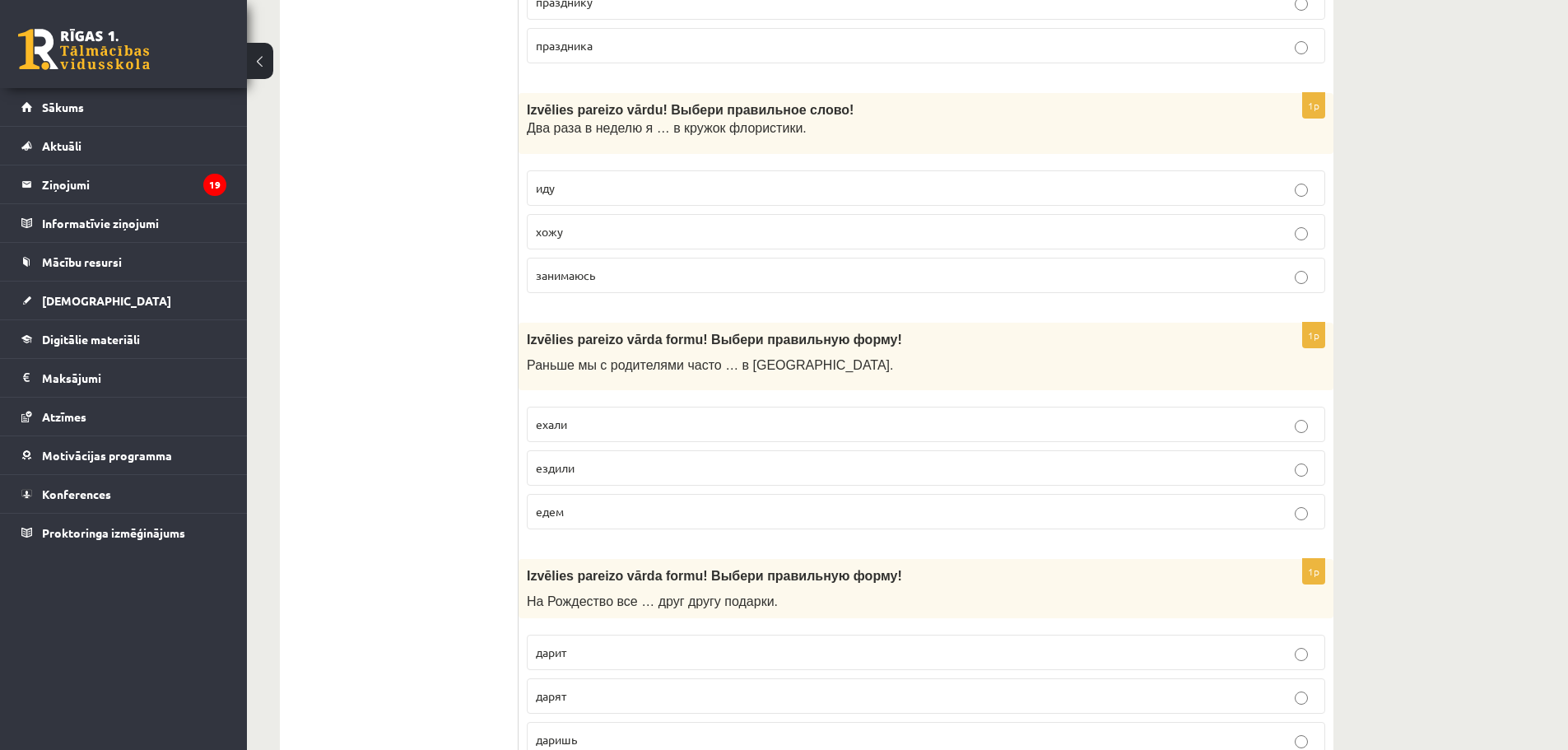
scroll to position [2086, 0]
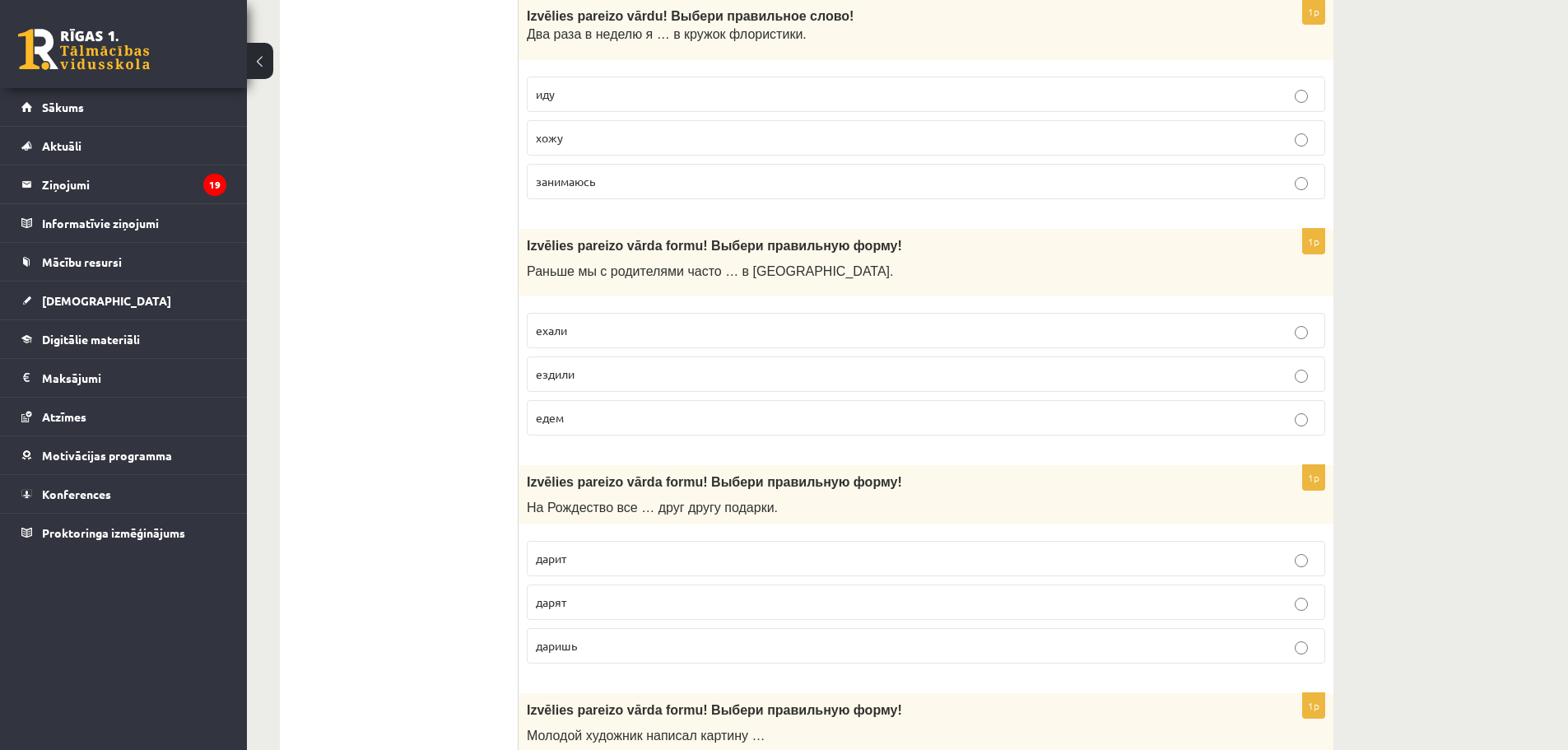
click at [615, 378] on p "ездили" at bounding box center [926, 374] width 780 height 18
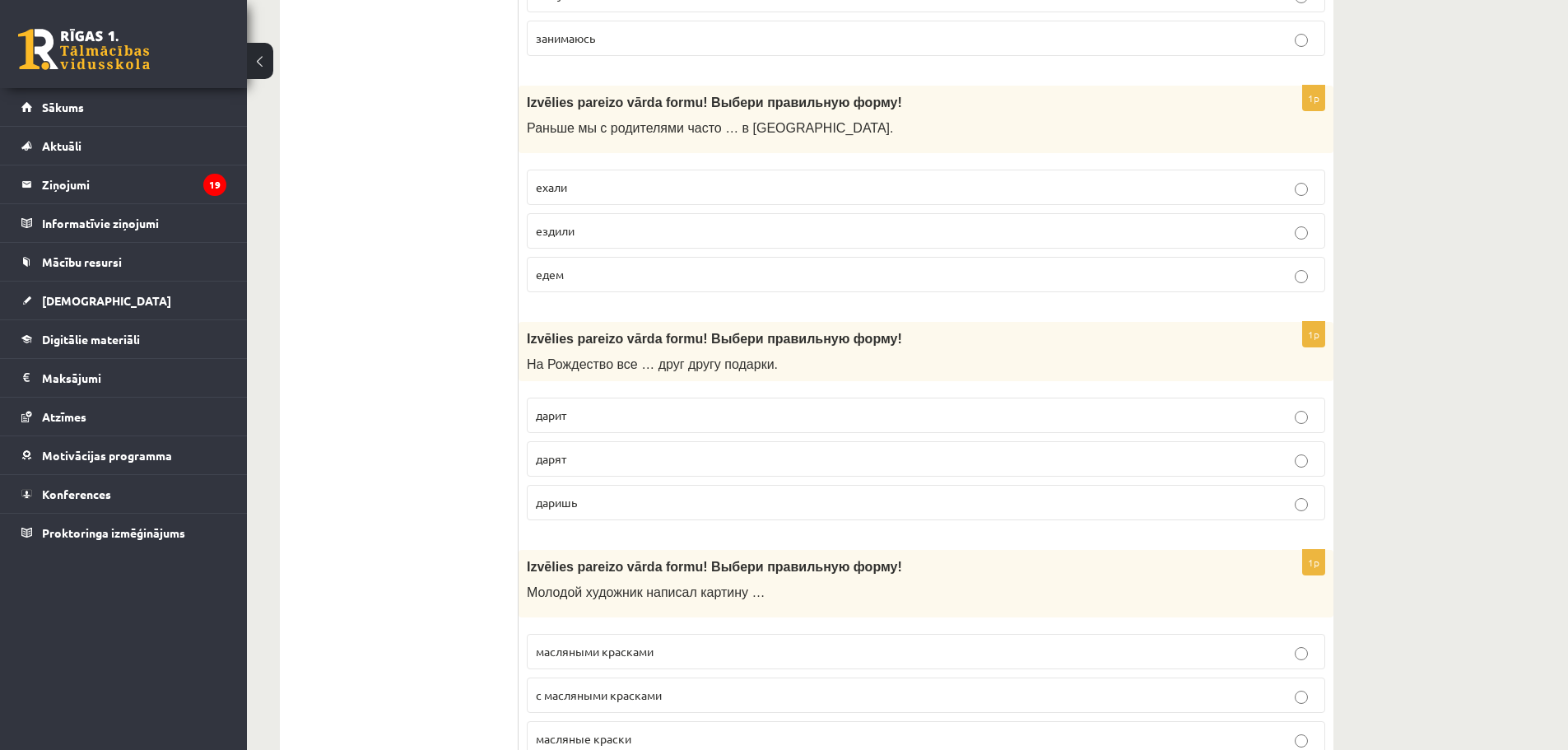
scroll to position [2305, 0]
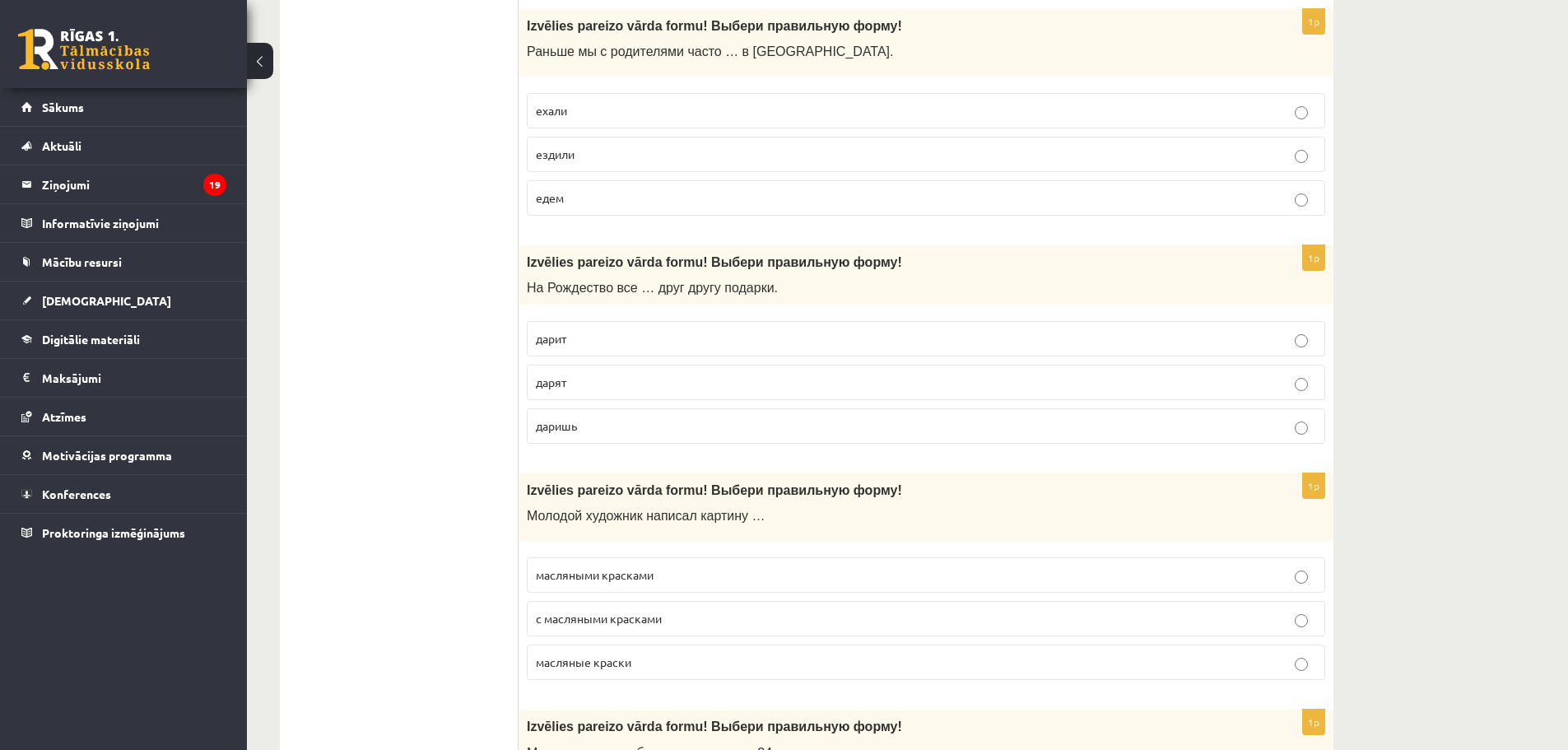
click at [584, 387] on p "дарят" at bounding box center [926, 383] width 780 height 18
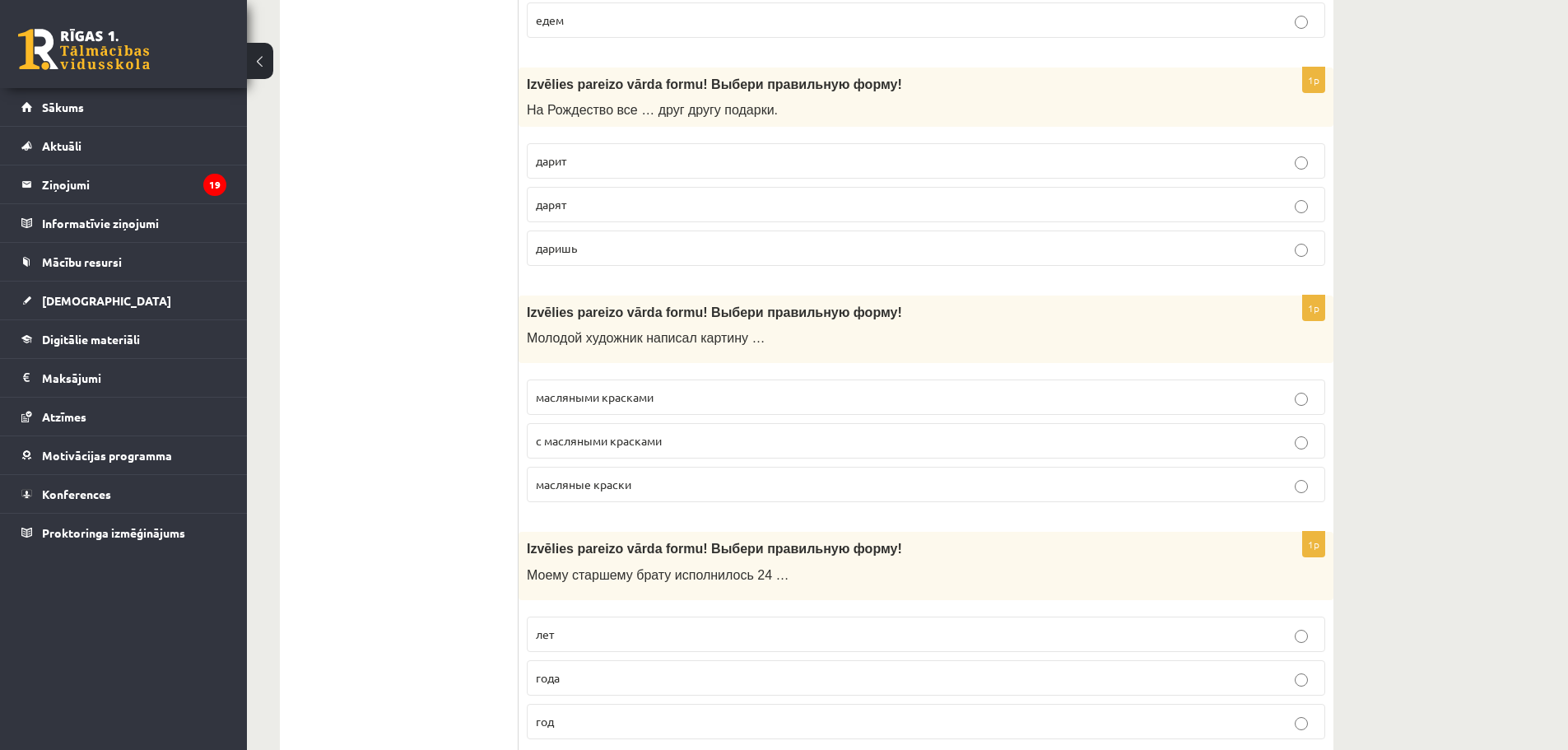
scroll to position [2525, 0]
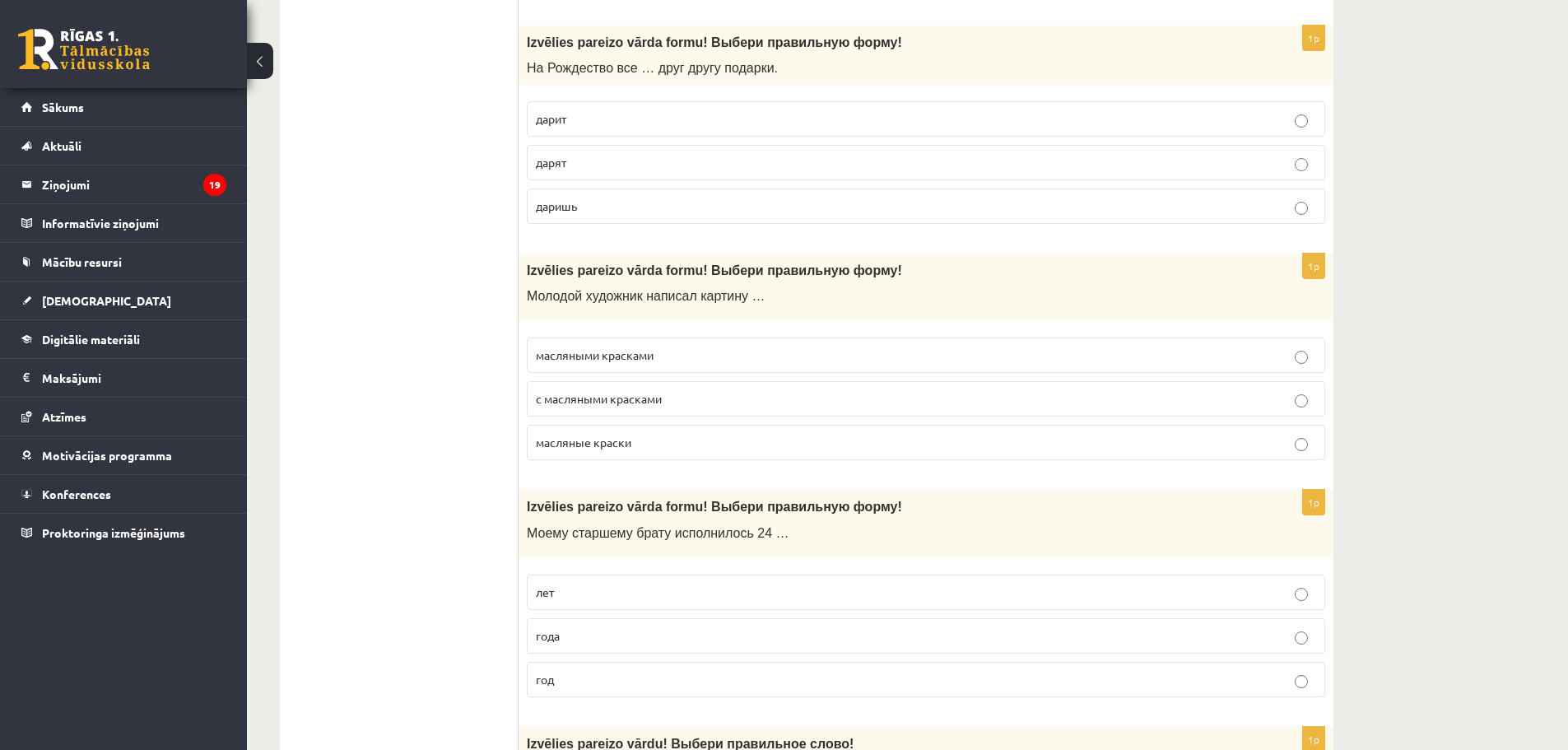
click at [673, 356] on p "масляными красками" at bounding box center [926, 355] width 780 height 18
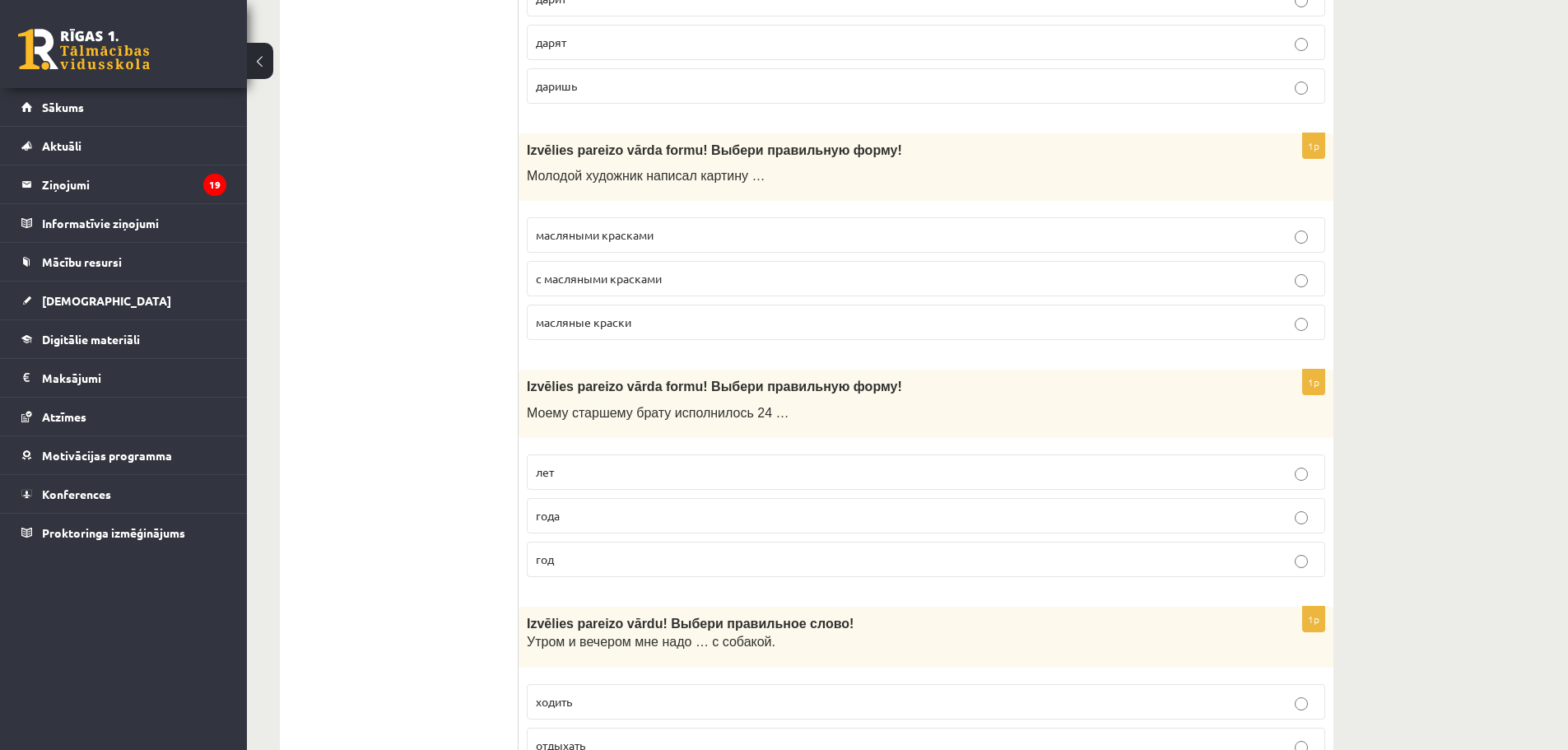
scroll to position [2744, 0]
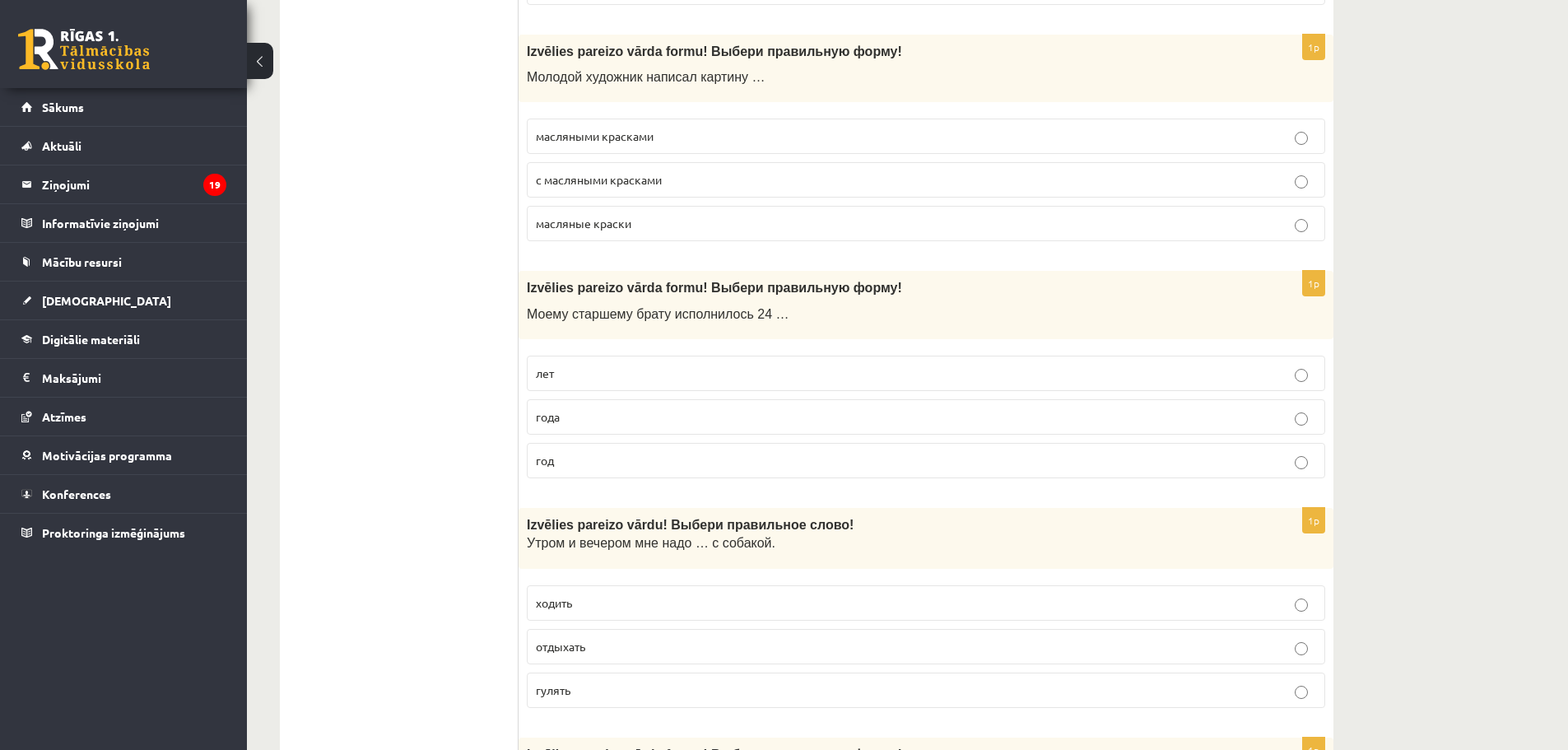
click at [624, 424] on p "года" at bounding box center [926, 417] width 780 height 18
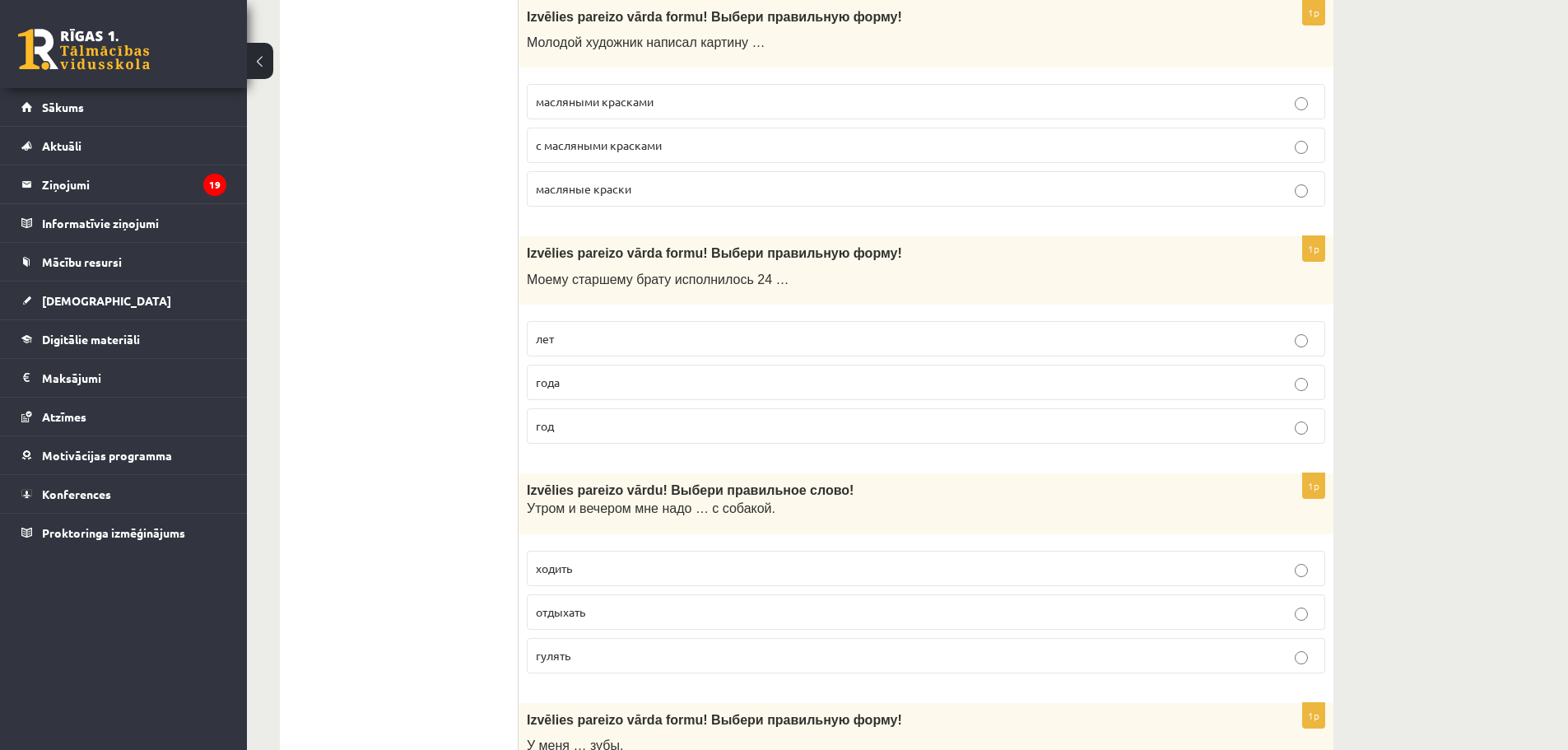
scroll to position [2855, 0]
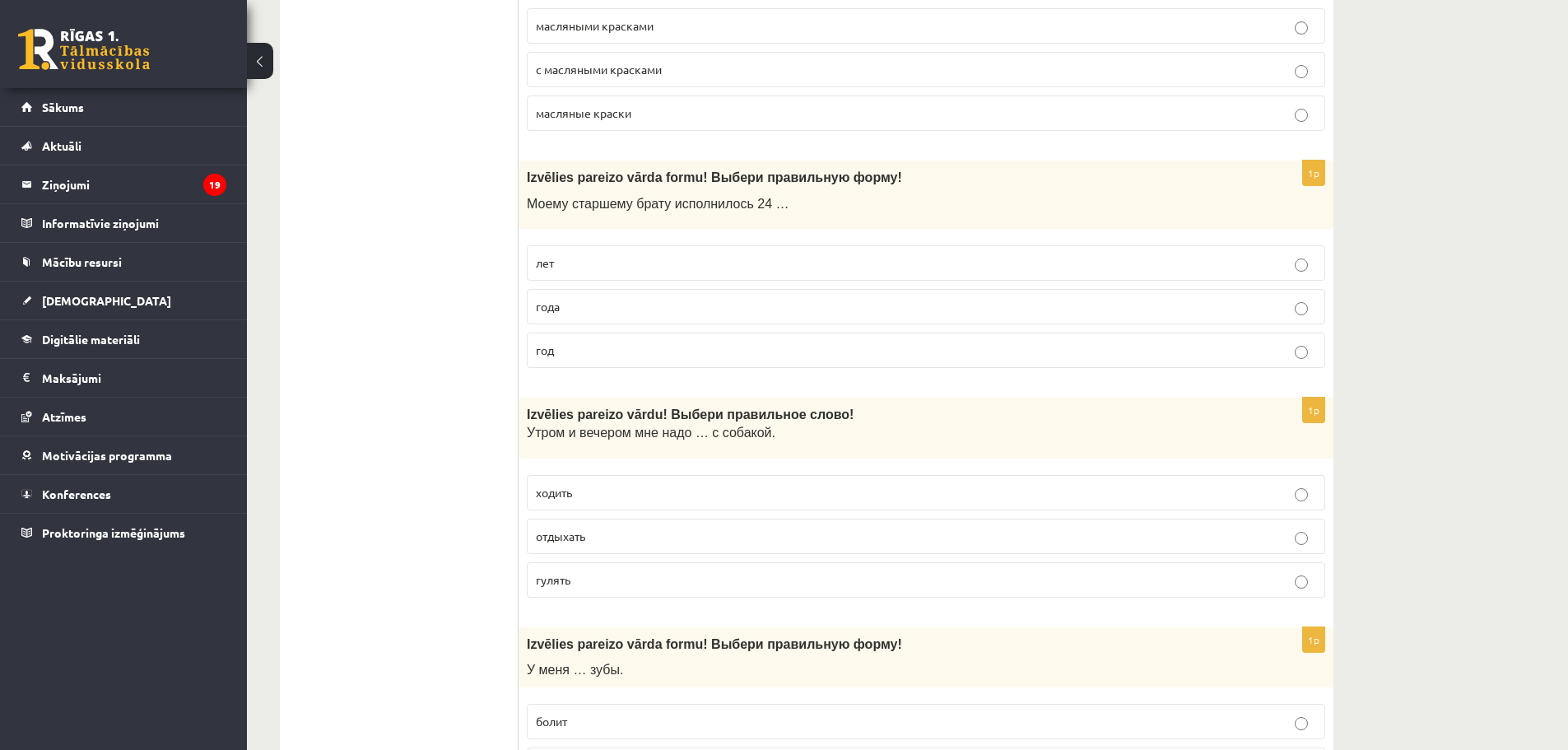
click at [559, 590] on label "гулять" at bounding box center [926, 580] width 798 height 35
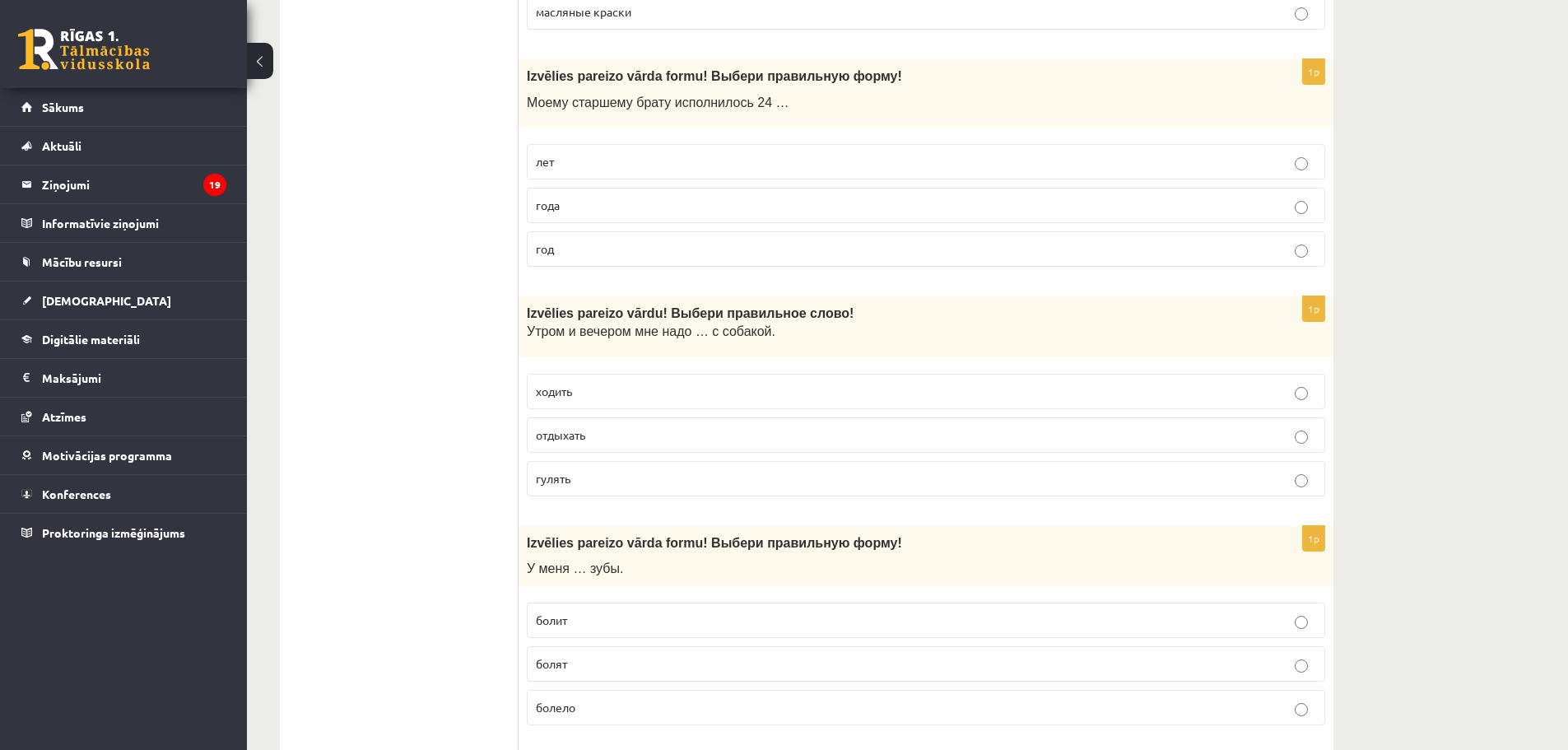
scroll to position [3074, 0]
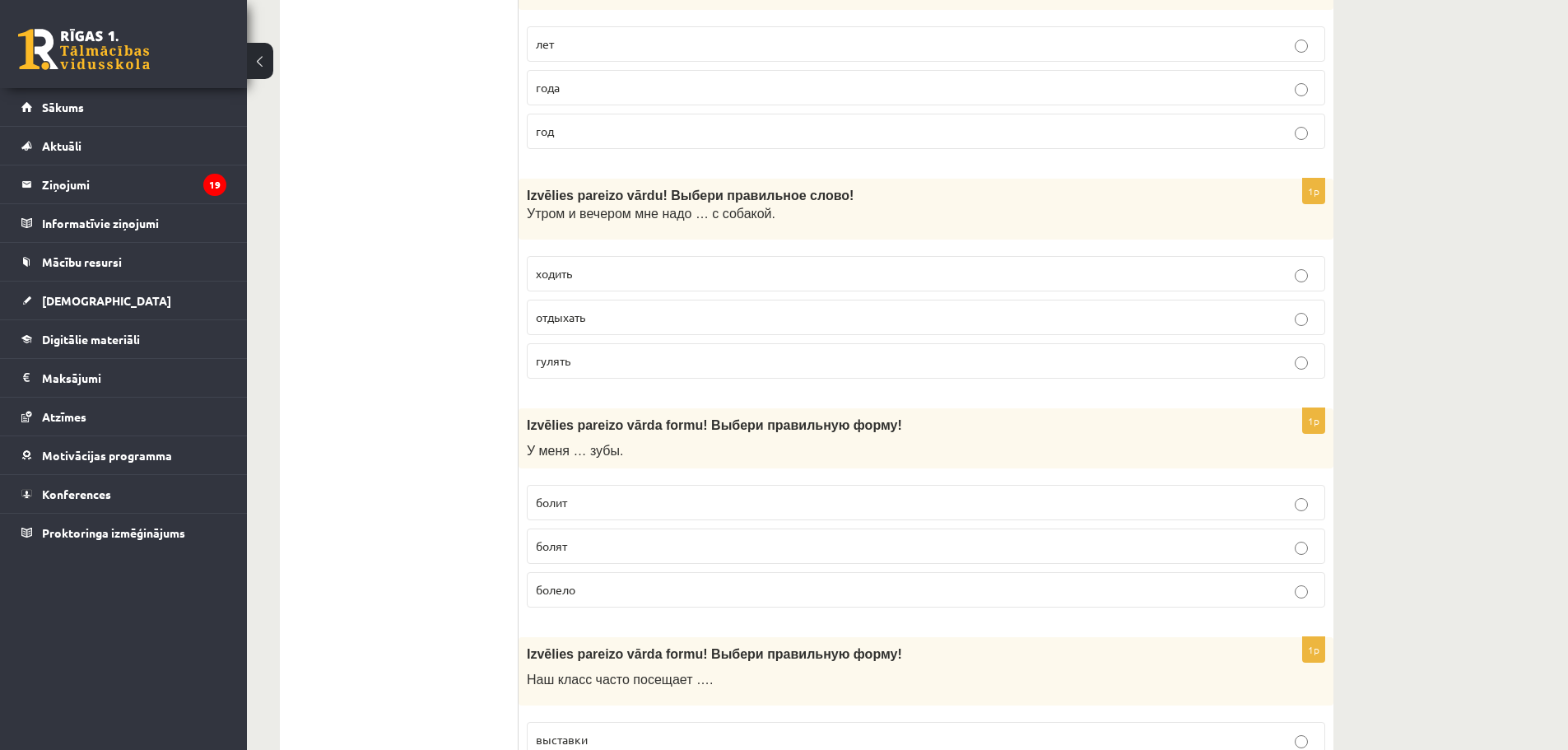
click at [594, 555] on p "болят" at bounding box center [926, 546] width 780 height 18
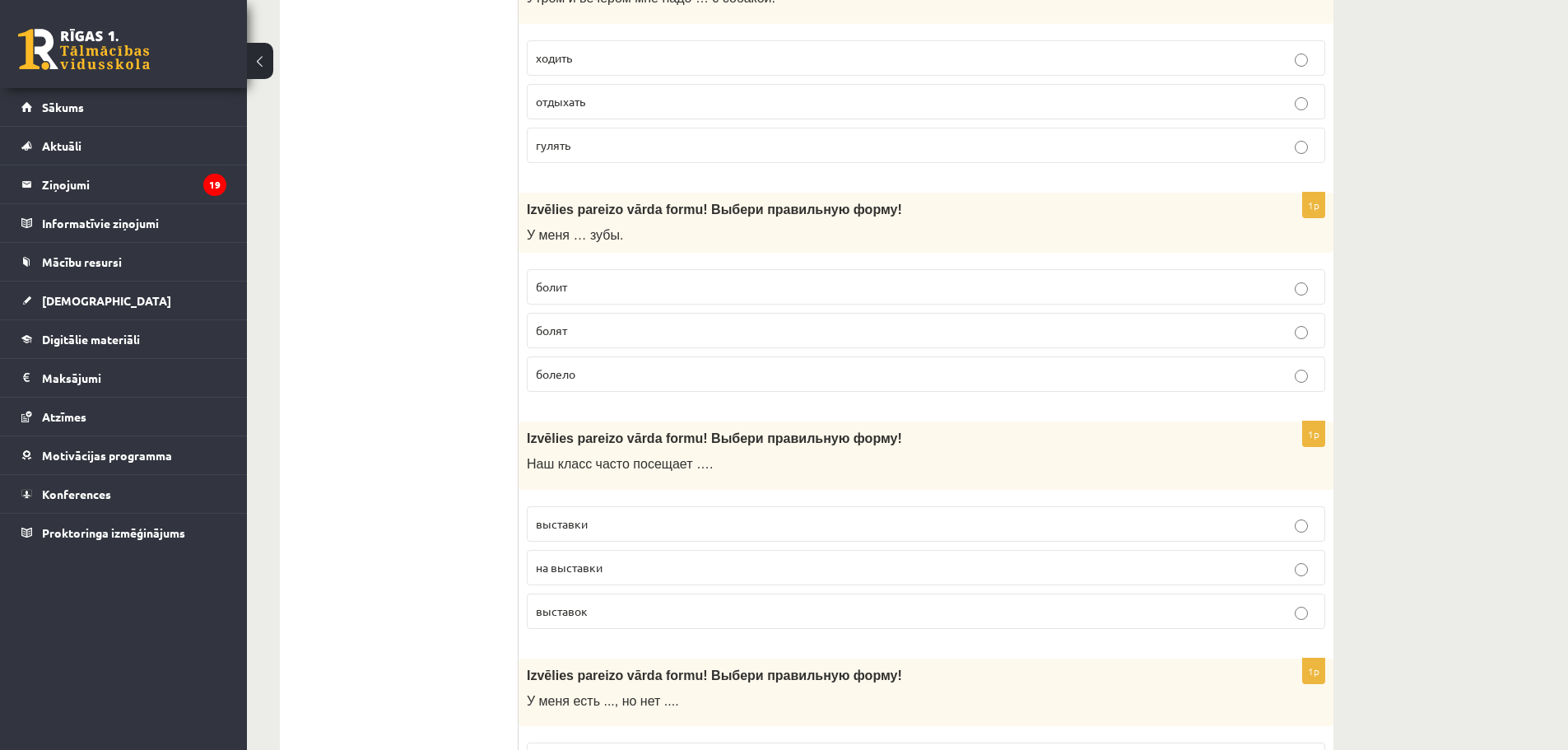
scroll to position [3294, 0]
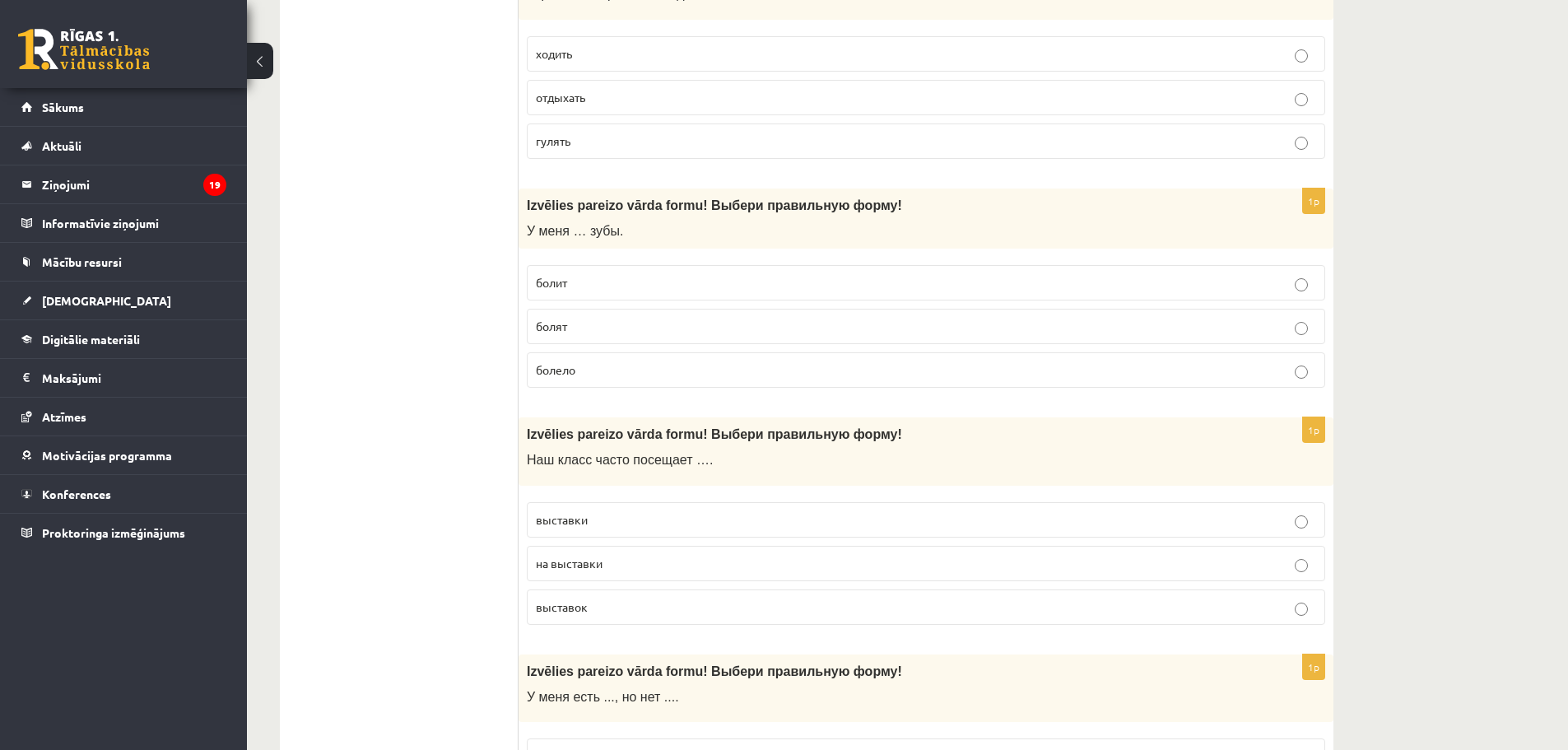
click at [628, 516] on p "выставки" at bounding box center [926, 519] width 780 height 18
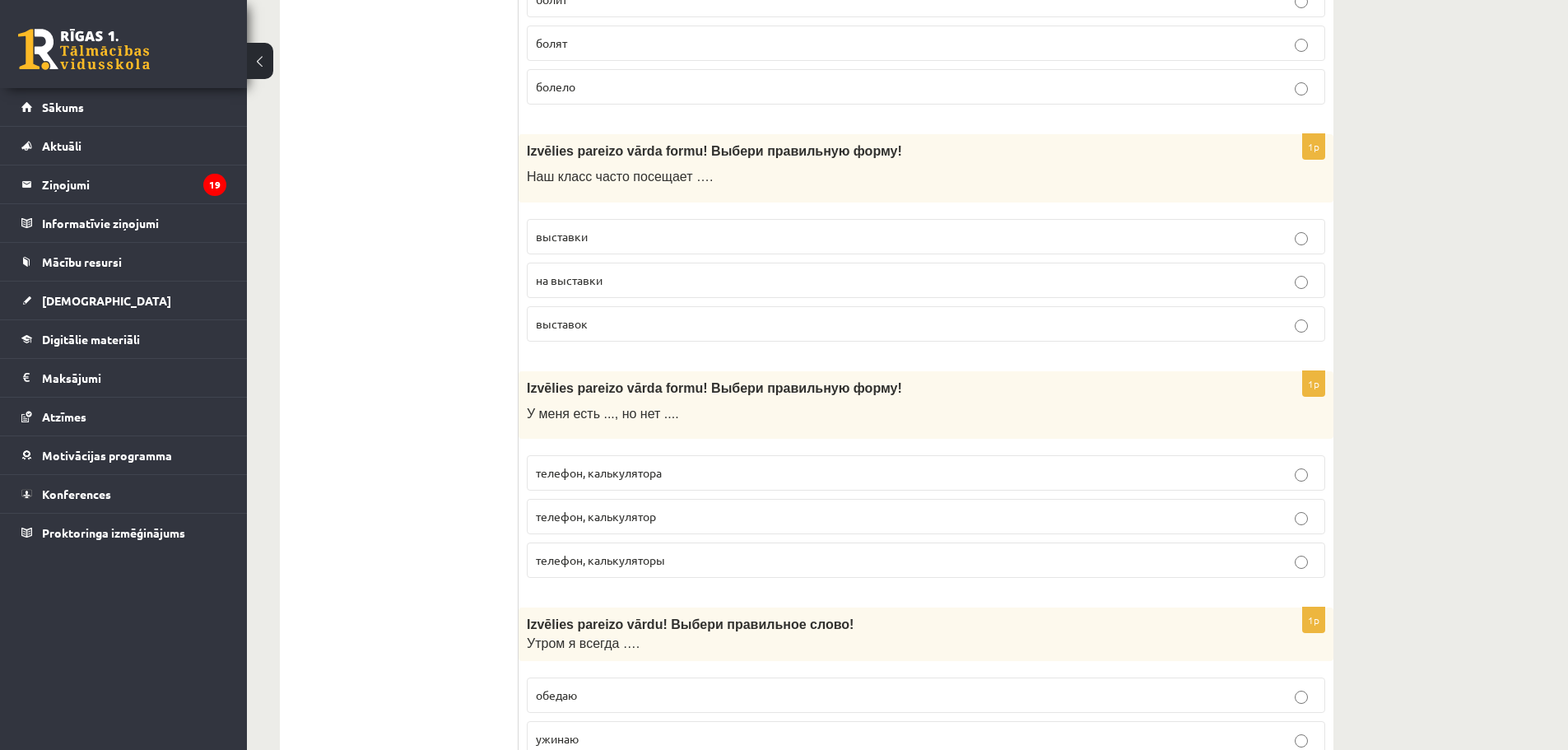
scroll to position [3622, 0]
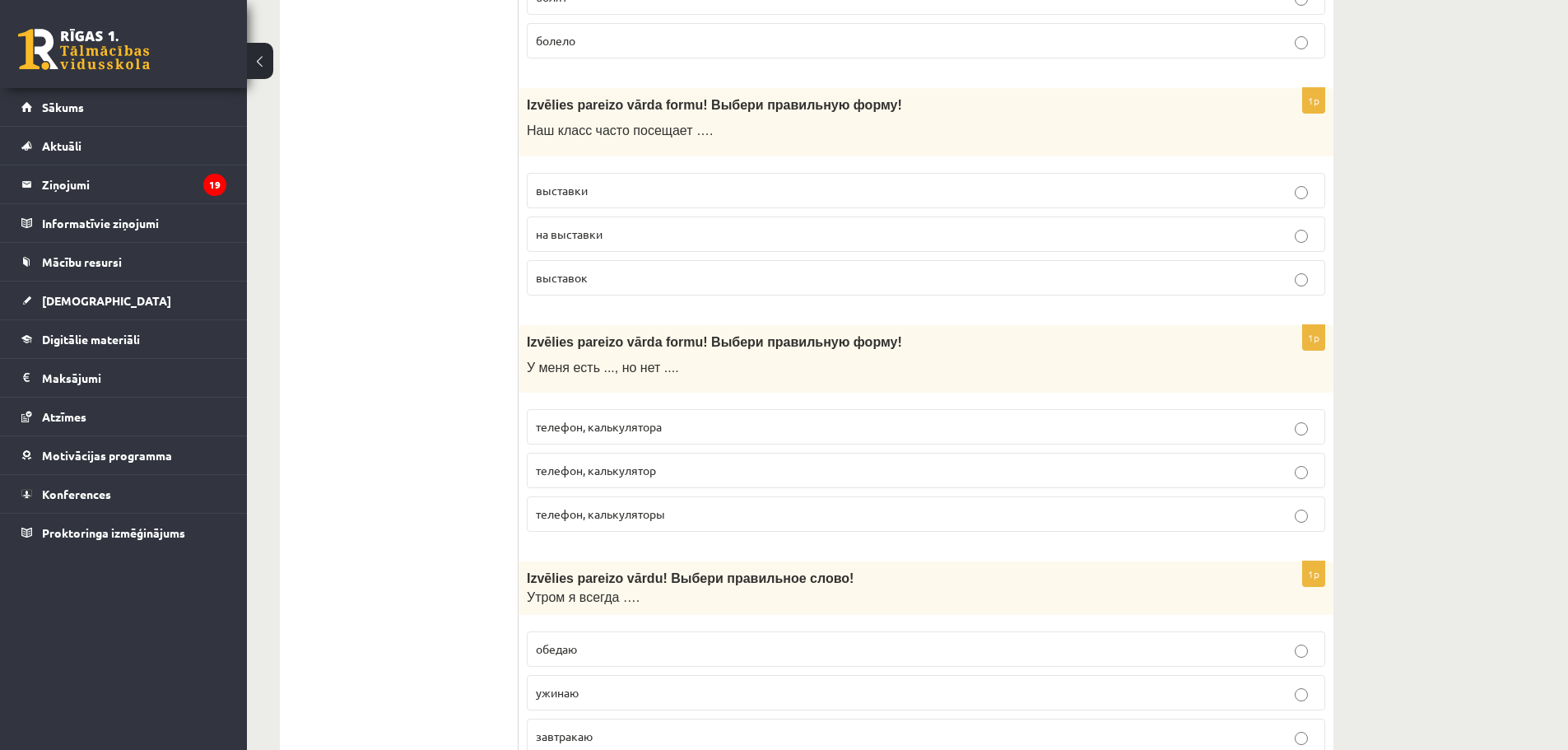
click at [698, 419] on p "телефон, калькулятора" at bounding box center [926, 427] width 780 height 18
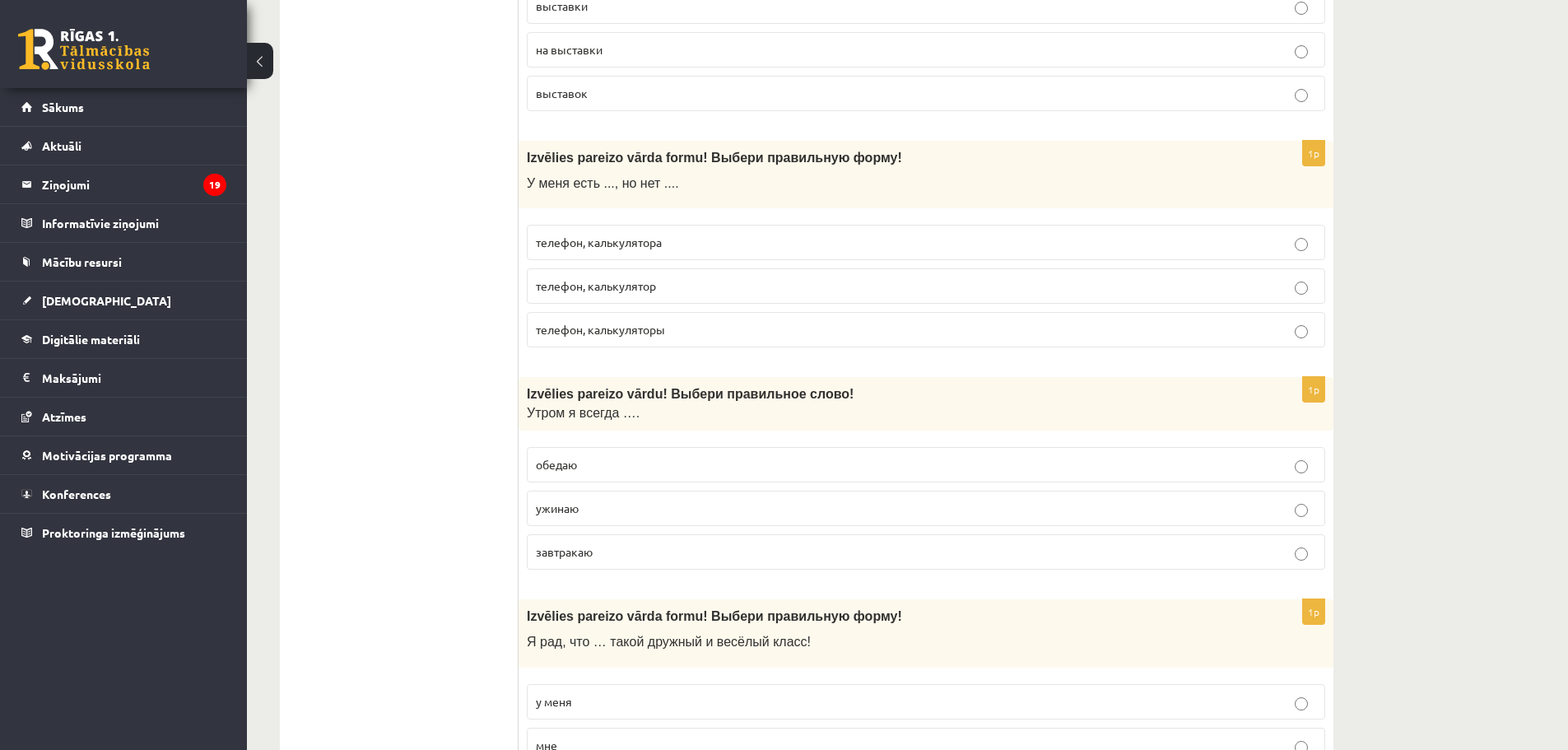
scroll to position [3842, 0]
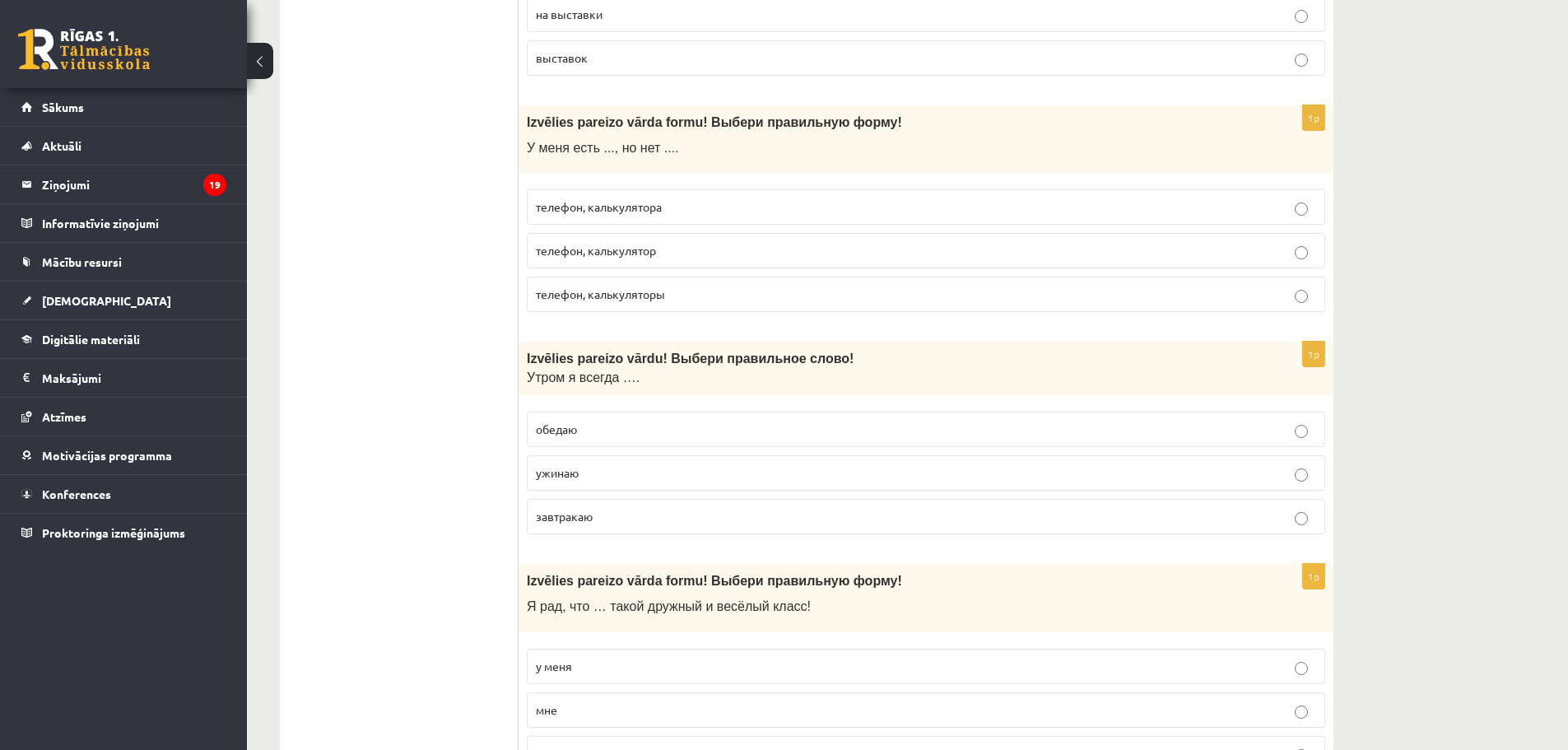
click at [595, 512] on p "завтракаю" at bounding box center [926, 517] width 780 height 18
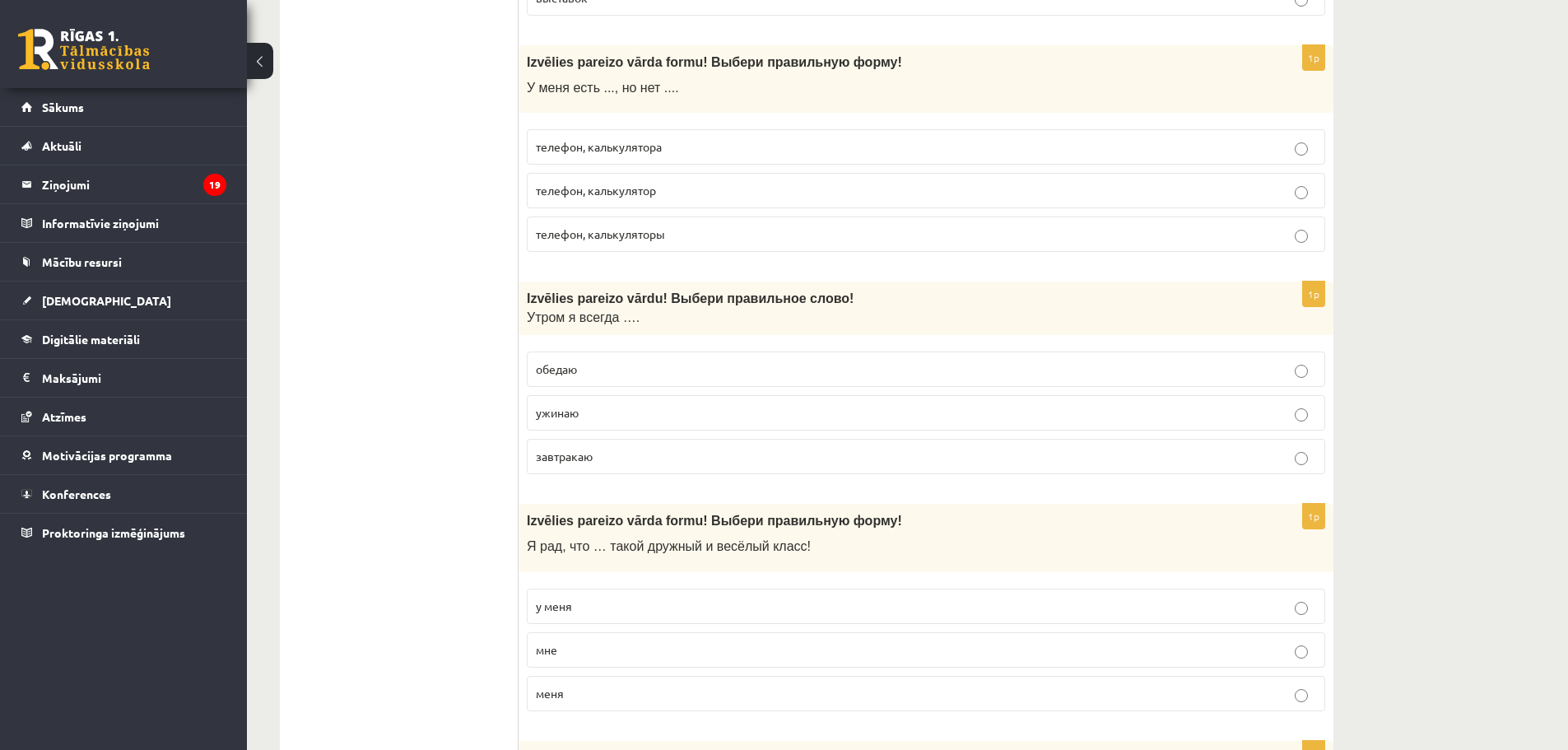
scroll to position [4061, 0]
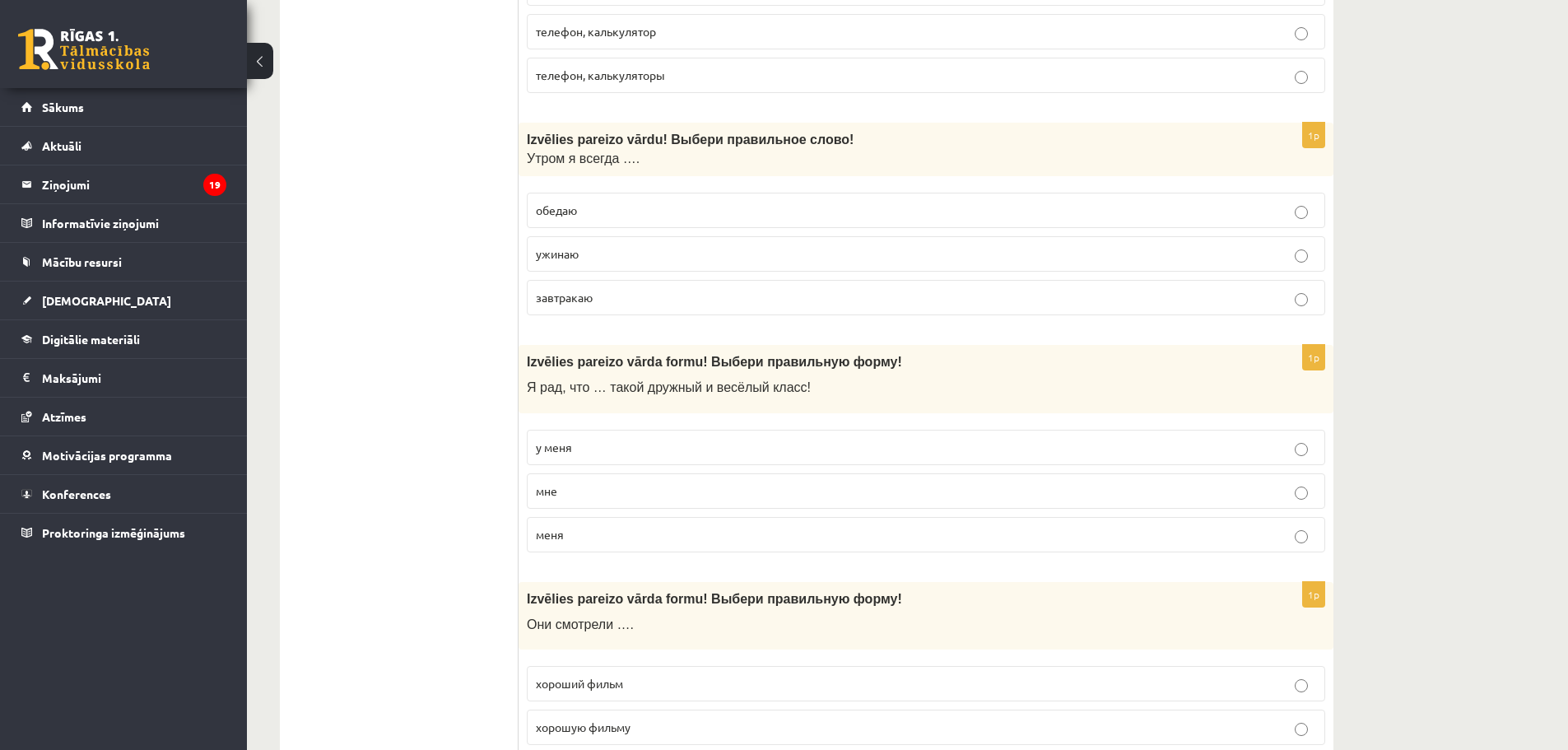
click at [636, 450] on p "у меня" at bounding box center [926, 447] width 780 height 18
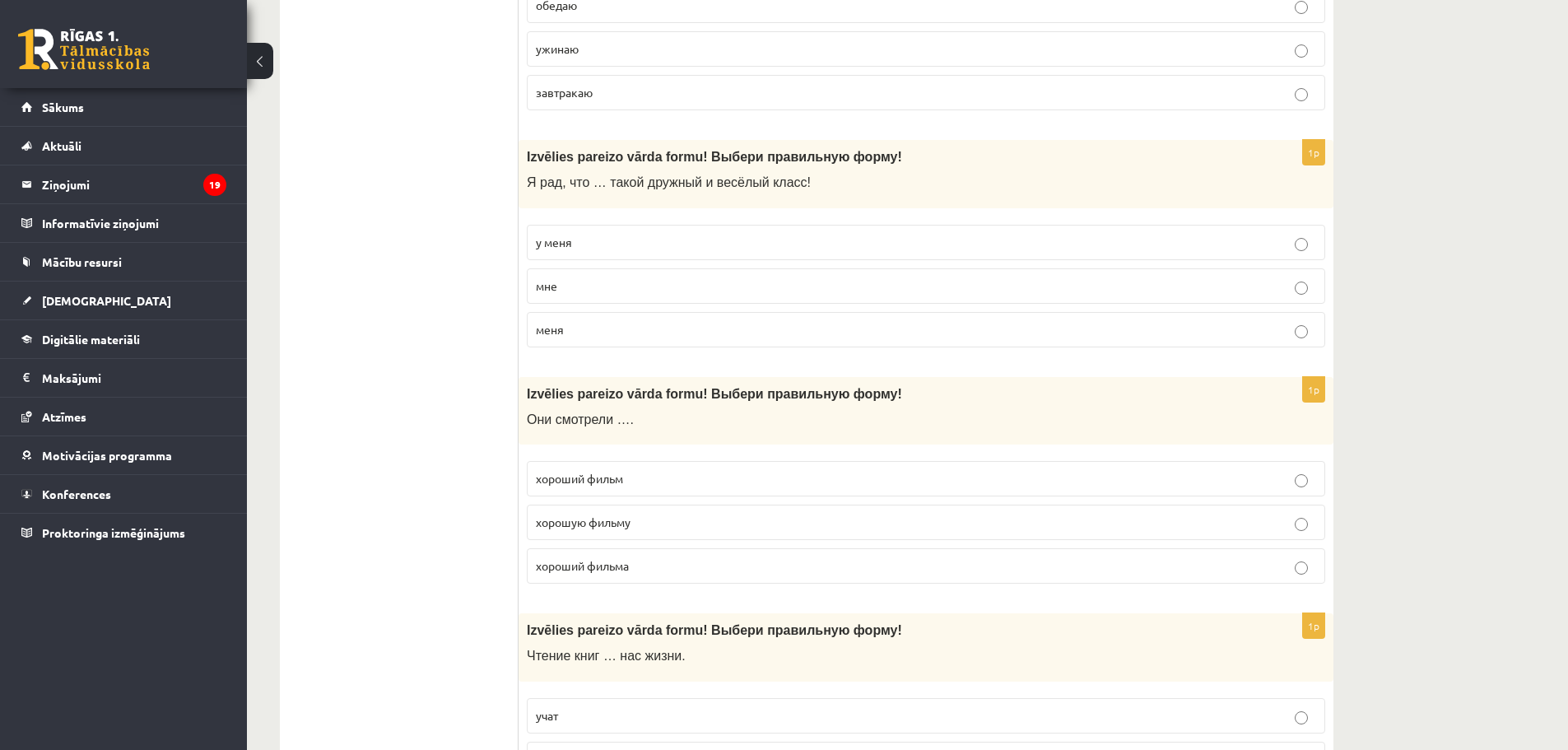
scroll to position [4282, 0]
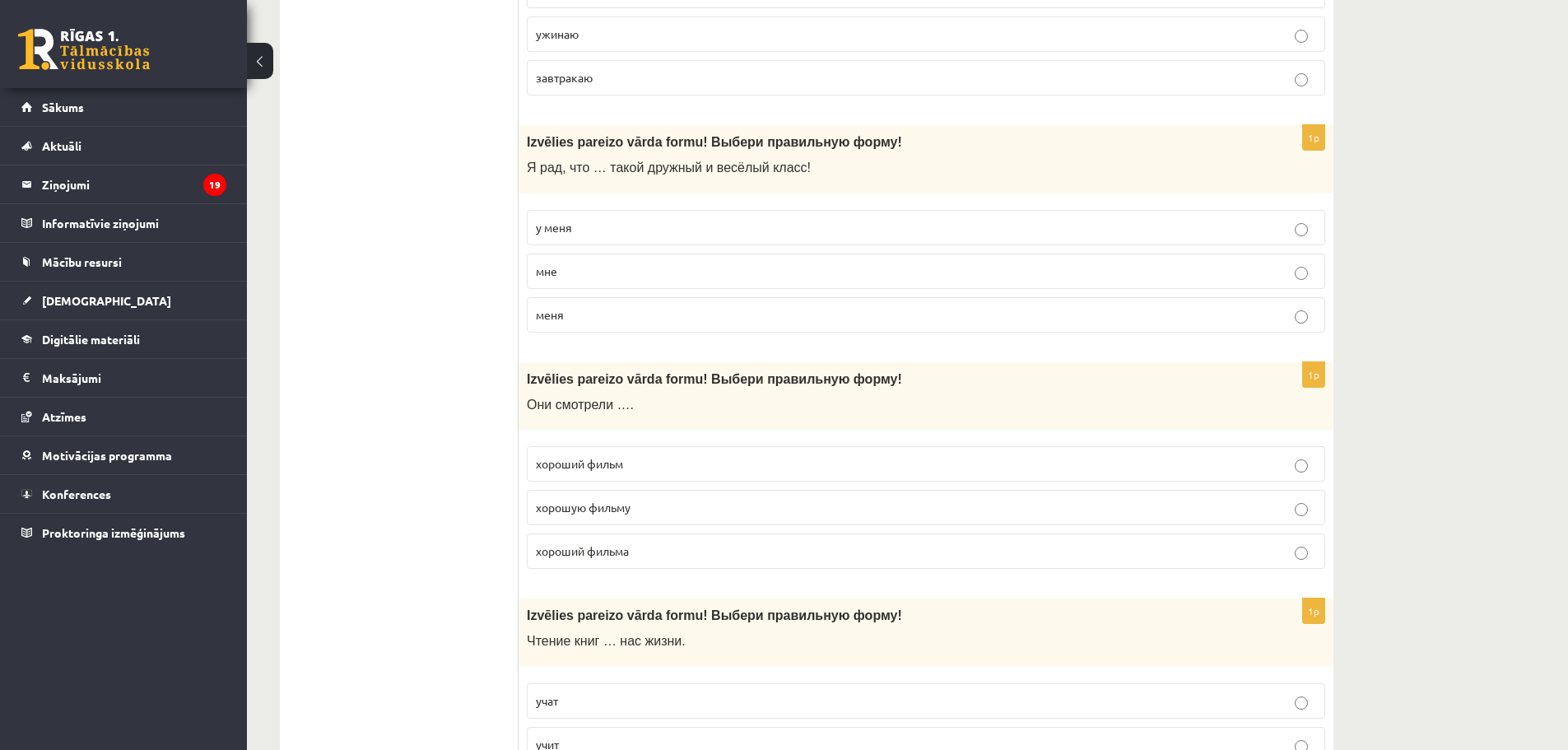
click at [656, 466] on p "хороший фильм" at bounding box center [926, 464] width 780 height 18
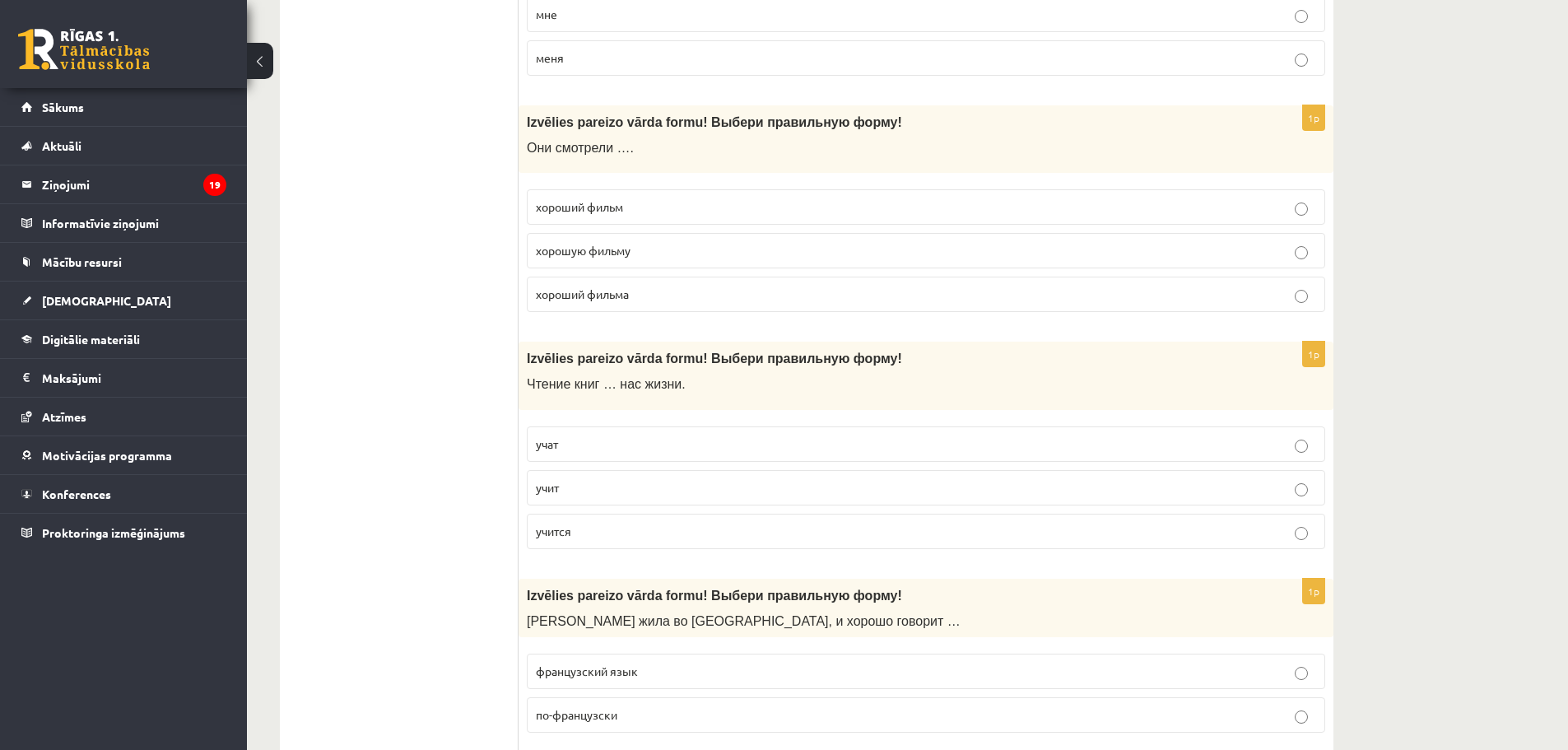
scroll to position [4611, 0]
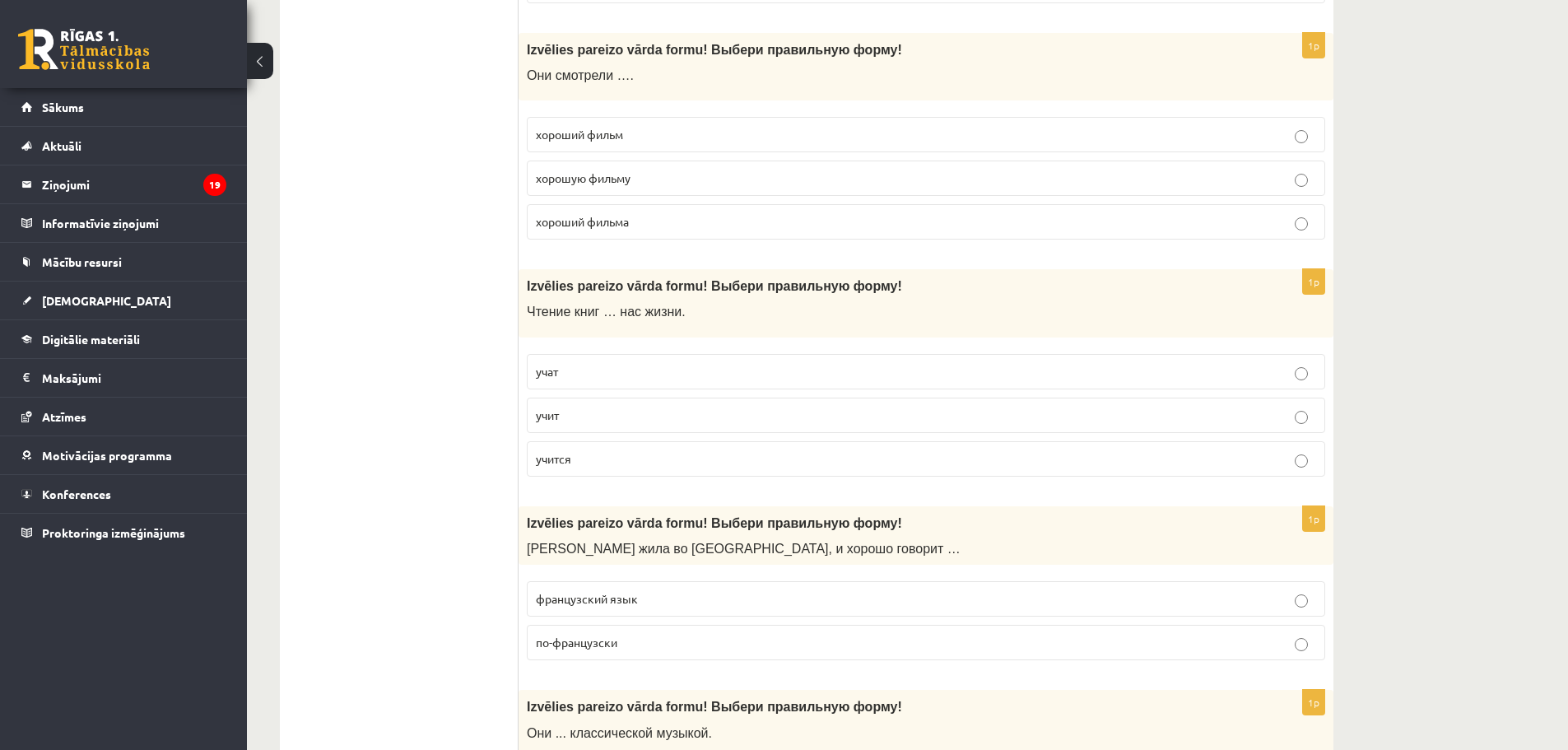
click at [583, 425] on label "учит" at bounding box center [926, 415] width 798 height 35
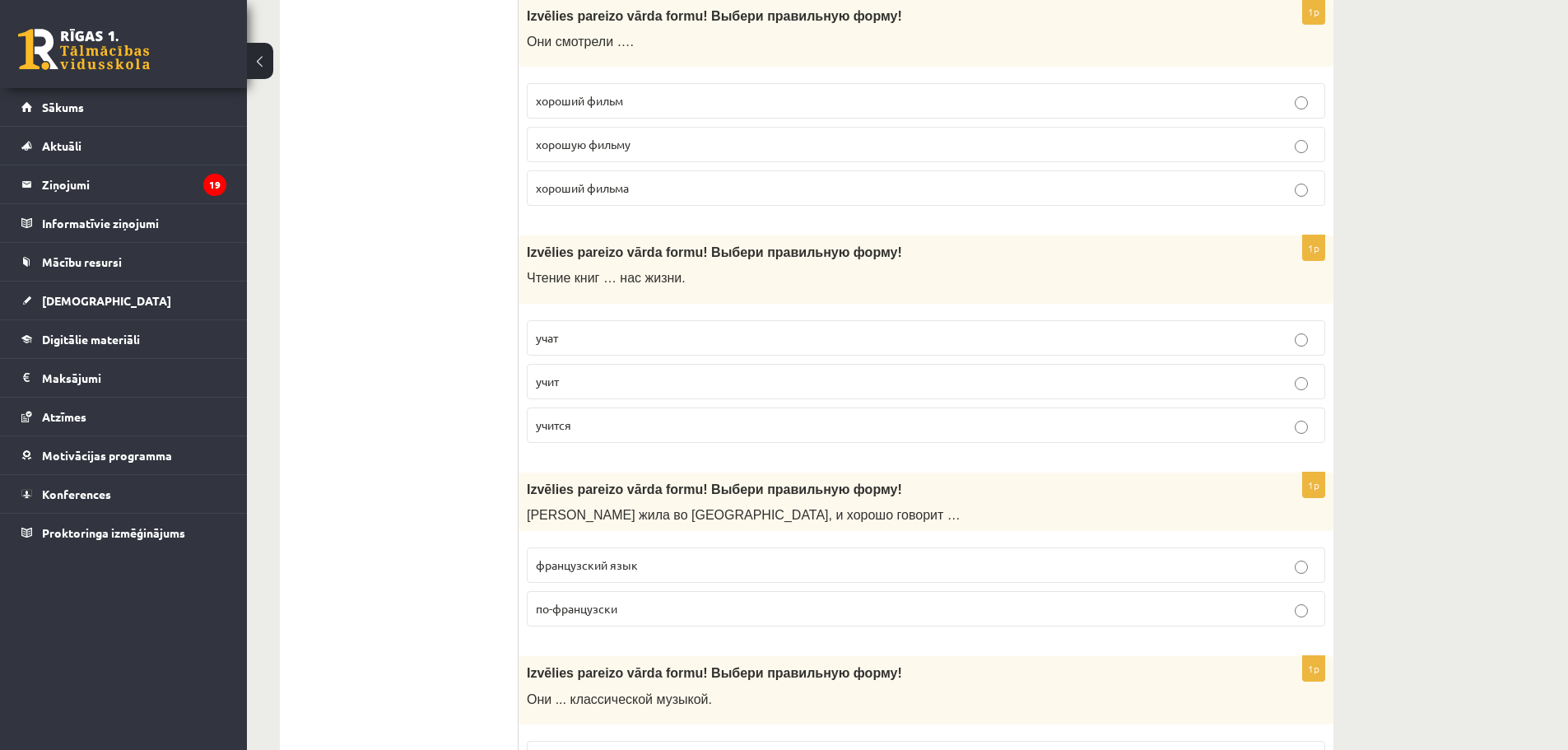
scroll to position [4721, 0]
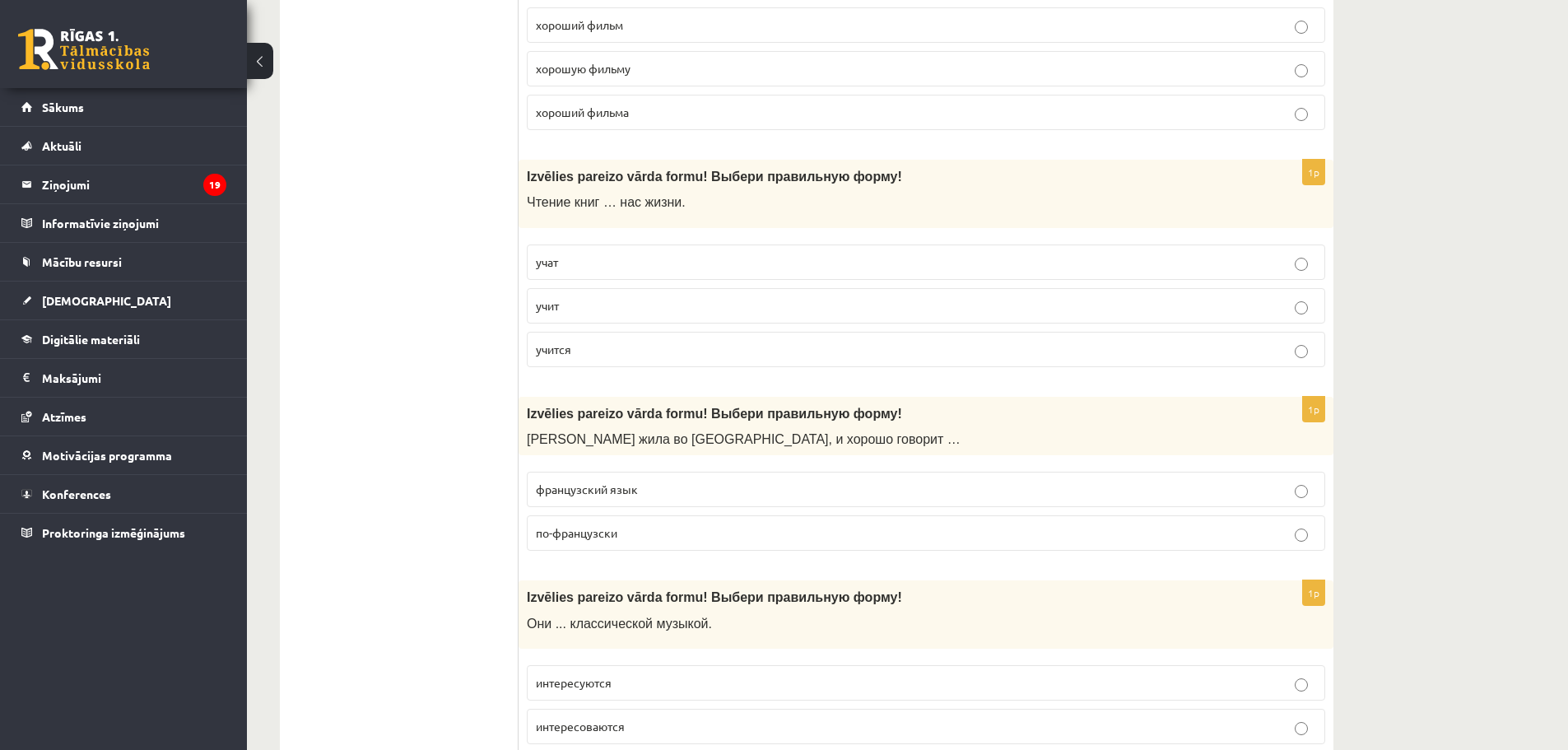
click at [652, 536] on p "по-французски" at bounding box center [926, 533] width 780 height 18
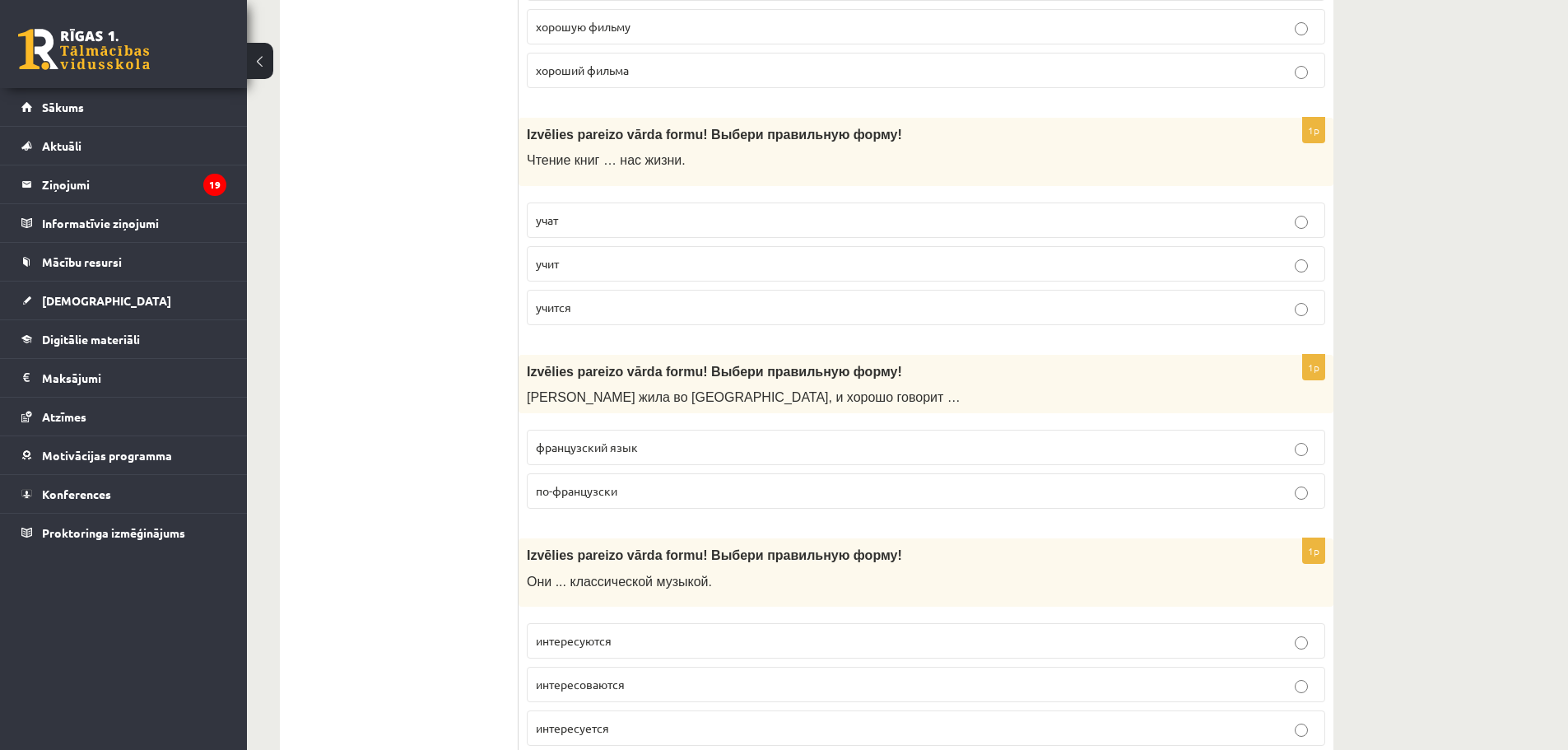
scroll to position [4940, 0]
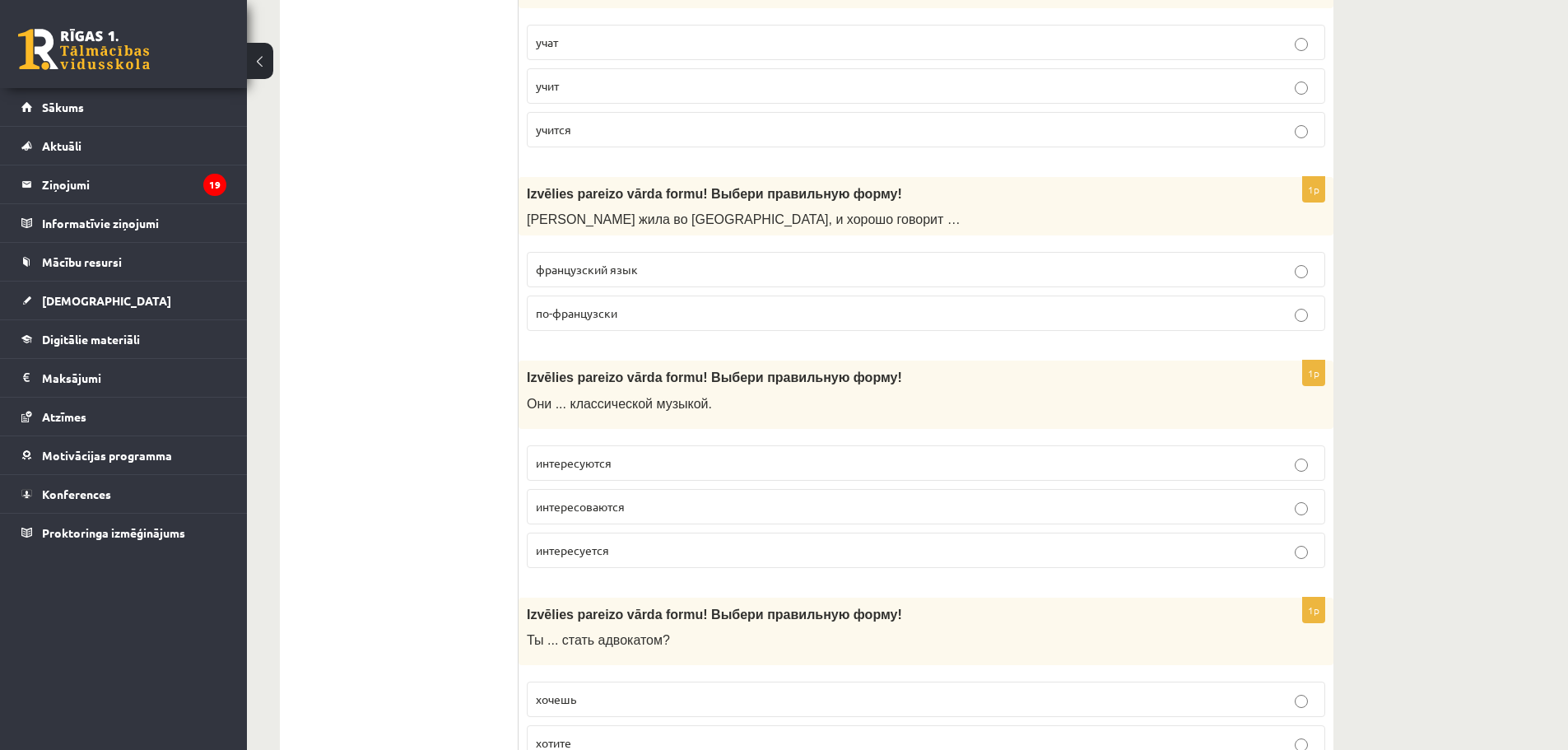
click at [670, 466] on p "интересуются" at bounding box center [926, 463] width 780 height 18
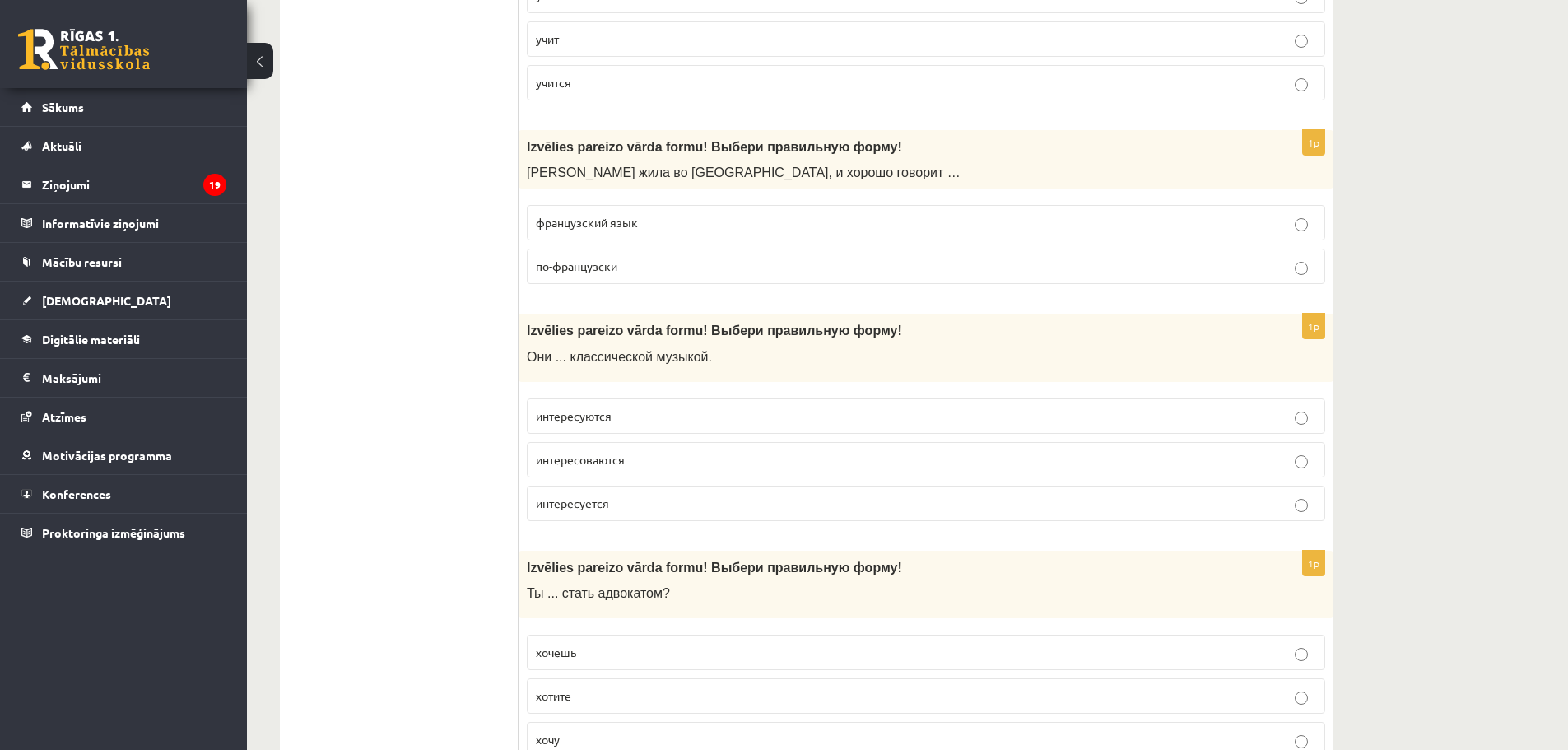
scroll to position [5160, 0]
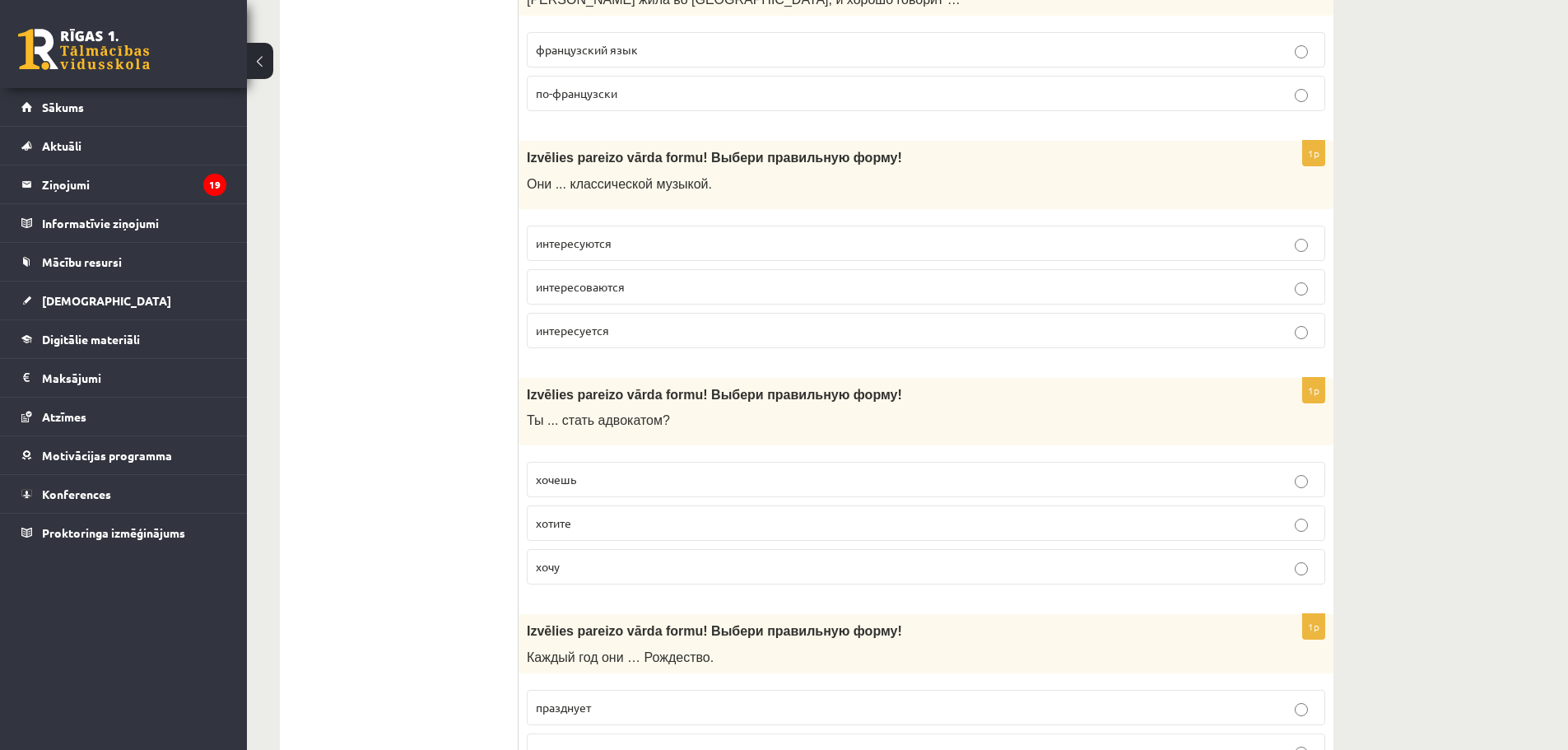
click at [581, 487] on p "хочешь" at bounding box center [926, 479] width 780 height 18
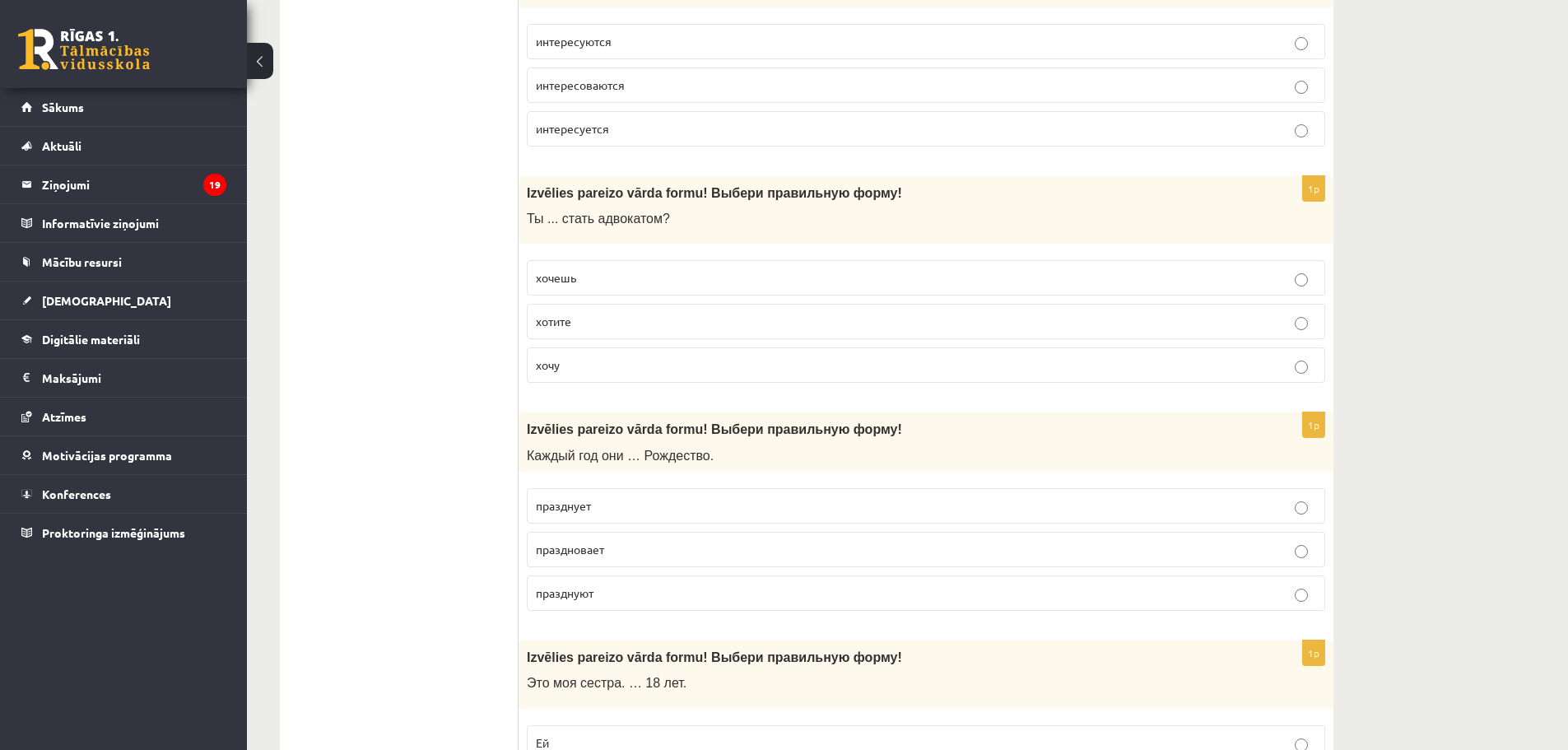
scroll to position [5379, 0]
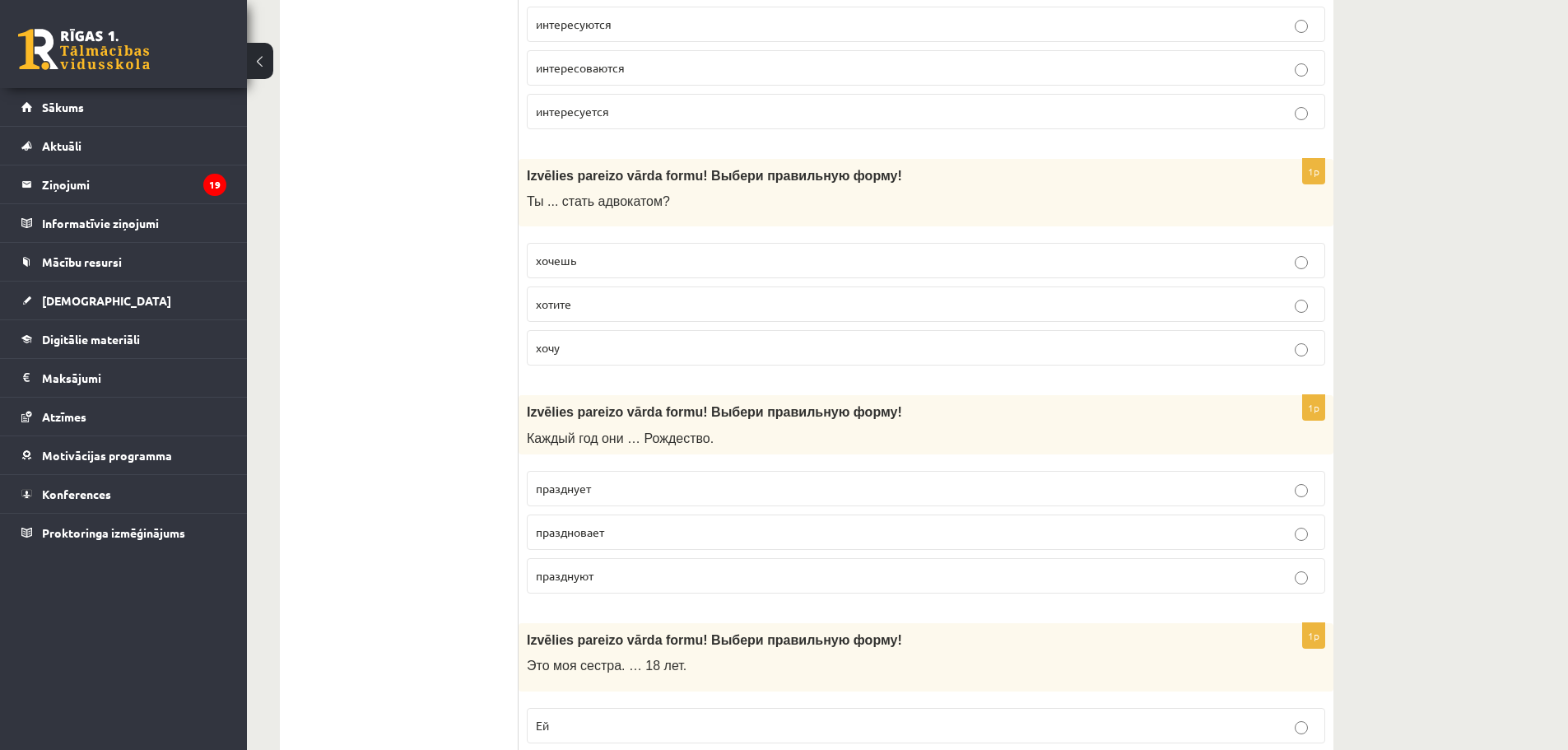
click at [600, 575] on p "празднуют" at bounding box center [926, 576] width 780 height 18
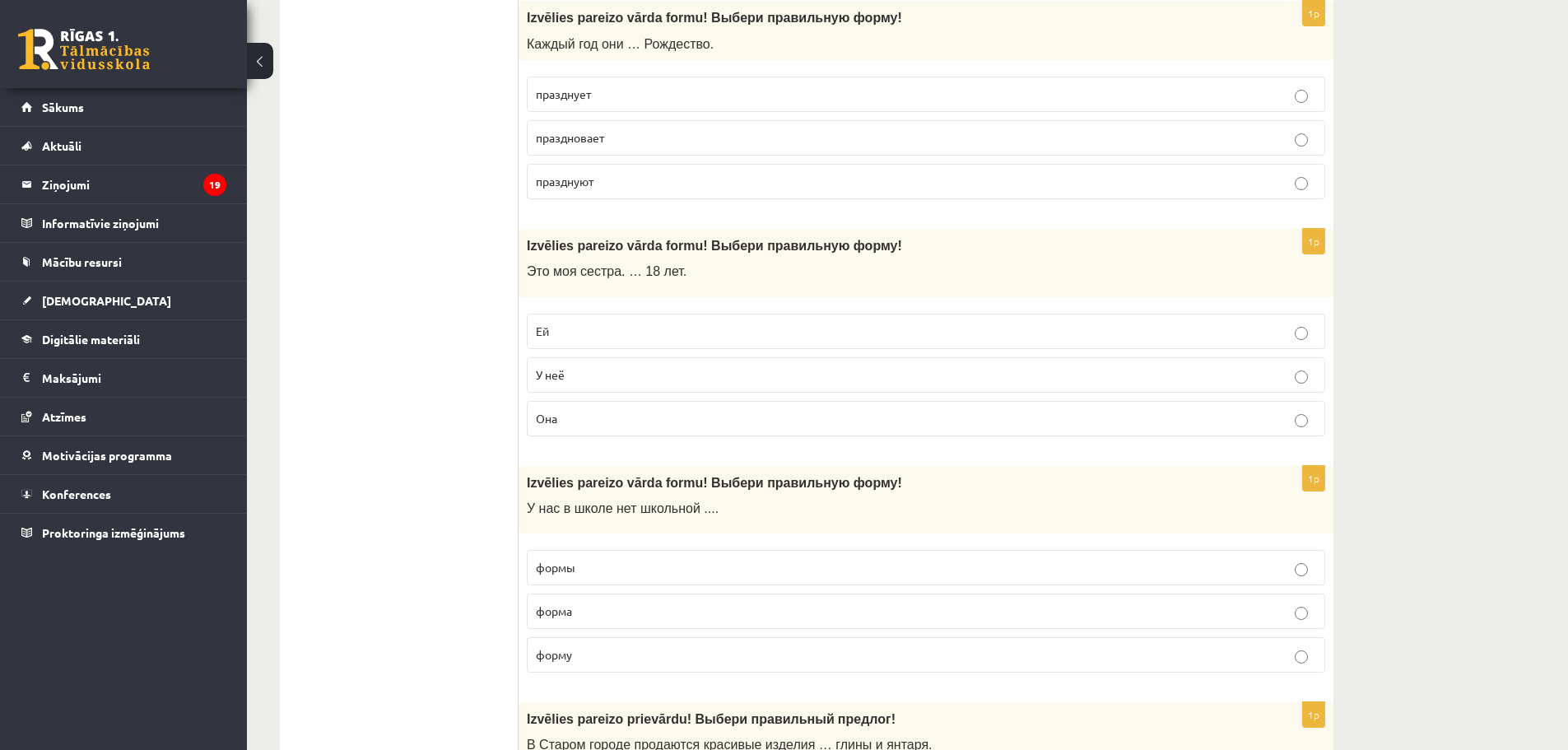
scroll to position [5819, 0]
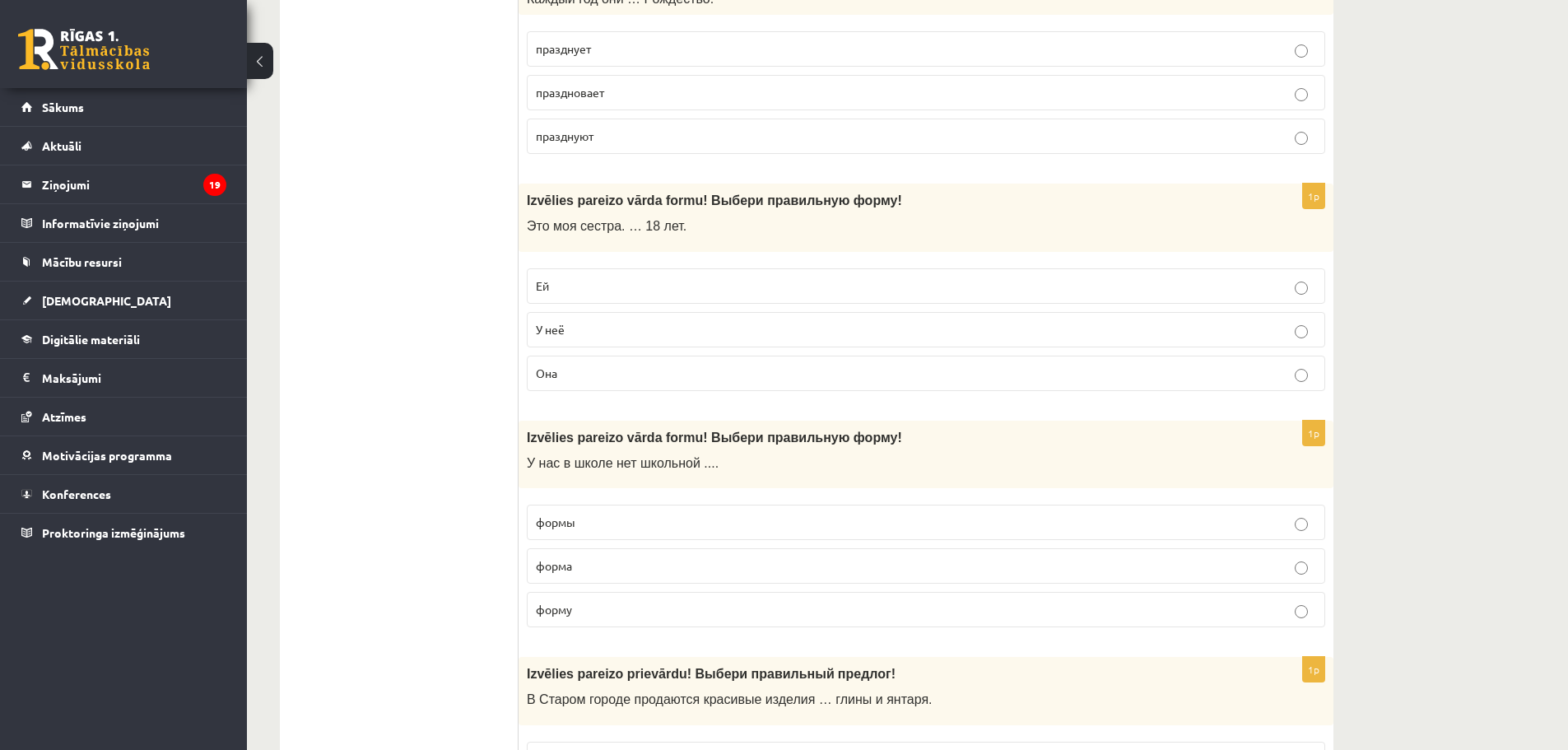
click at [579, 283] on p "Ей" at bounding box center [926, 286] width 780 height 18
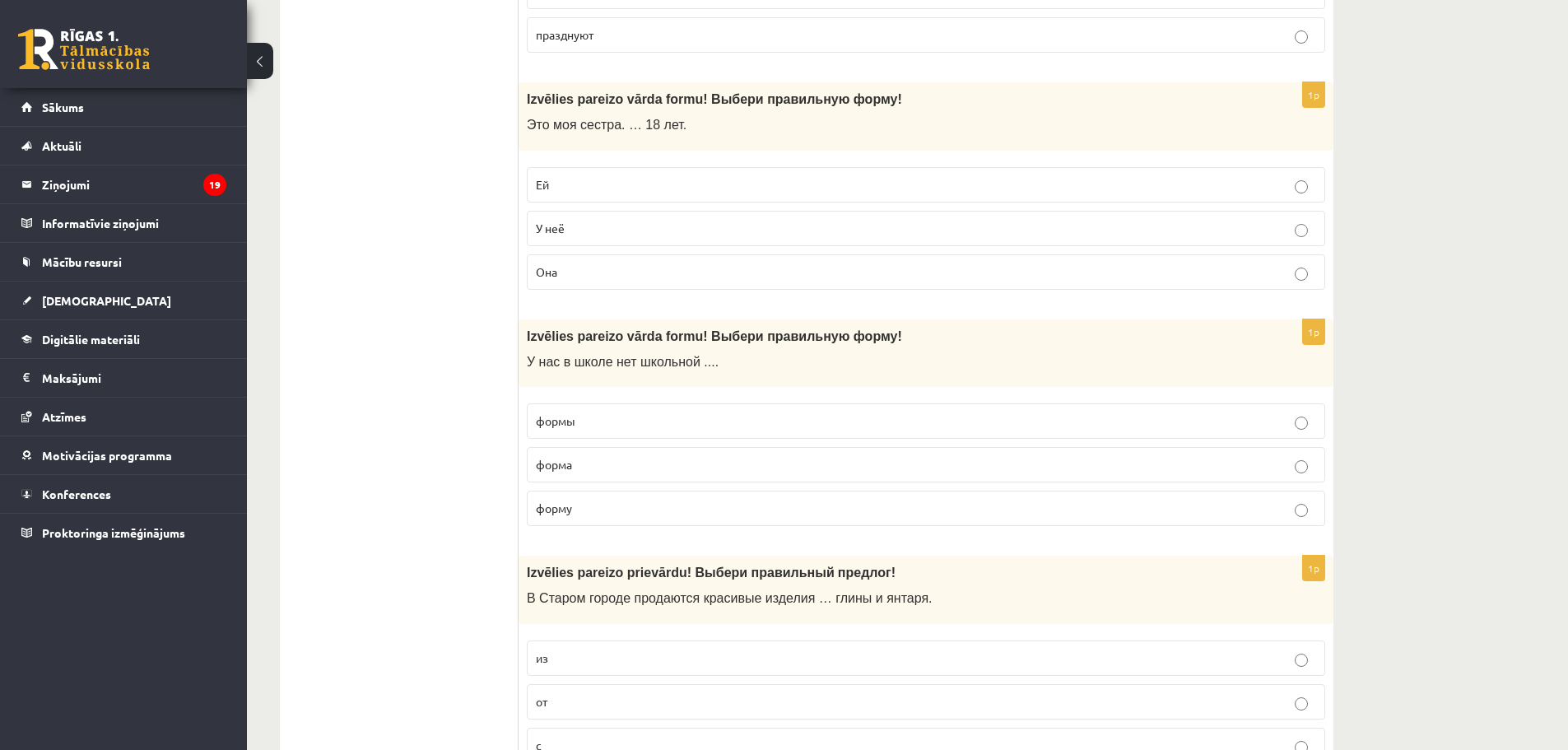
scroll to position [5928, 0]
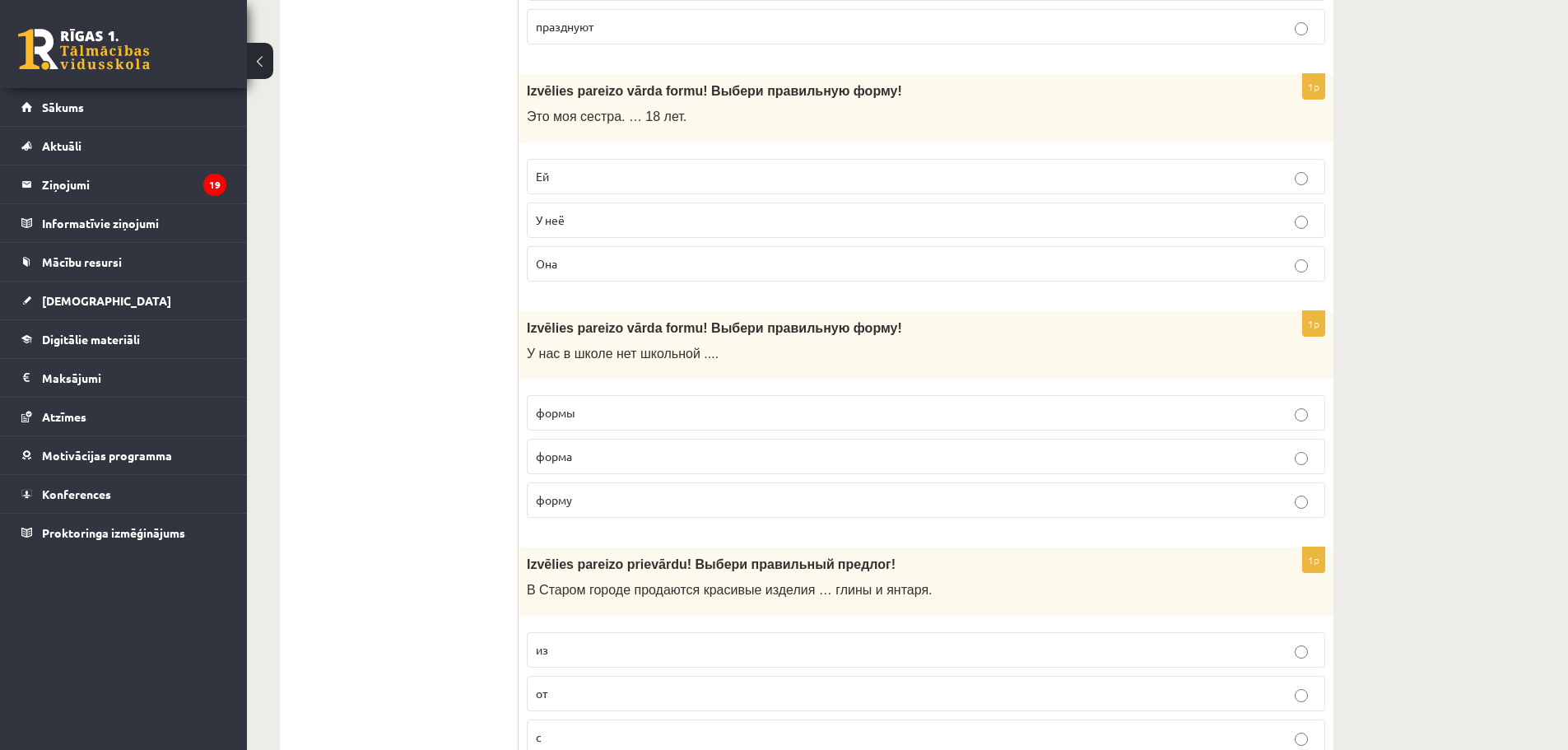
click at [588, 422] on p "формы" at bounding box center [926, 413] width 780 height 18
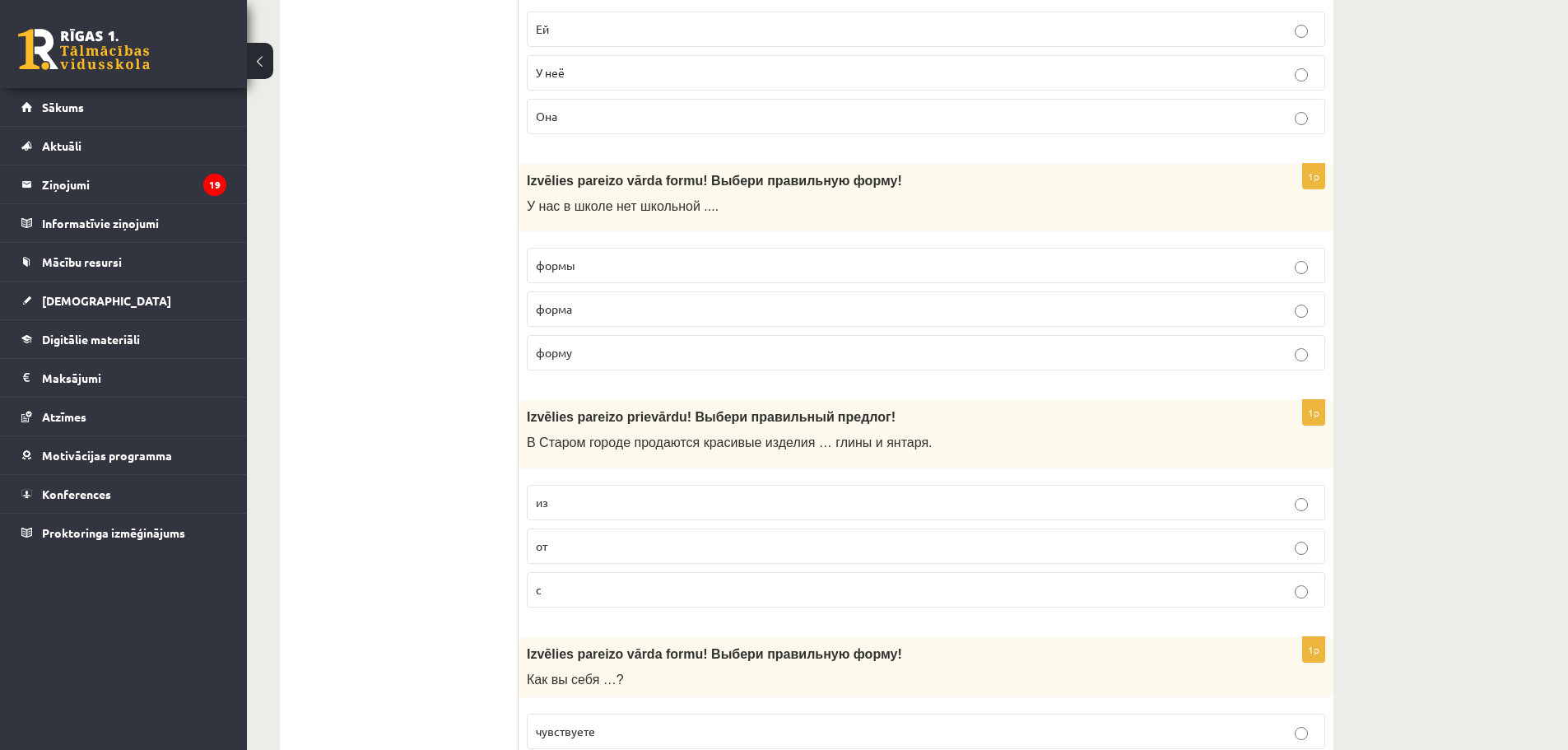
scroll to position [6148, 0]
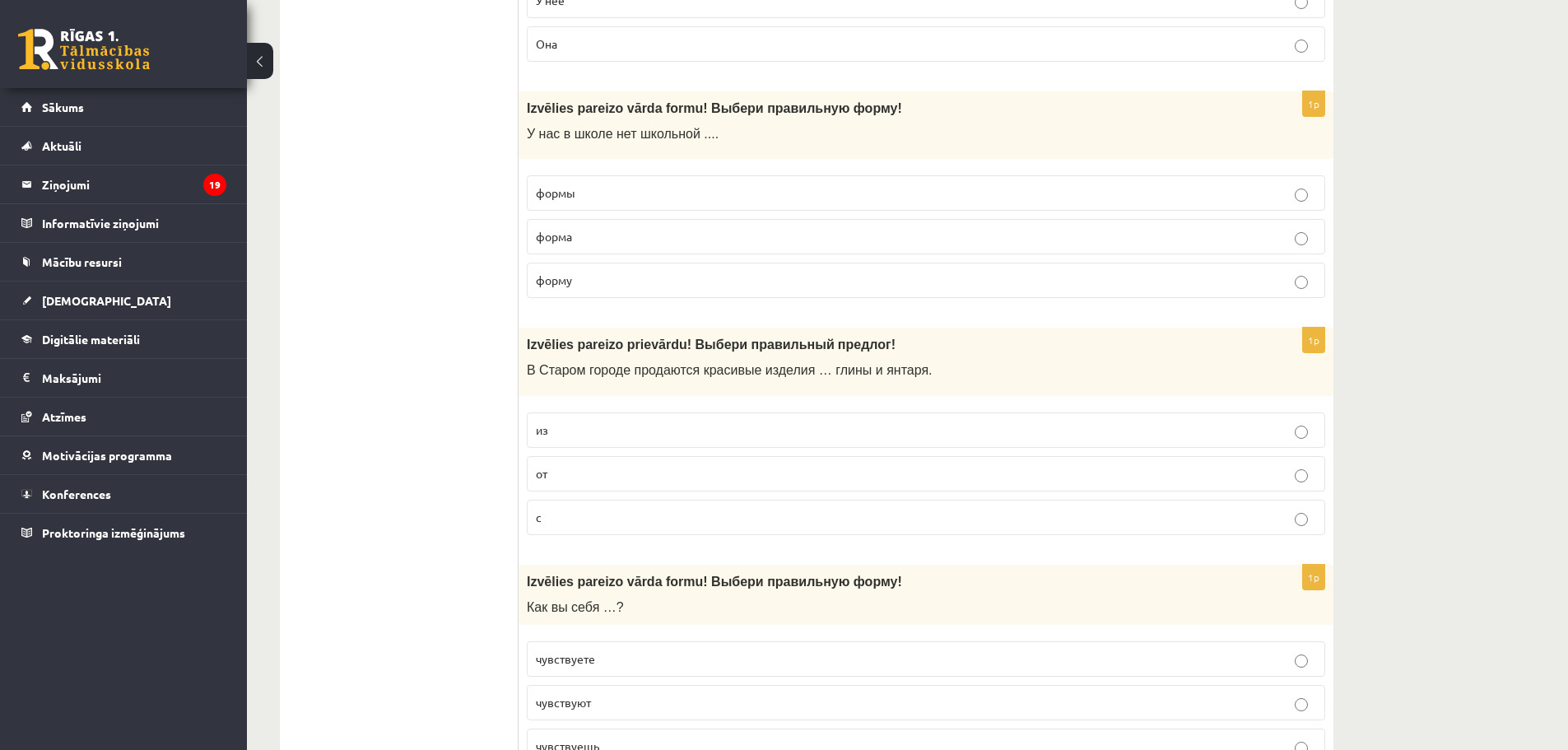
click at [621, 434] on p "из" at bounding box center [926, 430] width 780 height 18
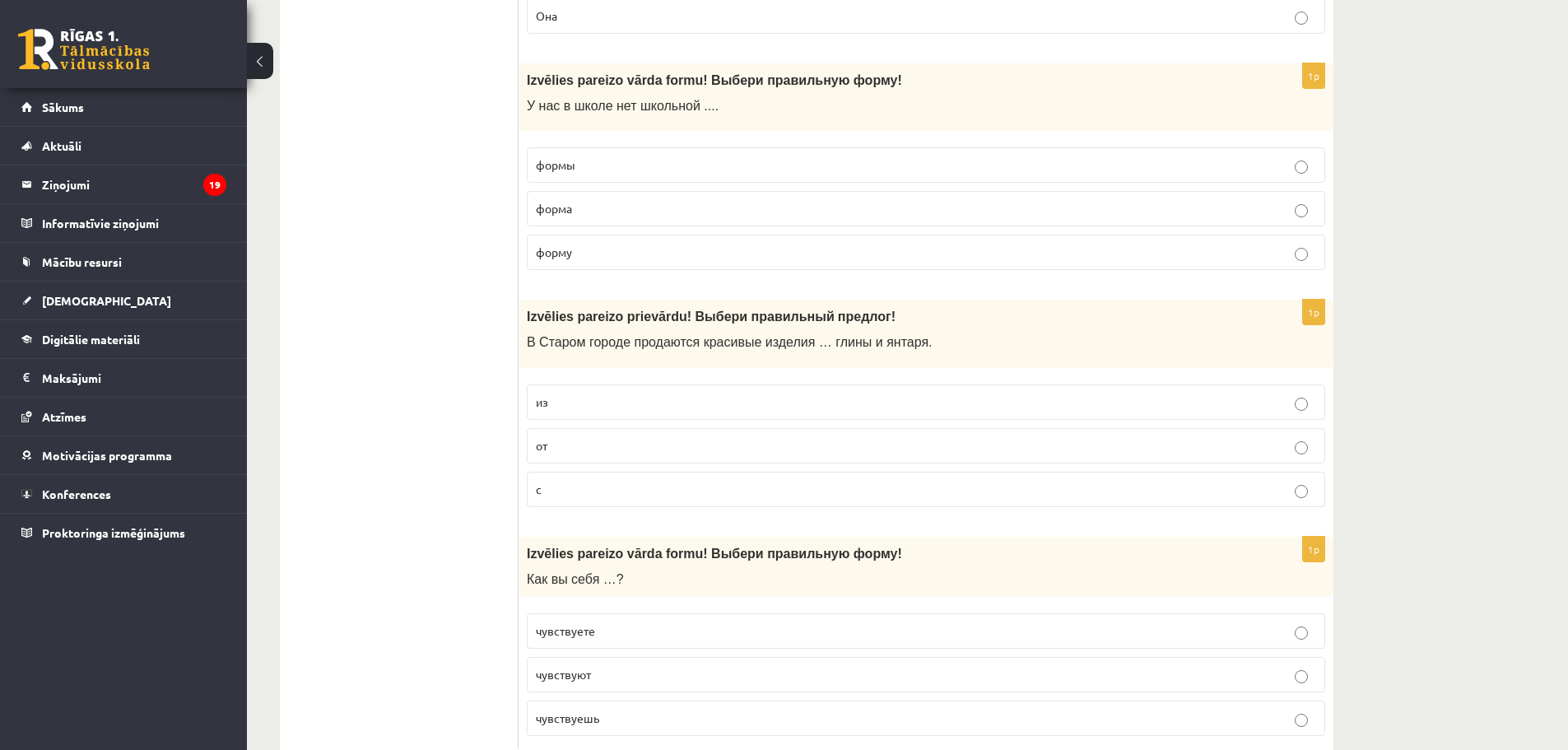
scroll to position [6226, 0]
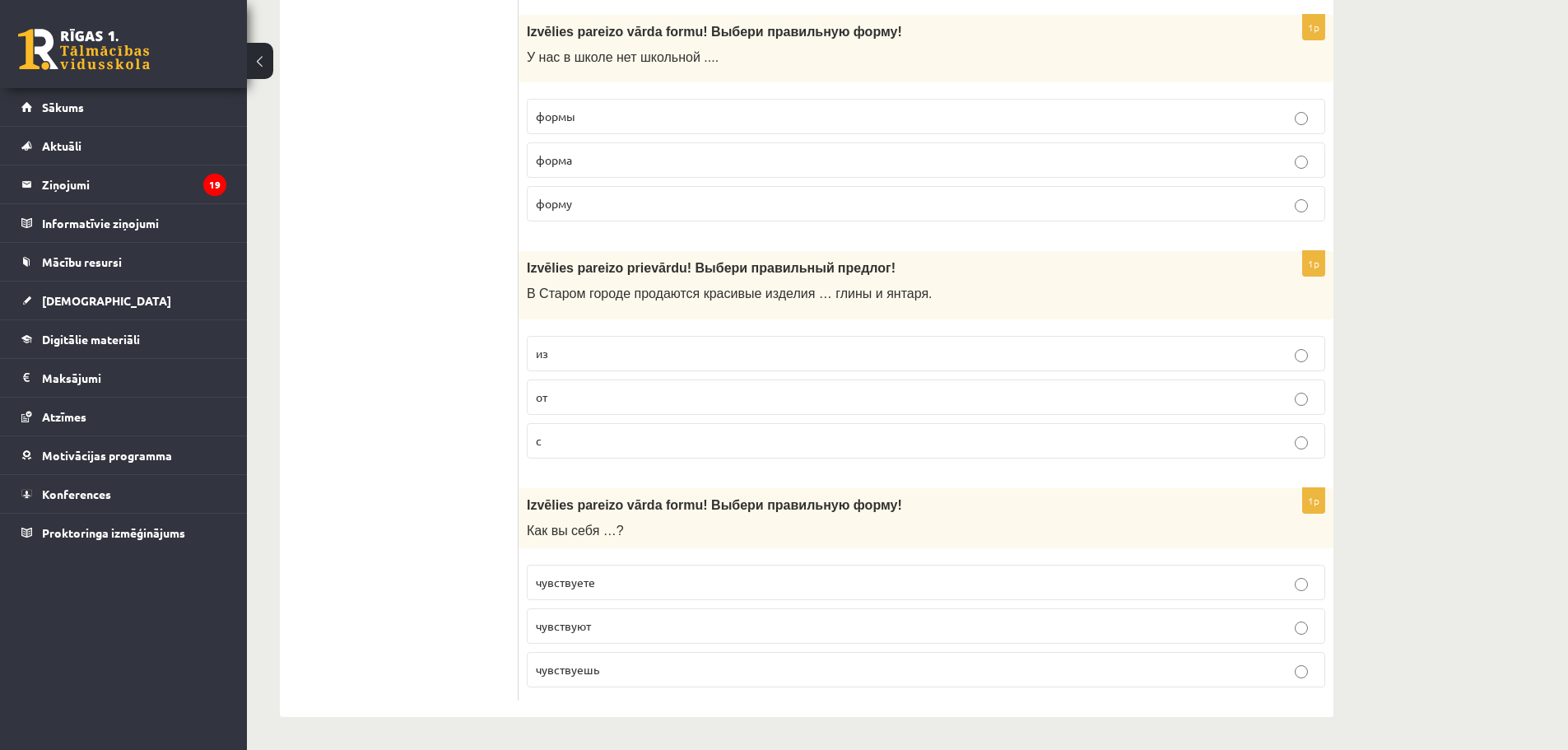
click at [619, 584] on p "чувствуете" at bounding box center [926, 582] width 780 height 18
drag, startPoint x: 398, startPoint y: 263, endPoint x: 383, endPoint y: 150, distance: 114.0
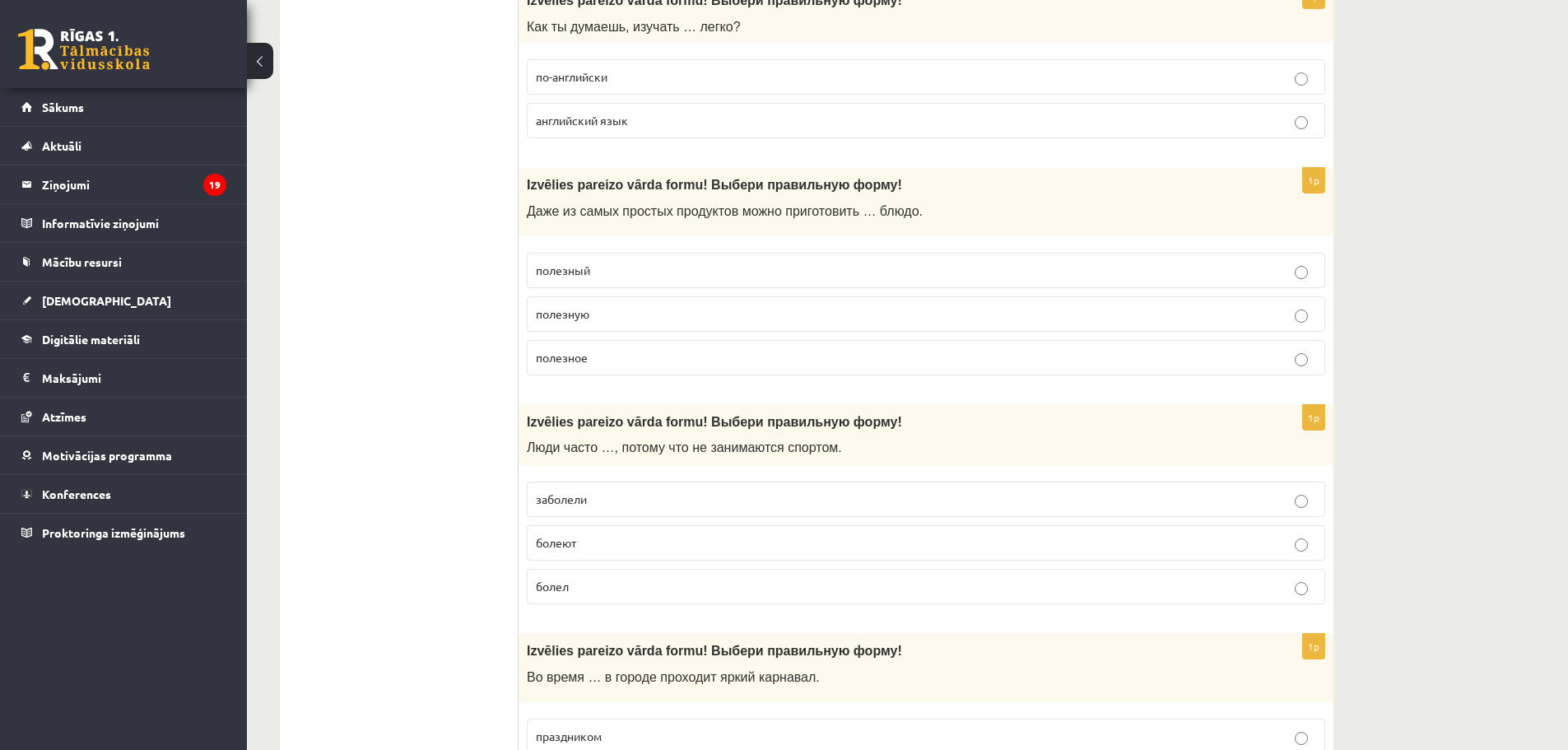
scroll to position [0, 0]
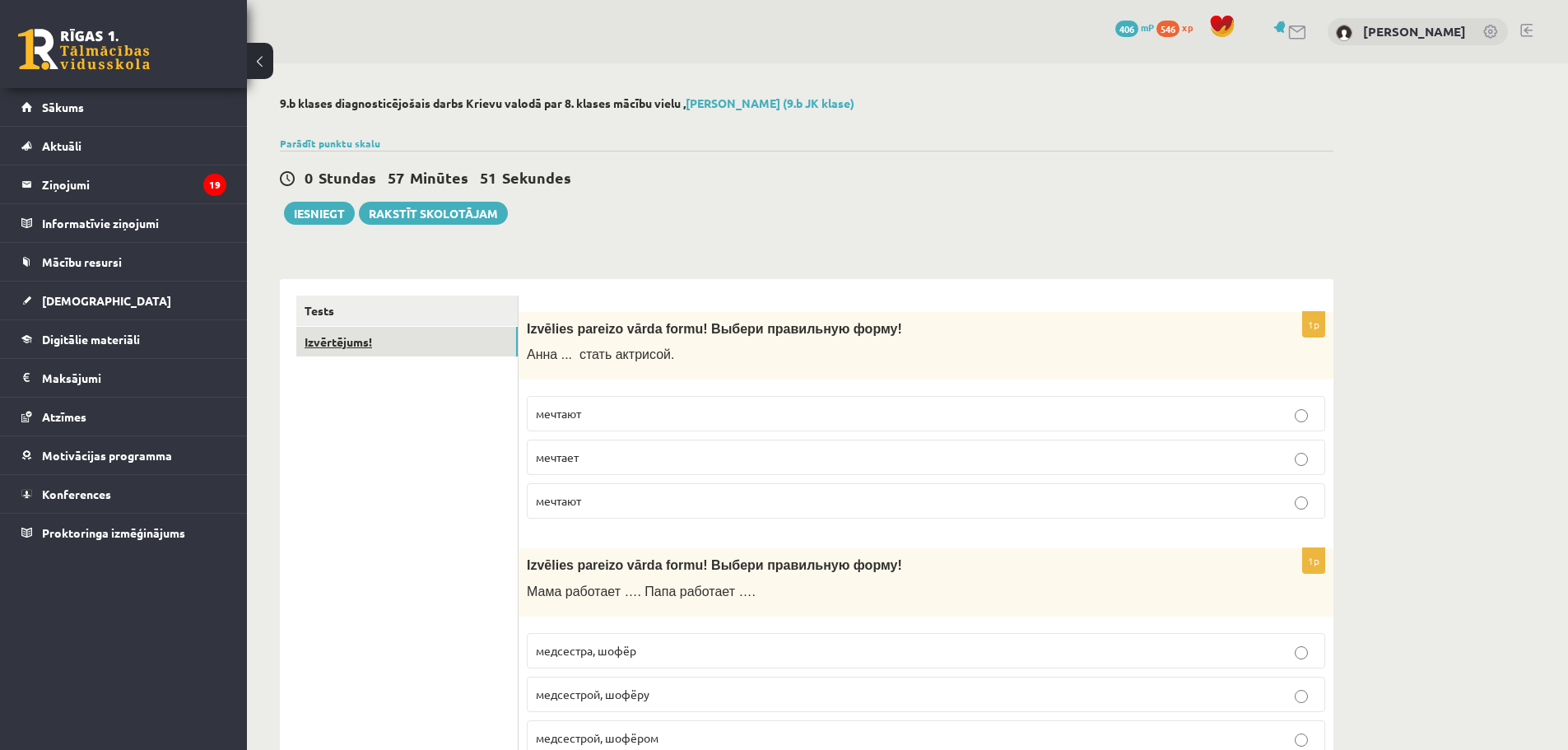
click at [427, 346] on link "Izvērtējums!" at bounding box center [407, 342] width 221 height 30
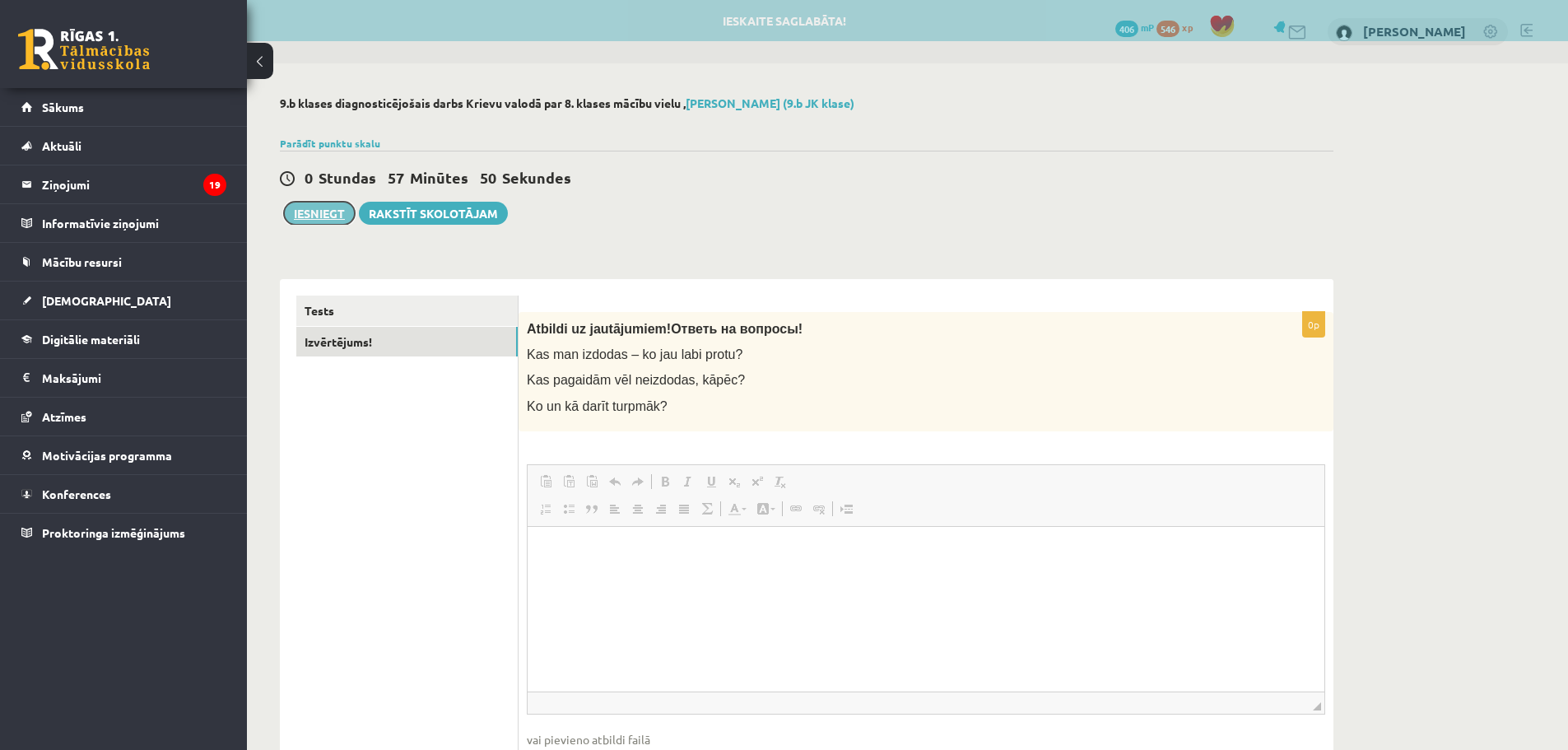
click at [319, 216] on button "Iesniegt" at bounding box center [319, 212] width 70 height 23
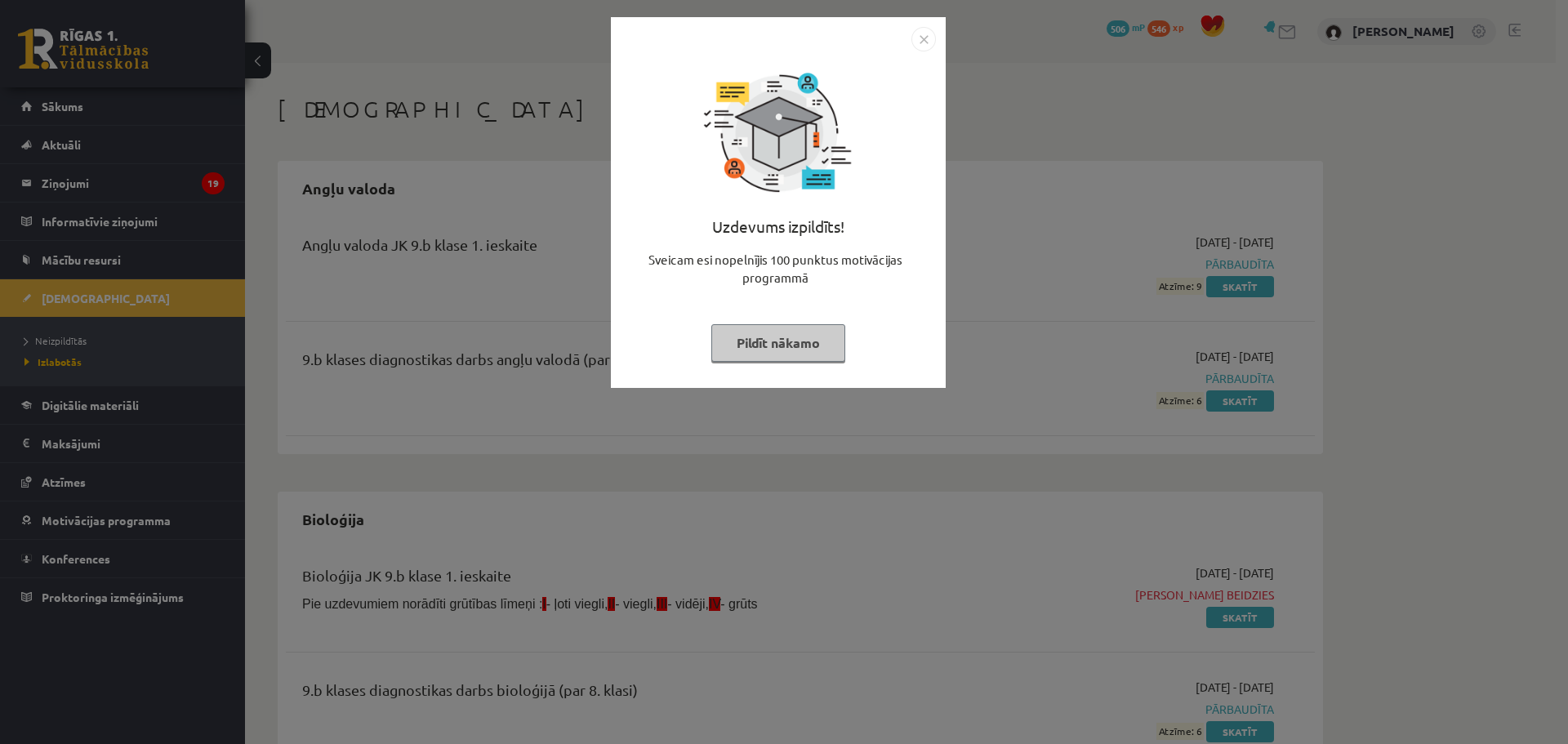
click at [920, 42] on img "Close" at bounding box center [923, 38] width 24 height 24
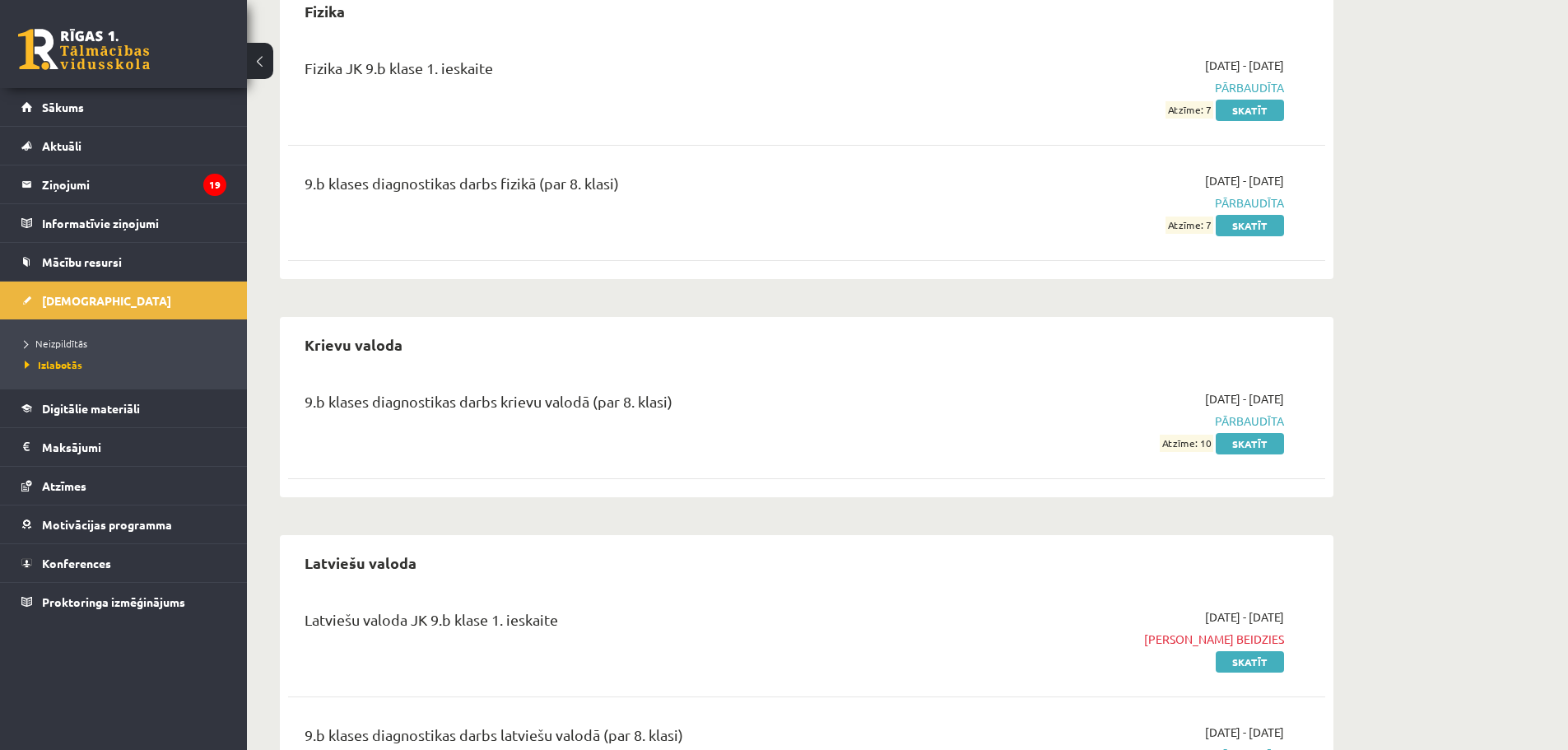
scroll to position [1317, 0]
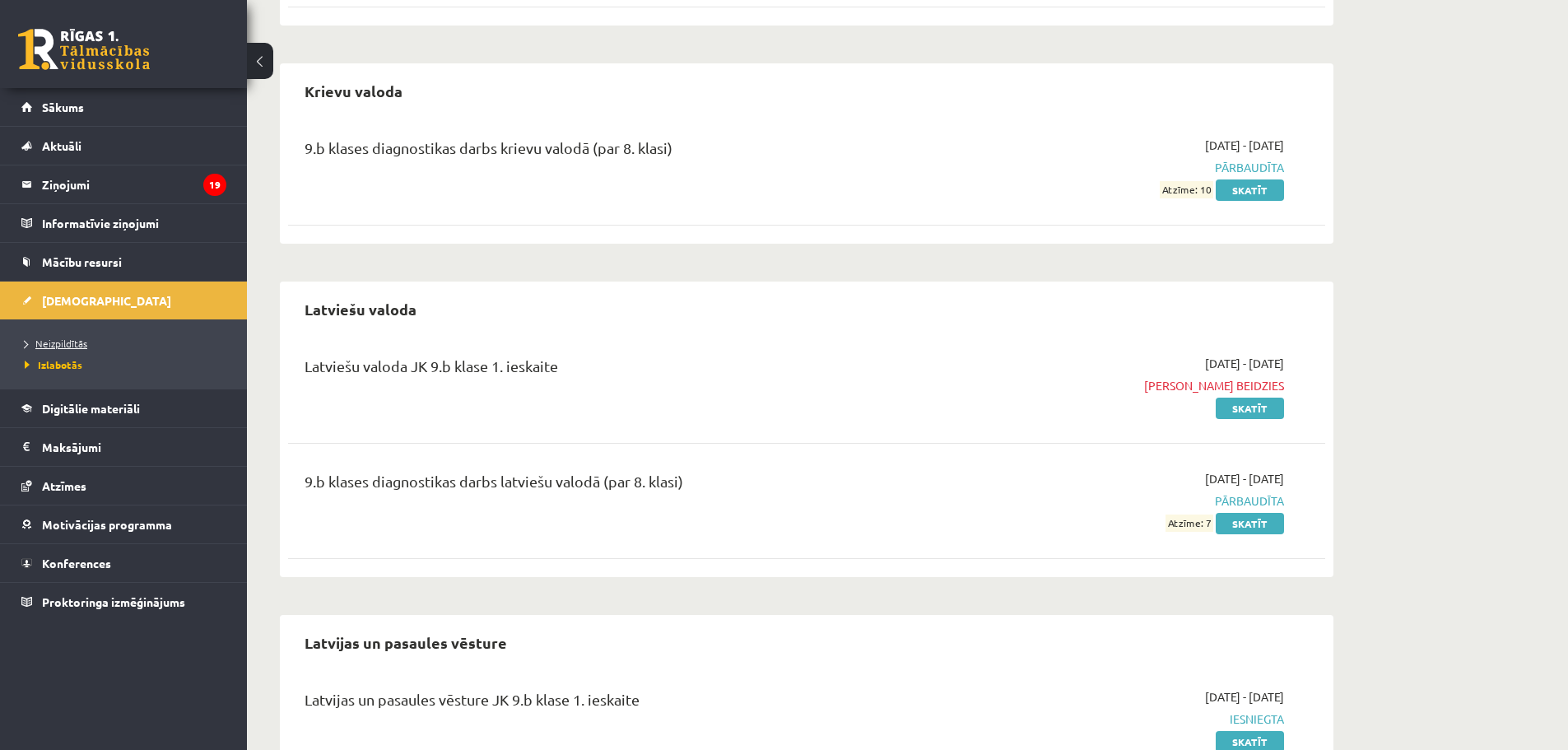
click at [59, 341] on span "Neizpildītās" at bounding box center [55, 343] width 63 height 13
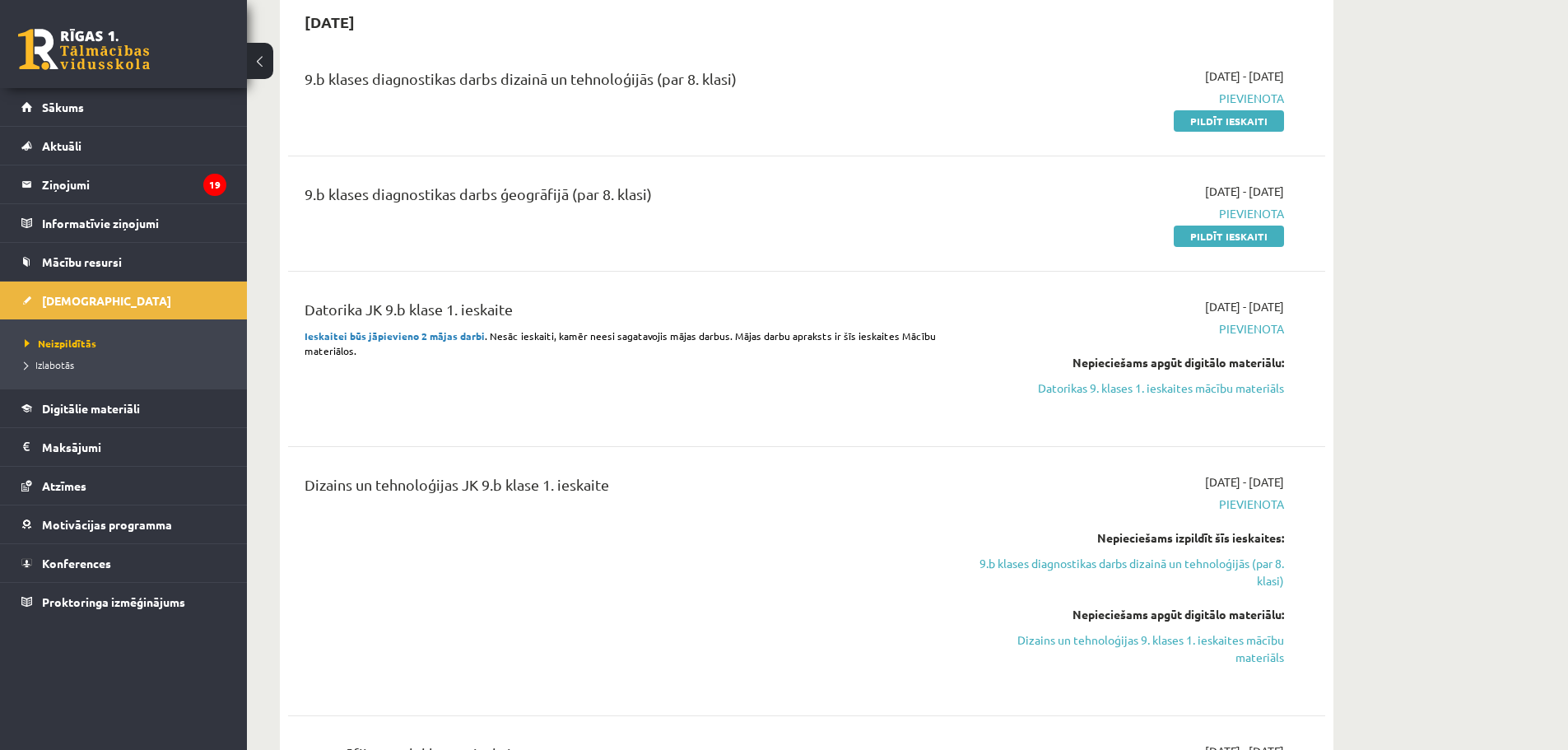
scroll to position [878, 0]
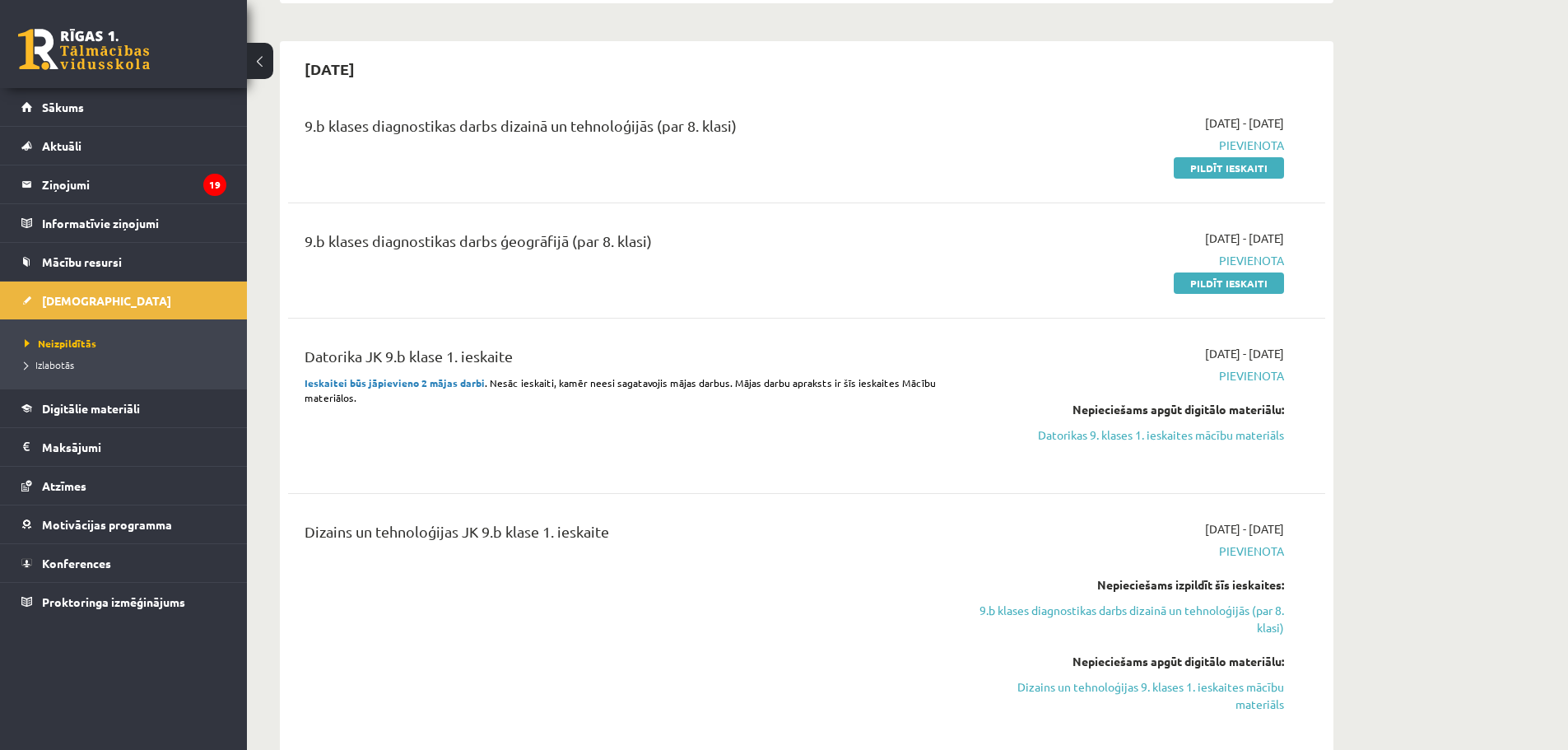
drag, startPoint x: 1209, startPoint y: 286, endPoint x: 848, endPoint y: 62, distance: 424.8
click at [1209, 286] on link "Pildīt ieskaiti" at bounding box center [1229, 284] width 111 height 22
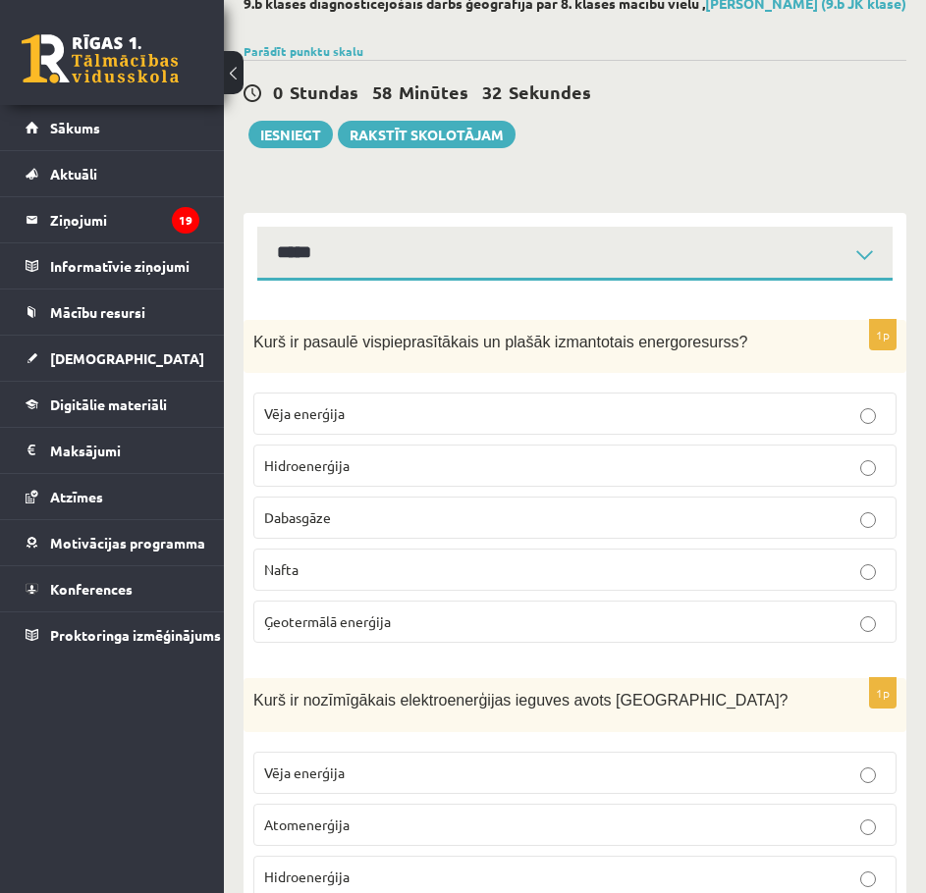
scroll to position [131, 0]
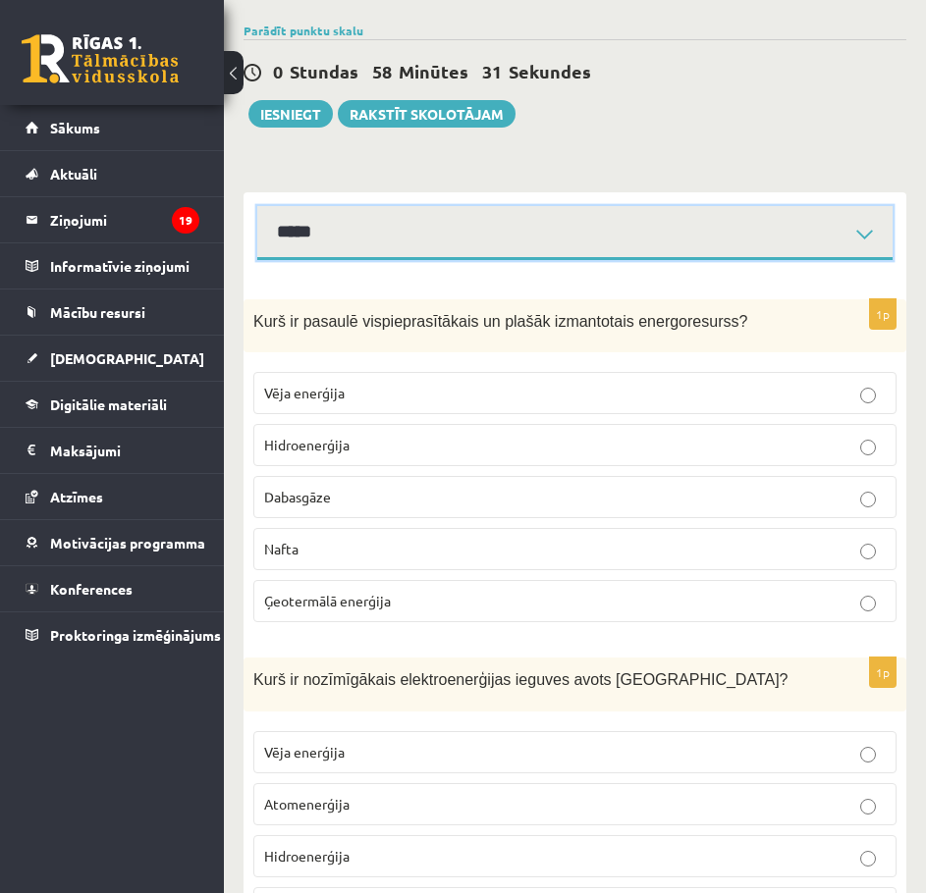
click at [477, 229] on select "*****" at bounding box center [574, 233] width 635 height 54
drag, startPoint x: 479, startPoint y: 229, endPoint x: 412, endPoint y: 259, distance: 73.3
click at [479, 229] on select "*****" at bounding box center [574, 233] width 635 height 54
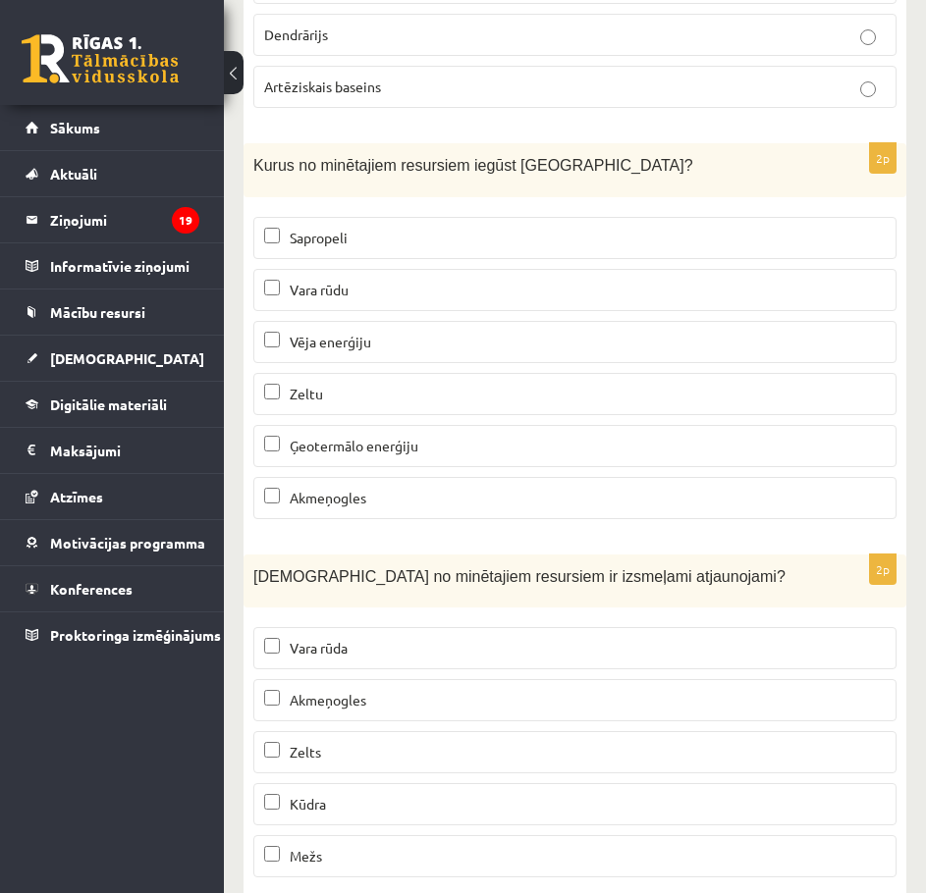
drag, startPoint x: 237, startPoint y: 503, endPoint x: 240, endPoint y: 443, distance: 60.0
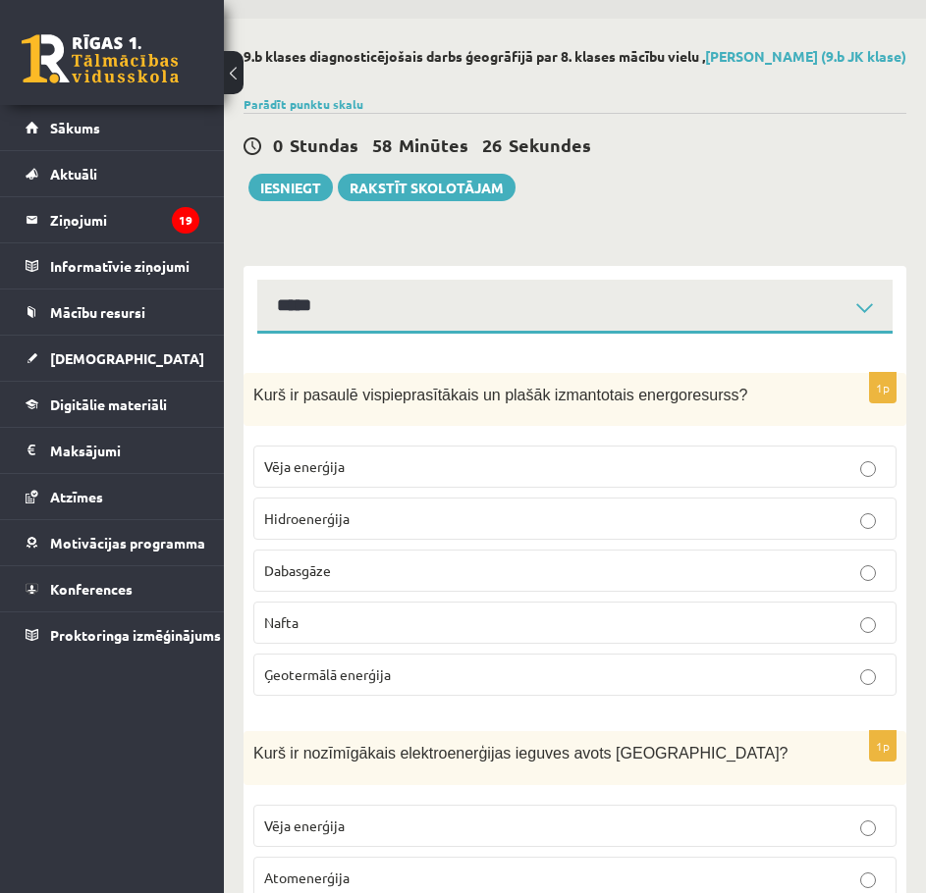
scroll to position [262, 0]
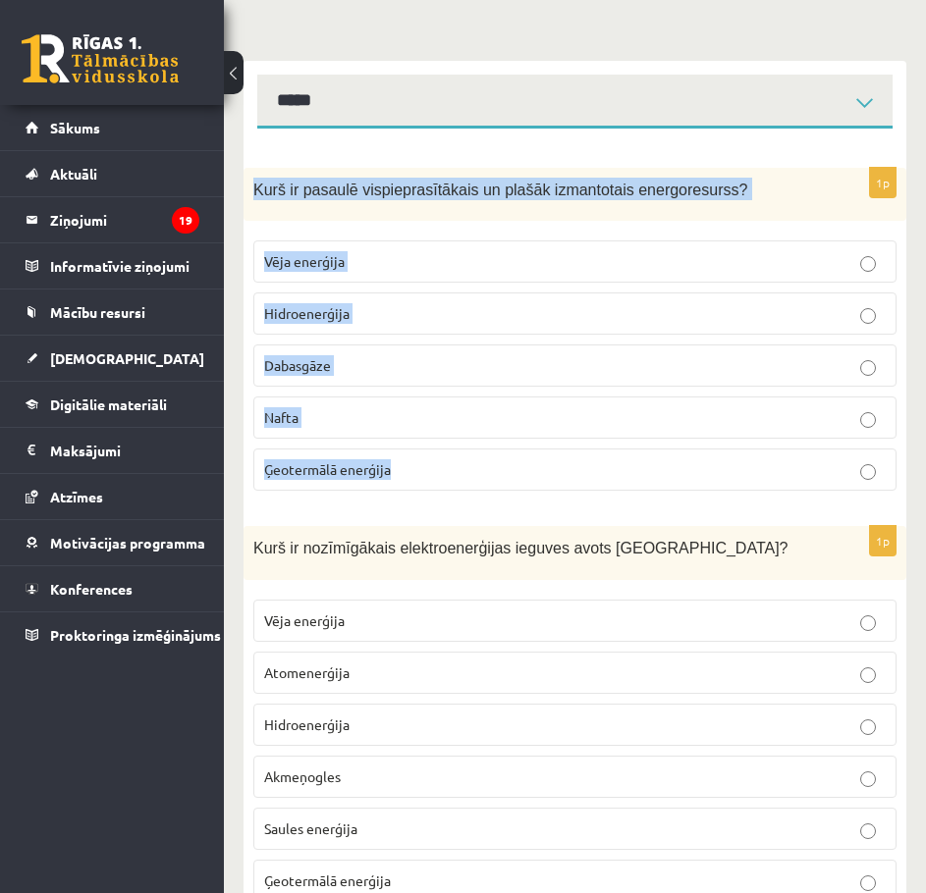
drag, startPoint x: 252, startPoint y: 204, endPoint x: 535, endPoint y: 473, distance: 390.1
click at [535, 473] on div "1p Kurš ir pasaulē vispieprasītākais un plašāk izmantotais energoresurss? Vēja …" at bounding box center [574, 338] width 662 height 340
copy div "Kurš ir pasaulē vispieprasītākais un plašāk izmantotais energoresurss? Vēja ene…"
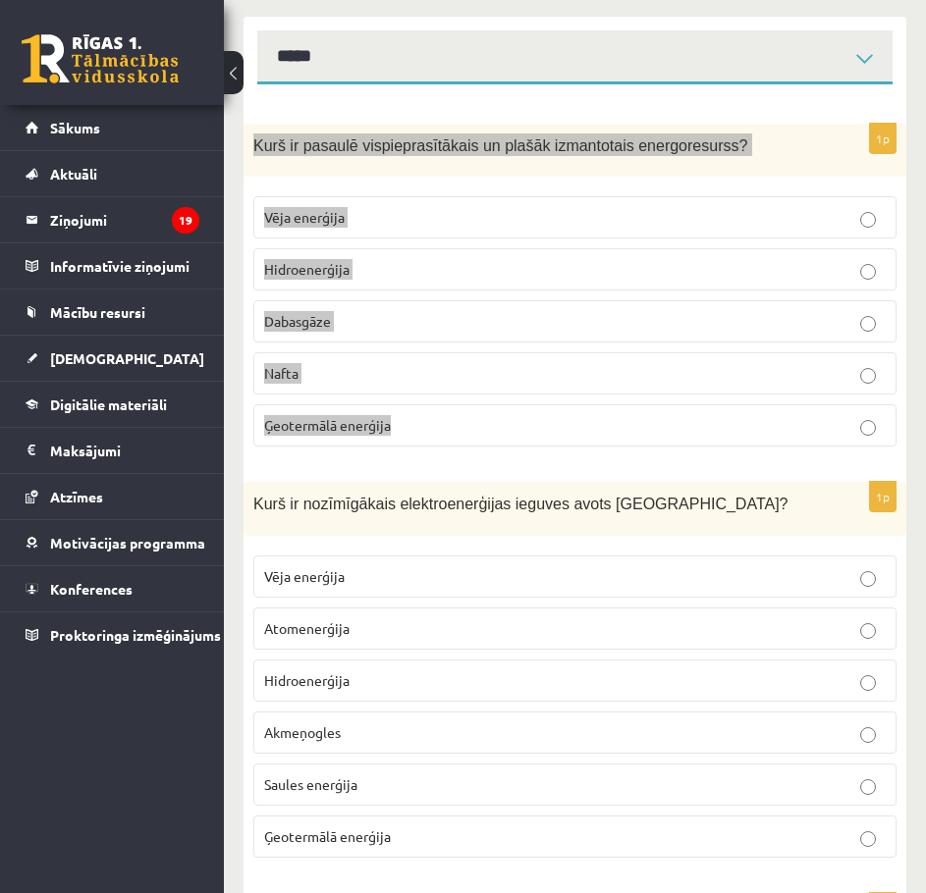
scroll to position [393, 0]
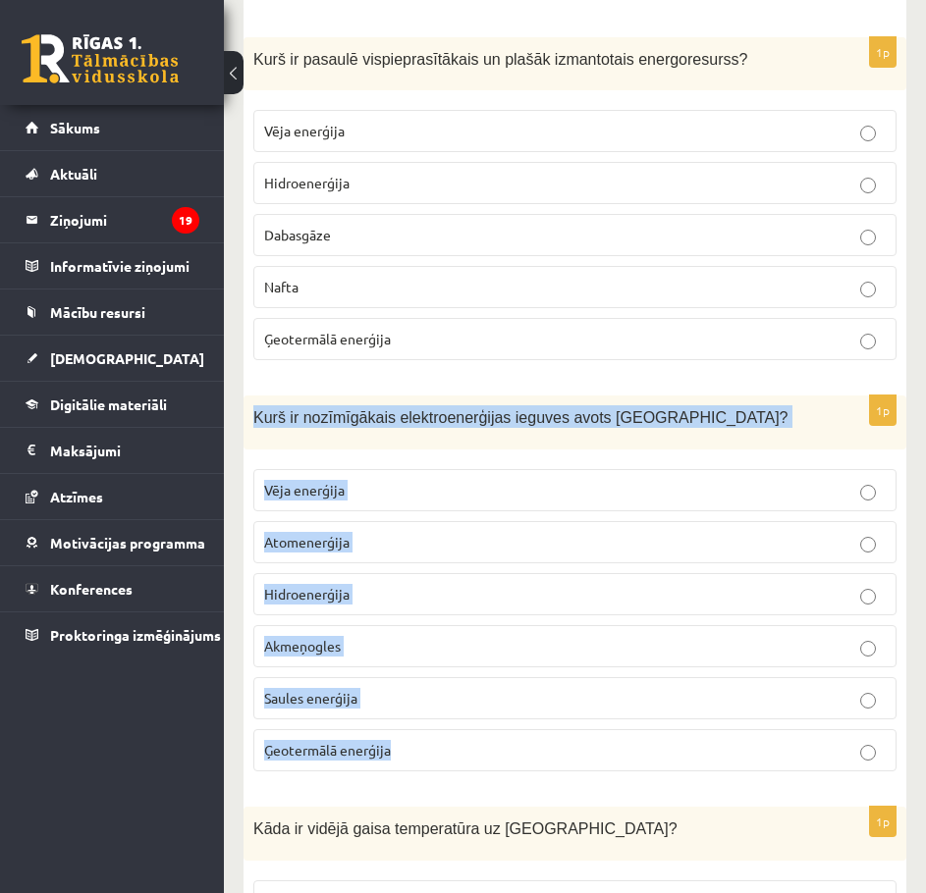
drag, startPoint x: 253, startPoint y: 418, endPoint x: 413, endPoint y: 771, distance: 387.9
click at [413, 771] on div "1p Kurš ir nozīmīgākais elektroenerģijas ieguves avots [GEOGRAPHIC_DATA]? Vēja …" at bounding box center [574, 592] width 662 height 392
copy div "Kurš ir nozīmīgākais elektroenerģijas ieguves avots [GEOGRAPHIC_DATA]? Vēja ene…"
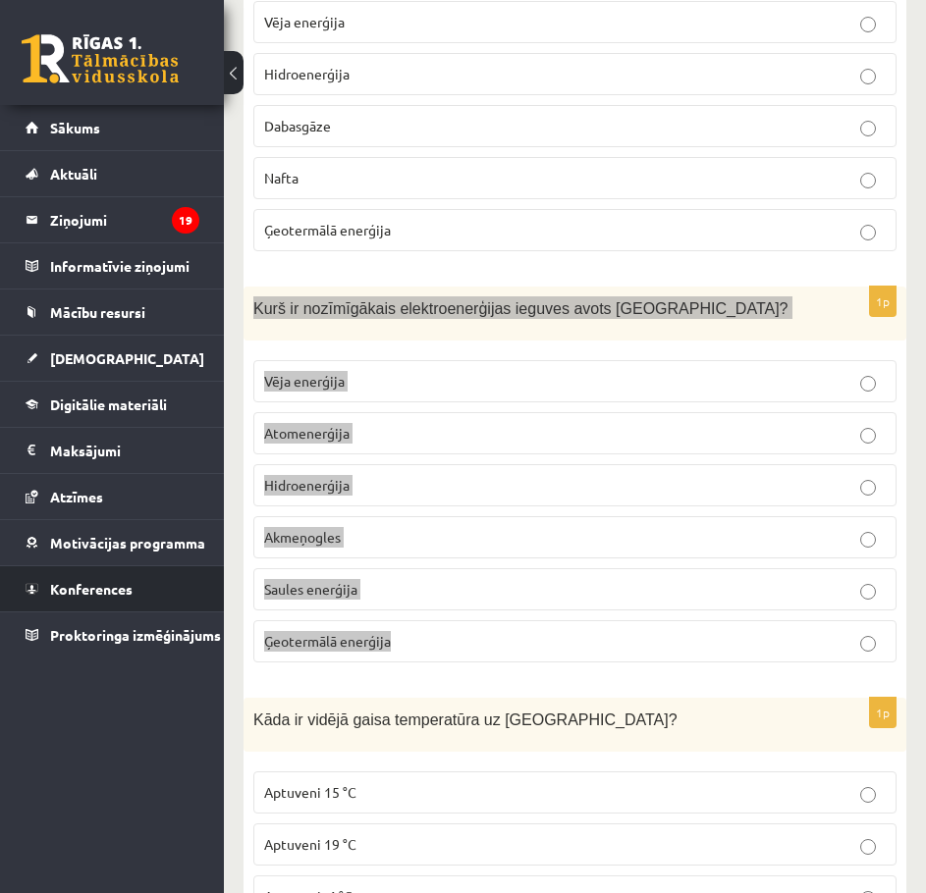
scroll to position [785, 0]
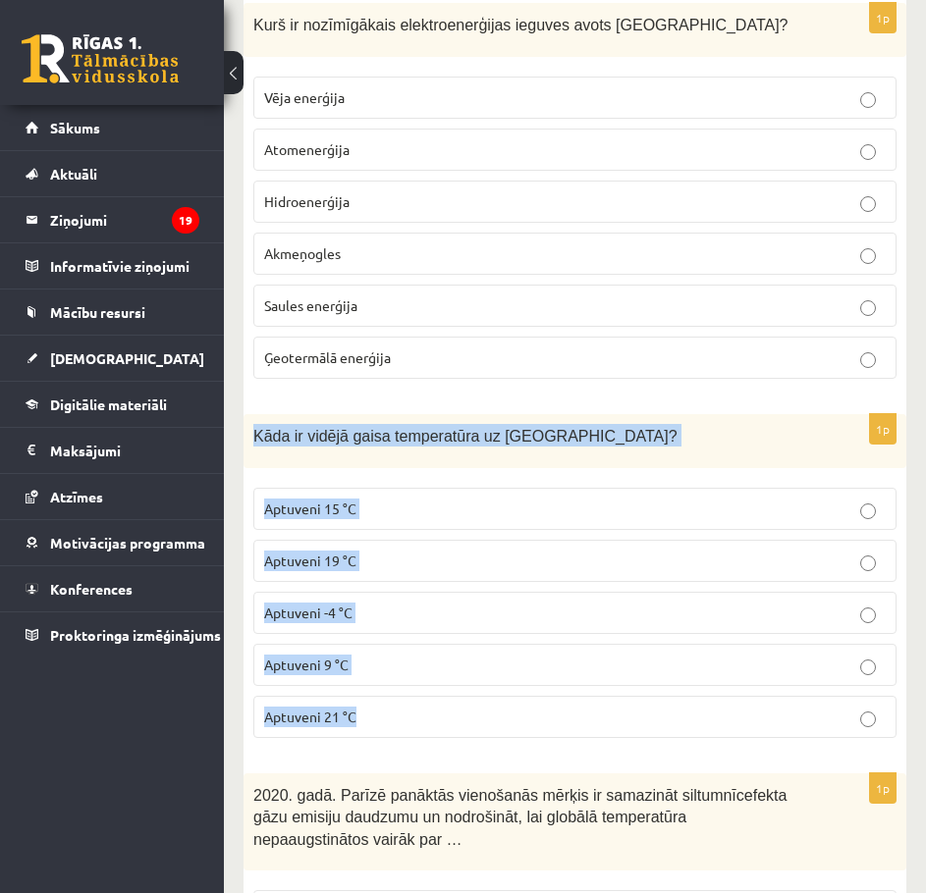
drag, startPoint x: 279, startPoint y: 473, endPoint x: 548, endPoint y: 732, distance: 373.4
click at [497, 740] on div "1p Kāda ir vidējā gaisa temperatūra uz Zemes? Aptuveni 15 °C Aptuveni 19 °C Apt…" at bounding box center [574, 584] width 662 height 340
copy div "Kāda ir vidējā gaisa temperatūra uz Zemes? Aptuveni 15 °C Aptuveni 19 °C Aptuve…"
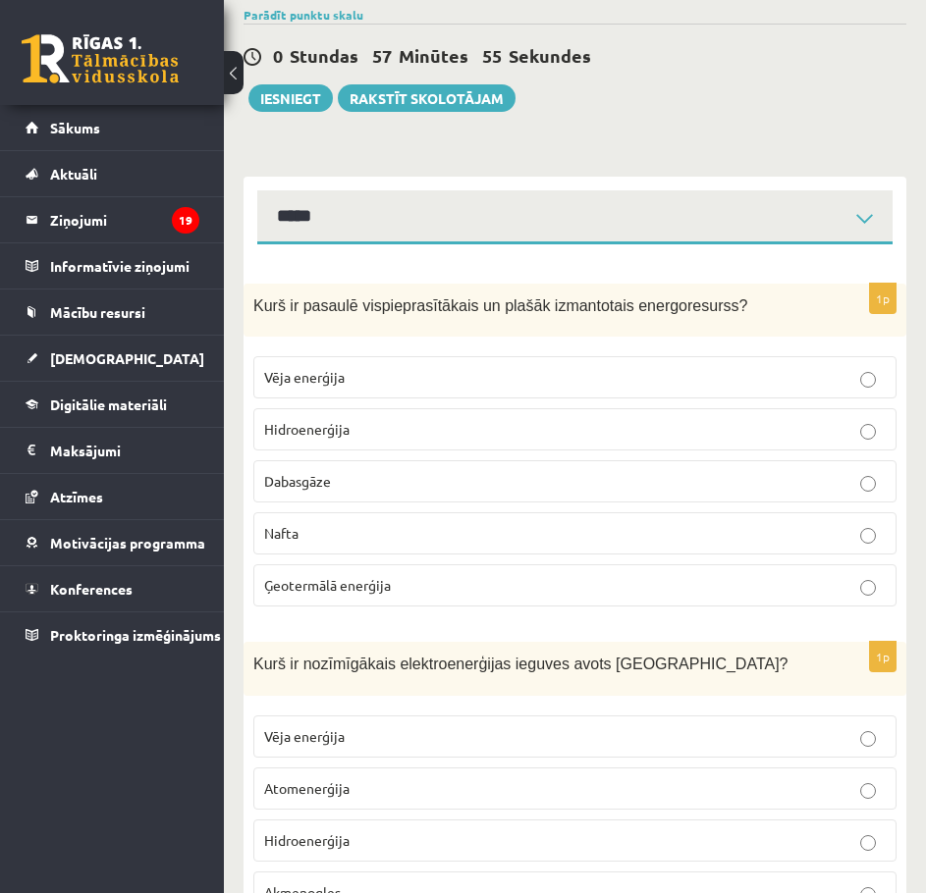
scroll to position [131, 0]
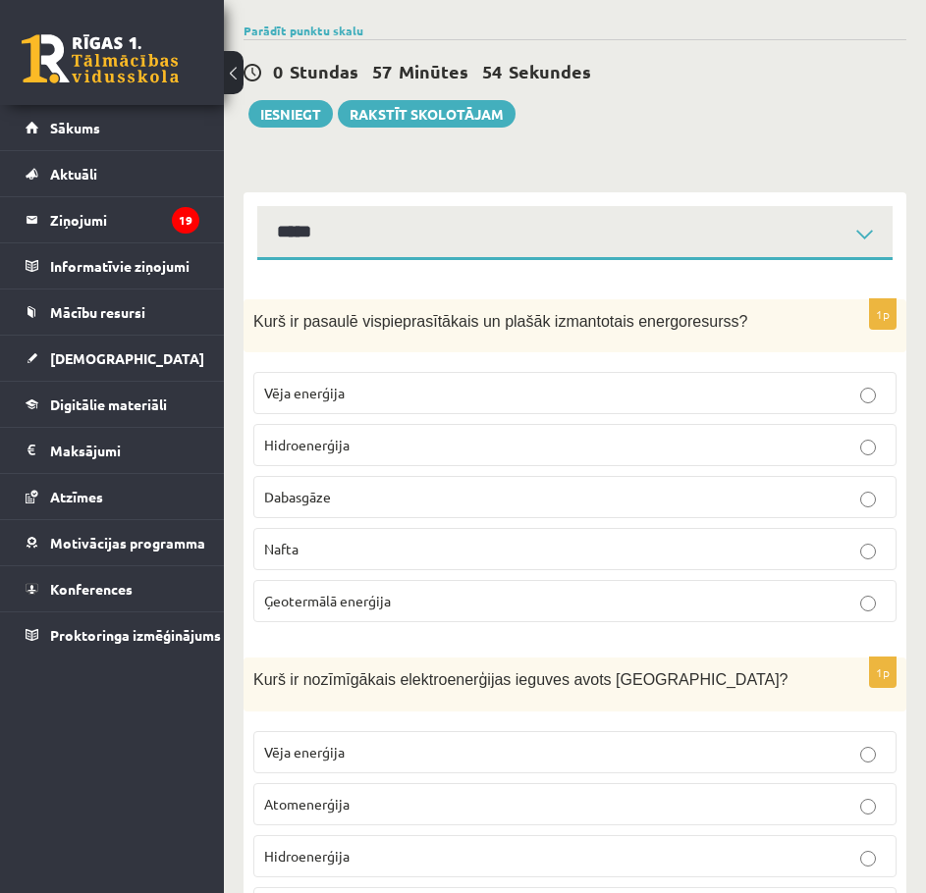
click at [302, 559] on p "Nafta" at bounding box center [574, 549] width 621 height 21
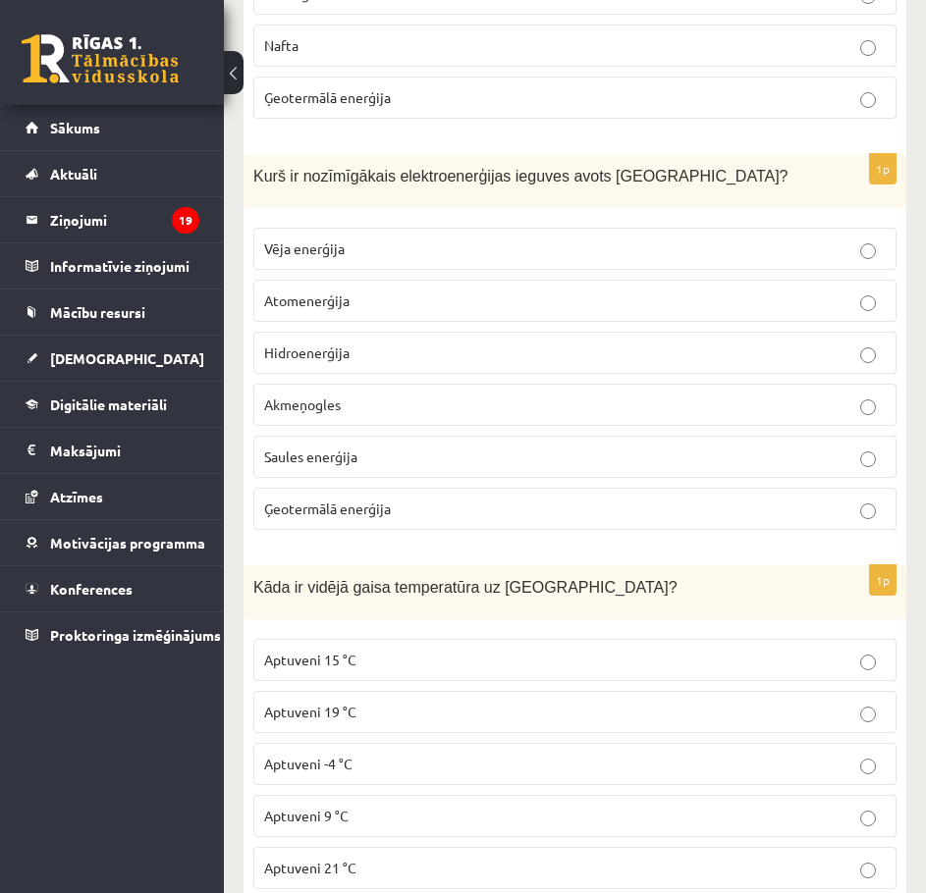
scroll to position [655, 0]
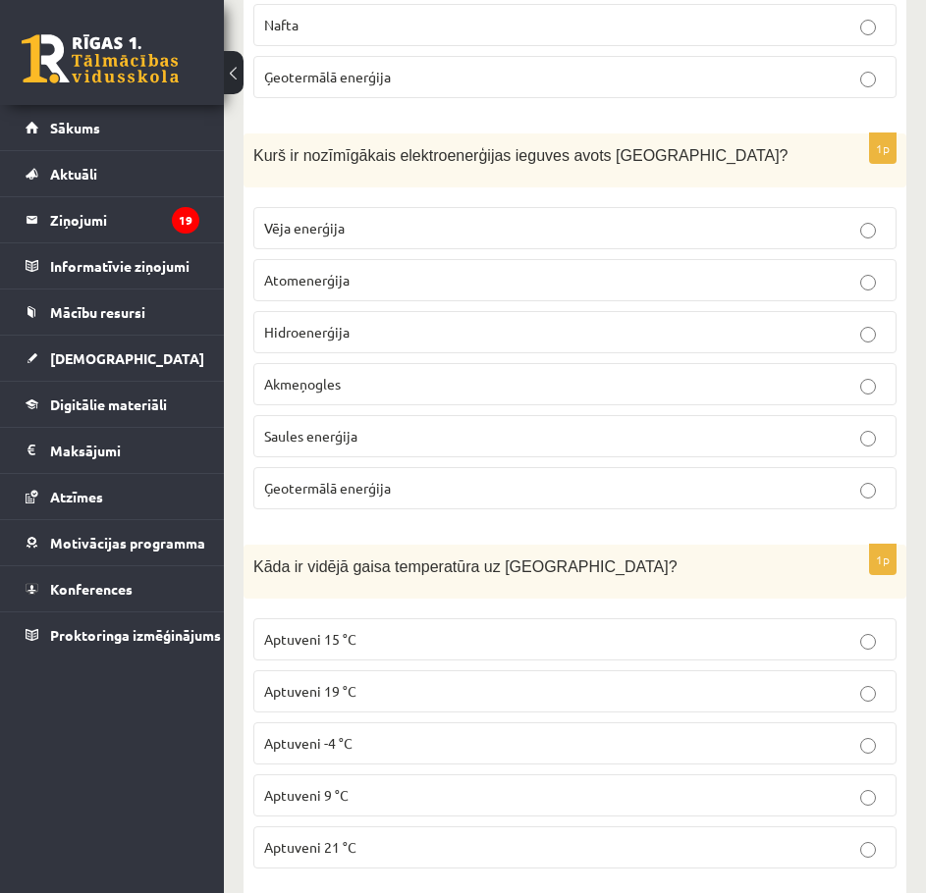
click at [393, 343] on p "Hidroenerģija" at bounding box center [574, 332] width 621 height 21
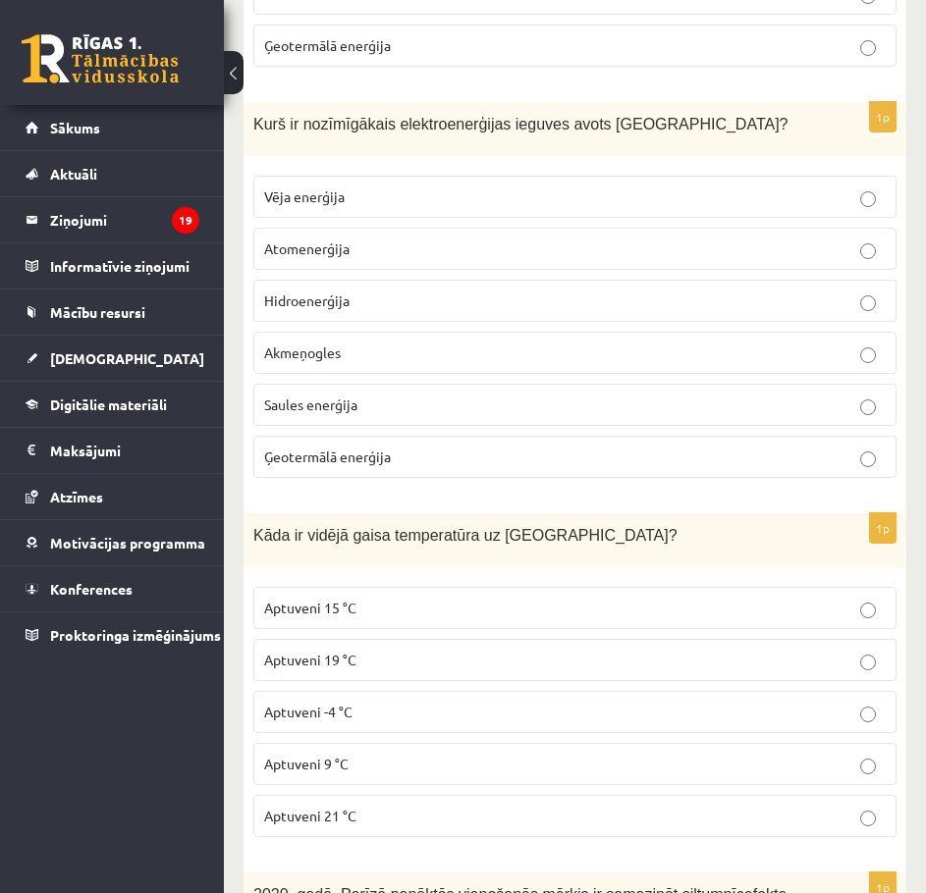
scroll to position [785, 0]
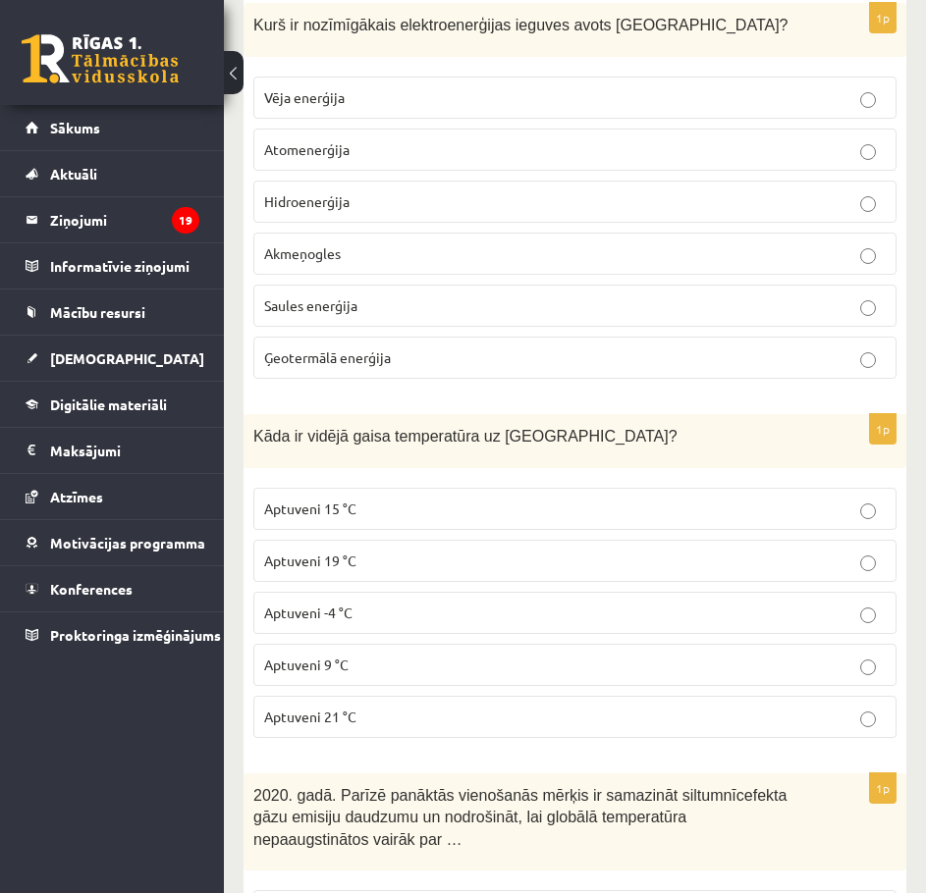
click at [355, 517] on span "Aptuveni 15 °C" at bounding box center [310, 509] width 92 height 18
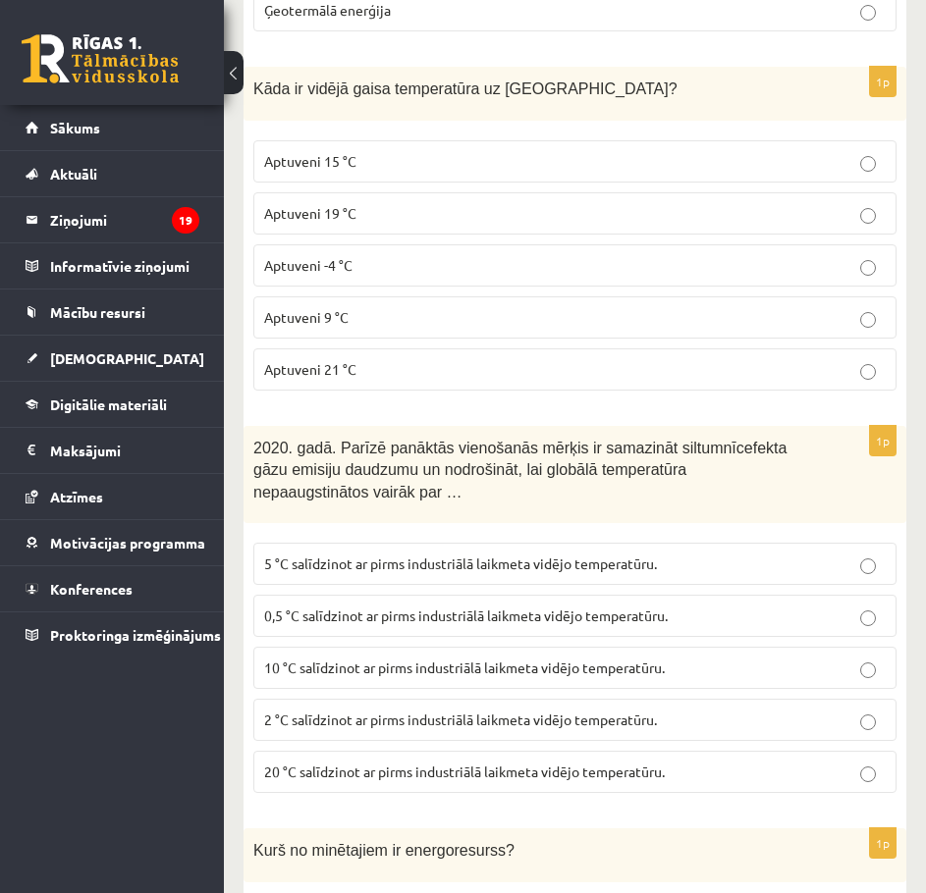
scroll to position [1178, 0]
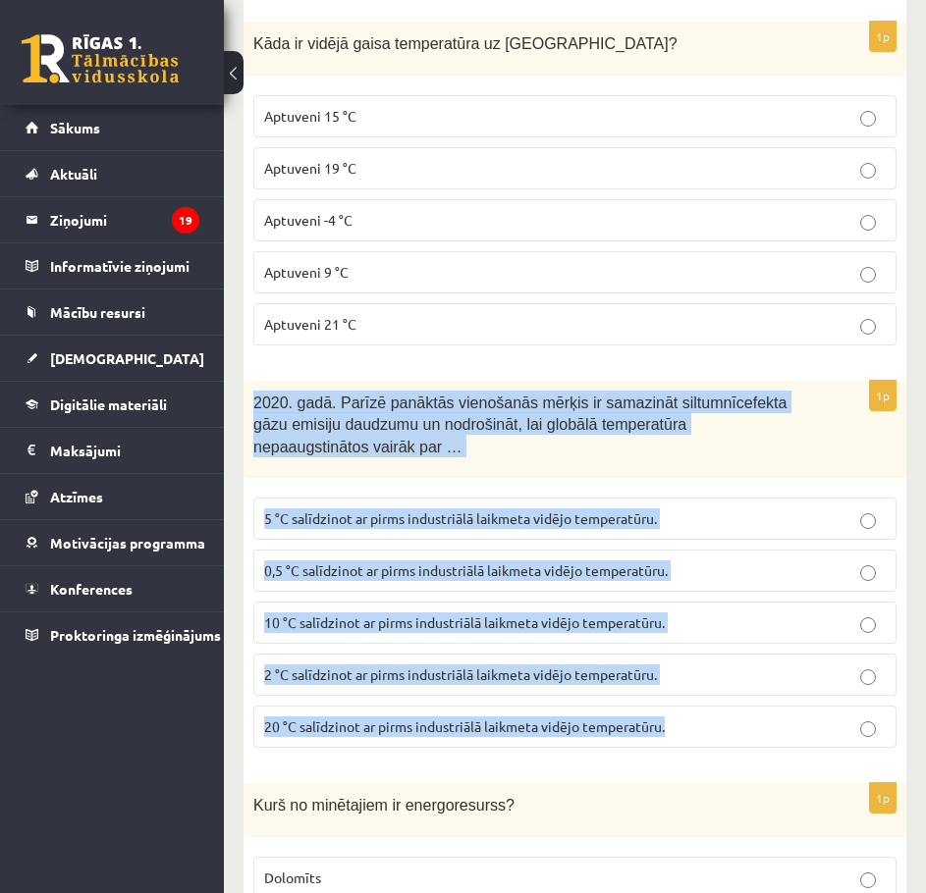
drag, startPoint x: 250, startPoint y: 417, endPoint x: 701, endPoint y: 731, distance: 549.2
click at [701, 731] on div "1p 2020. gadā. Parīzē panāktās vienošanās mērķis ir samazināt siltumnīcefekta g…" at bounding box center [574, 573] width 662 height 384
copy div "2020. gadā. Parīzē panāktās vienošanās mērķis ir samazināt siltumnīcefekta gāzu…"
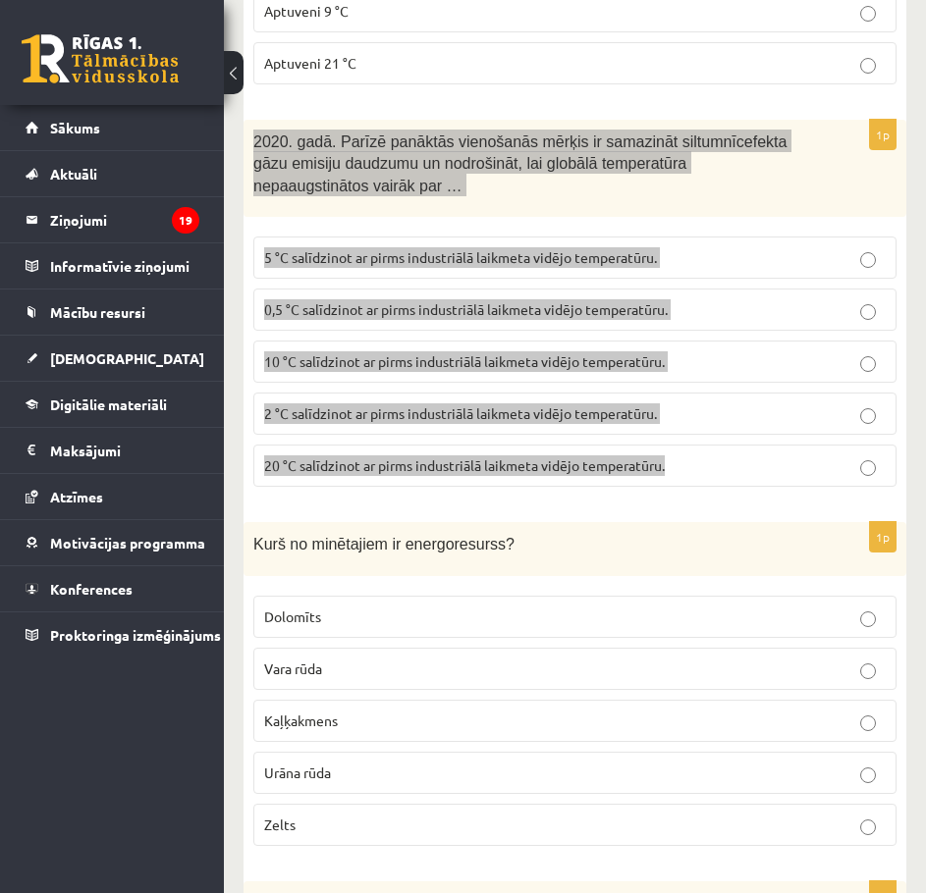
scroll to position [1440, 0]
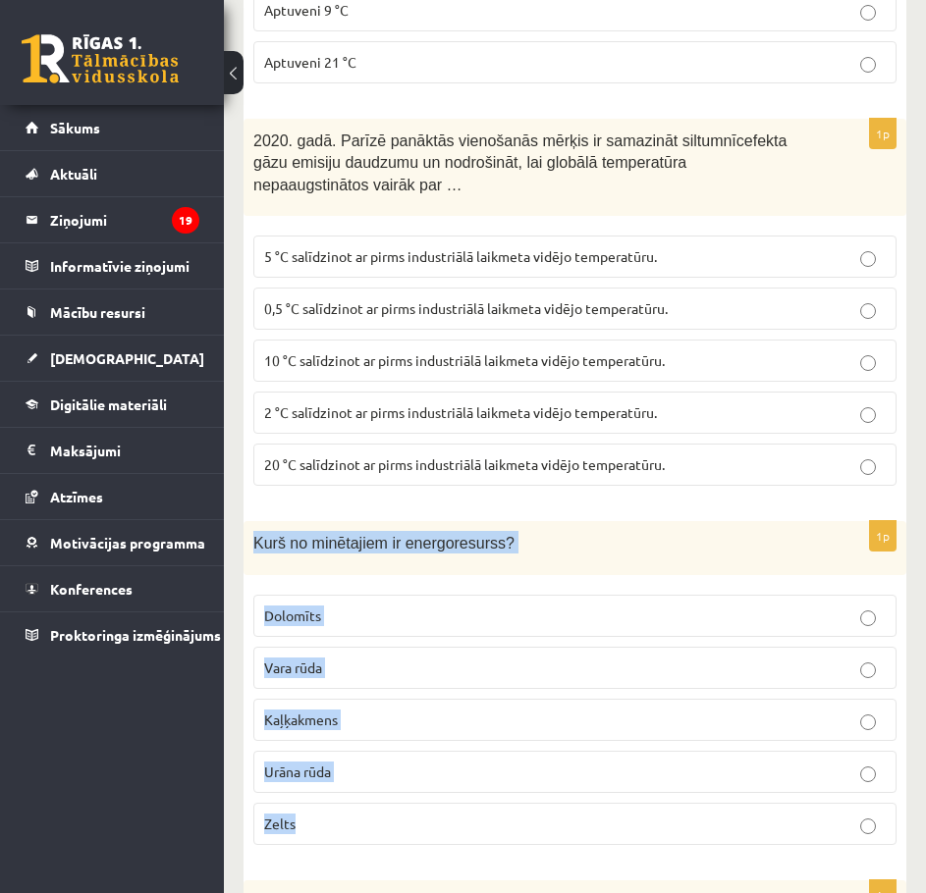
drag, startPoint x: 250, startPoint y: 566, endPoint x: 351, endPoint y: 824, distance: 277.2
click at [351, 824] on div "1p Kurš no minētajiem ir energoresurss? Dolomīts Vara rūda Kaļķakmens Urāna rūd…" at bounding box center [574, 691] width 662 height 340
copy div "Kurš no minētajiem ir energoresurss? Dolomīts Vara rūda Kaļķakmens Urāna rūda Z…"
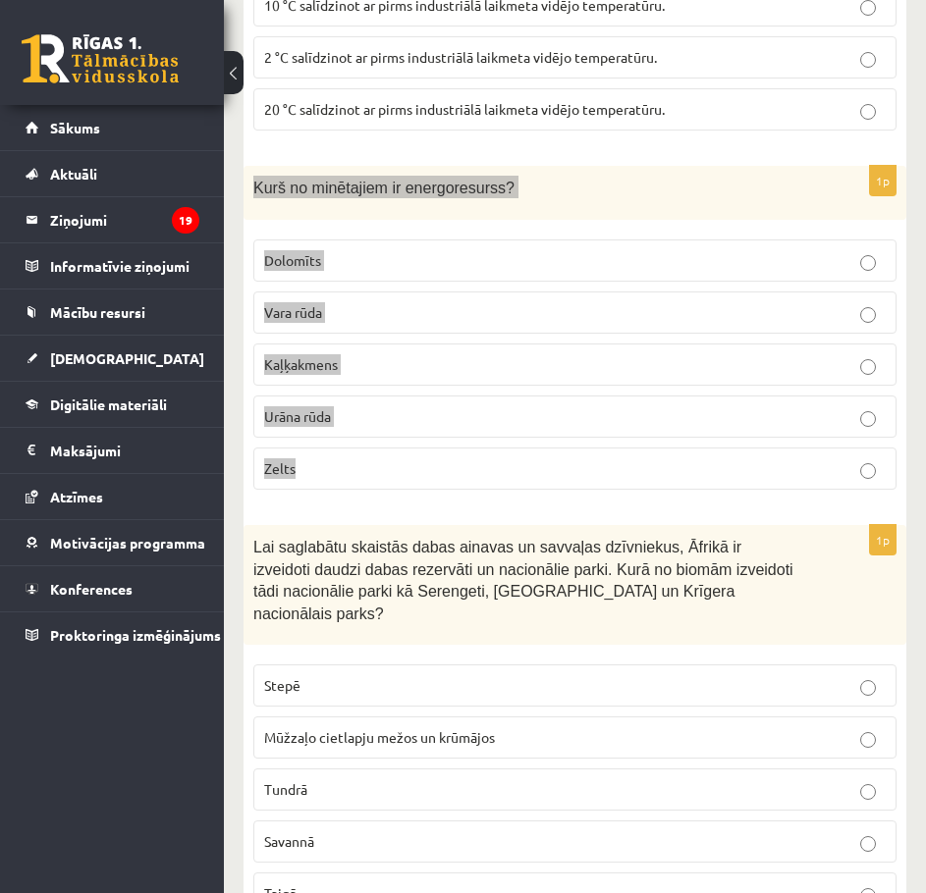
scroll to position [1963, 0]
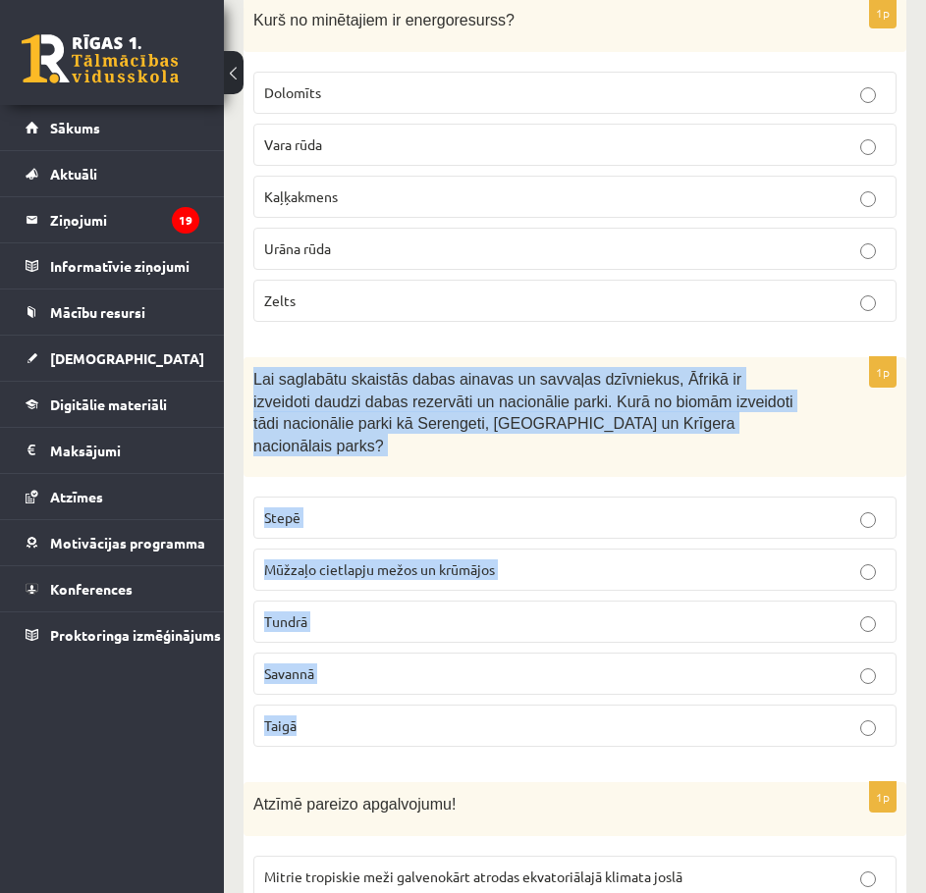
drag, startPoint x: 262, startPoint y: 404, endPoint x: 474, endPoint y: 711, distance: 372.4
click at [474, 711] on div "1p Lai saglabātu skaistās dabas ainavas un savvaļas dzīvniekus, Āfrikā ir izvei…" at bounding box center [574, 559] width 662 height 405
copy div "Lai saglabātu skaistās dabas ainavas un savvaļas dzīvniekus, Āfrikā ir izveidot…"
click at [243, 493] on div "1p Lai saglabātu skaistās dabas ainavas un savvaļas dzīvniekus, Āfrikā ir izvei…" at bounding box center [574, 559] width 662 height 405
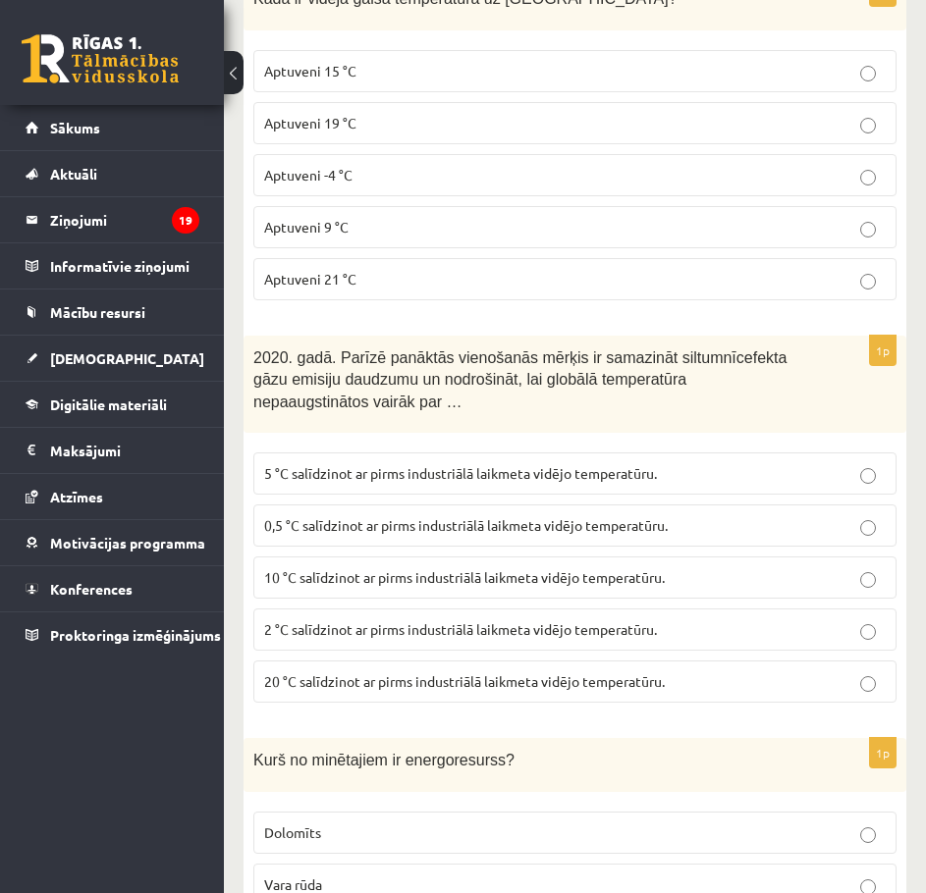
scroll to position [1308, 0]
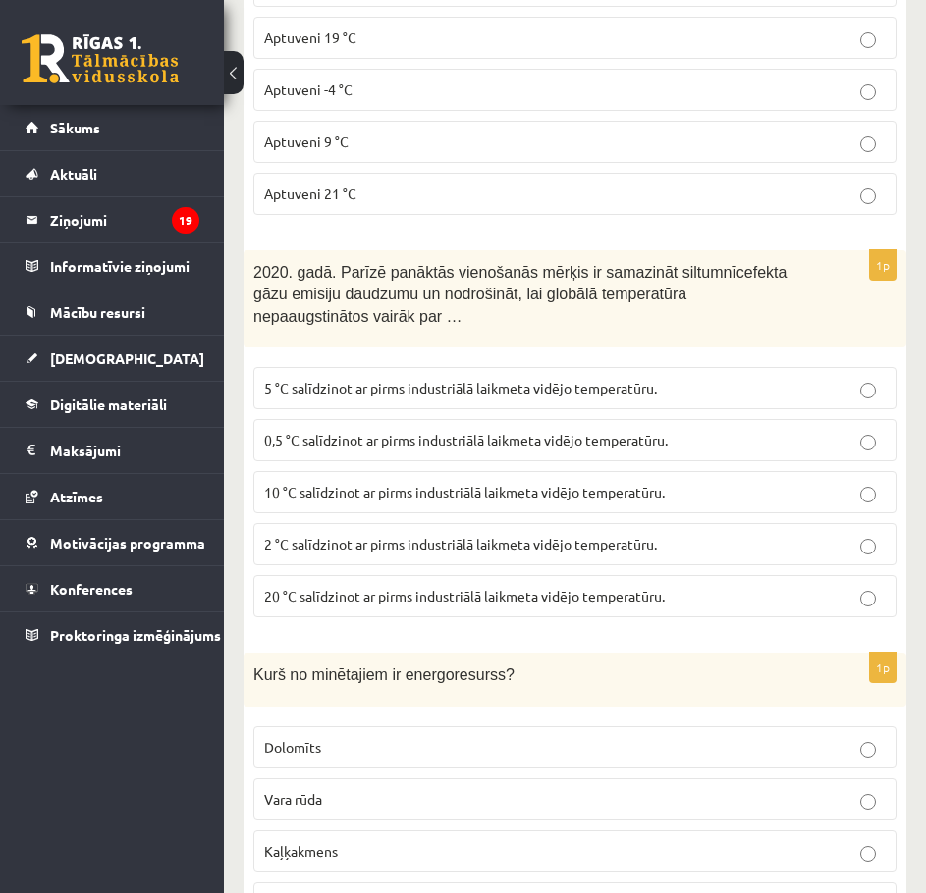
click at [346, 553] on span "2 °C salīdzinot ar pirms industriālā laikmeta vidējo temperatūru." at bounding box center [460, 544] width 393 height 18
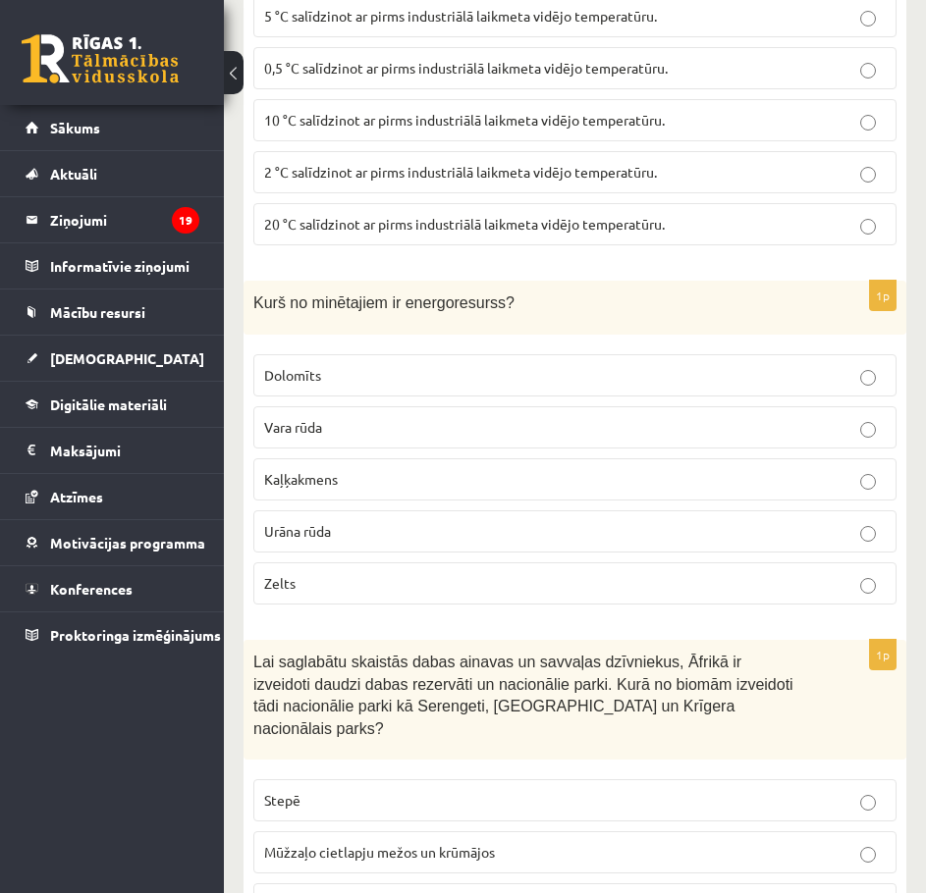
scroll to position [1701, 0]
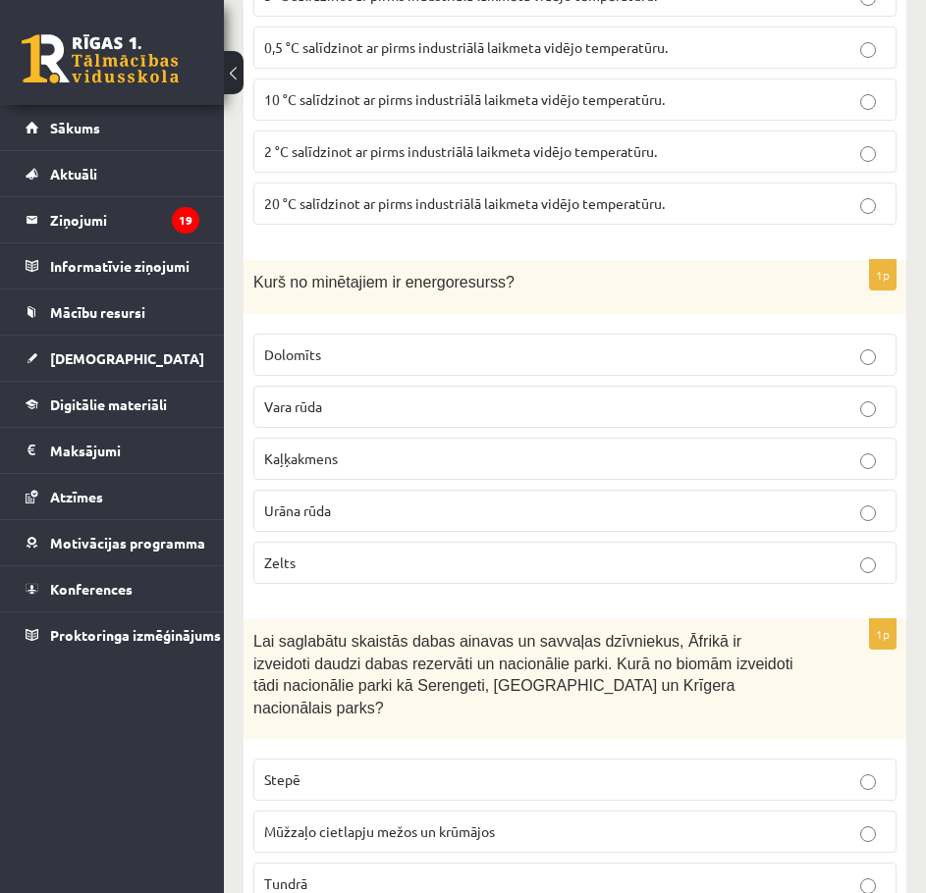
click at [305, 519] on span "Urāna rūda" at bounding box center [297, 511] width 67 height 18
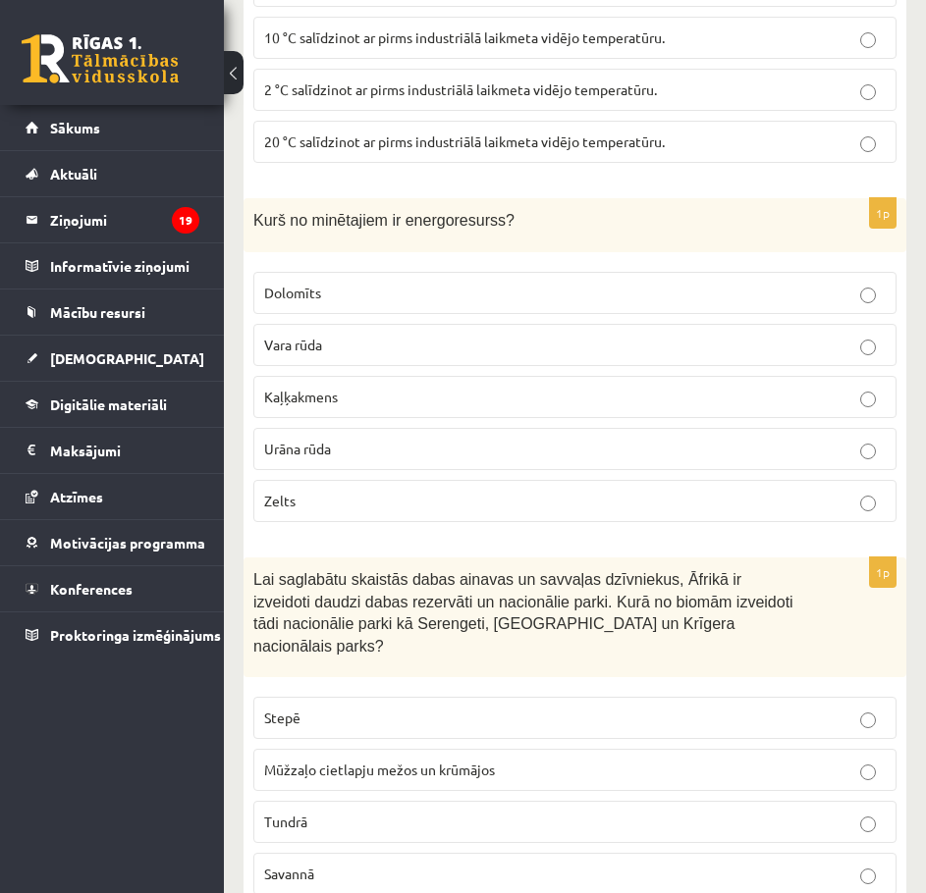
scroll to position [2093, 0]
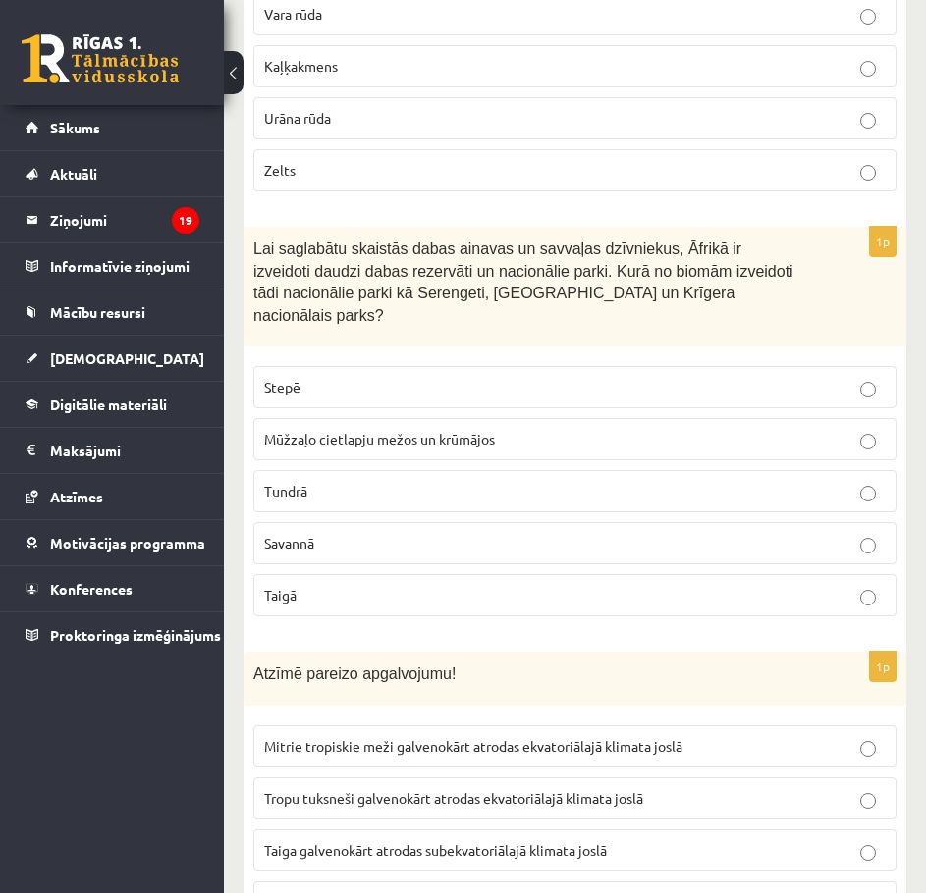
click at [328, 543] on p "Savannā" at bounding box center [574, 543] width 621 height 21
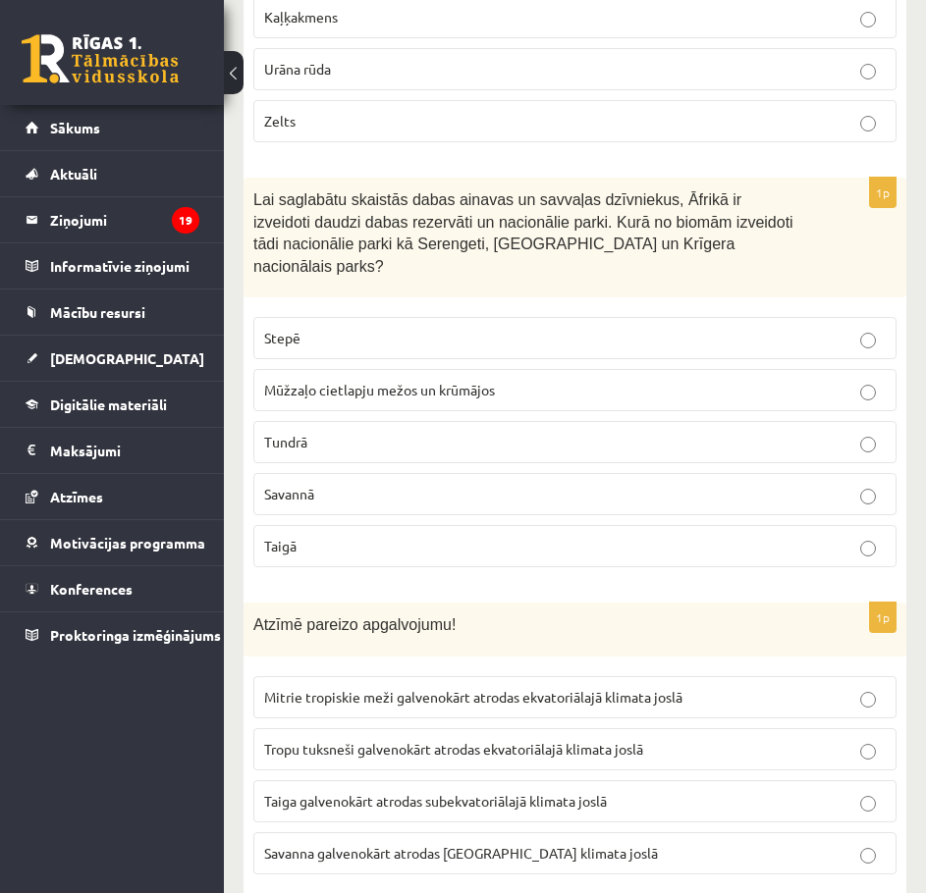
scroll to position [2355, 0]
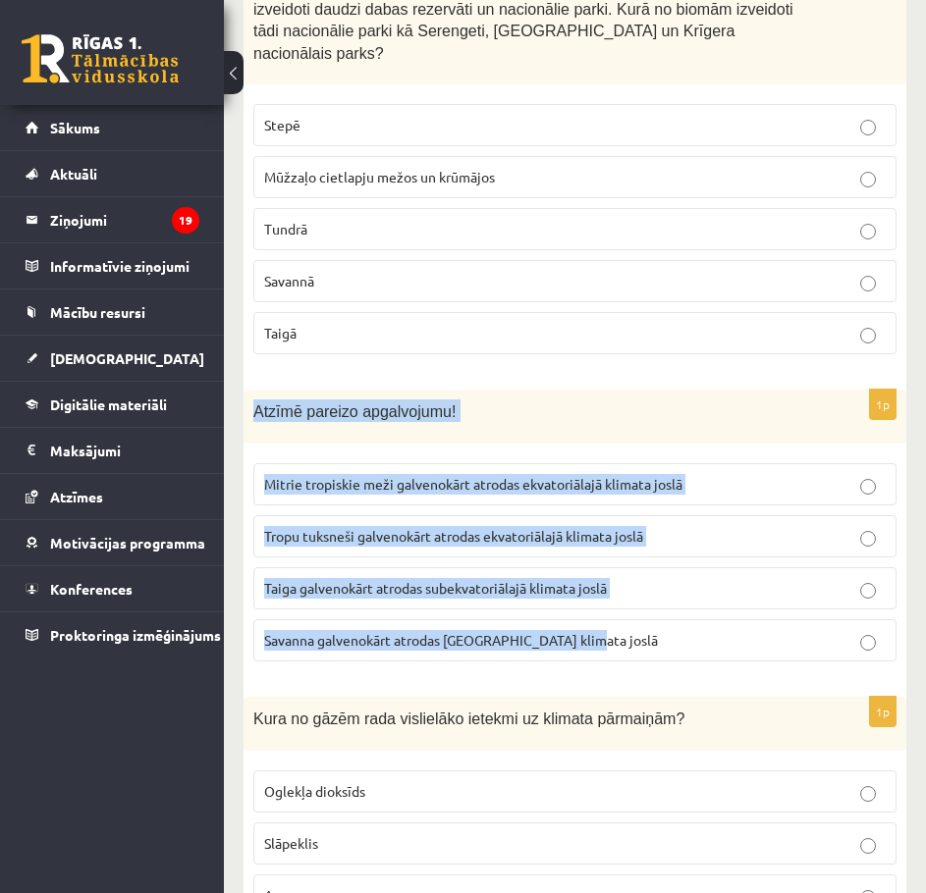
drag, startPoint x: 254, startPoint y: 405, endPoint x: 649, endPoint y: 638, distance: 458.0
click at [649, 638] on div "1p Atzīmē pareizo apgalvojumu! Mitrie tropiskie meži galvenokārt atrodas ekvato…" at bounding box center [574, 534] width 662 height 288
copy div "Atzīmē pareizo apgalvojumu! Mitrie tropiskie meži galvenokārt atrodas ekvatoriā…"
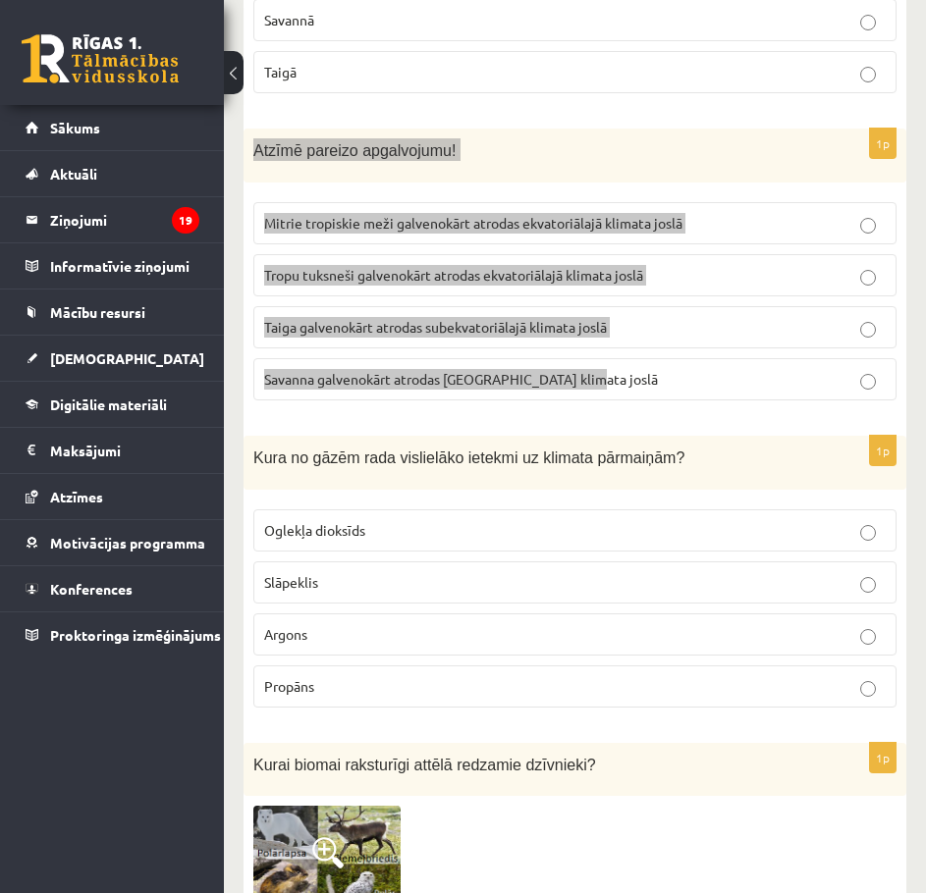
scroll to position [2618, 0]
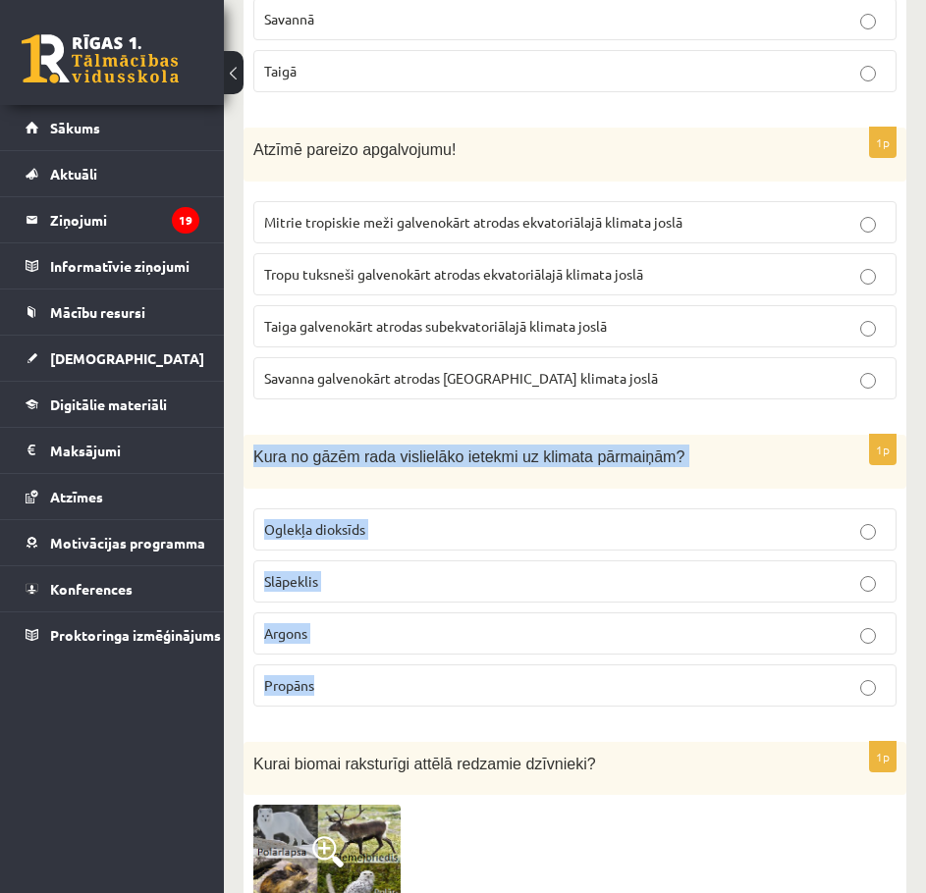
drag, startPoint x: 253, startPoint y: 451, endPoint x: 388, endPoint y: 688, distance: 272.1
click at [381, 693] on div "1p Kura no gāzēm rada vislielāko ietekmi uz klimata pārmaiņām? Oglekļa dioksīds…" at bounding box center [574, 579] width 662 height 288
copy div "Kura no gāzēm rada vislielāko ietekmi uz klimata pārmaiņām? Oglekļa dioksīds Sl…"
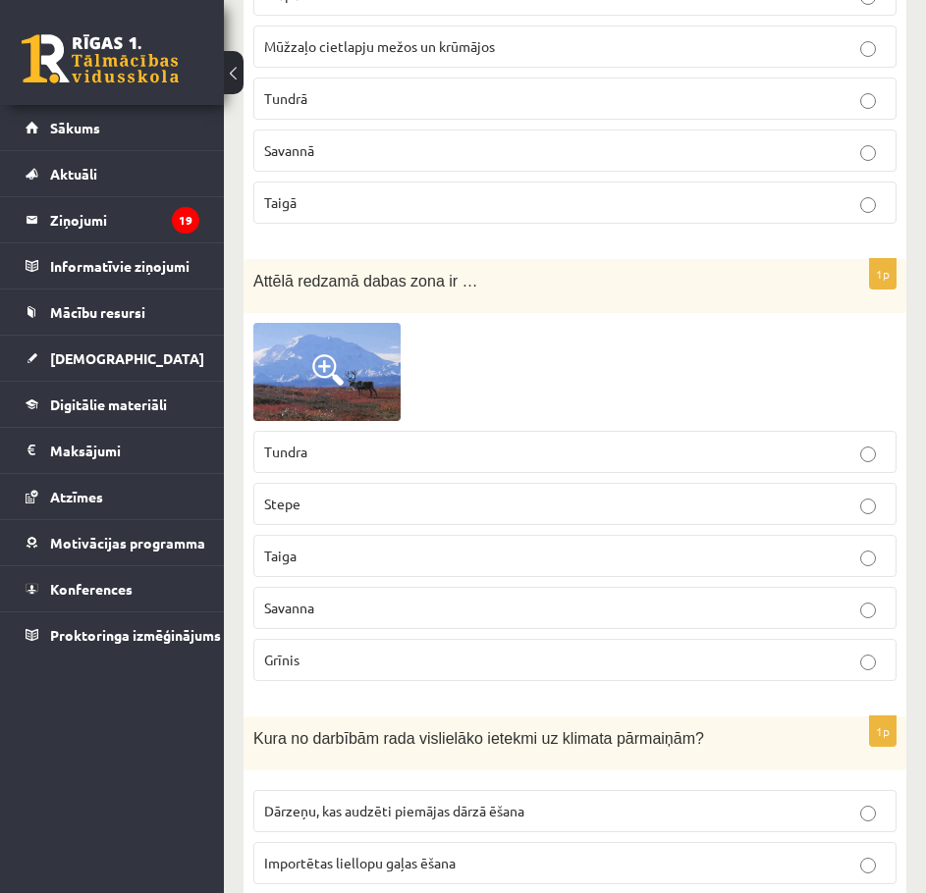
scroll to position [4449, 0]
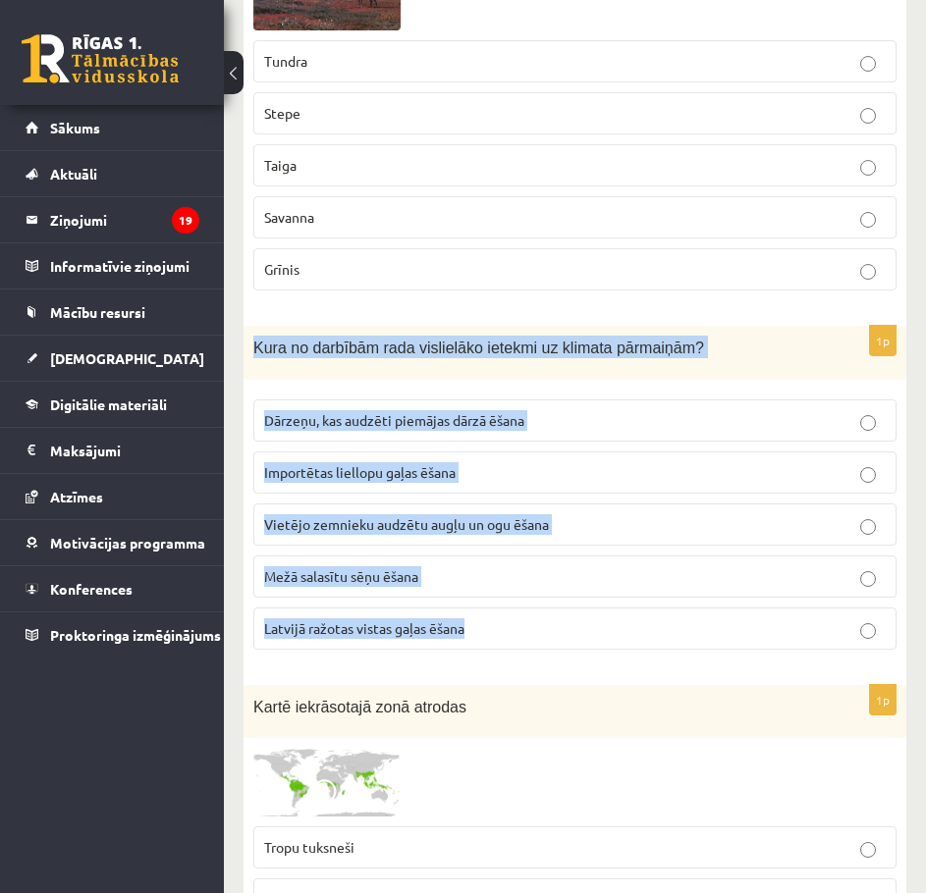
drag, startPoint x: 312, startPoint y: 349, endPoint x: 498, endPoint y: 586, distance: 300.6
click at [498, 586] on div "1p Kura no darbībām rada vislielāko ietekmi uz klimata pārmaiņām? Dārzeņu, kas …" at bounding box center [574, 496] width 662 height 340
copy div "Kura no darbībām rada vislielāko ietekmi uz klimata pārmaiņām? Dārzeņu, kas aud…"
drag, startPoint x: 240, startPoint y: 602, endPoint x: 272, endPoint y: 513, distance: 93.7
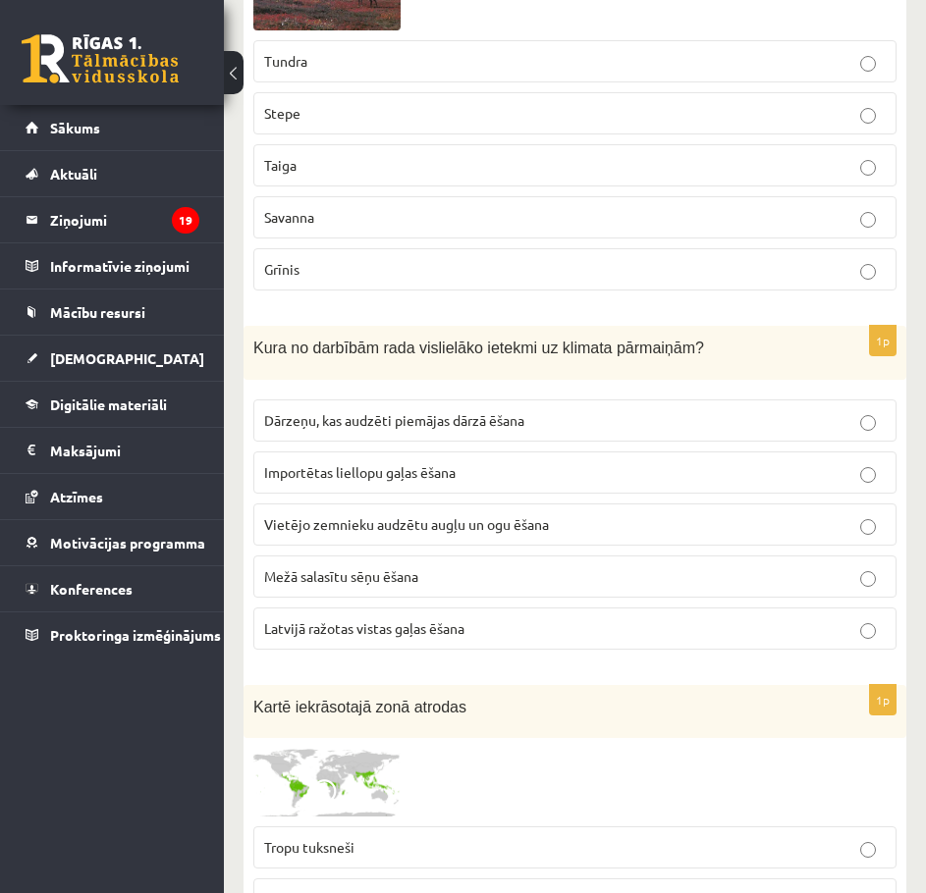
click at [311, 468] on fieldset "Dārzeņu, kas audzēti piemājas dārzā ēšana Importētas liellopu gaļas ēšana Vietē…" at bounding box center [574, 523] width 643 height 266
click at [314, 467] on fieldset "Dārzeņu, kas audzēti piemājas dārzā ēšana Importētas liellopu gaļas ēšana Vietē…" at bounding box center [574, 523] width 643 height 266
click at [319, 459] on label "Importētas liellopu gaļas ēšana" at bounding box center [574, 472] width 643 height 42
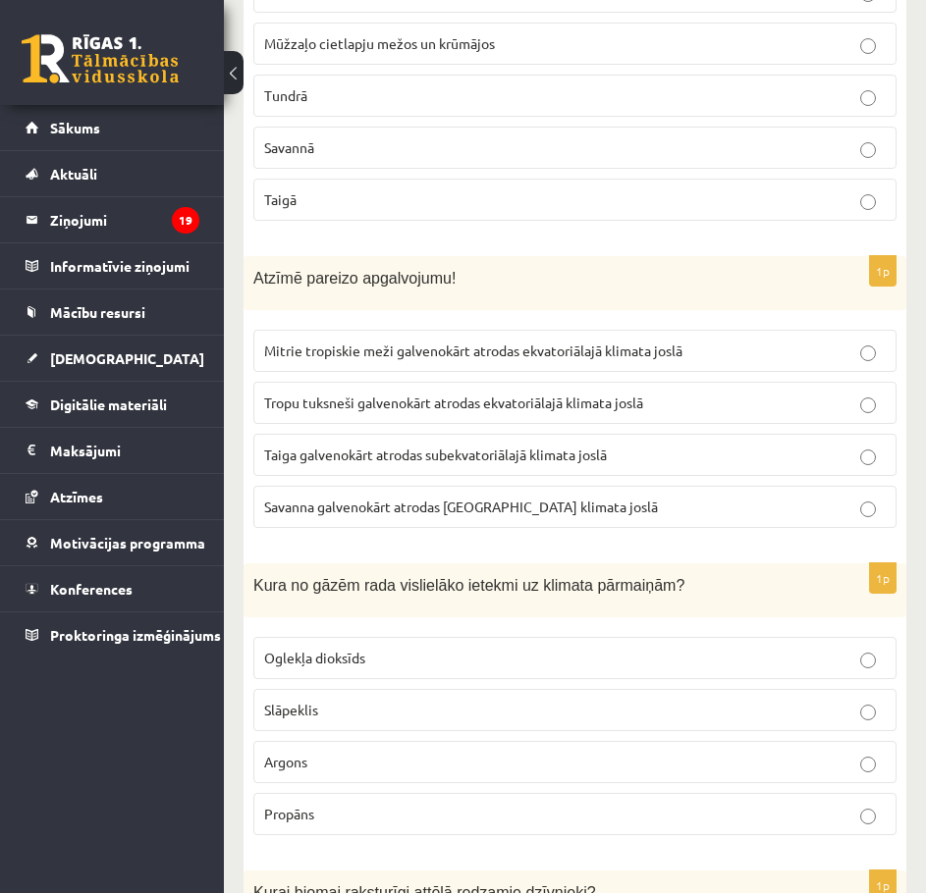
scroll to position [2486, 0]
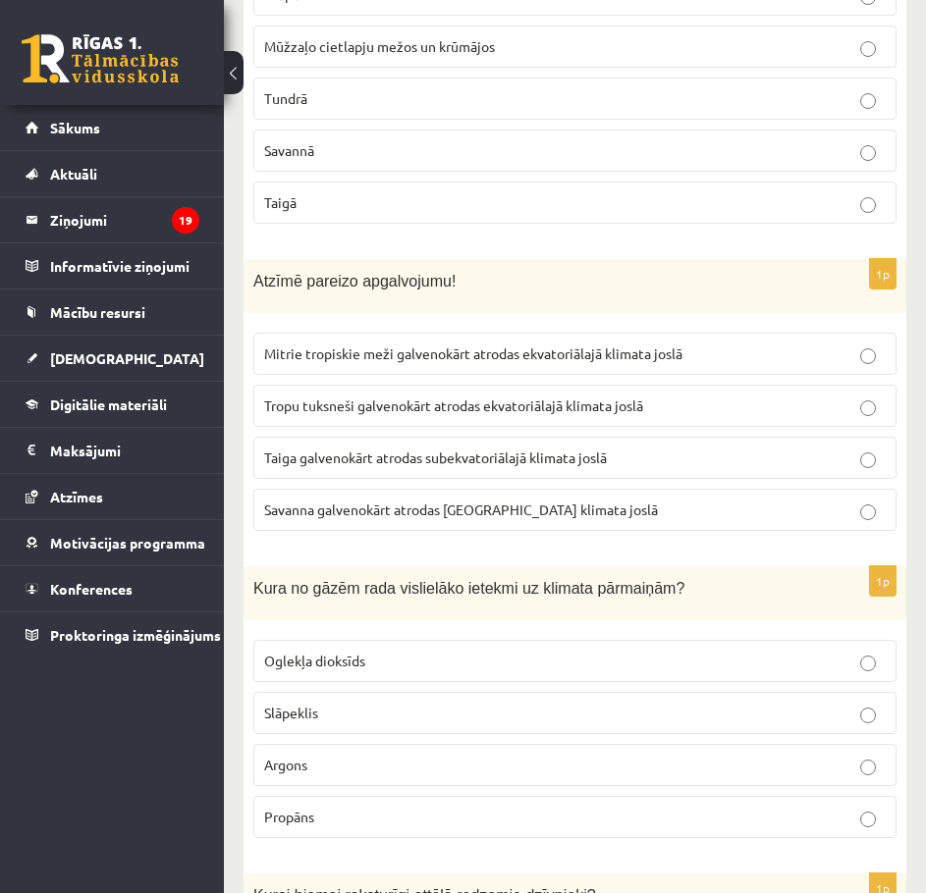
click at [367, 352] on span "Mitrie tropiskie meži galvenokārt atrodas ekvatoriālajā klimata joslā" at bounding box center [473, 353] width 418 height 18
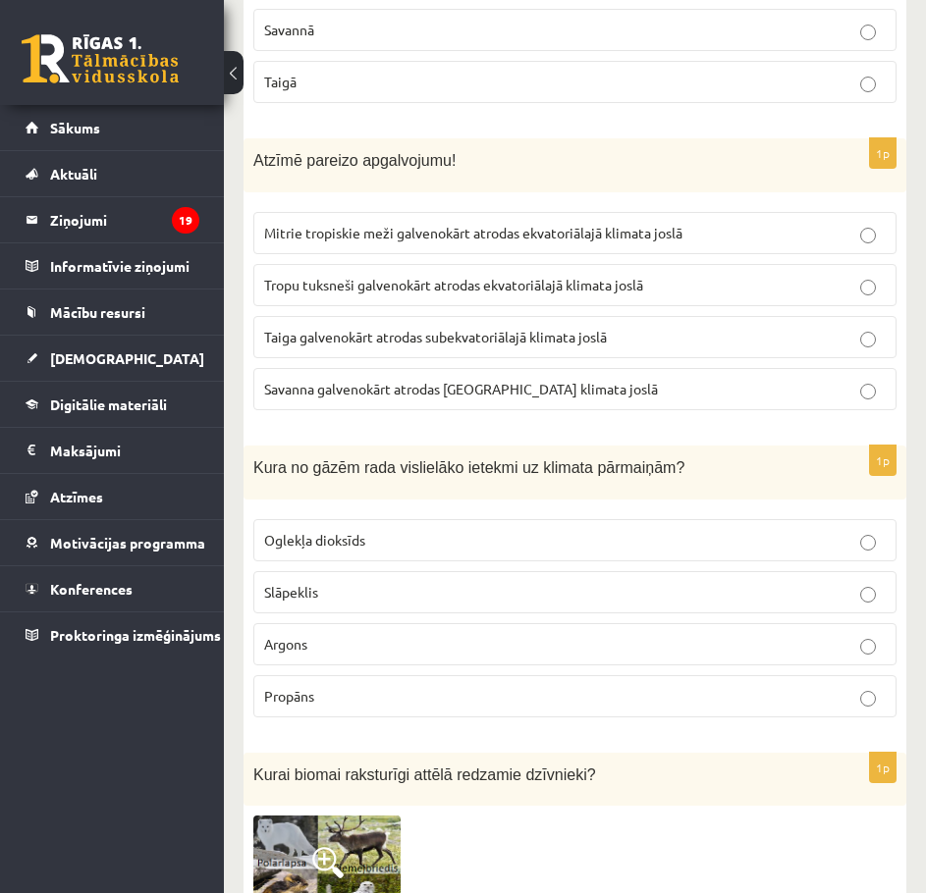
scroll to position [2748, 0]
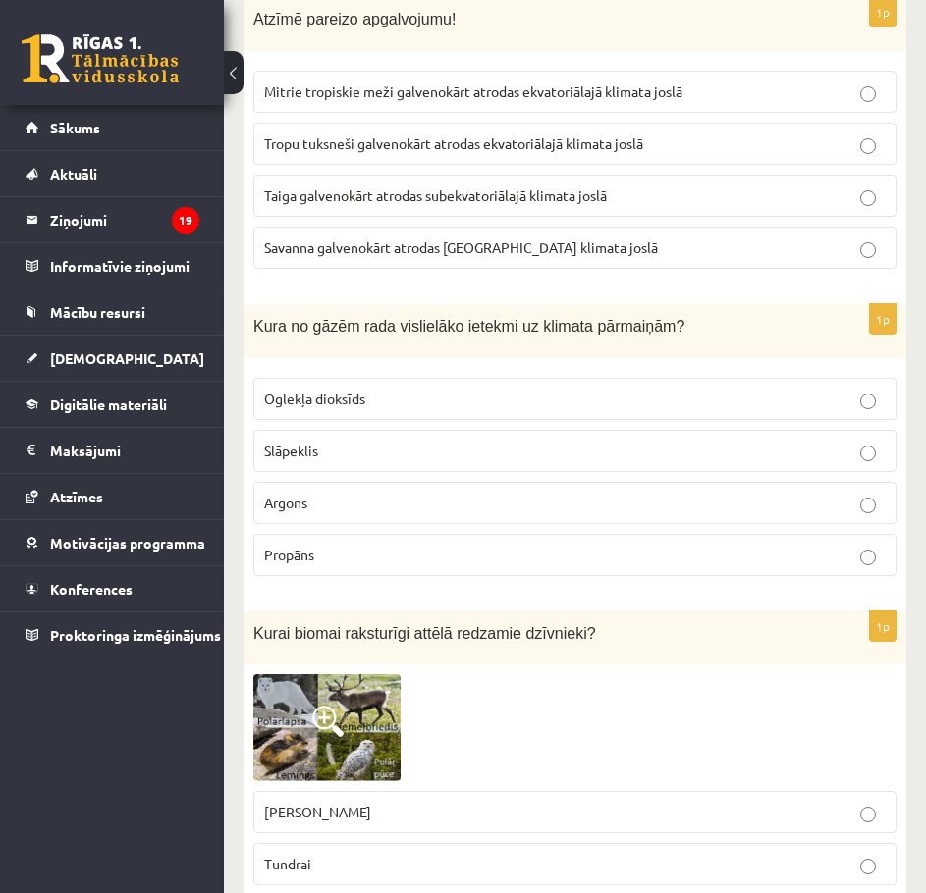
click at [360, 396] on span "Oglekļa dioksīds" at bounding box center [314, 399] width 101 height 18
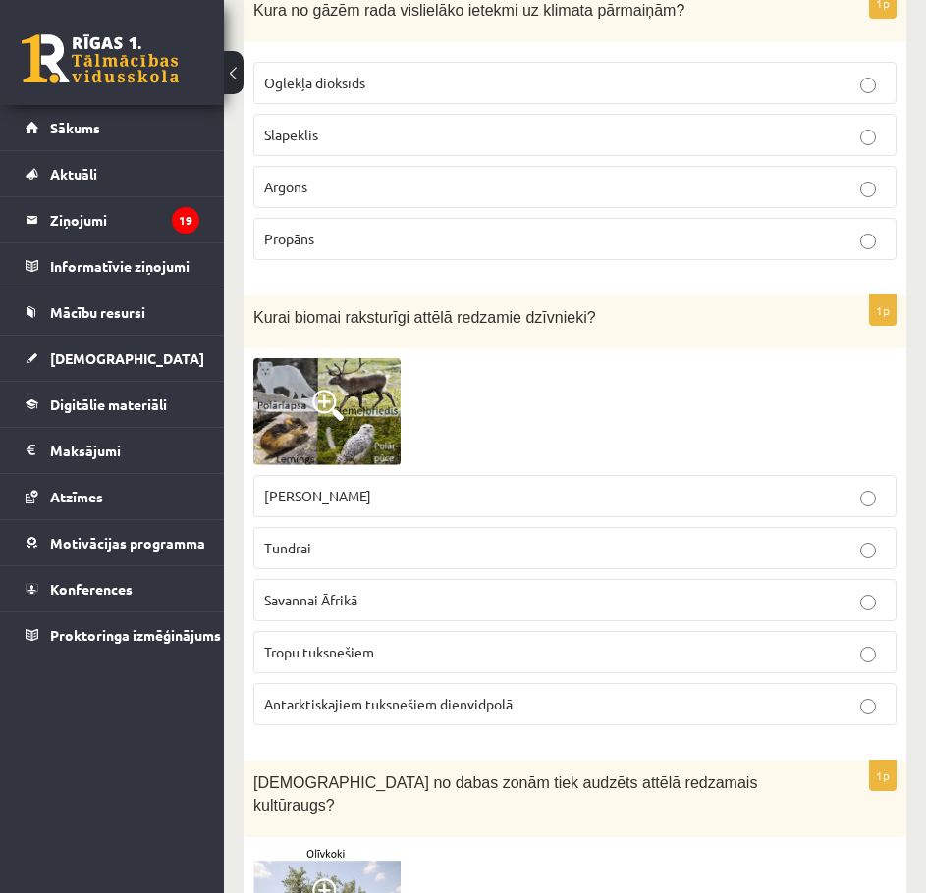
scroll to position [3271, 0]
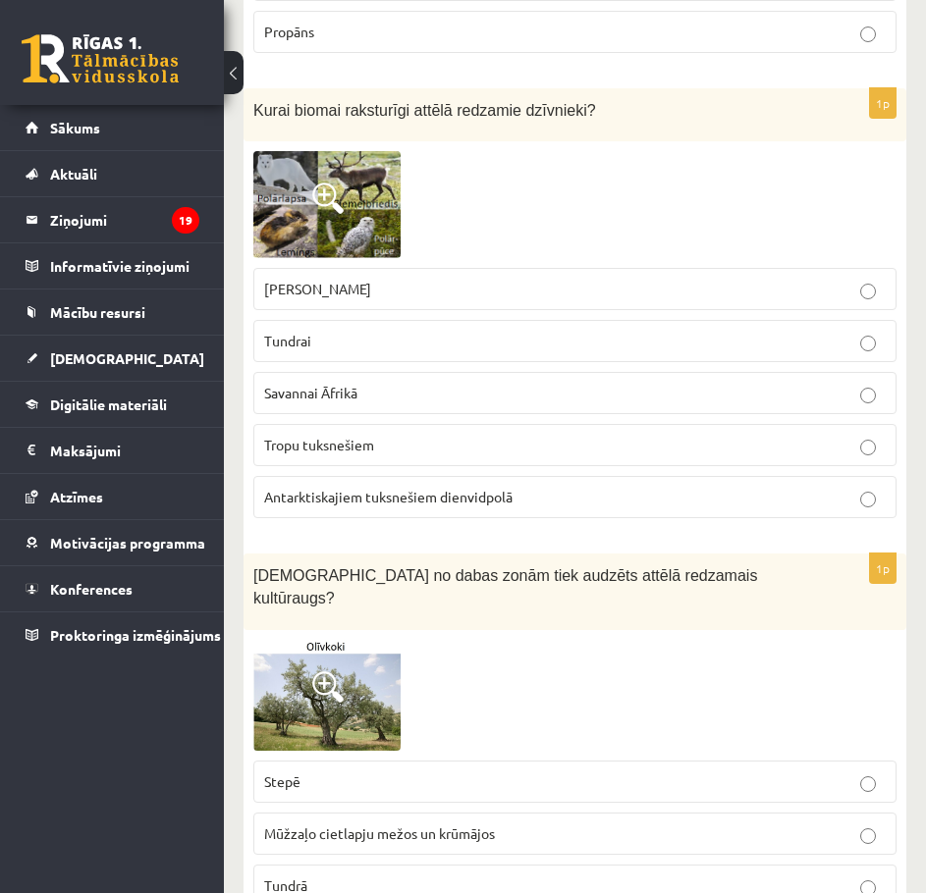
click at [324, 208] on span at bounding box center [327, 198] width 31 height 31
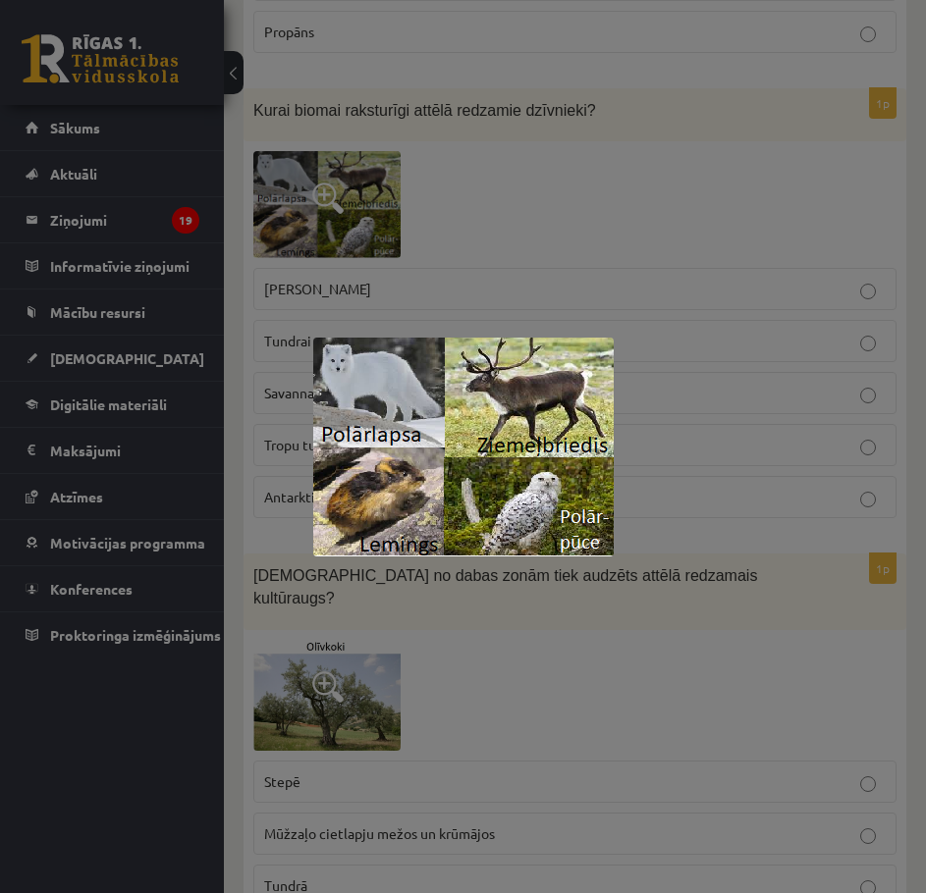
click at [325, 208] on div at bounding box center [463, 446] width 926 height 893
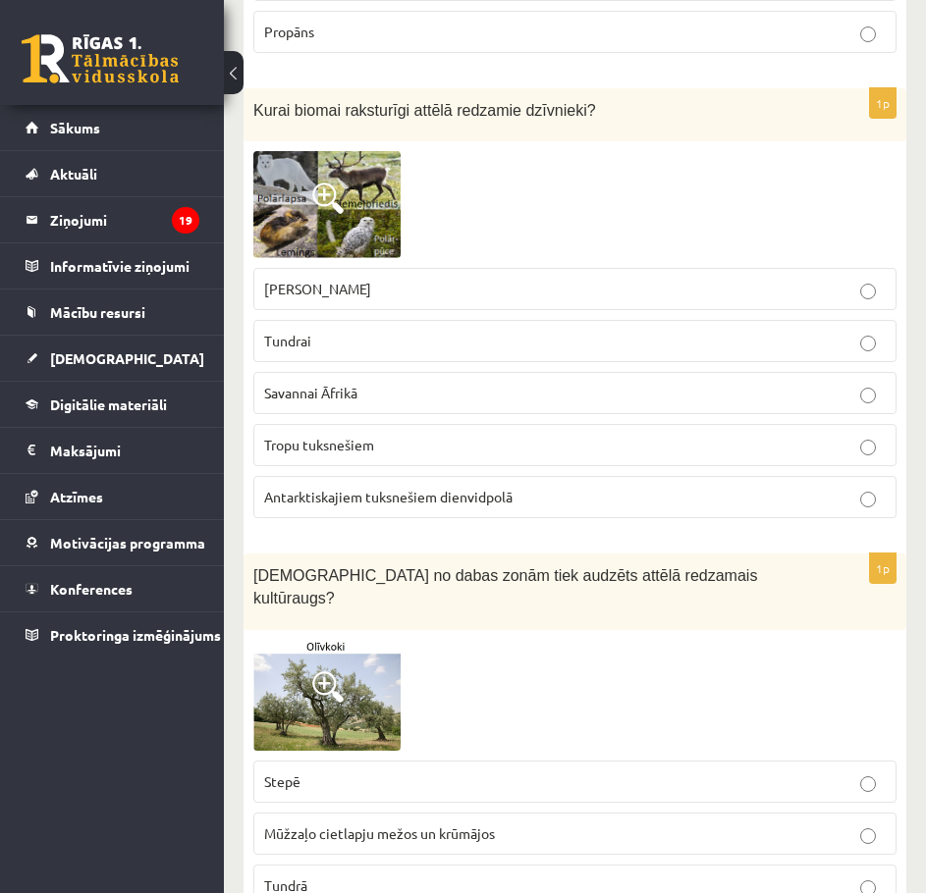
click at [325, 208] on span at bounding box center [327, 198] width 31 height 31
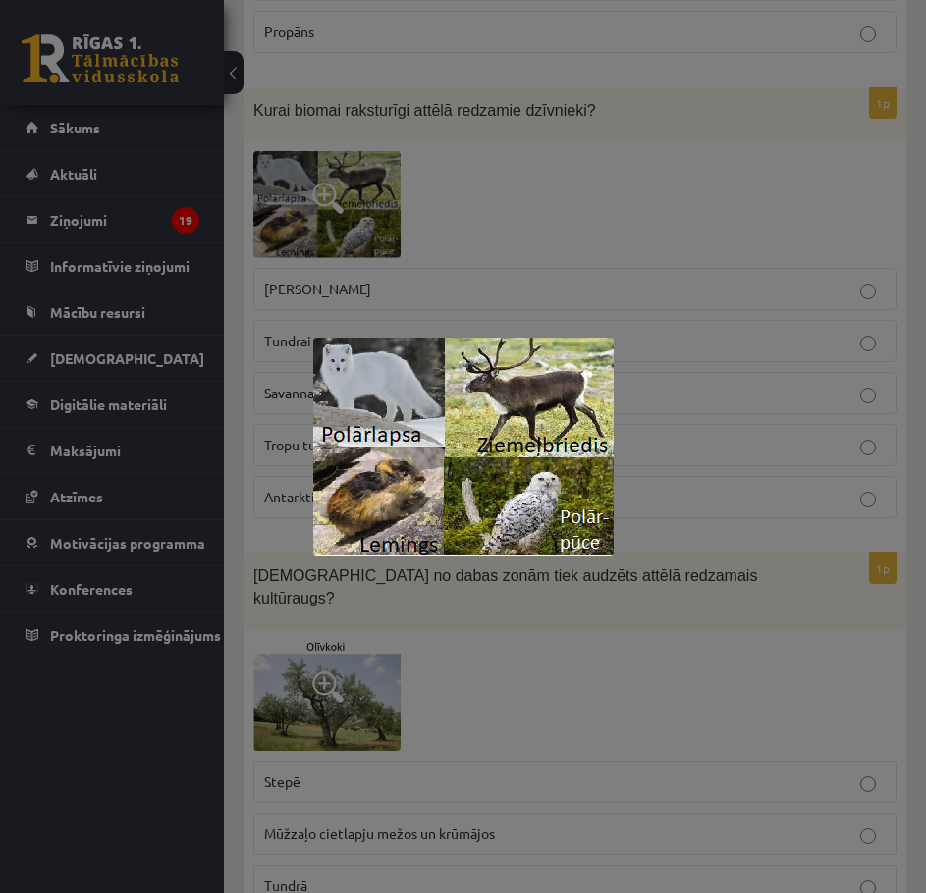
drag, startPoint x: 692, startPoint y: 439, endPoint x: 721, endPoint y: 450, distance: 31.7
click at [693, 439] on div at bounding box center [463, 446] width 926 height 893
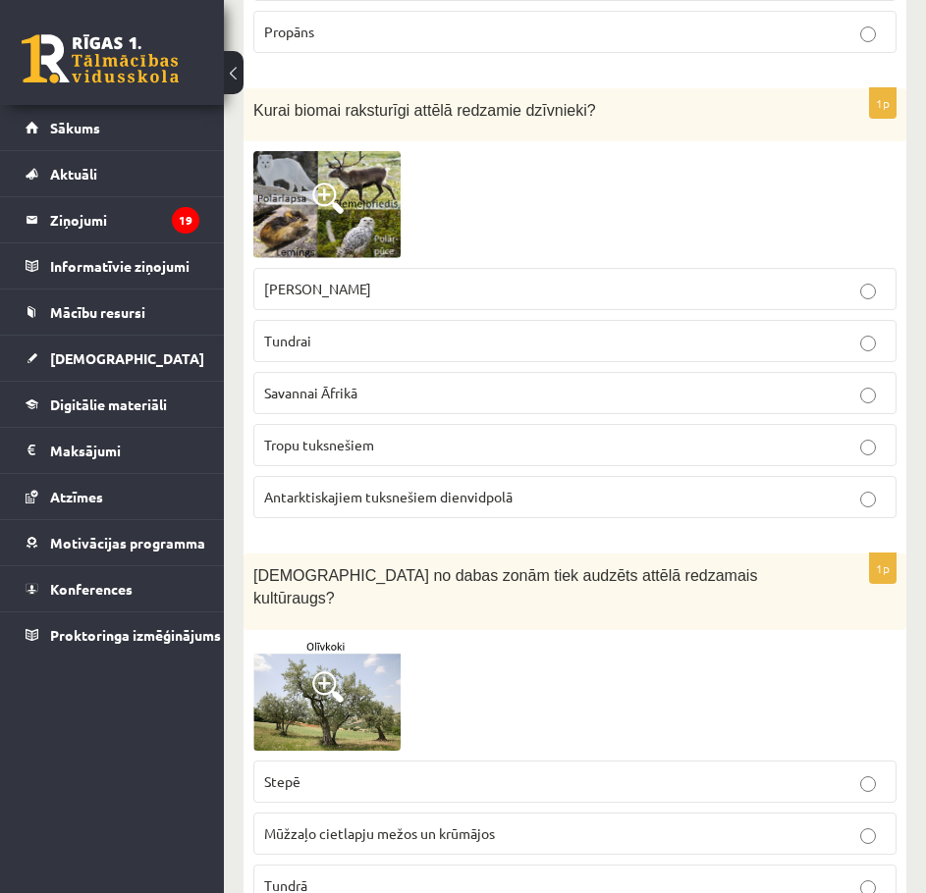
scroll to position [3141, 0]
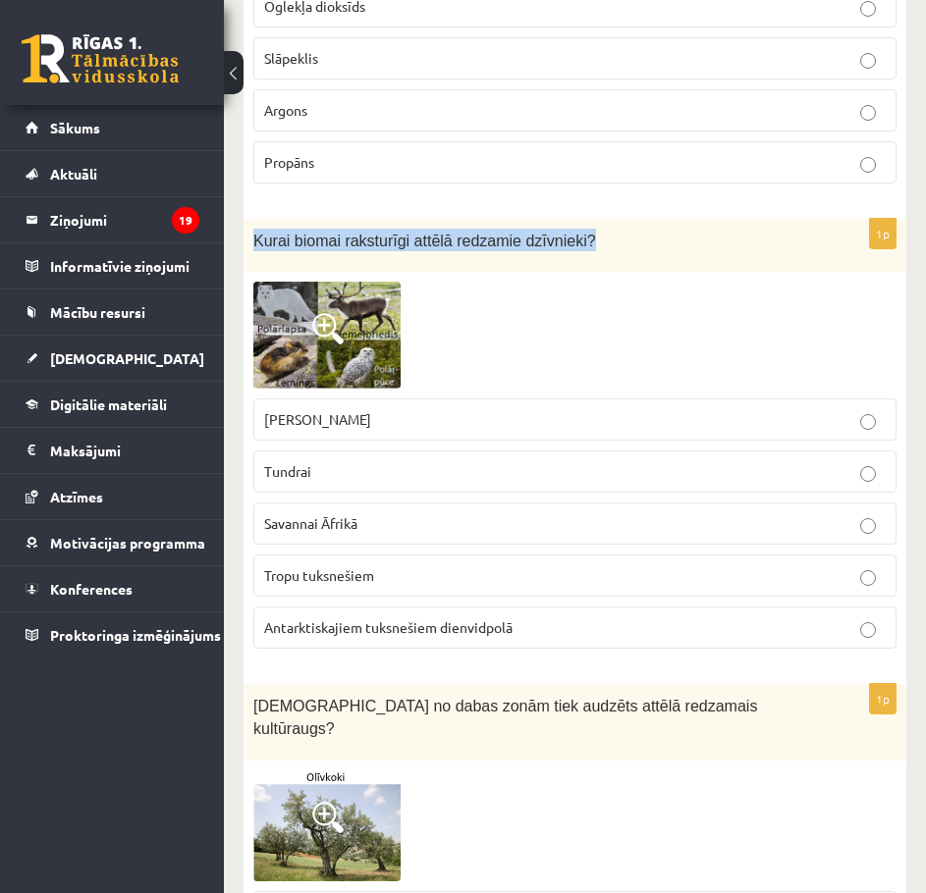
drag, startPoint x: 256, startPoint y: 233, endPoint x: 635, endPoint y: 246, distance: 379.1
click at [623, 240] on p "Kurai biomai raksturīgi attēlā redzamie dzīvnieki?" at bounding box center [525, 240] width 545 height 23
copy span "Kurai biomai raksturīgi attēlā redzamie dzīvnieki?"
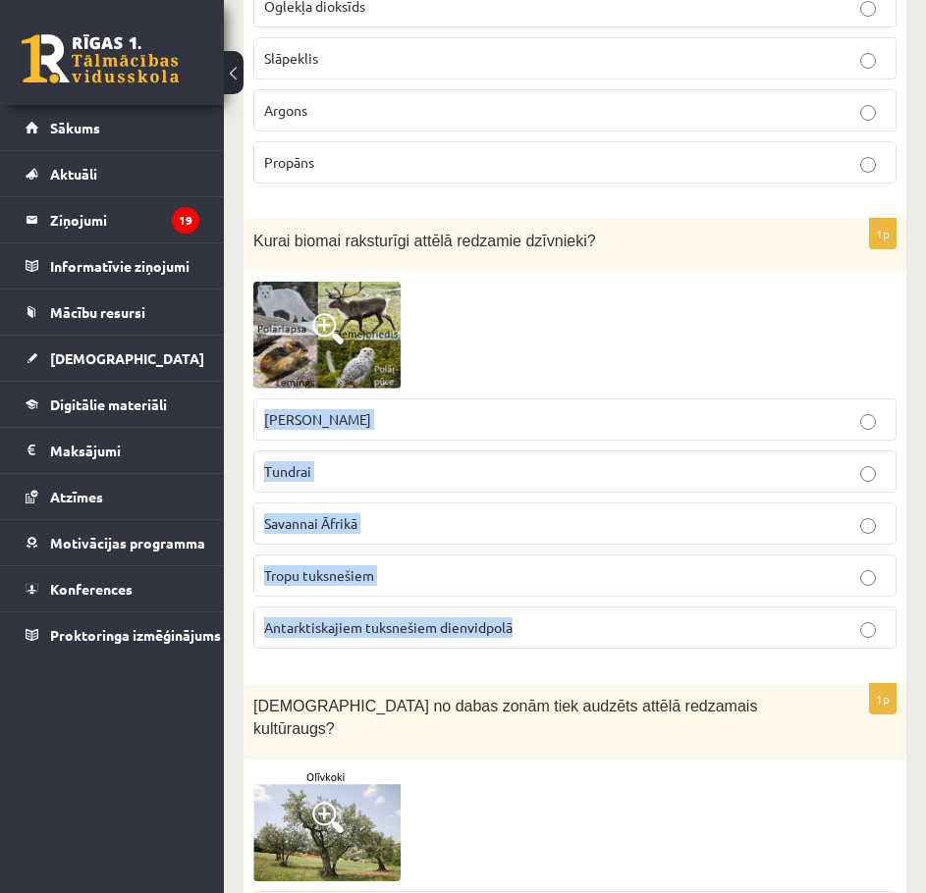
drag, startPoint x: 533, startPoint y: 631, endPoint x: 264, endPoint y: 421, distance: 341.2
click at [264, 421] on fieldset "Stepei Ziemeļamerikā Tundrai Savannai Āfrikā Tropu tuksnešiem Antarktiskajiem t…" at bounding box center [574, 522] width 643 height 266
click at [355, 479] on label "Tundrai" at bounding box center [574, 471] width 643 height 42
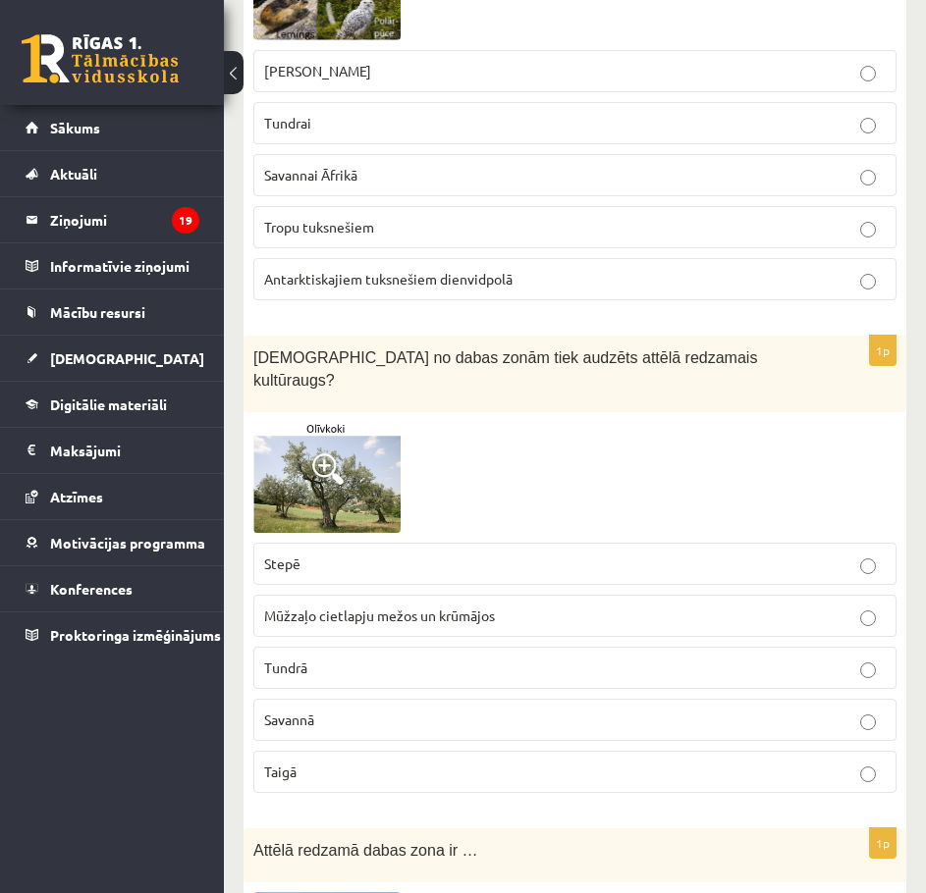
scroll to position [3533, 0]
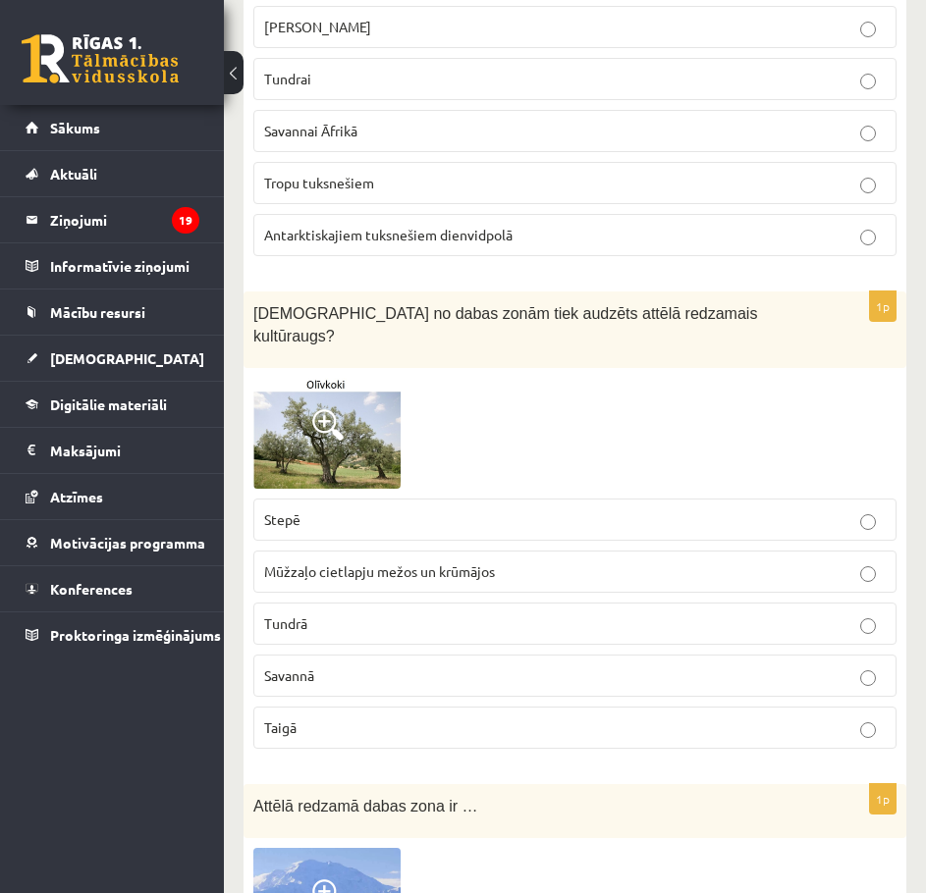
click at [327, 409] on span at bounding box center [327, 424] width 31 height 31
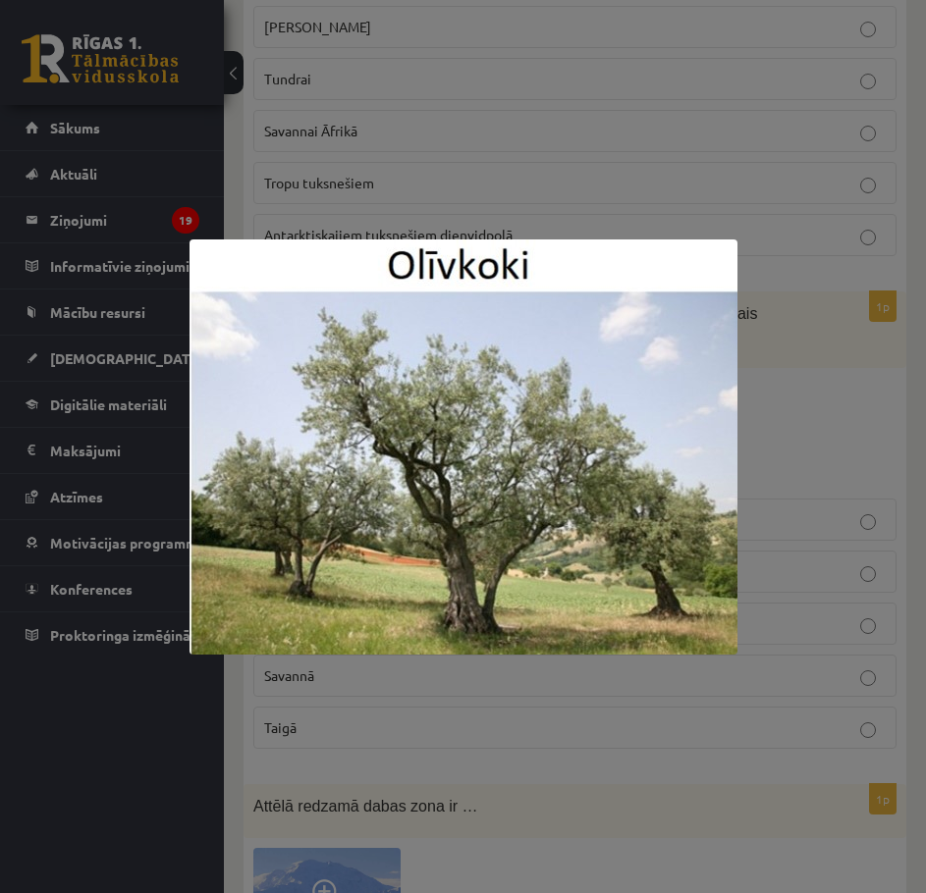
click at [501, 147] on div at bounding box center [463, 446] width 926 height 893
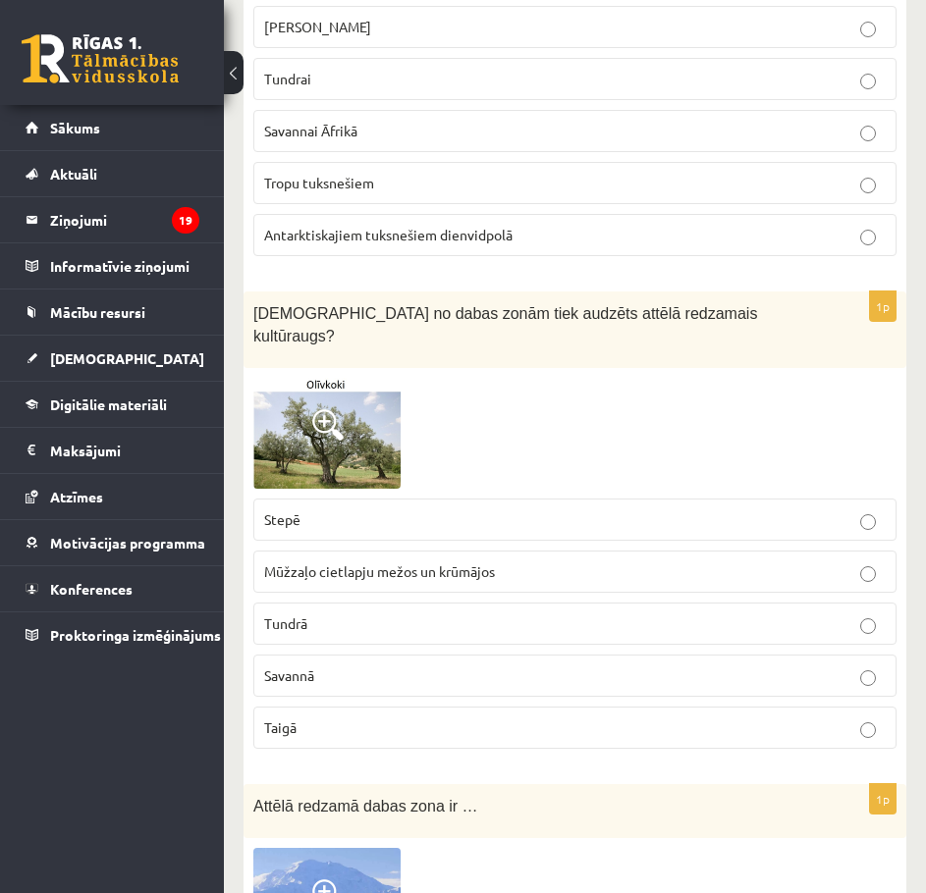
click at [329, 420] on img at bounding box center [326, 434] width 147 height 112
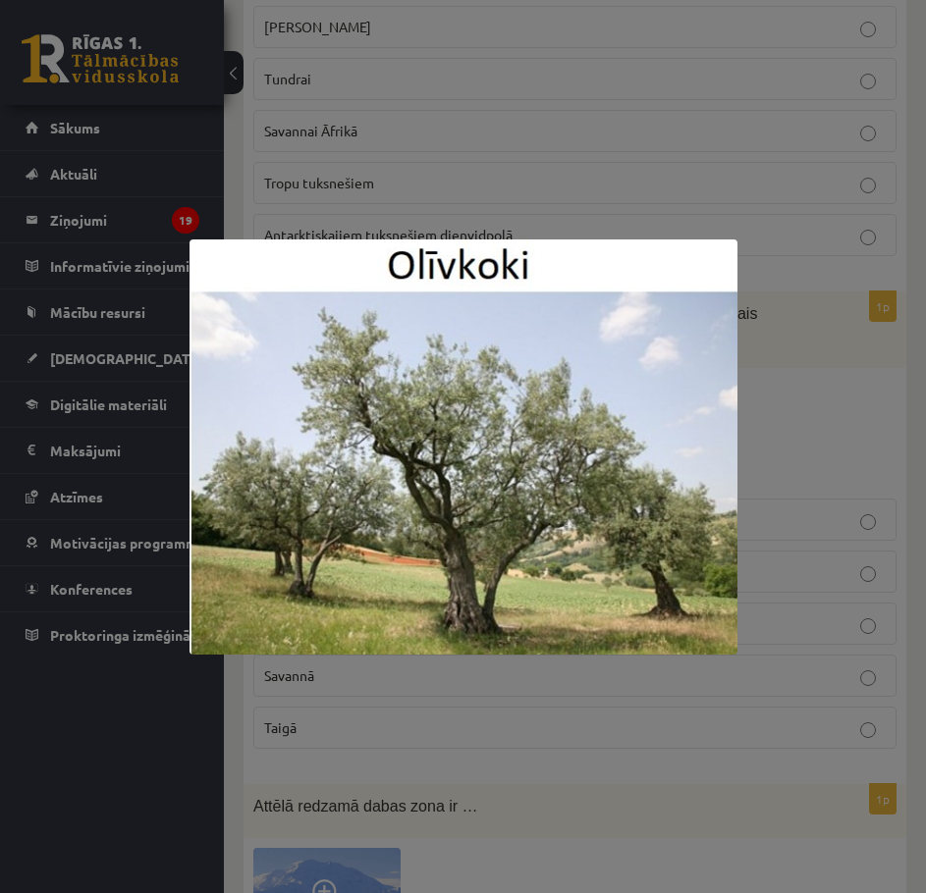
click at [851, 434] on div at bounding box center [463, 446] width 926 height 893
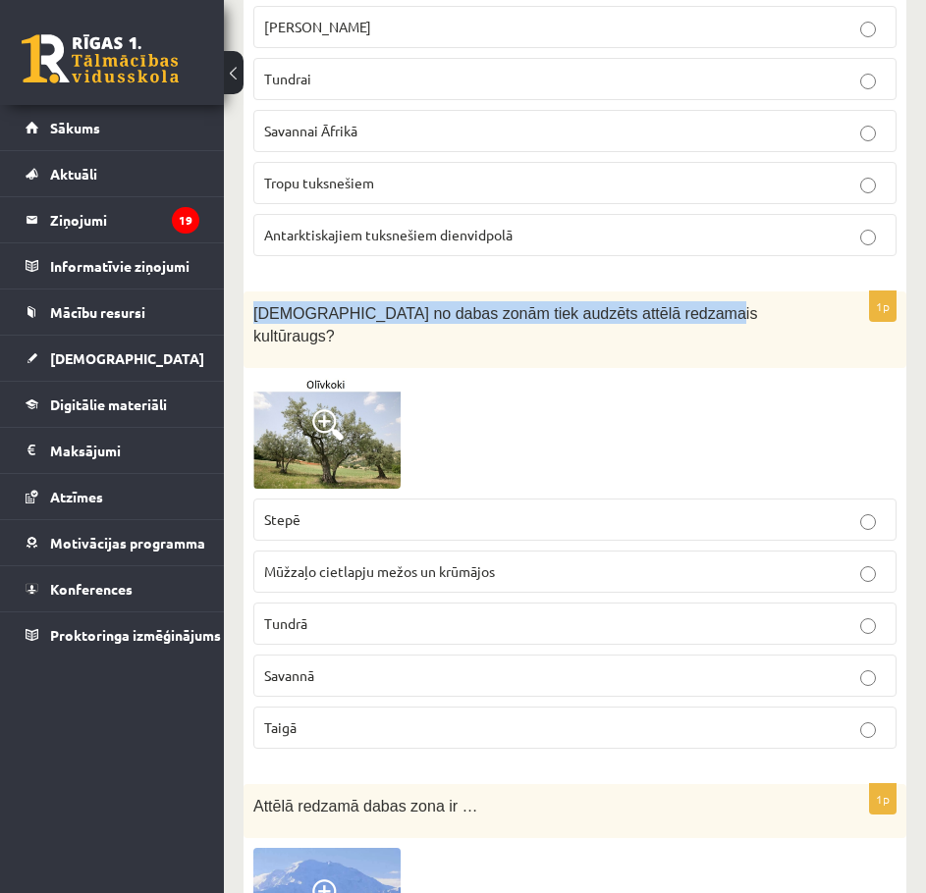
drag, startPoint x: 252, startPoint y: 310, endPoint x: 677, endPoint y: 315, distance: 425.0
click at [677, 315] on div "Kurā no dabas zonām tiek audzēts attēlā redzamais kultūraugs?" at bounding box center [574, 329] width 662 height 76
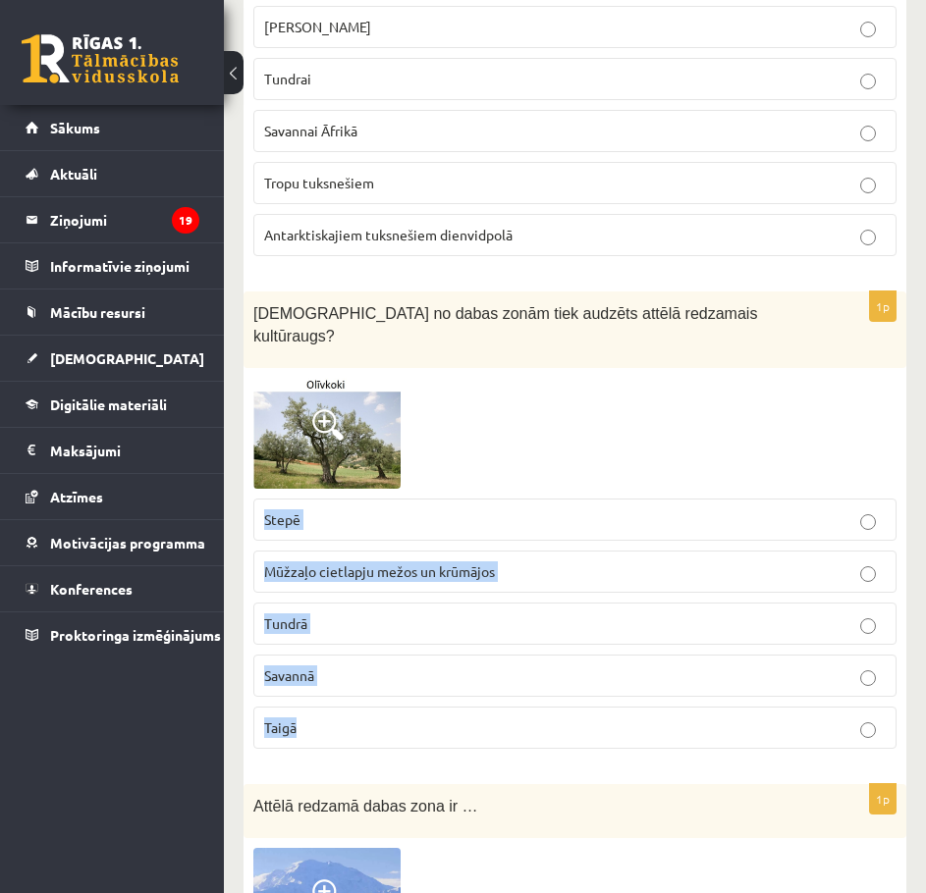
drag, startPoint x: 333, startPoint y: 700, endPoint x: 259, endPoint y: 501, distance: 212.4
click at [259, 501] on fieldset "Stepē Mūžzaļo cietlapju mežos un krūmājos Tundrā Savannā Taigā" at bounding box center [574, 622] width 643 height 266
click at [274, 562] on span "Mūžzaļo cietlapju mežos un krūmājos" at bounding box center [379, 571] width 231 height 18
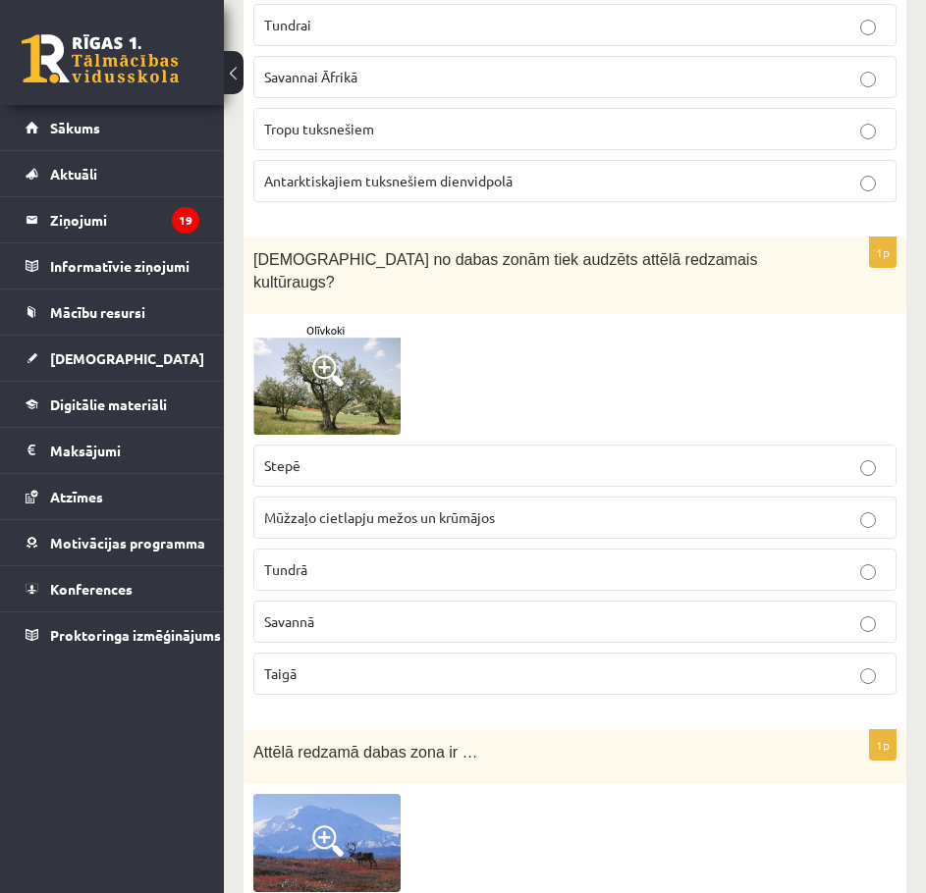
scroll to position [3926, 0]
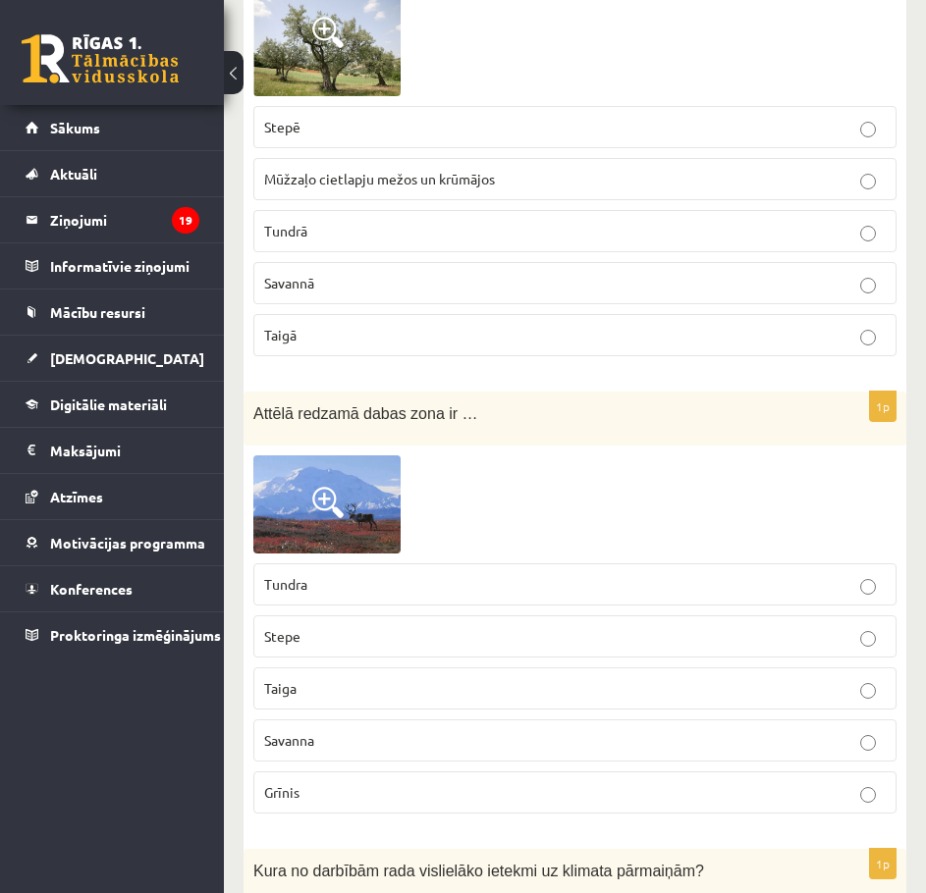
click at [295, 477] on img at bounding box center [326, 504] width 147 height 98
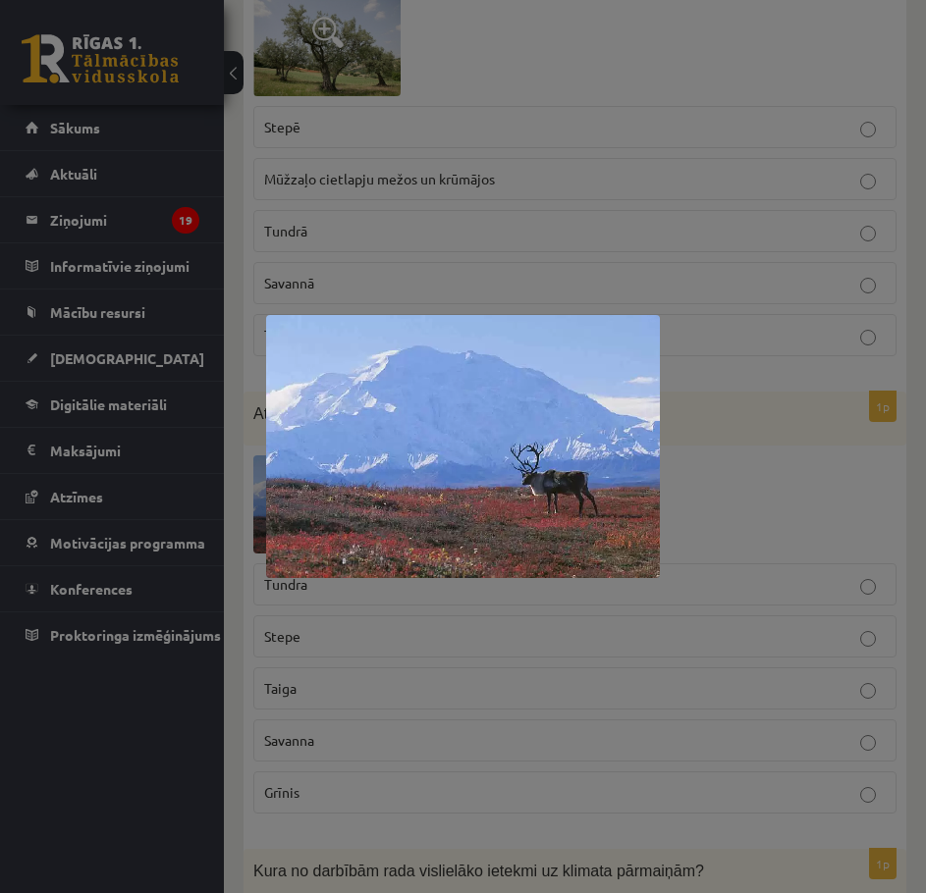
click at [724, 423] on div at bounding box center [463, 446] width 926 height 893
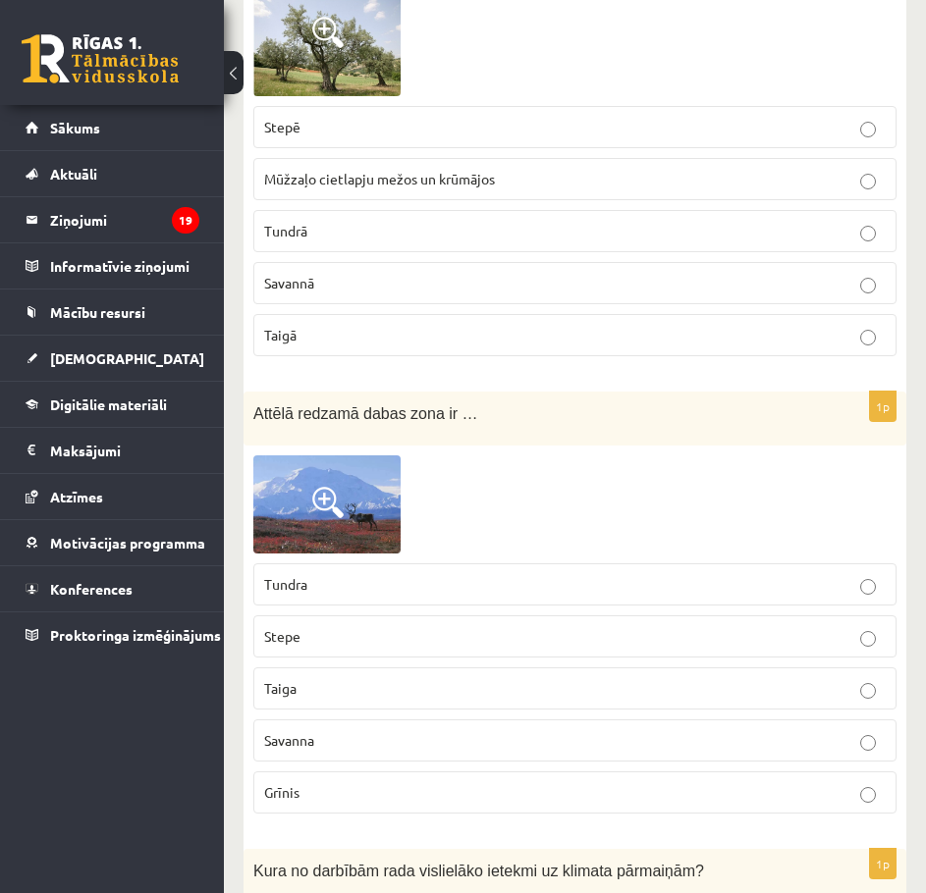
click at [406, 626] on p "Stepe" at bounding box center [574, 636] width 621 height 21
click at [352, 476] on img at bounding box center [326, 504] width 147 height 98
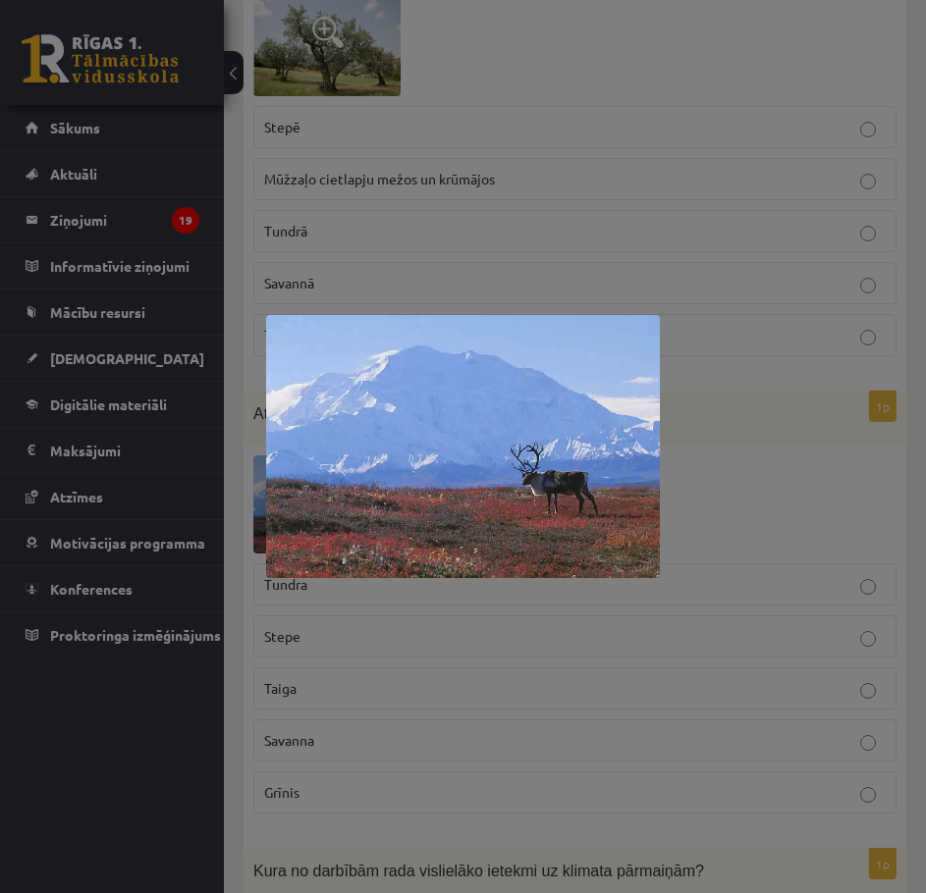
click at [750, 487] on div at bounding box center [463, 446] width 926 height 893
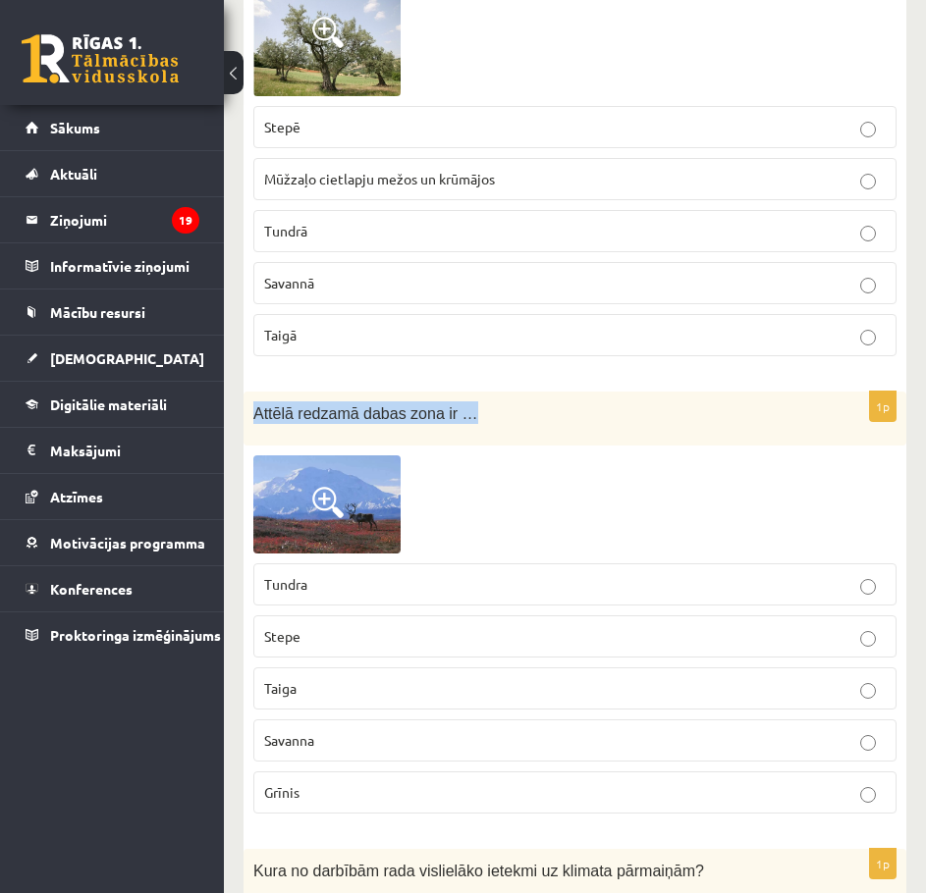
drag, startPoint x: 253, startPoint y: 390, endPoint x: 447, endPoint y: 391, distance: 193.3
click at [447, 405] on span "Attēlā redzamā dabas zona ir …" at bounding box center [365, 413] width 225 height 17
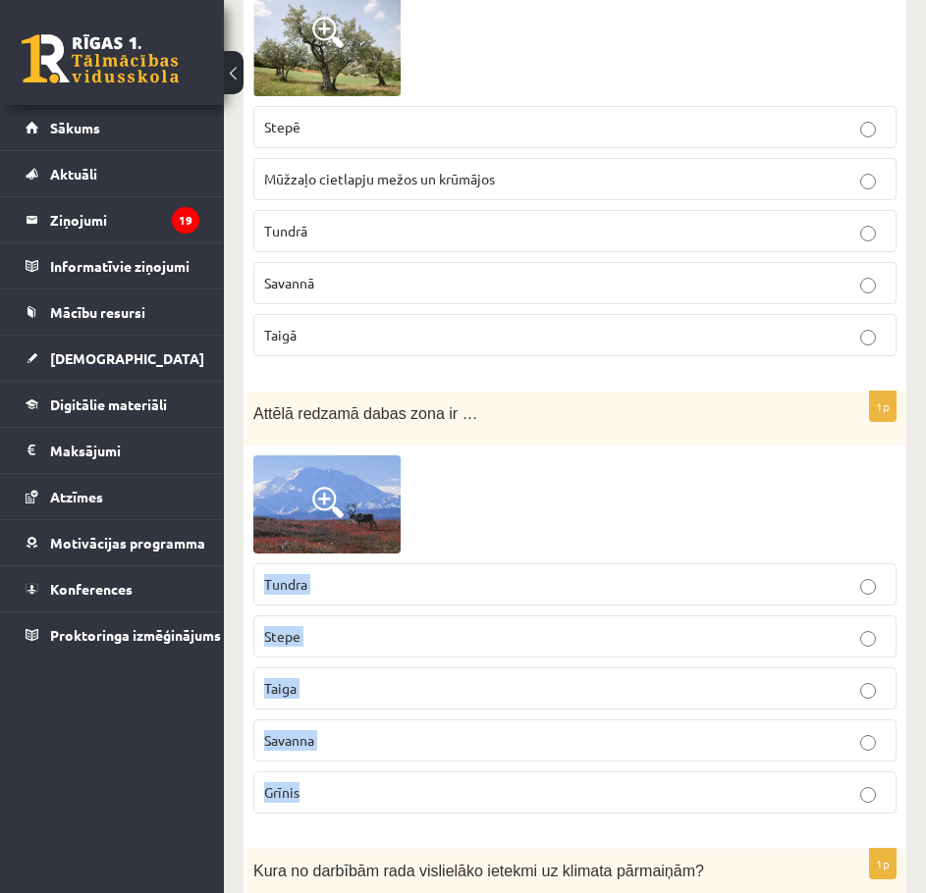
drag, startPoint x: 264, startPoint y: 555, endPoint x: 381, endPoint y: 744, distance: 222.5
click at [381, 744] on fieldset "Tundra Stepe Taiga Savanna Grīnis" at bounding box center [574, 687] width 643 height 266
click at [340, 574] on p "Tundra" at bounding box center [574, 584] width 621 height 21
click at [336, 495] on img at bounding box center [326, 504] width 147 height 98
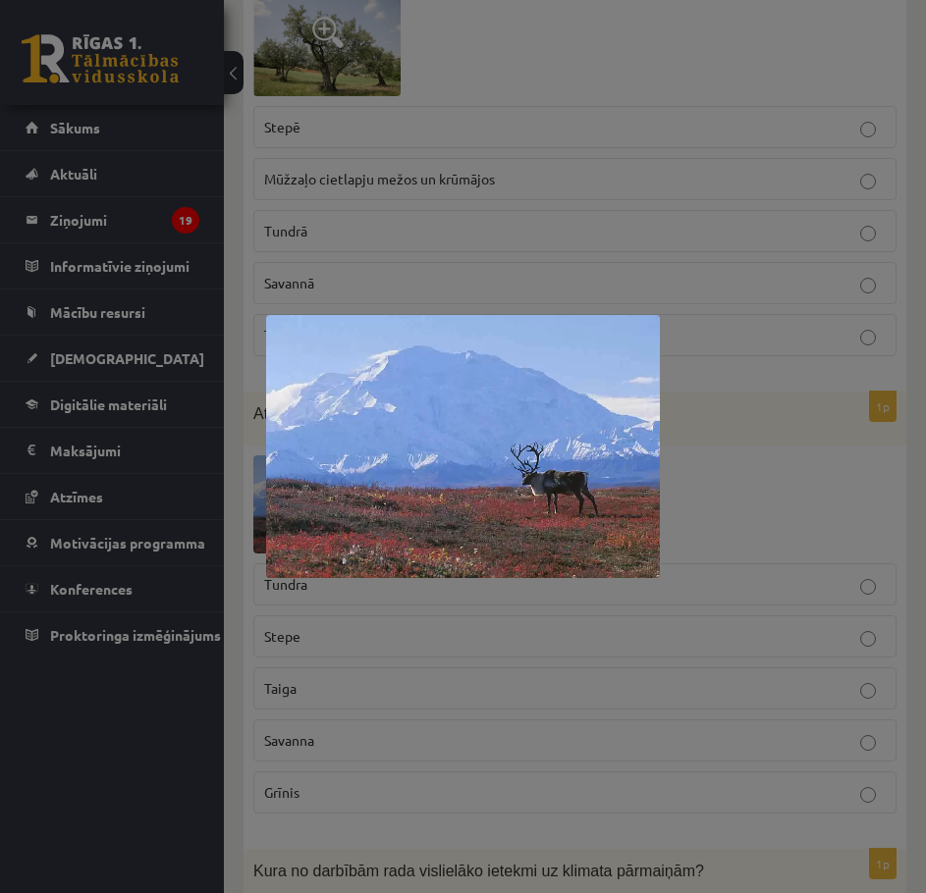
click at [762, 476] on div at bounding box center [463, 446] width 926 height 893
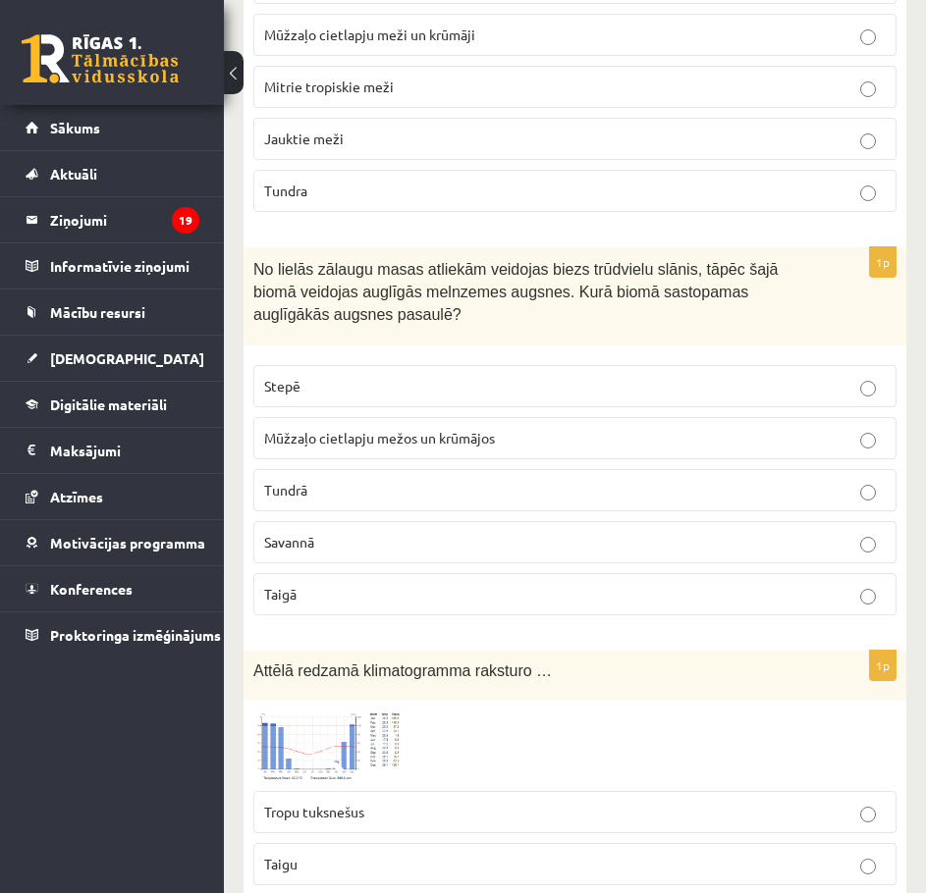
scroll to position [4801, 0]
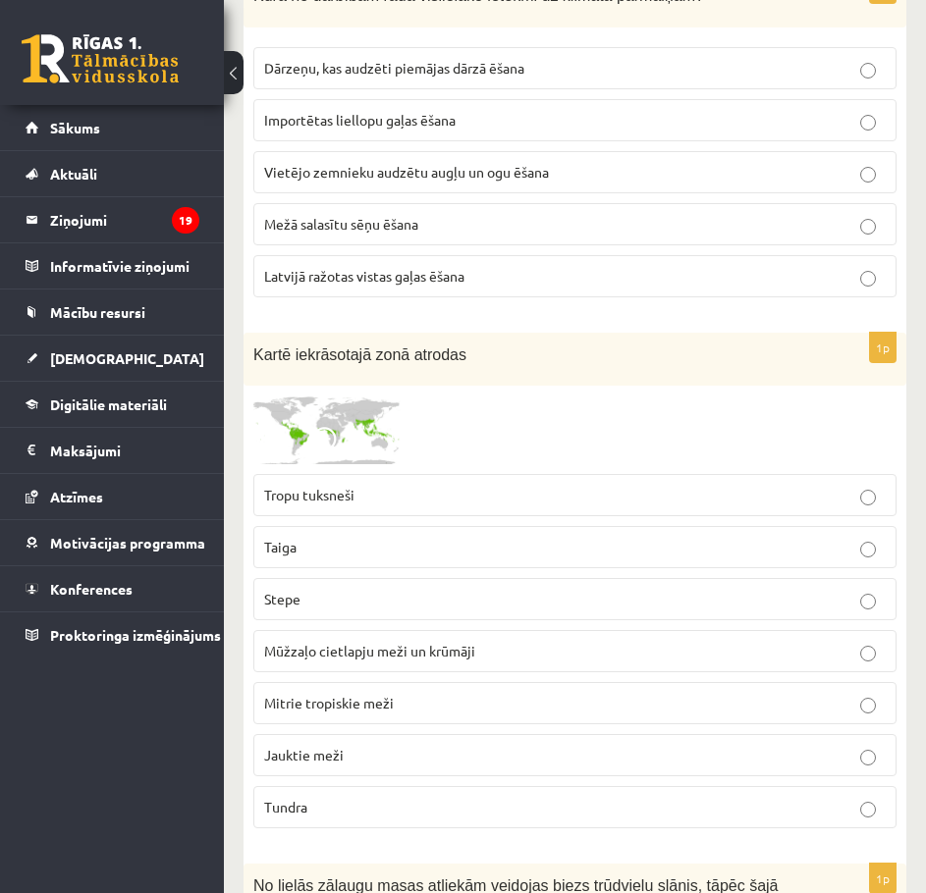
click at [350, 414] on img at bounding box center [326, 430] width 147 height 69
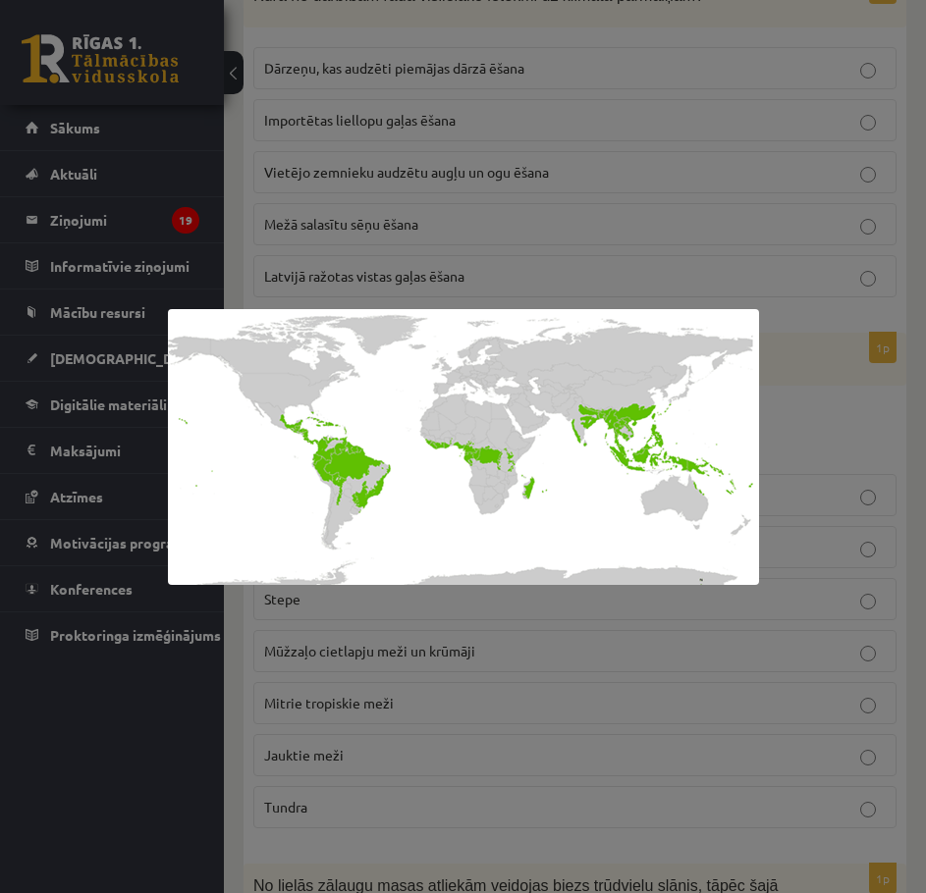
click at [827, 421] on div at bounding box center [463, 446] width 926 height 893
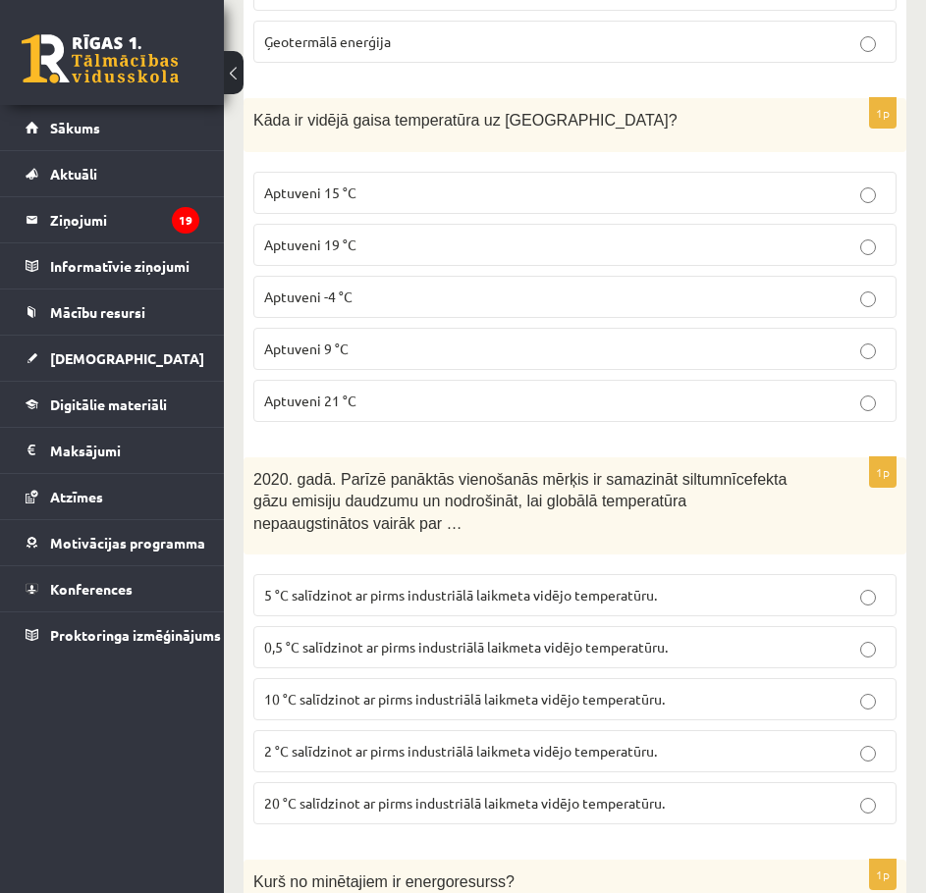
scroll to position [0, 0]
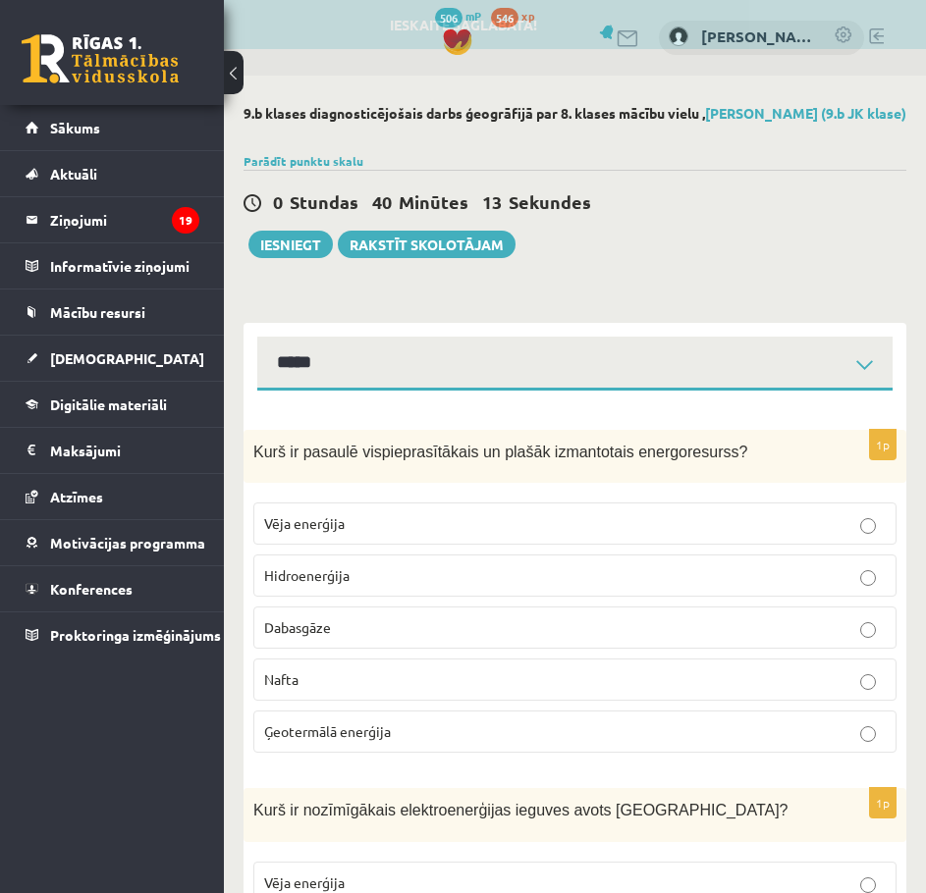
drag, startPoint x: 258, startPoint y: 305, endPoint x: 270, endPoint y: 432, distance: 127.2
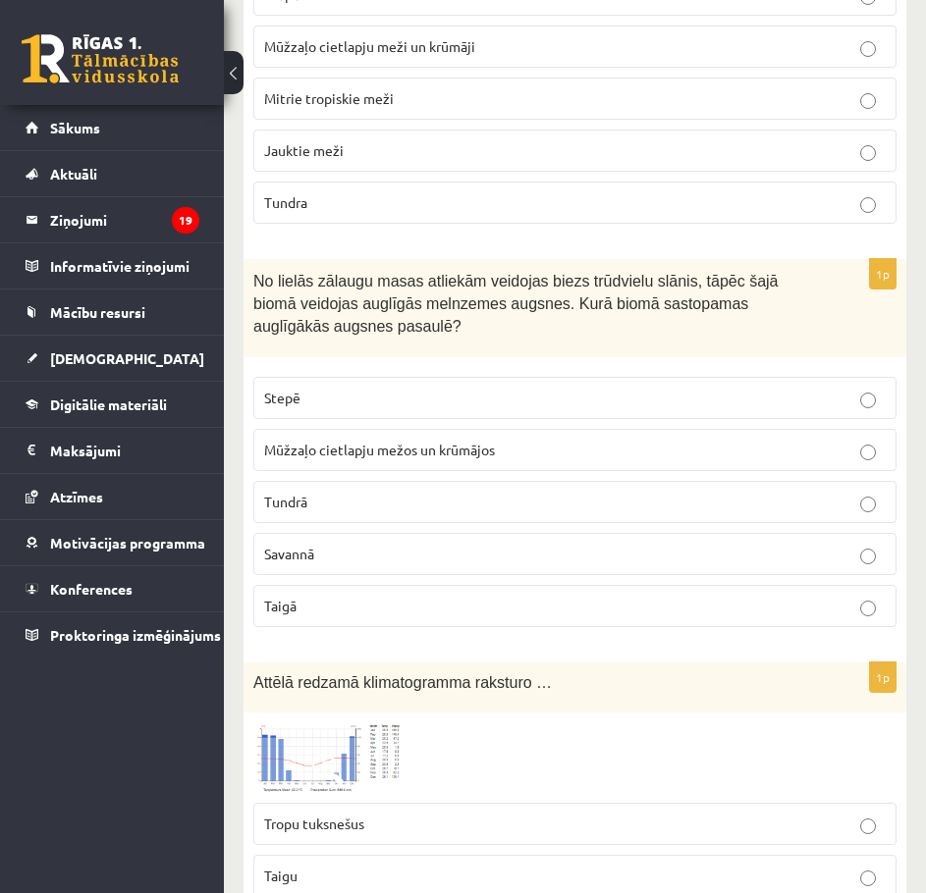
scroll to position [5496, 0]
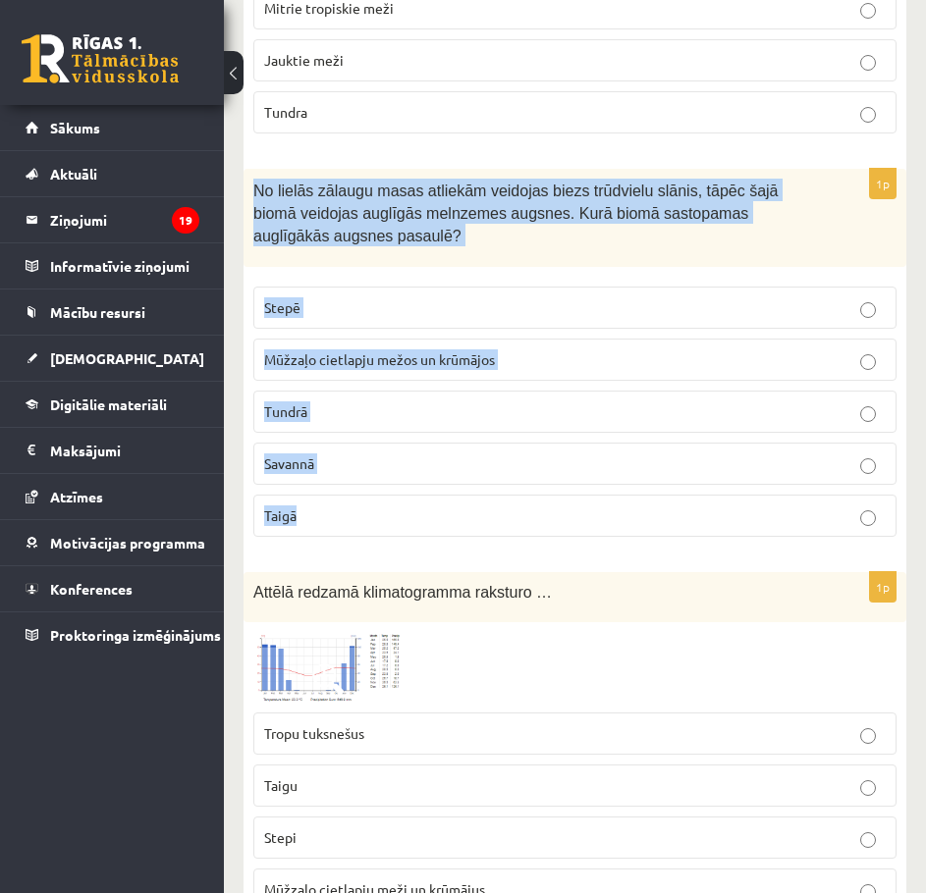
drag, startPoint x: 244, startPoint y: 160, endPoint x: 390, endPoint y: 476, distance: 347.8
click at [390, 476] on div "1p No lielās zālaugu masas atliekām veidojas biezs trūdvielu slānis, tāpēc šajā…" at bounding box center [574, 361] width 662 height 384
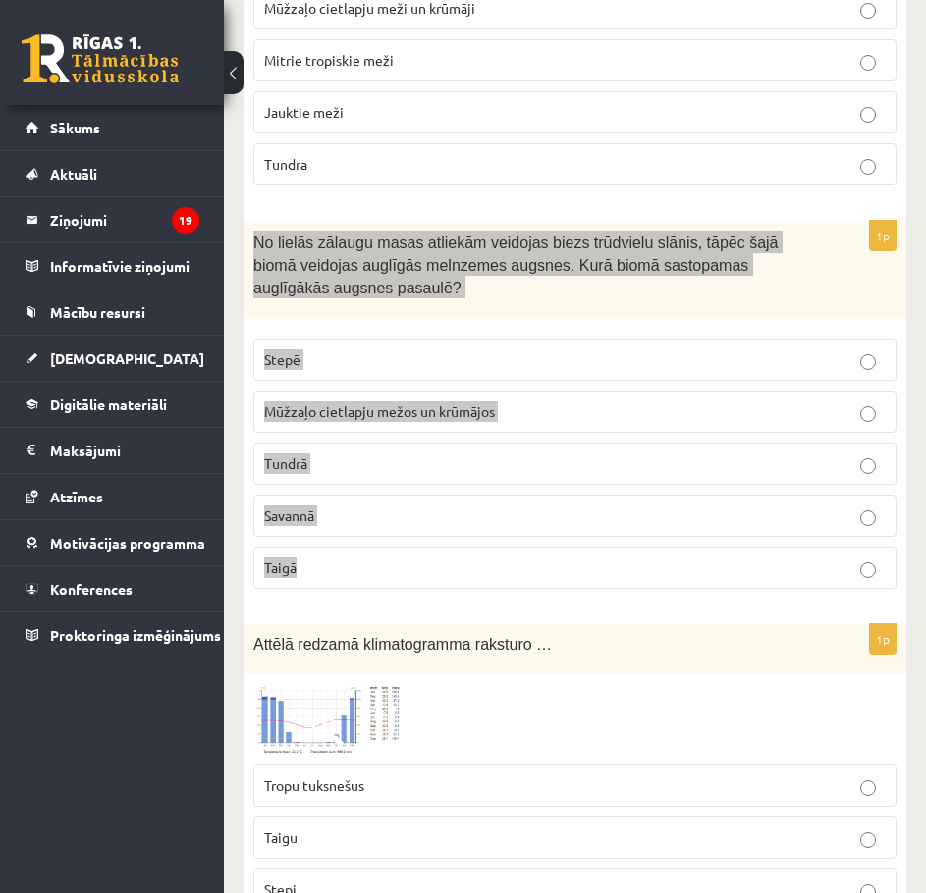
scroll to position [5365, 0]
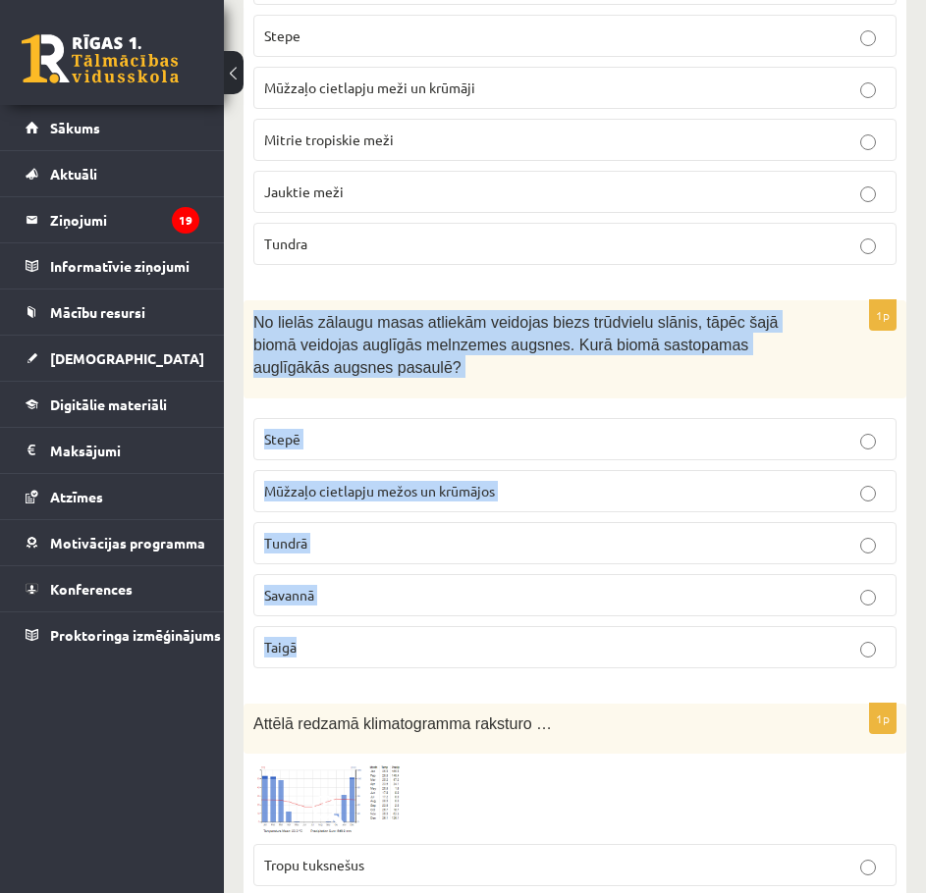
click at [308, 429] on p "Stepē" at bounding box center [574, 439] width 621 height 21
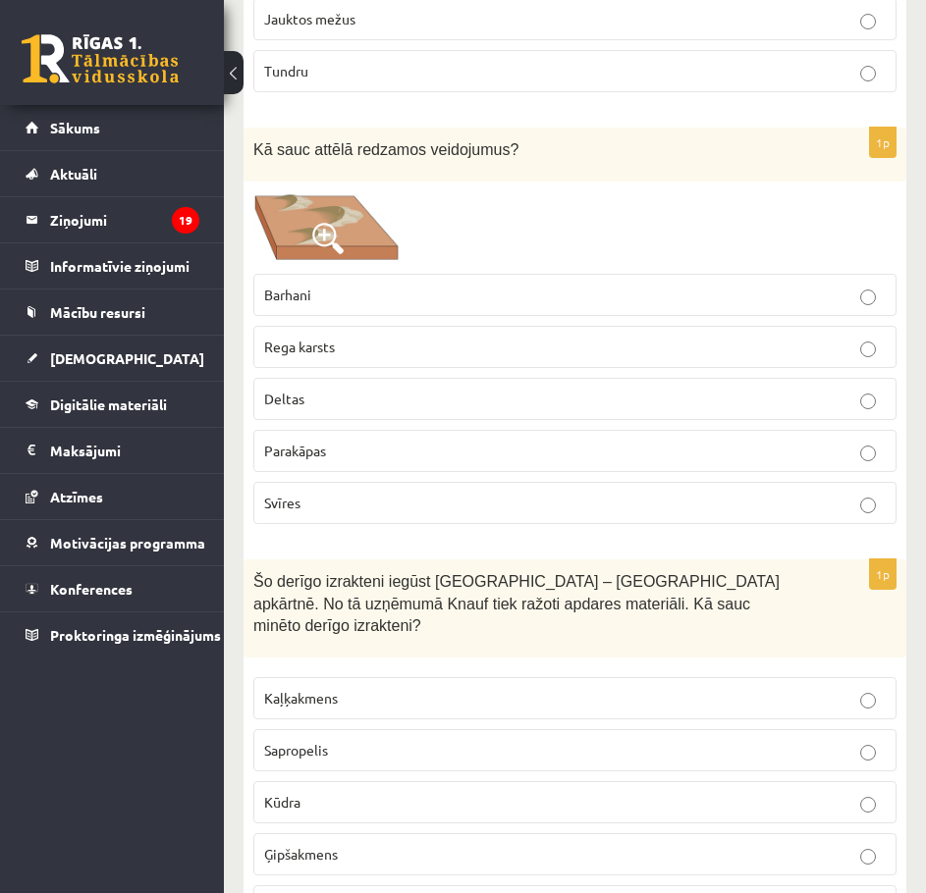
scroll to position [6674, 0]
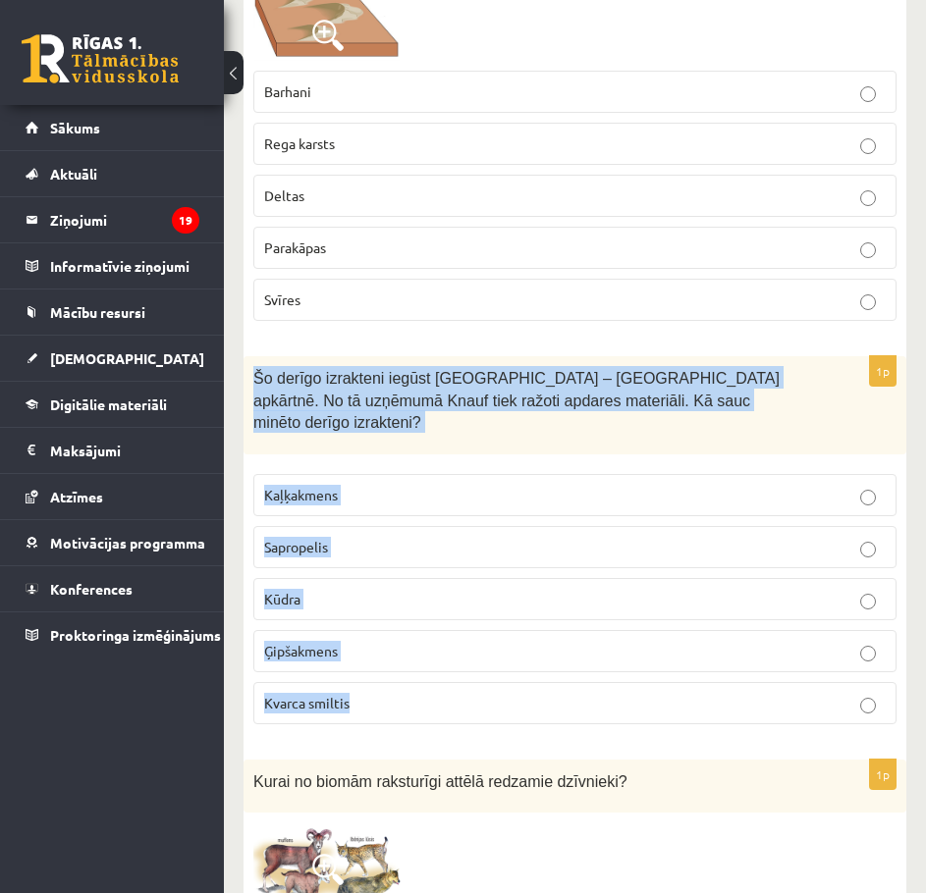
drag, startPoint x: 266, startPoint y: 363, endPoint x: 400, endPoint y: 646, distance: 313.0
click at [400, 646] on div "1p Šo derīgo izrakteni iegūst Latvijā – Salaspils apkārtnē. No tā uzņēmumā Knau…" at bounding box center [574, 548] width 662 height 384
click at [304, 642] on span "Ģipšakmens" at bounding box center [301, 651] width 74 height 18
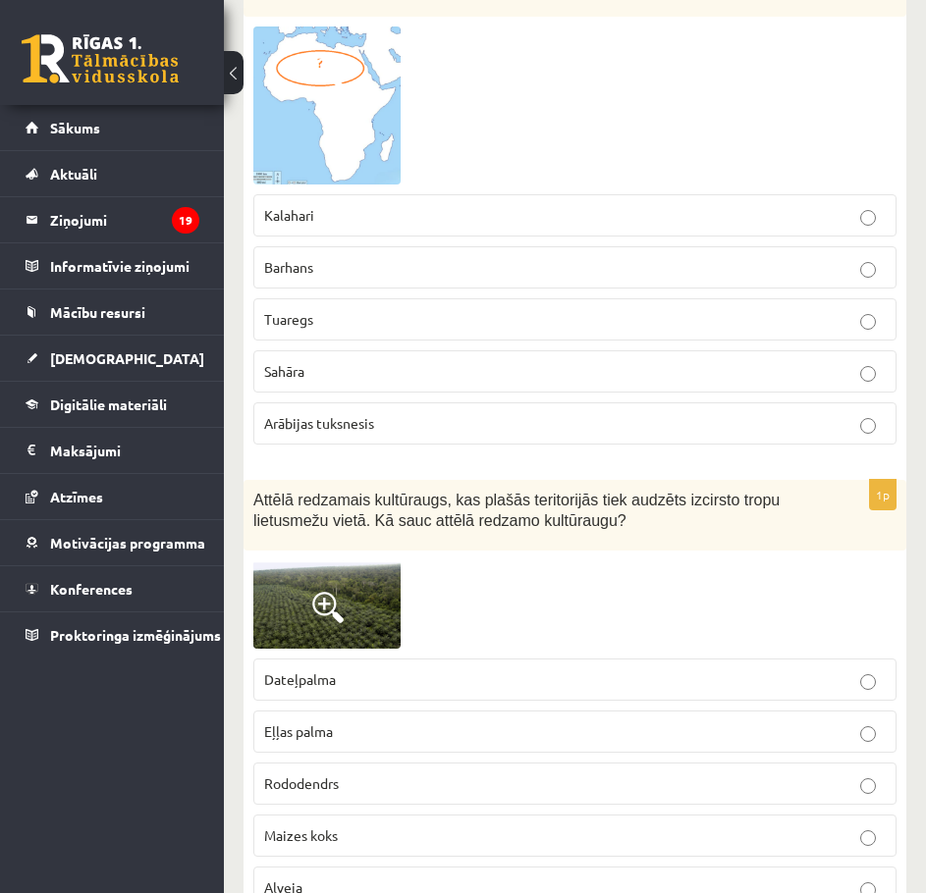
scroll to position [8505, 0]
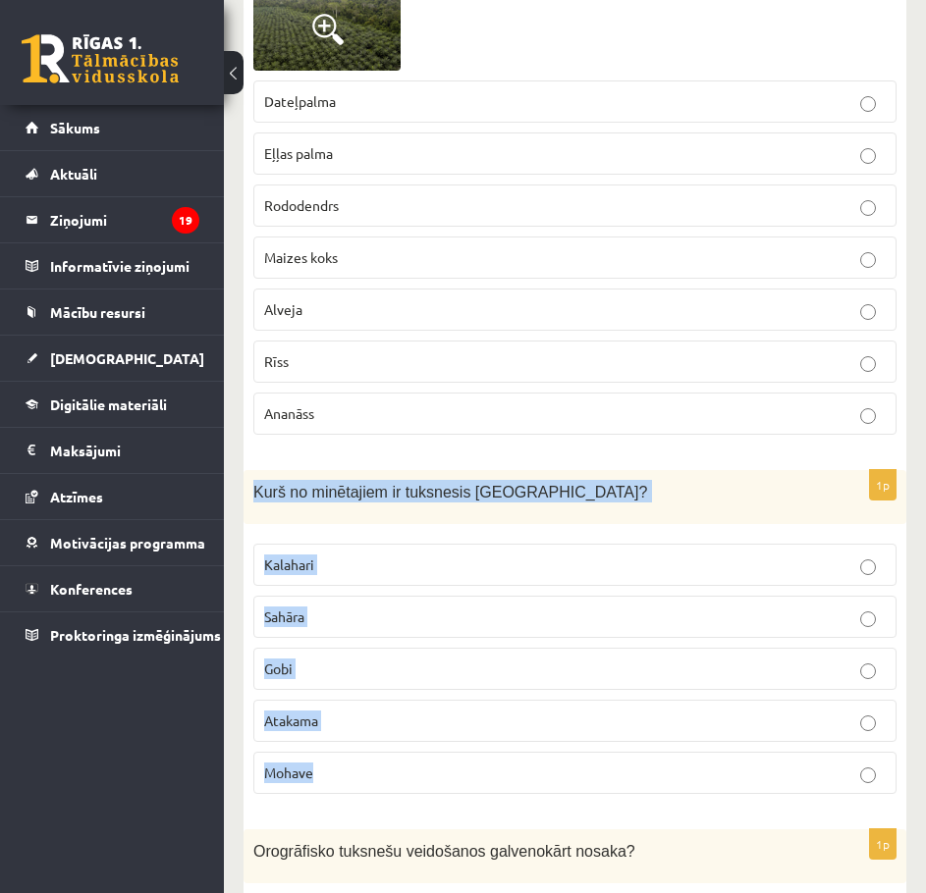
drag, startPoint x: 248, startPoint y: 445, endPoint x: 503, endPoint y: 725, distance: 379.3
click at [503, 725] on div "1p Kurš no minētajiem ir tuksnesis Āzijā? Kalahari Sahāra Gobi Atakama Mohave" at bounding box center [574, 640] width 662 height 340
click at [362, 659] on p "Gobi" at bounding box center [574, 669] width 621 height 21
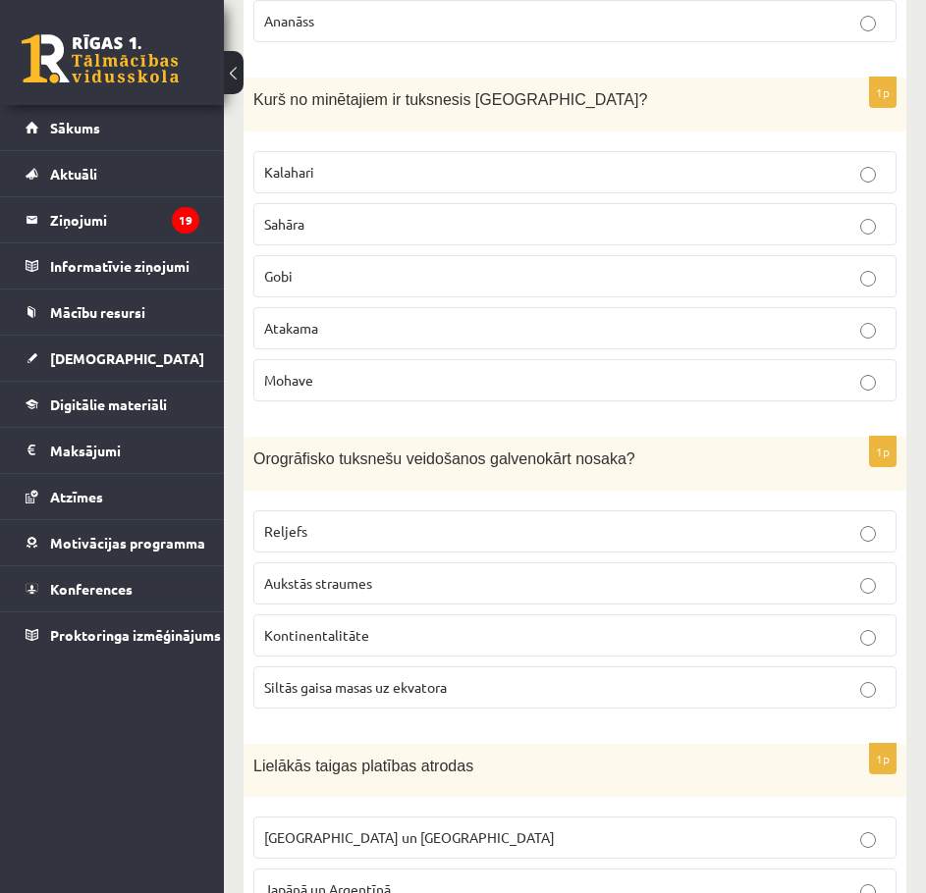
click at [369, 614] on label "Kontinentalitāte" at bounding box center [574, 635] width 643 height 42
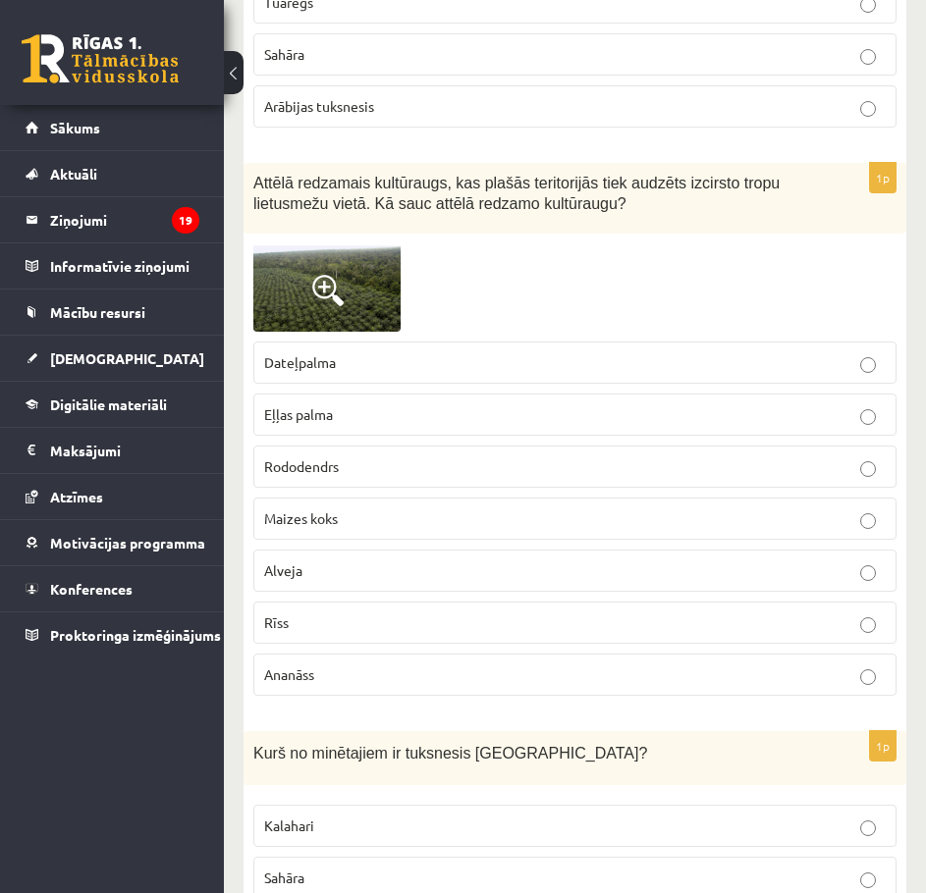
click at [476, 560] on p "Alveja" at bounding box center [574, 570] width 621 height 21
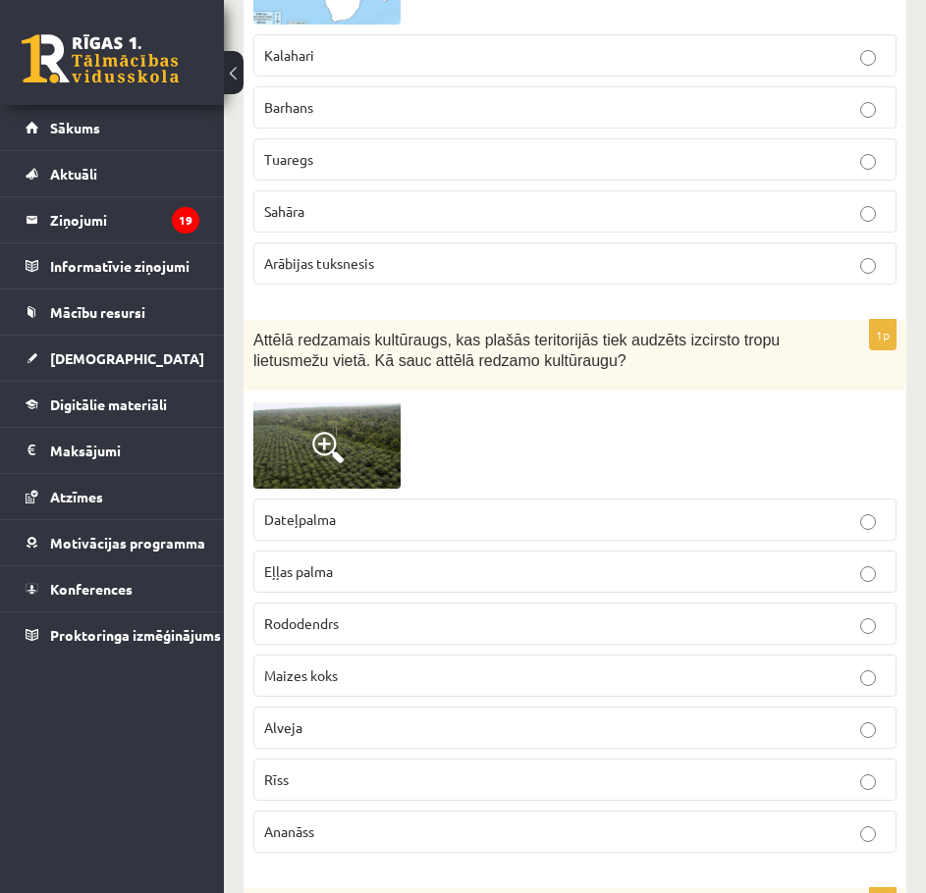
scroll to position [7590, 0]
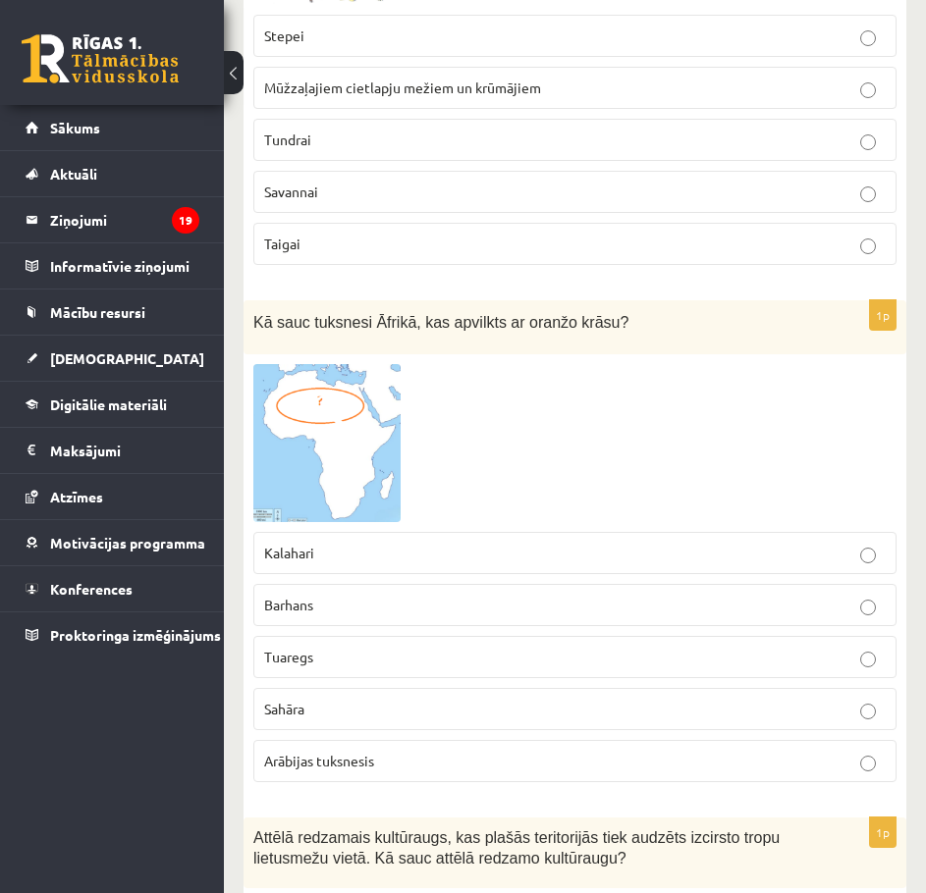
click at [587, 533] on fieldset "Kalahari Barhans Tuaregs Sahāra Arābijas tuksnesis" at bounding box center [574, 655] width 643 height 266
click at [577, 595] on p "Barhans" at bounding box center [574, 605] width 621 height 21
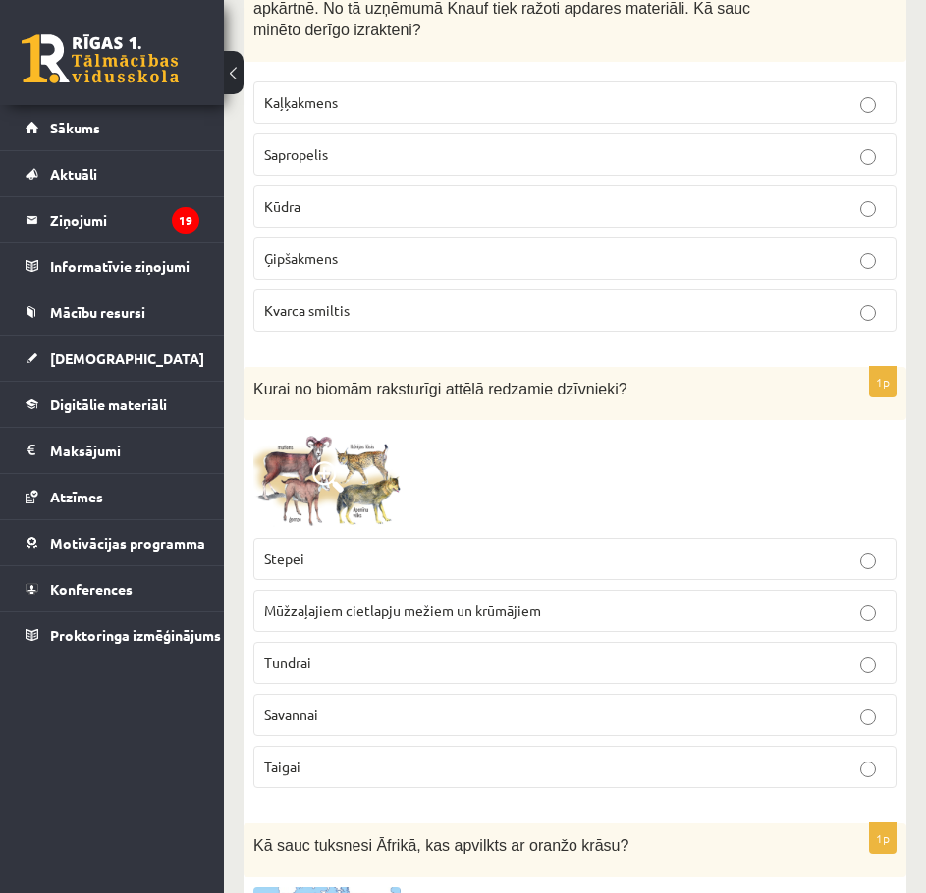
click at [635, 642] on label "Tundrai" at bounding box center [574, 663] width 643 height 42
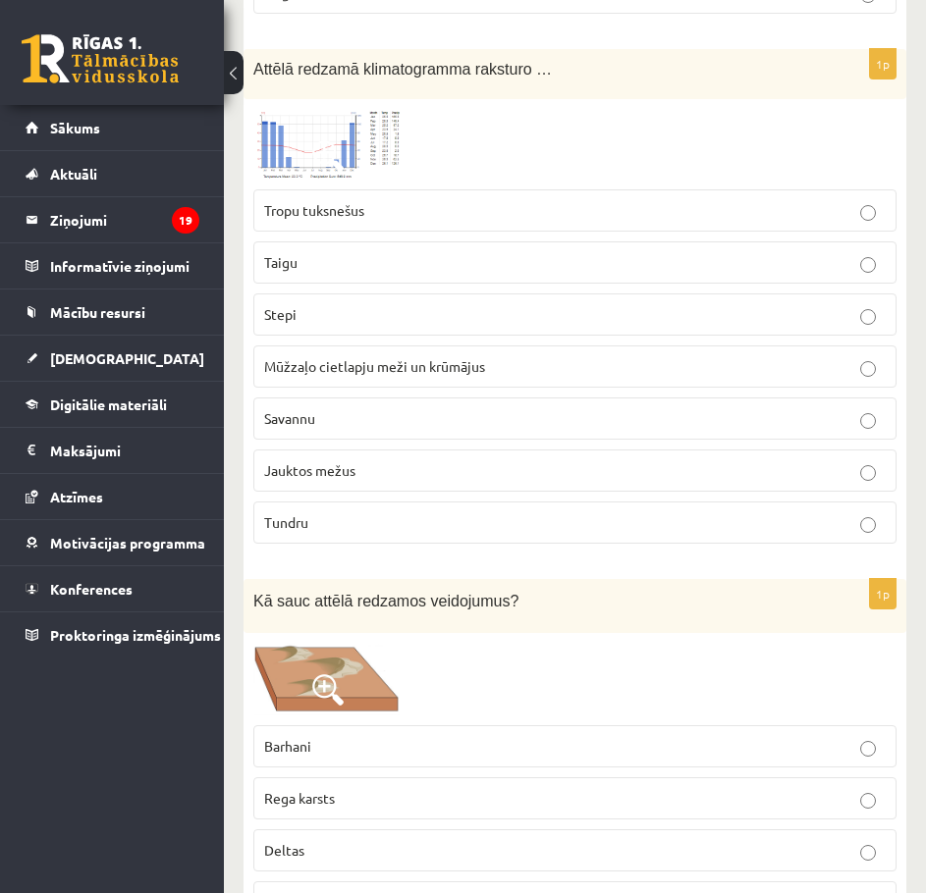
click at [685, 788] on p "Rega karsts" at bounding box center [574, 798] width 621 height 21
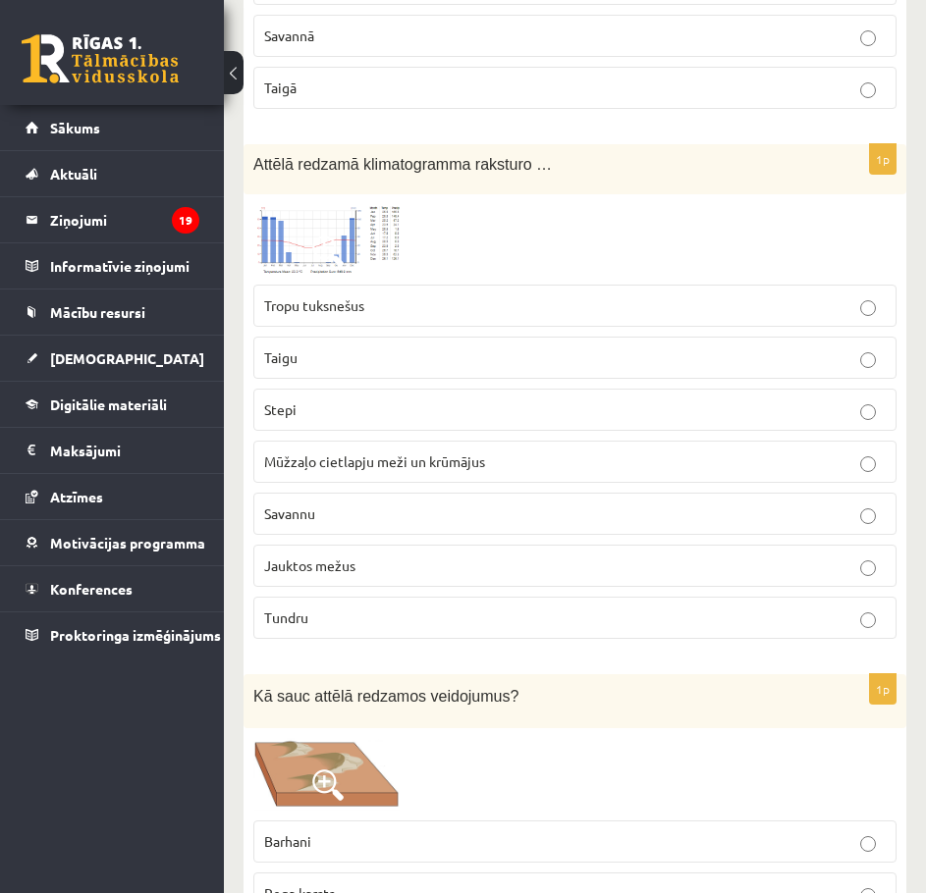
scroll to position [5889, 0]
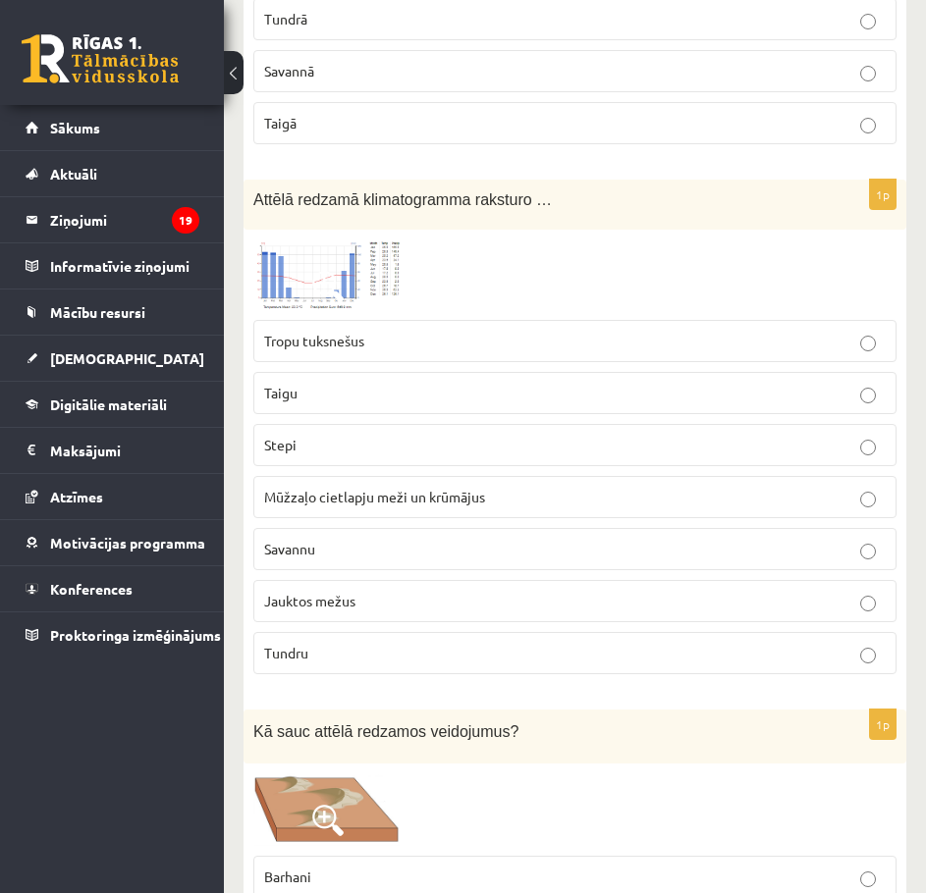
click at [718, 544] on fieldset "Tropu tuksnešus Taigu Stepi Mūžzaļo cietlapju meži un krūmājus Savannu Jauktos …" at bounding box center [574, 495] width 643 height 370
click at [718, 537] on label "Savannu" at bounding box center [574, 549] width 643 height 42
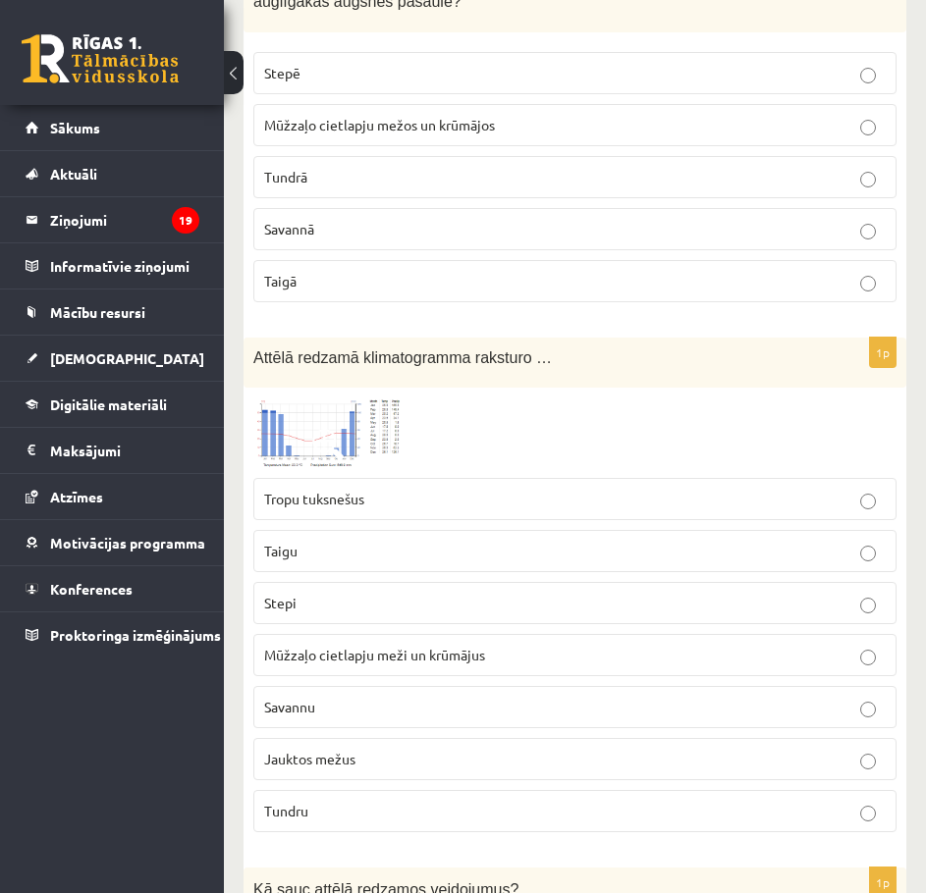
scroll to position [5104, 0]
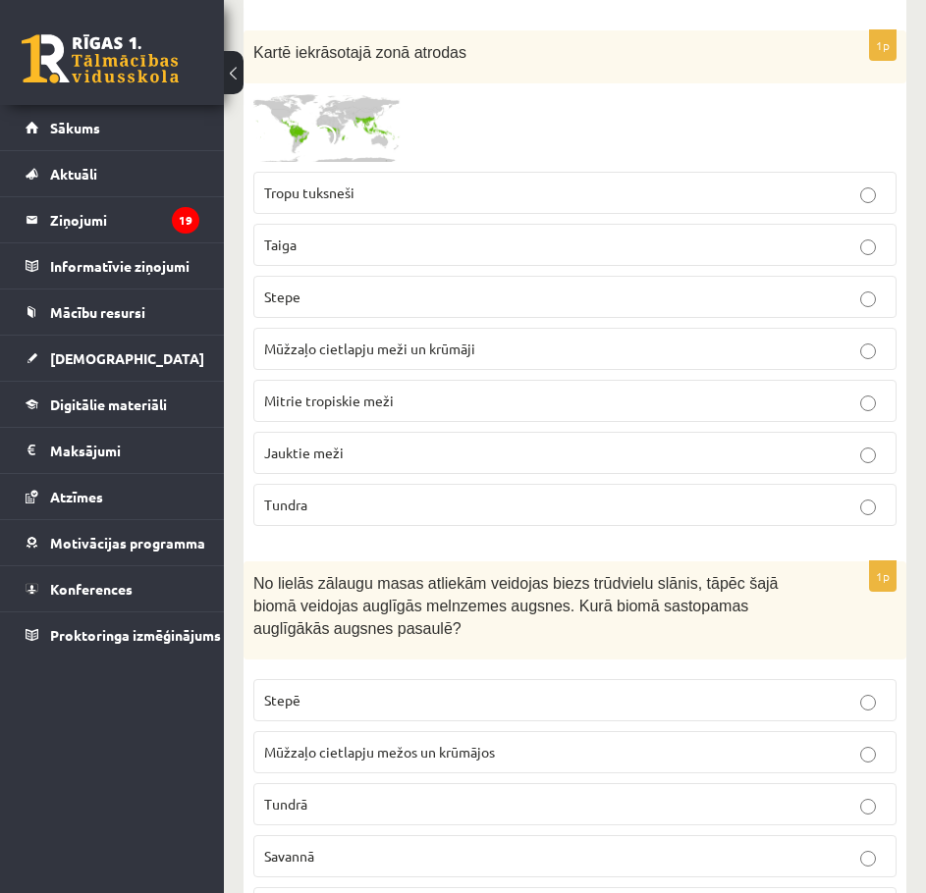
click at [750, 448] on fieldset "Tropu tuksneši Taiga Stepe Mūžzaļo cietlapju meži un krūmāji Mitrie tropiskie m…" at bounding box center [574, 347] width 643 height 370
click at [747, 443] on p "Jauktie meži" at bounding box center [574, 453] width 621 height 21
click at [692, 339] on p "Mūžzaļo cietlapju meži un krūmāji" at bounding box center [574, 349] width 621 height 21
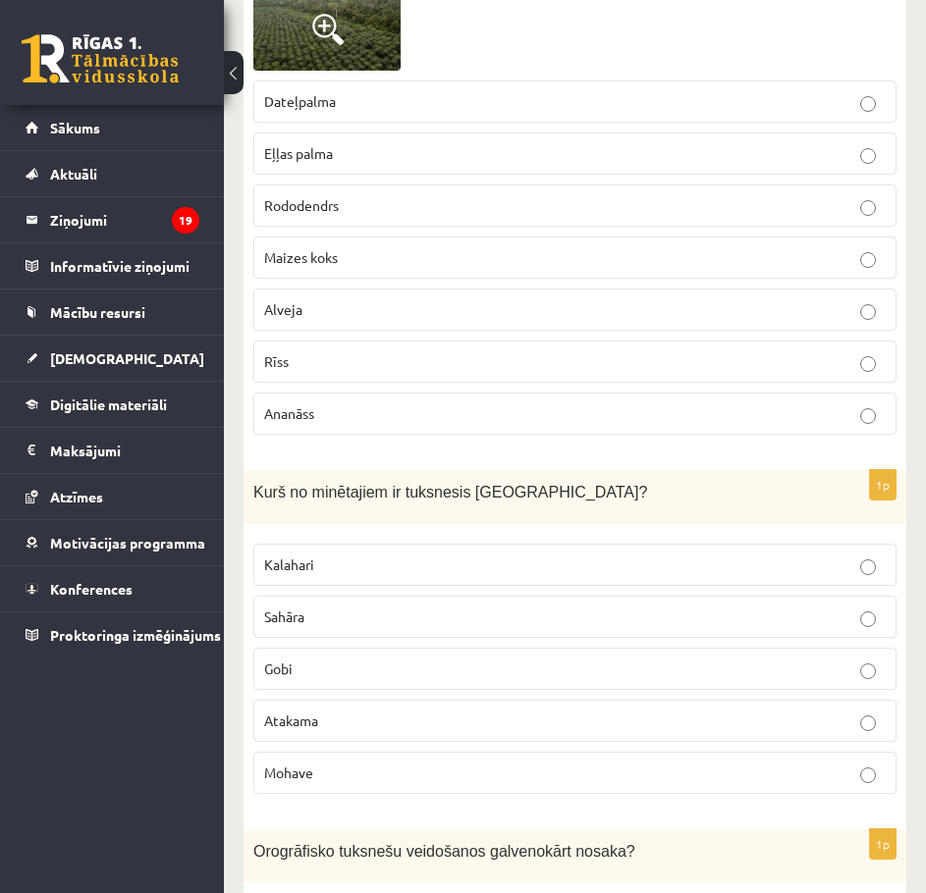
scroll to position [9422, 0]
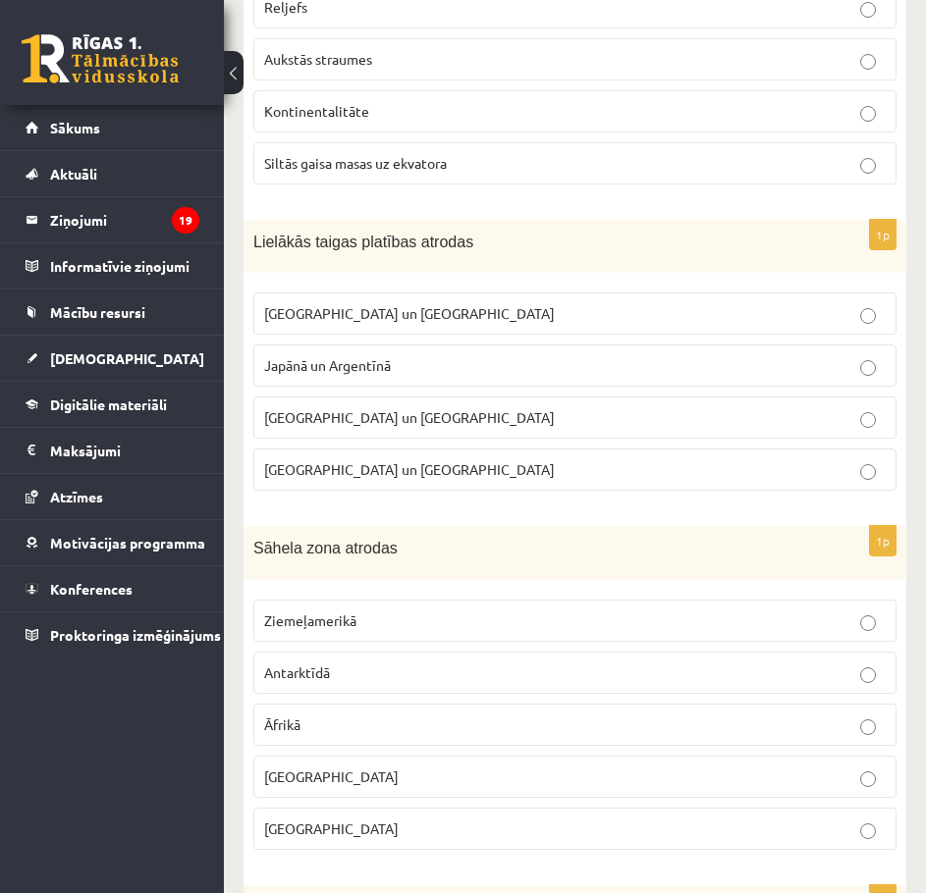
click at [816, 459] on p "Brazīlijā un Indijā" at bounding box center [574, 469] width 621 height 21
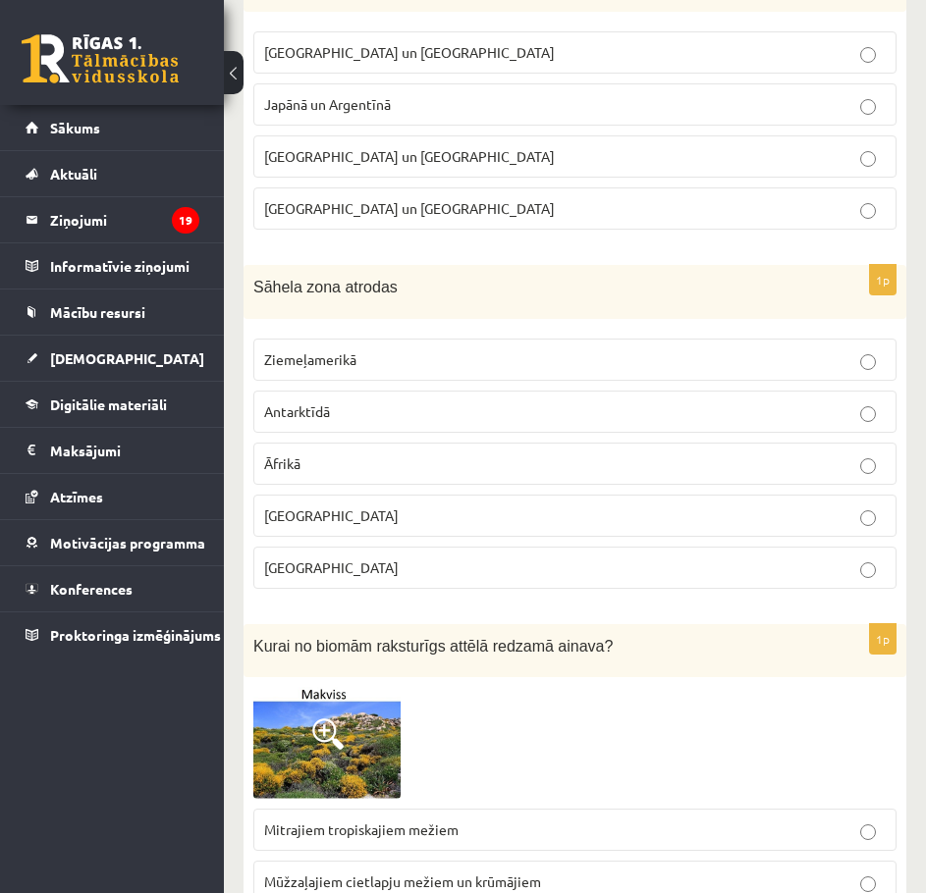
click at [825, 495] on label "Āzijā" at bounding box center [574, 516] width 643 height 42
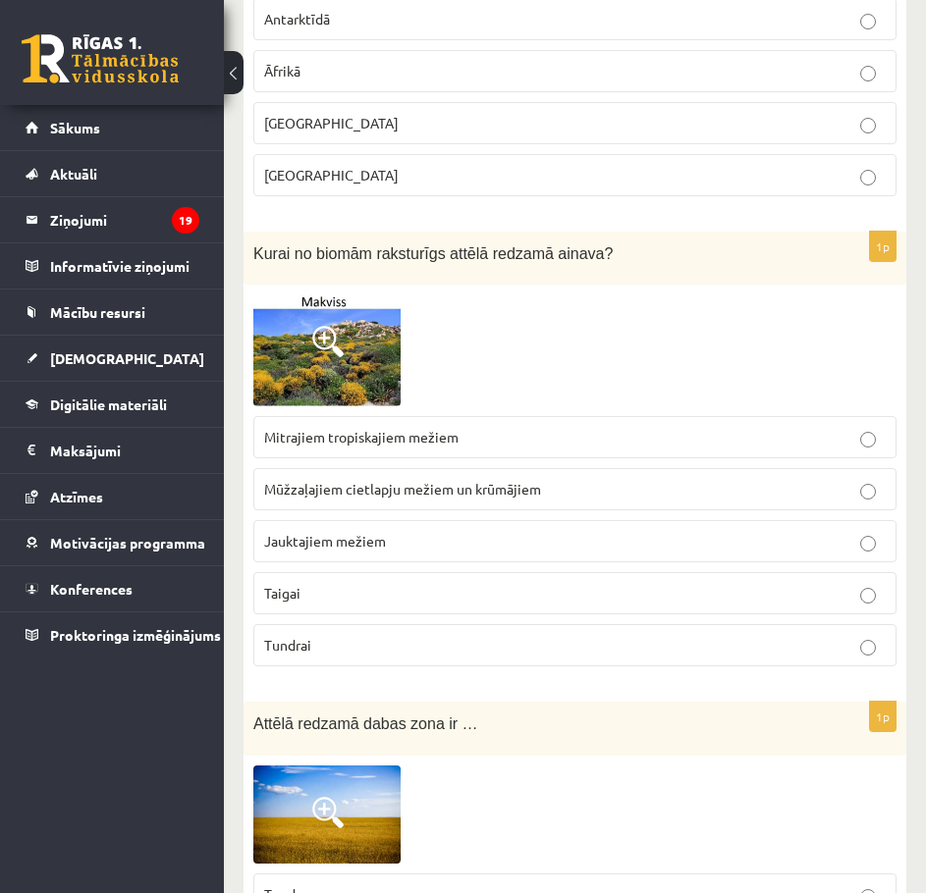
click at [802, 479] on p "Mūžzaļajiem cietlapju mežiem un krūmājiem" at bounding box center [574, 489] width 621 height 21
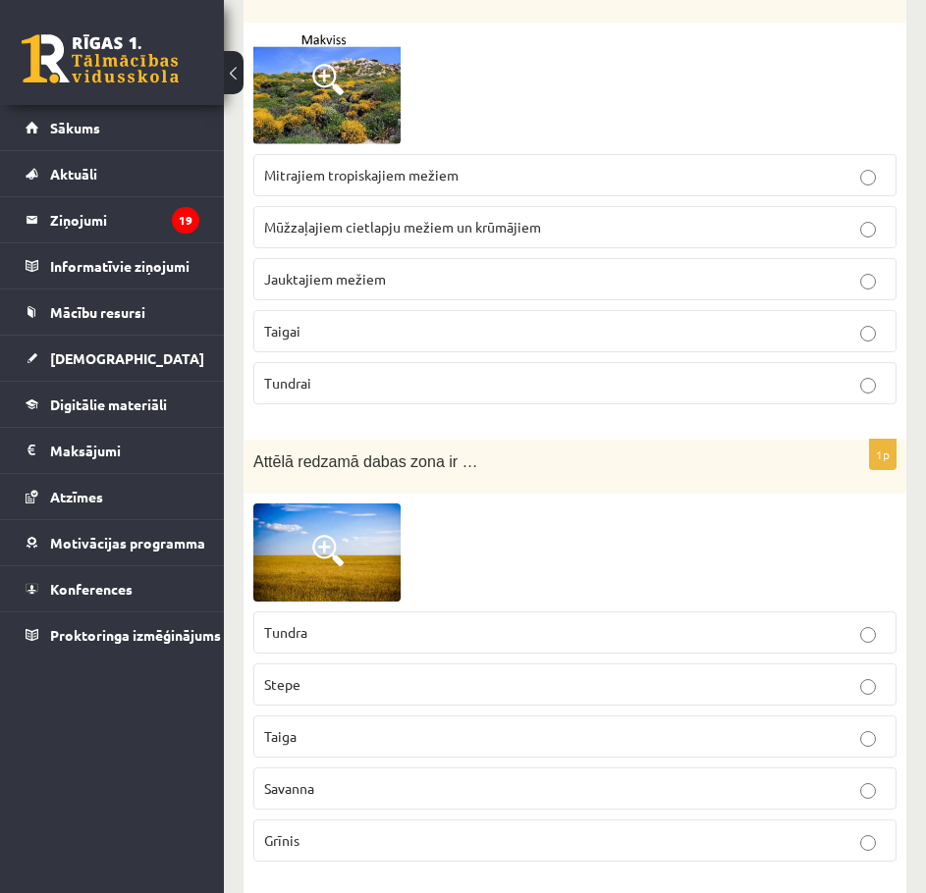
click at [775, 674] on p "Stepe" at bounding box center [574, 684] width 621 height 21
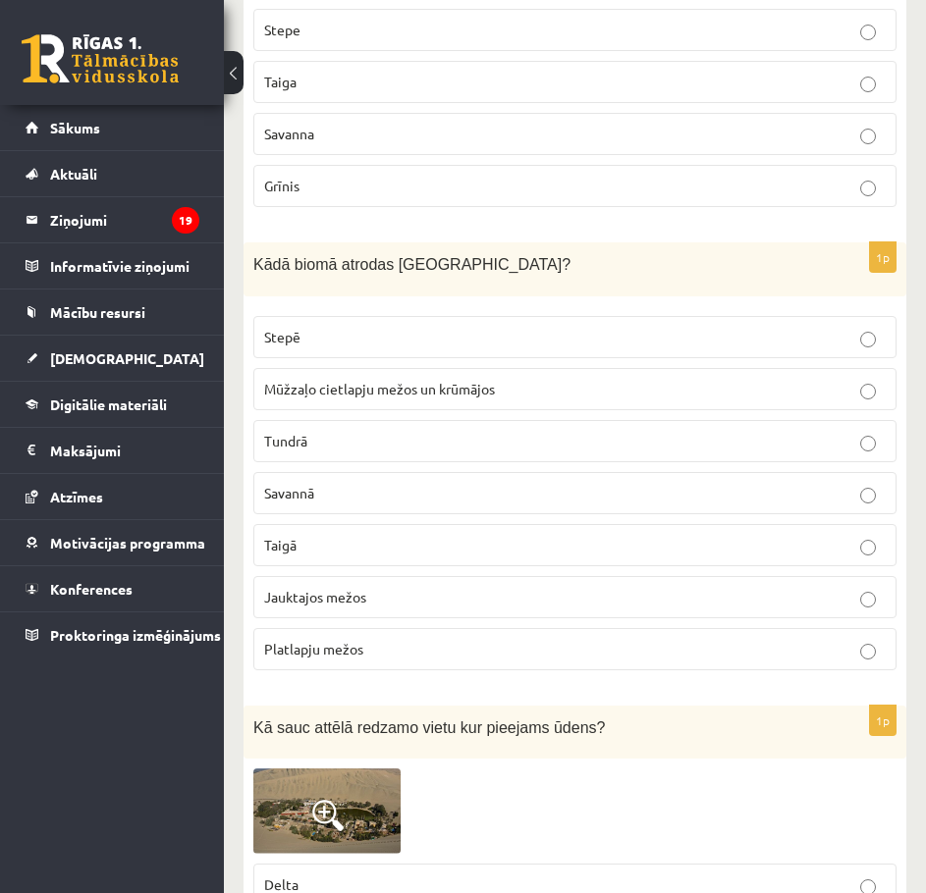
click at [778, 572] on fieldset "Stepē Mūžzaļo cietlapju mežos un krūmājos Tundrā Savannā Taigā Jauktajos mežos …" at bounding box center [574, 491] width 643 height 370
click at [783, 576] on label "Jauktajos mežos" at bounding box center [574, 597] width 643 height 42
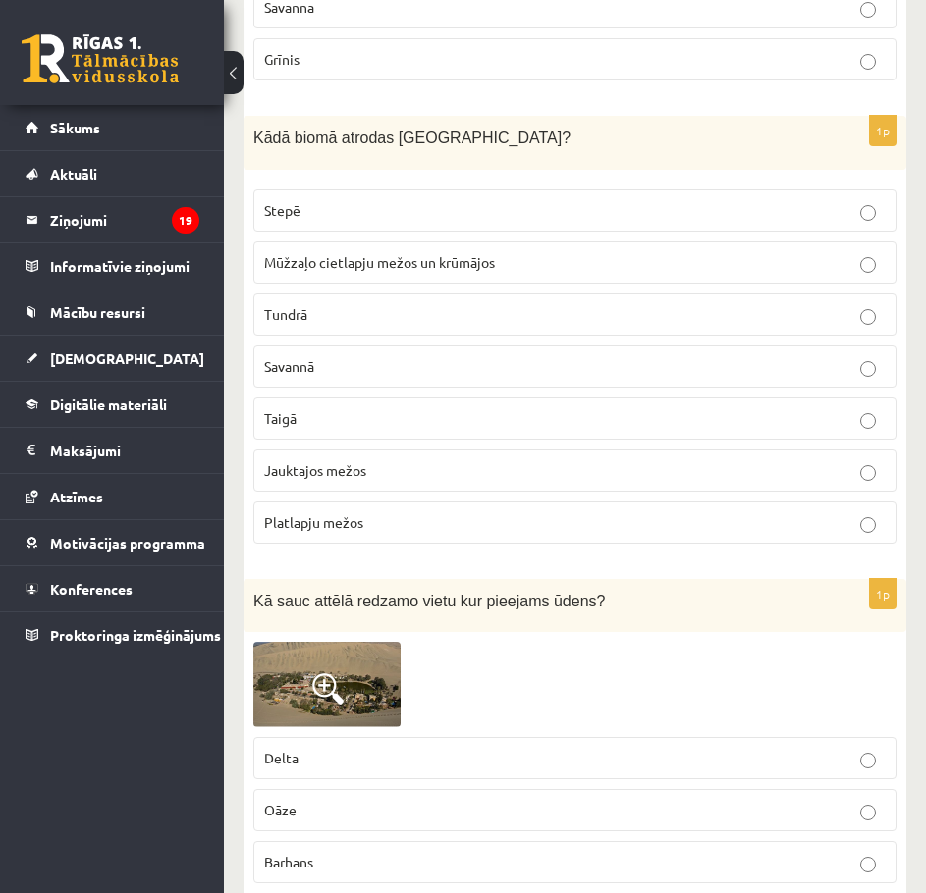
scroll to position [11515, 0]
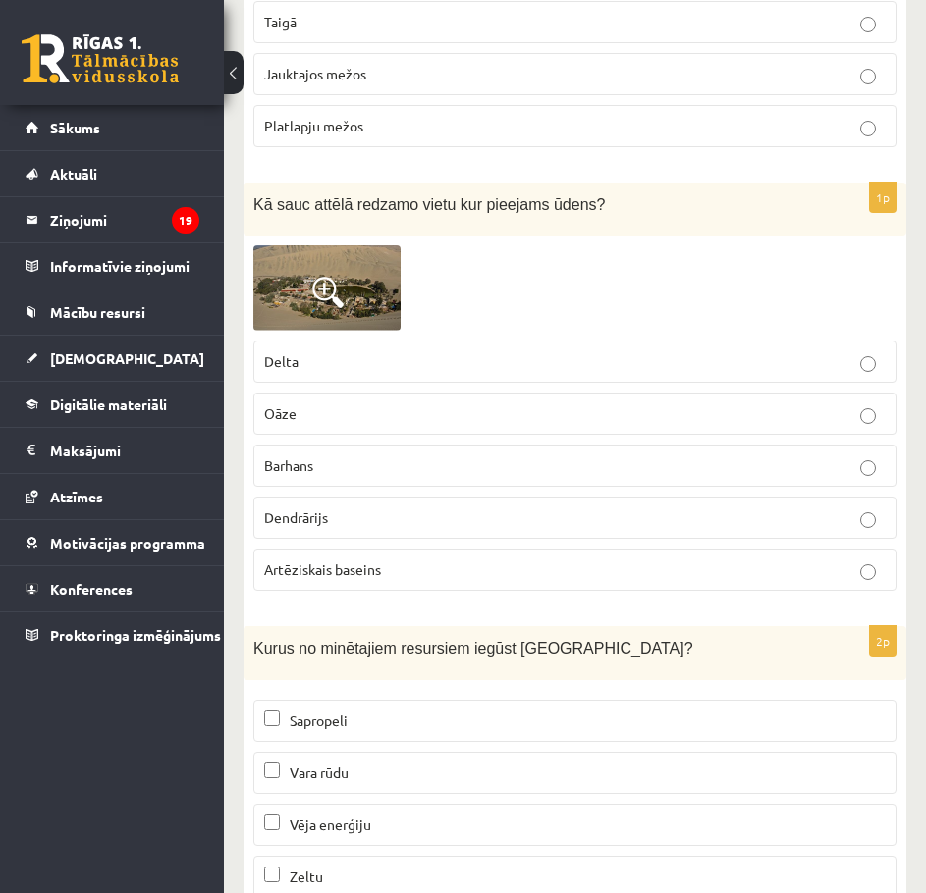
click at [803, 507] on p "Dendrārijs" at bounding box center [574, 517] width 621 height 21
click at [783, 455] on p "Barhans" at bounding box center [574, 465] width 621 height 21
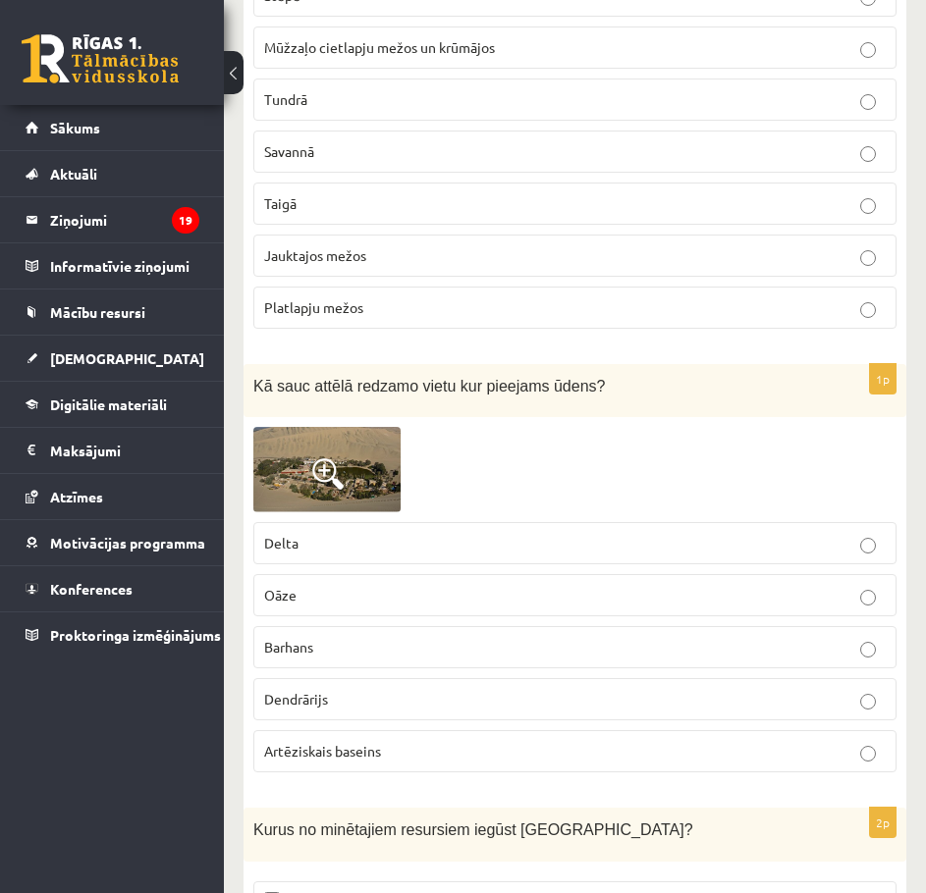
scroll to position [11253, 0]
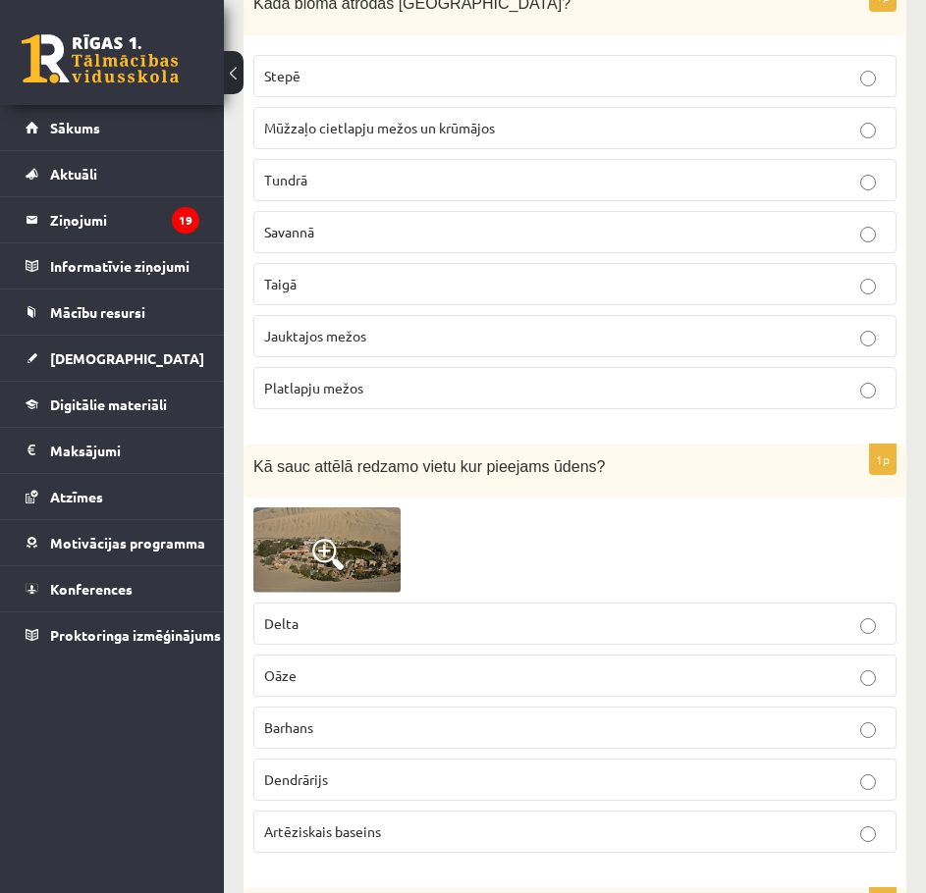
click at [330, 655] on label "Oāze" at bounding box center [574, 676] width 643 height 42
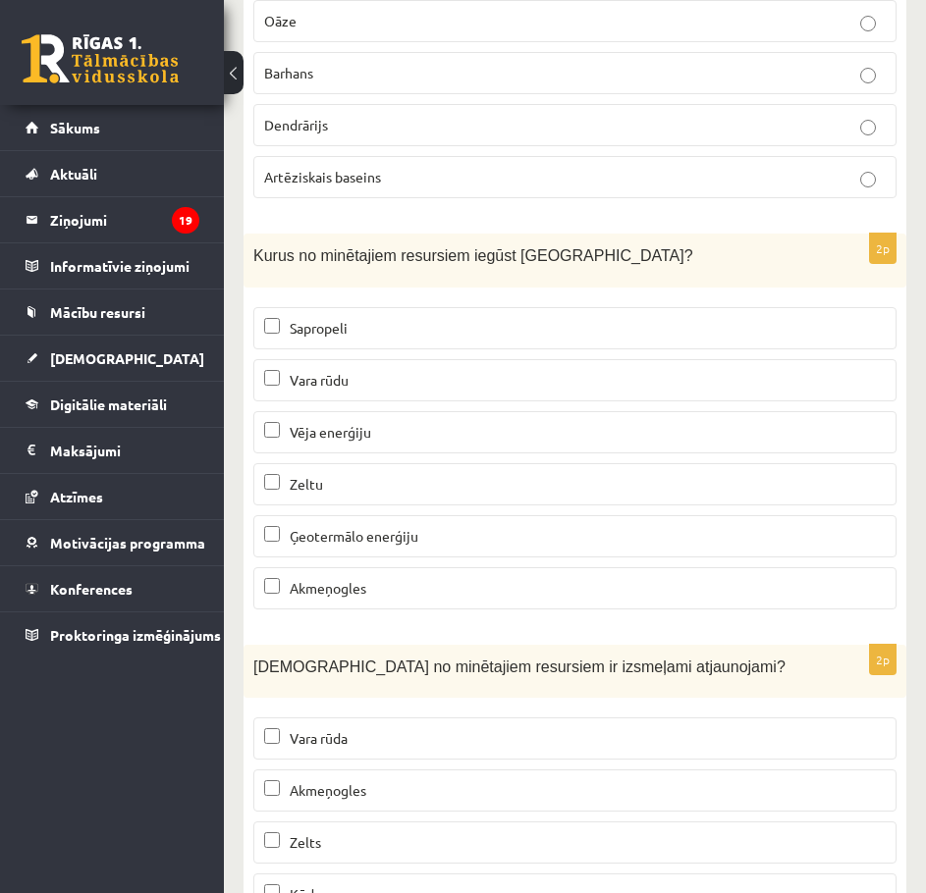
click at [388, 474] on p "Zeltu" at bounding box center [574, 484] width 621 height 21
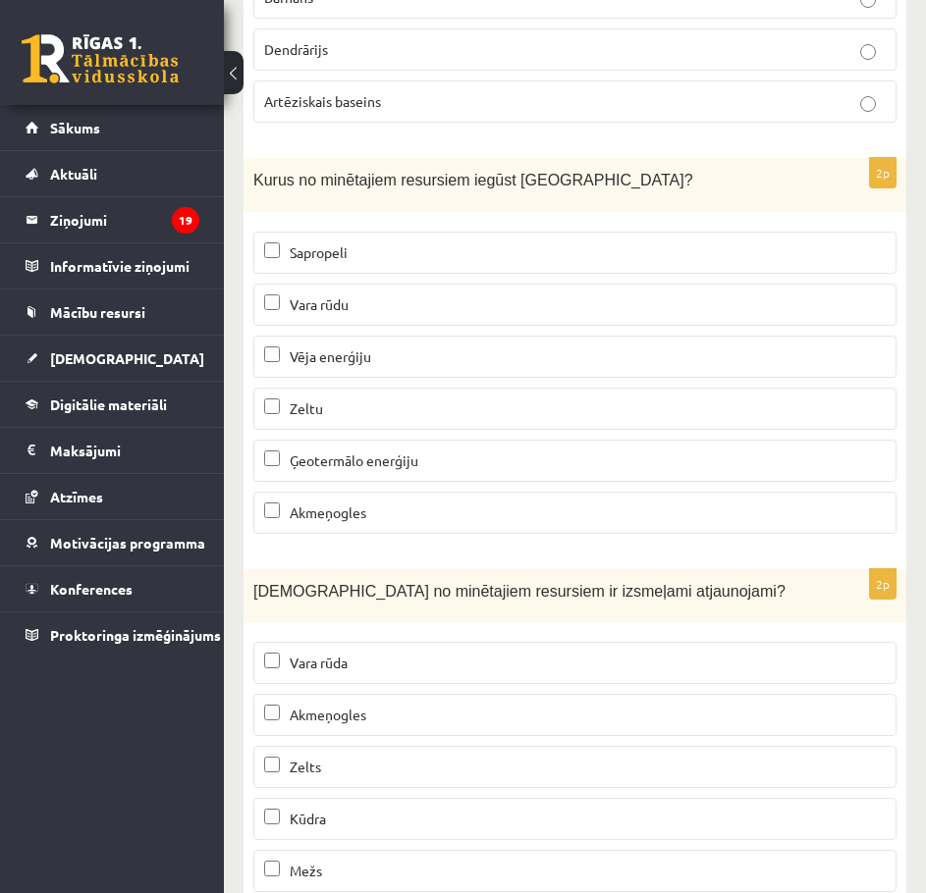
scroll to position [11998, 0]
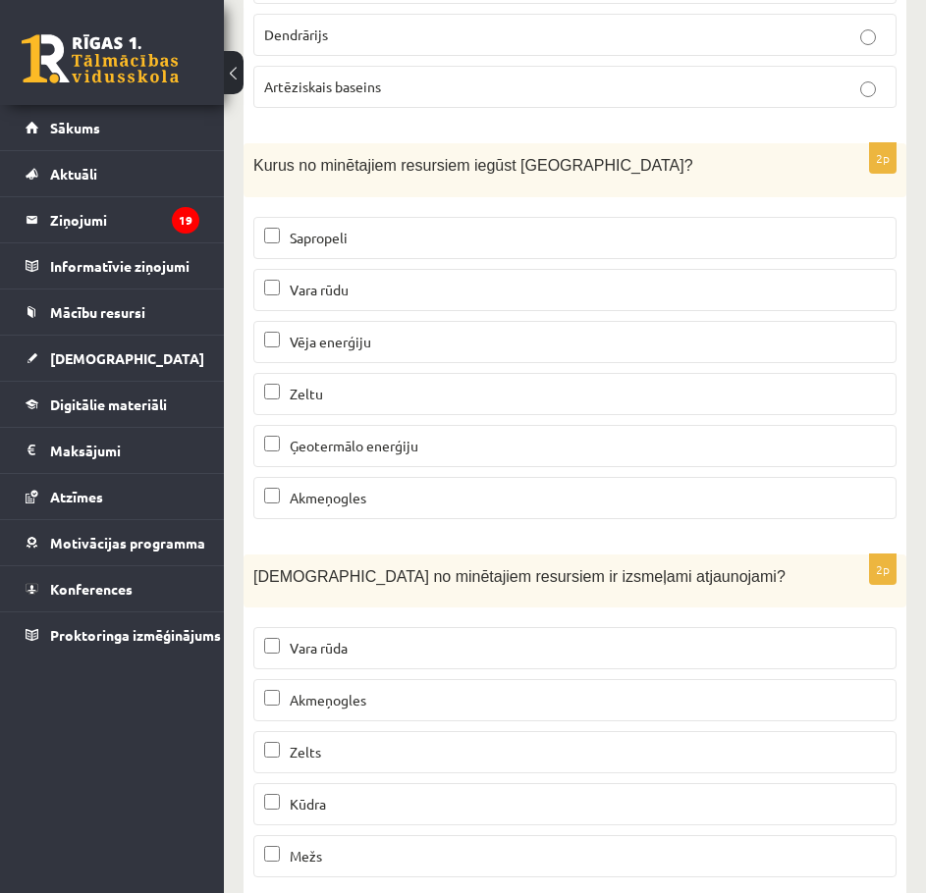
click at [362, 638] on p "Vara rūda" at bounding box center [574, 648] width 621 height 21
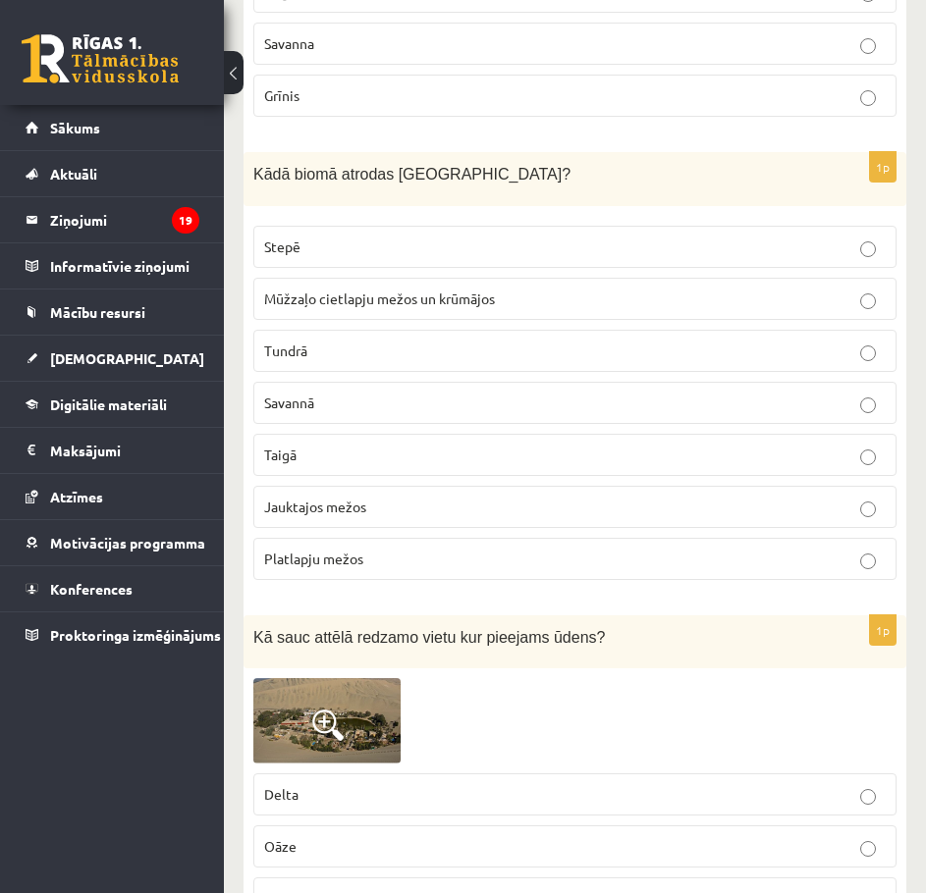
drag, startPoint x: 232, startPoint y: 412, endPoint x: 255, endPoint y: 348, distance: 68.0
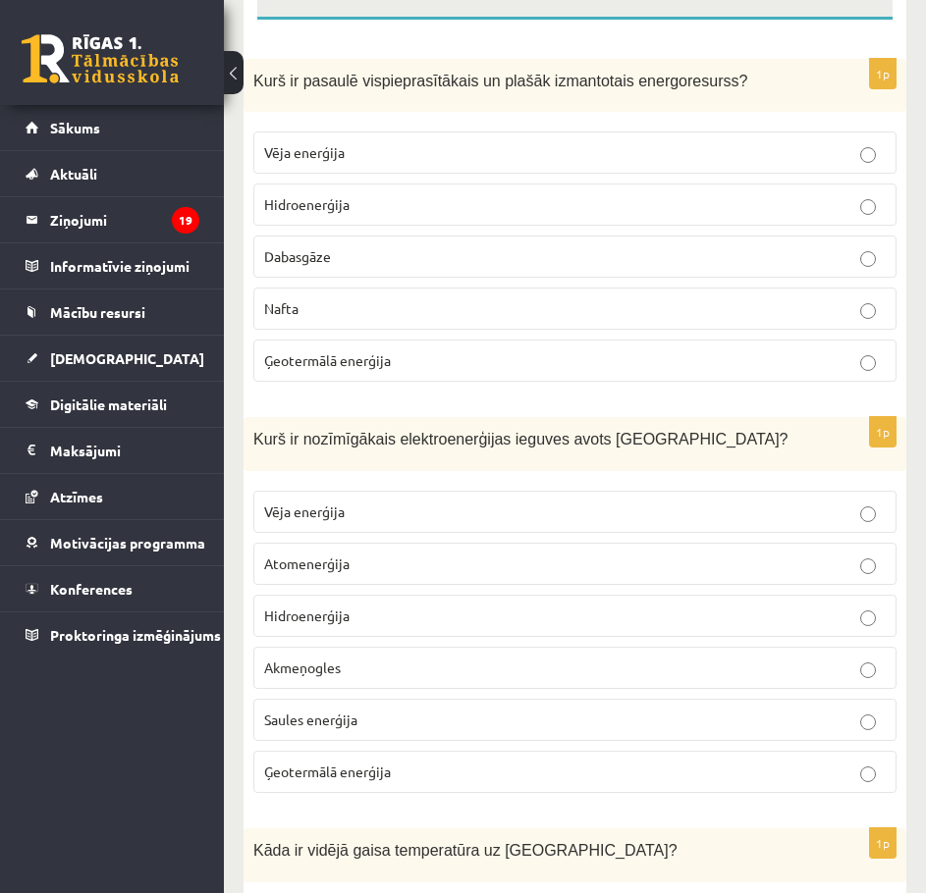
scroll to position [0, 0]
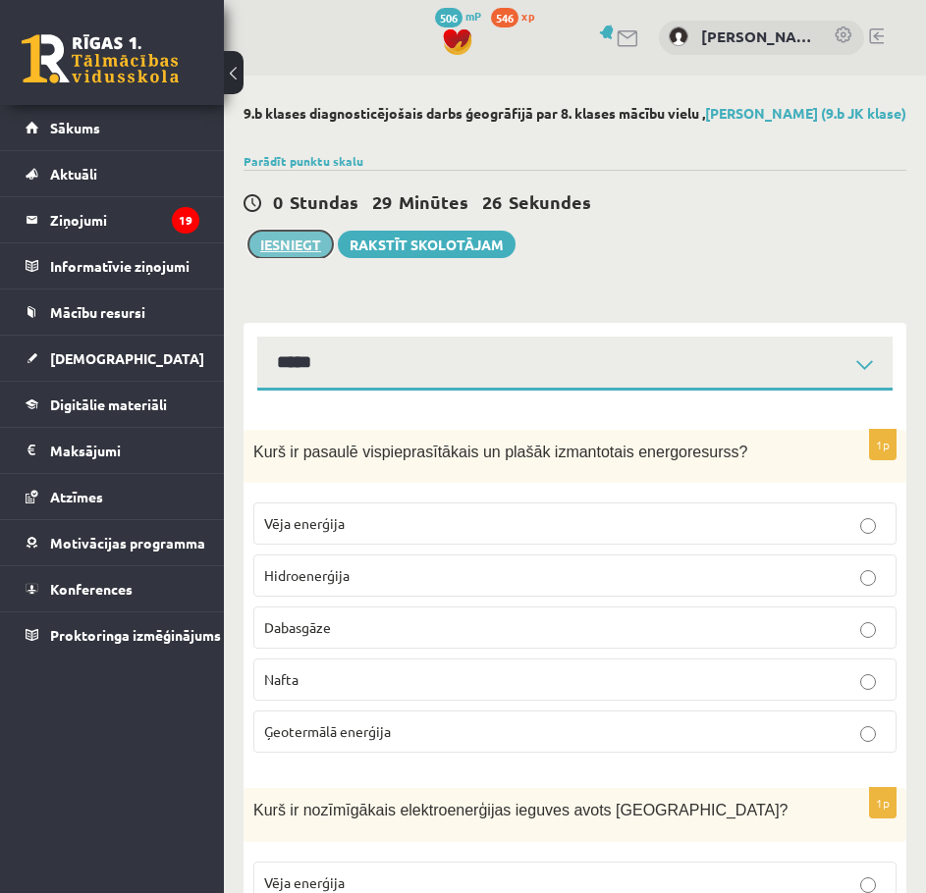
click at [271, 258] on button "Iesniegt" at bounding box center [290, 244] width 84 height 27
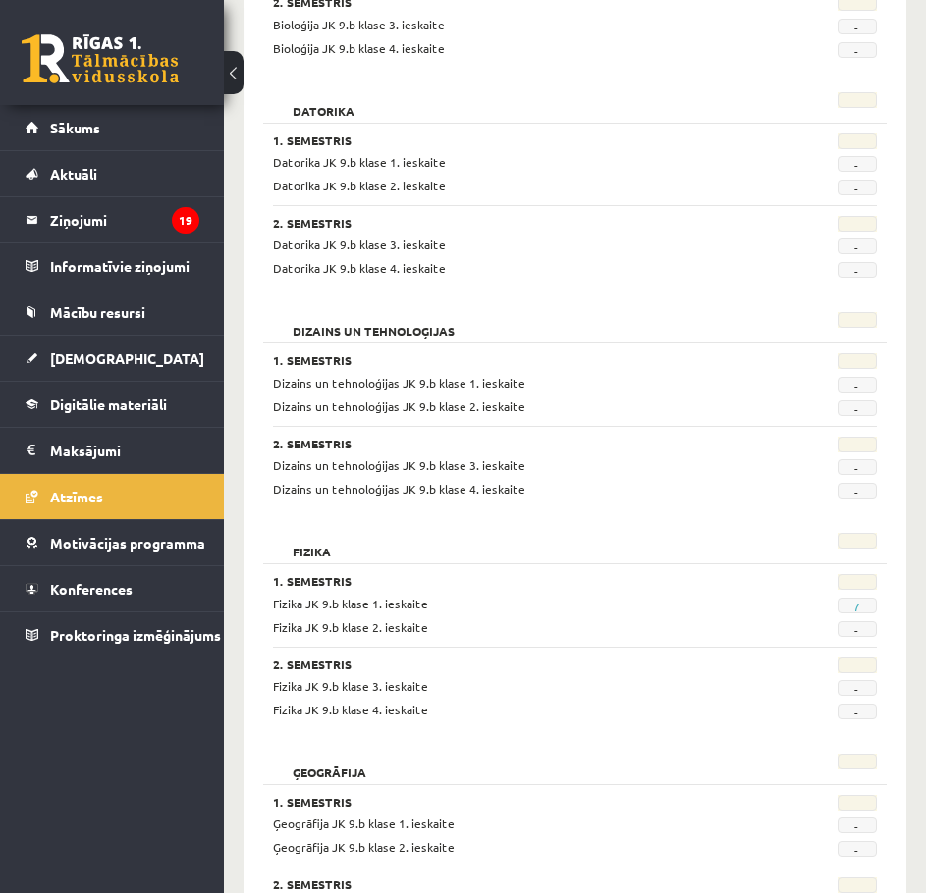
scroll to position [785, 0]
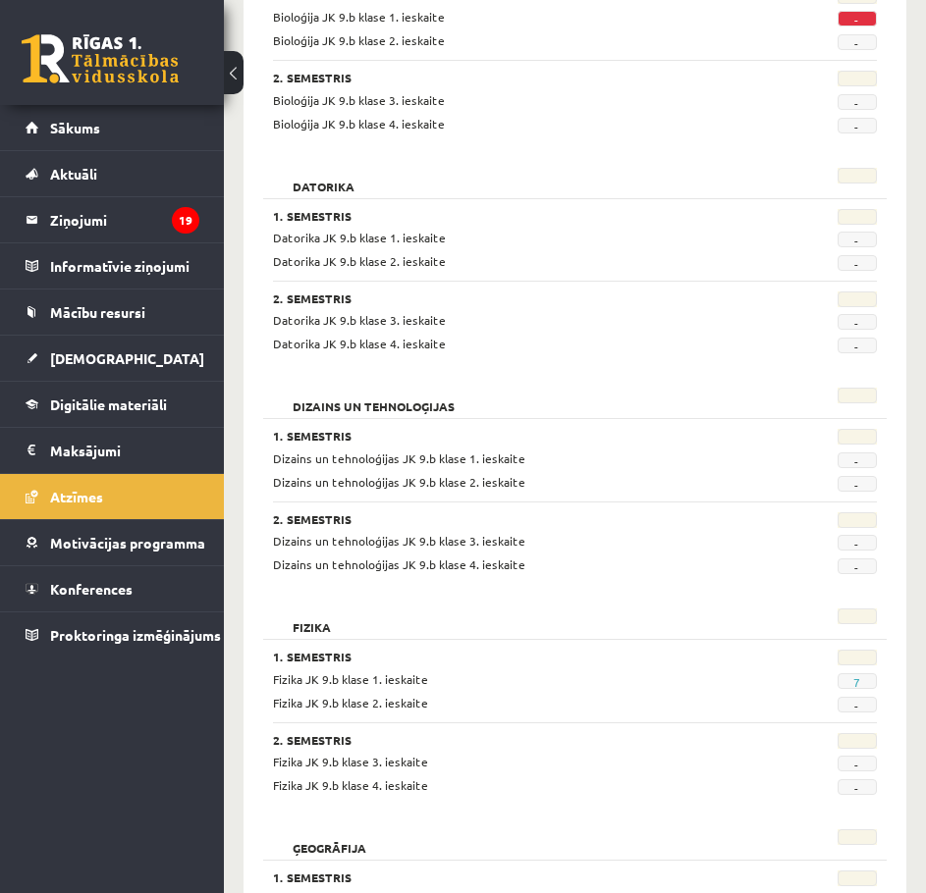
scroll to position [0, 0]
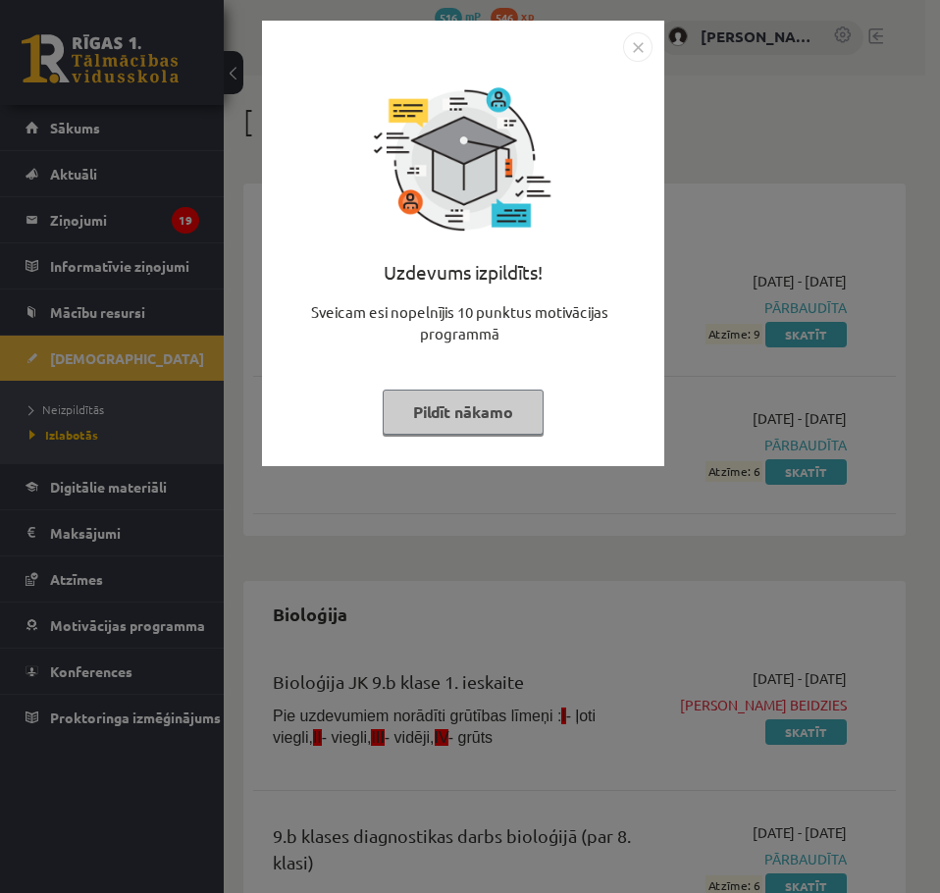
click at [472, 418] on button "Pildīt nākamo" at bounding box center [463, 412] width 161 height 45
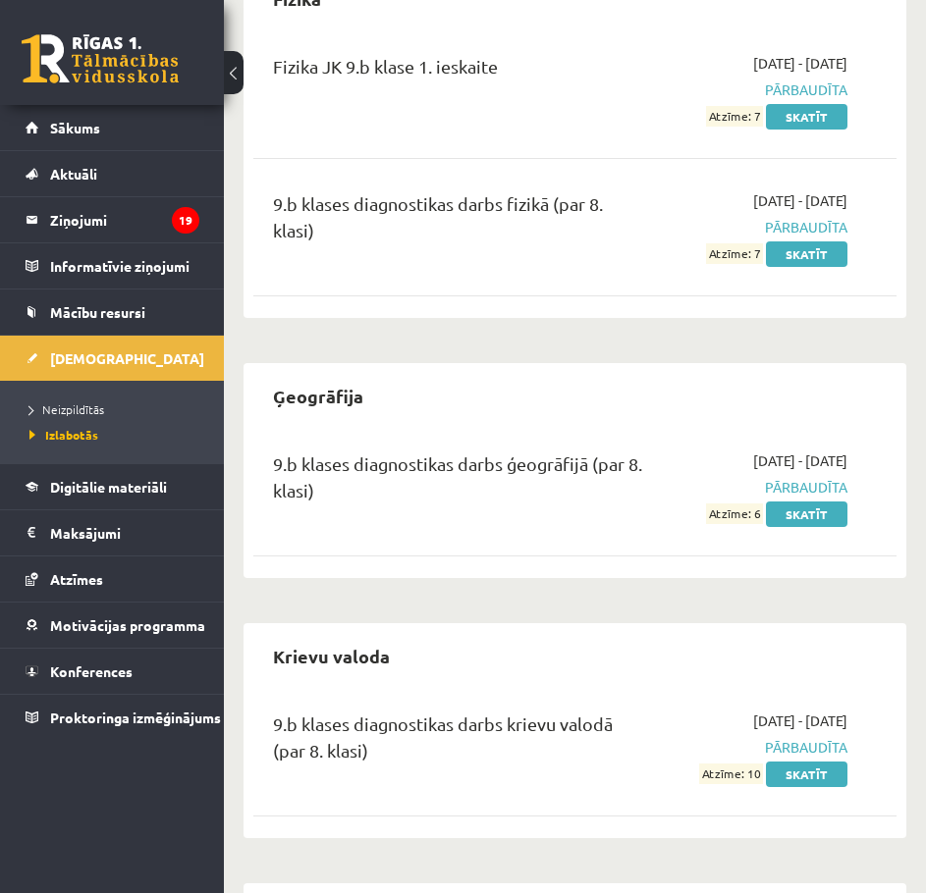
scroll to position [1308, 0]
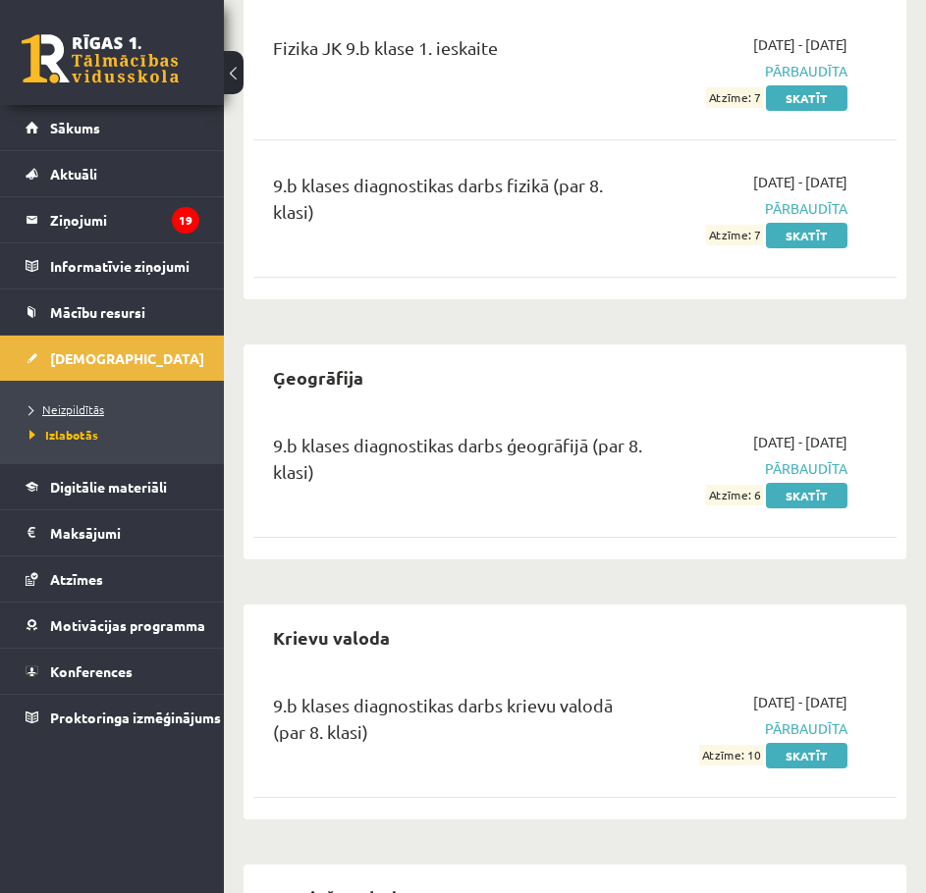
click at [90, 411] on span "Neizpildītās" at bounding box center [66, 409] width 75 height 16
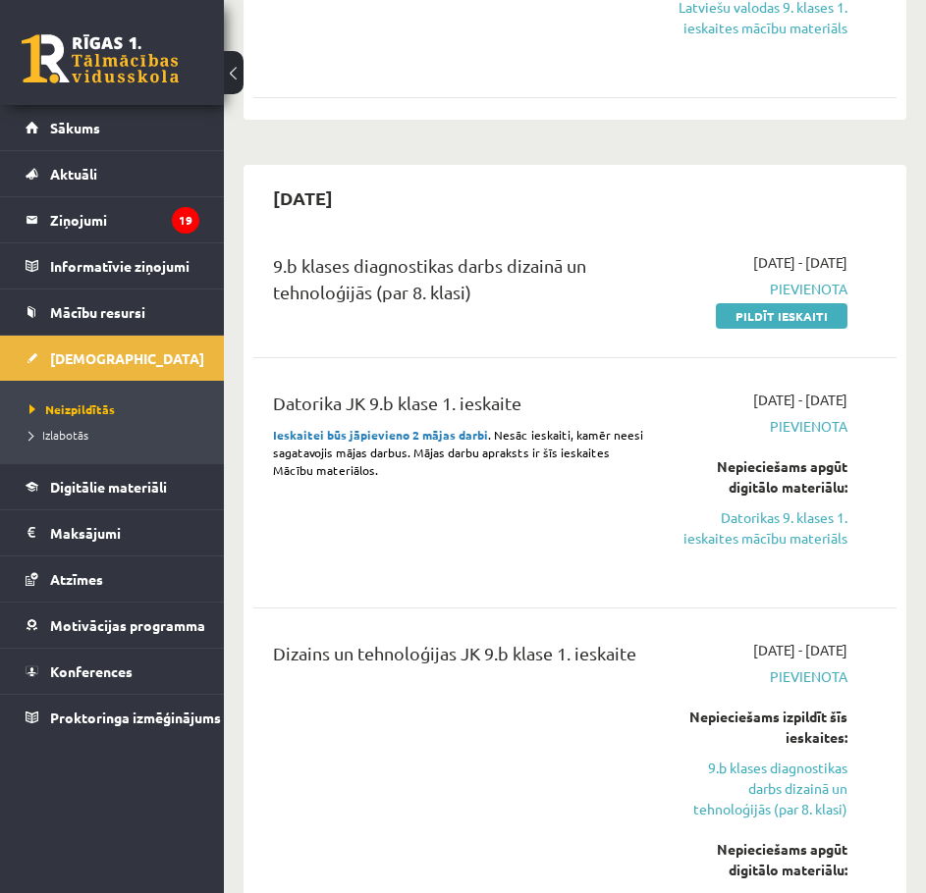
scroll to position [1047, 0]
